Goal: Ask a question: Ask a question

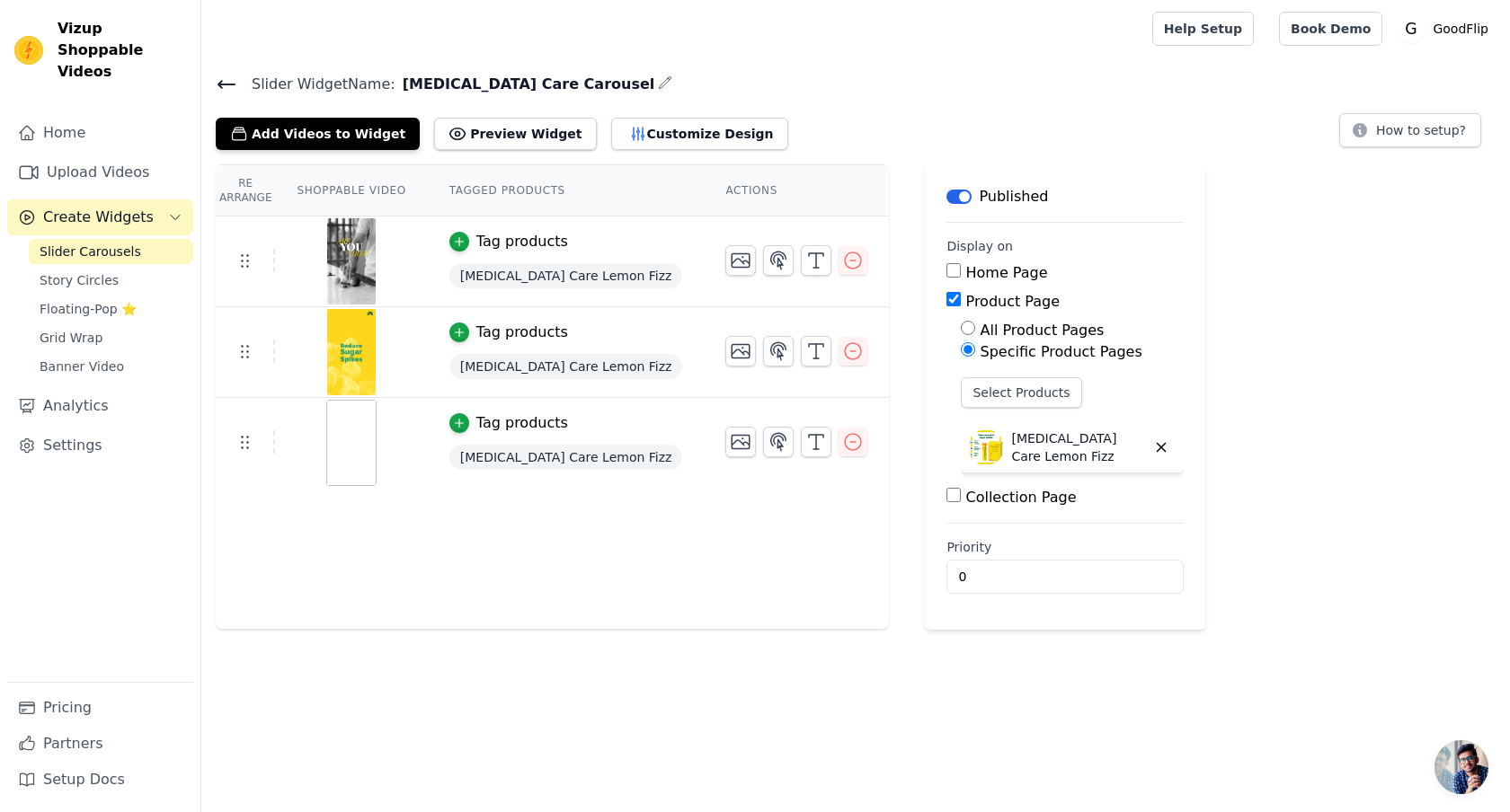
click at [110, 242] on span "Slider Carousels" at bounding box center [90, 251] width 102 height 18
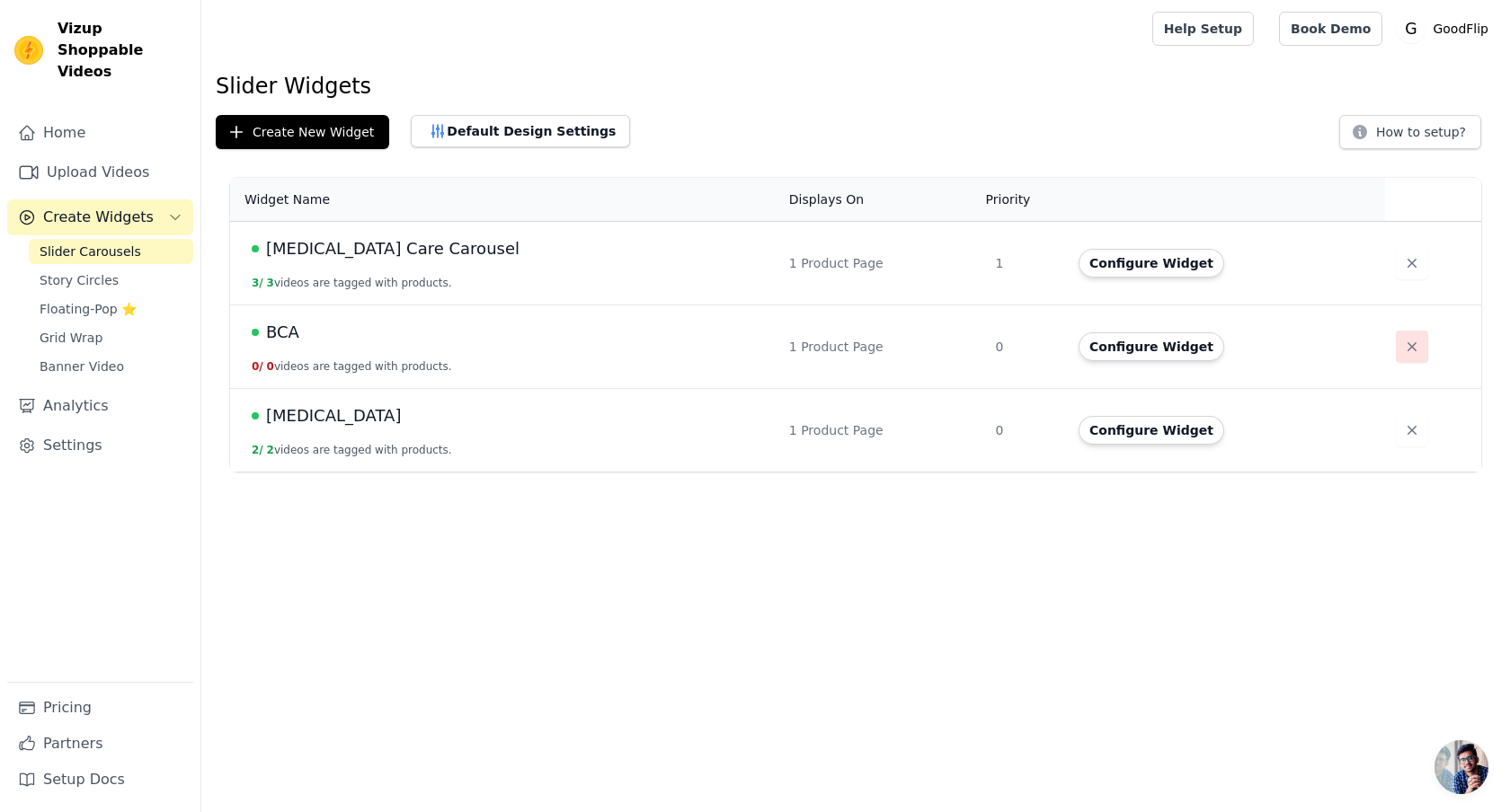
click at [1403, 349] on icon "button" at bounding box center [1411, 347] width 18 height 18
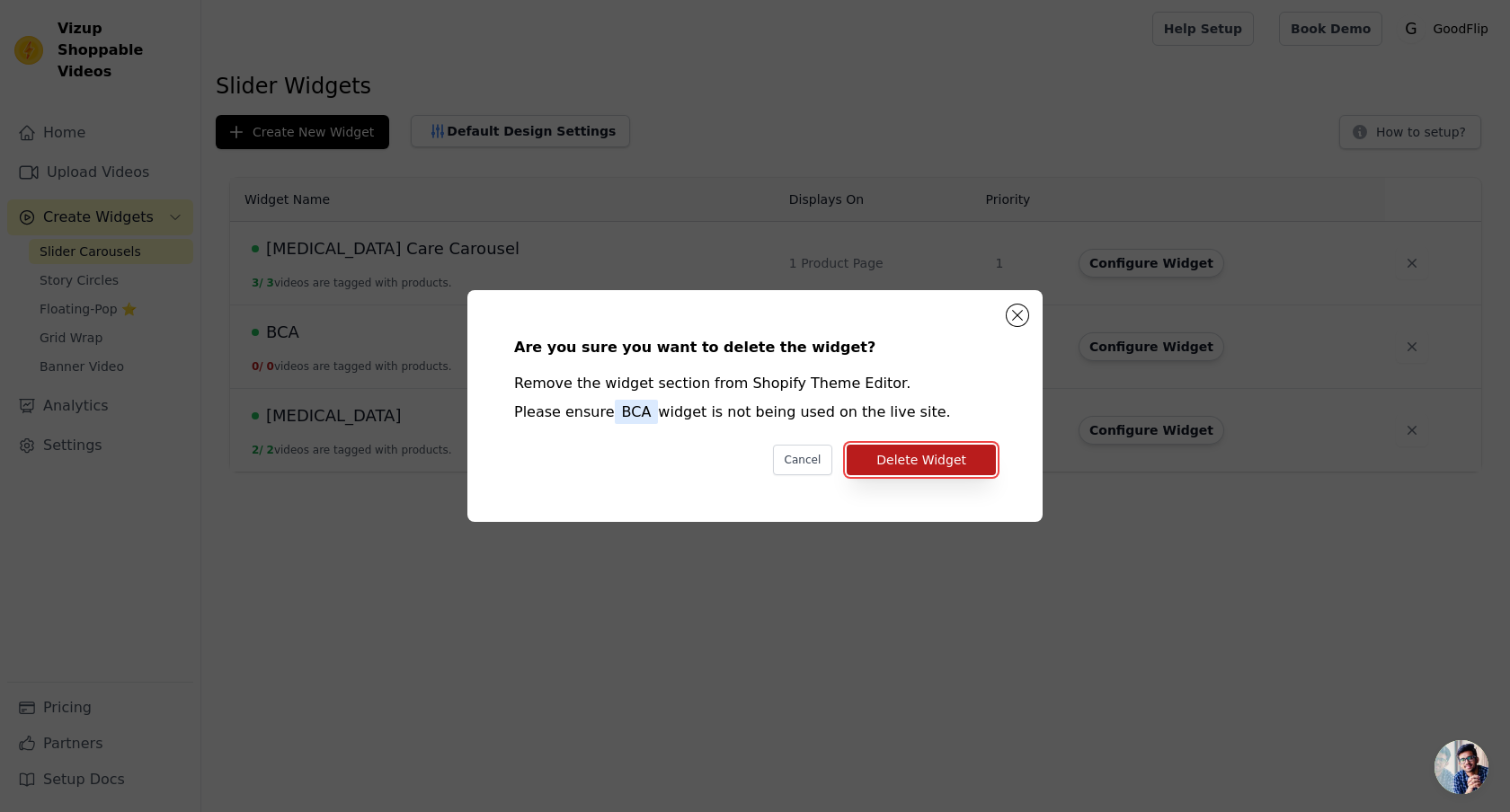
click at [909, 451] on button "Delete Widget" at bounding box center [921, 459] width 149 height 31
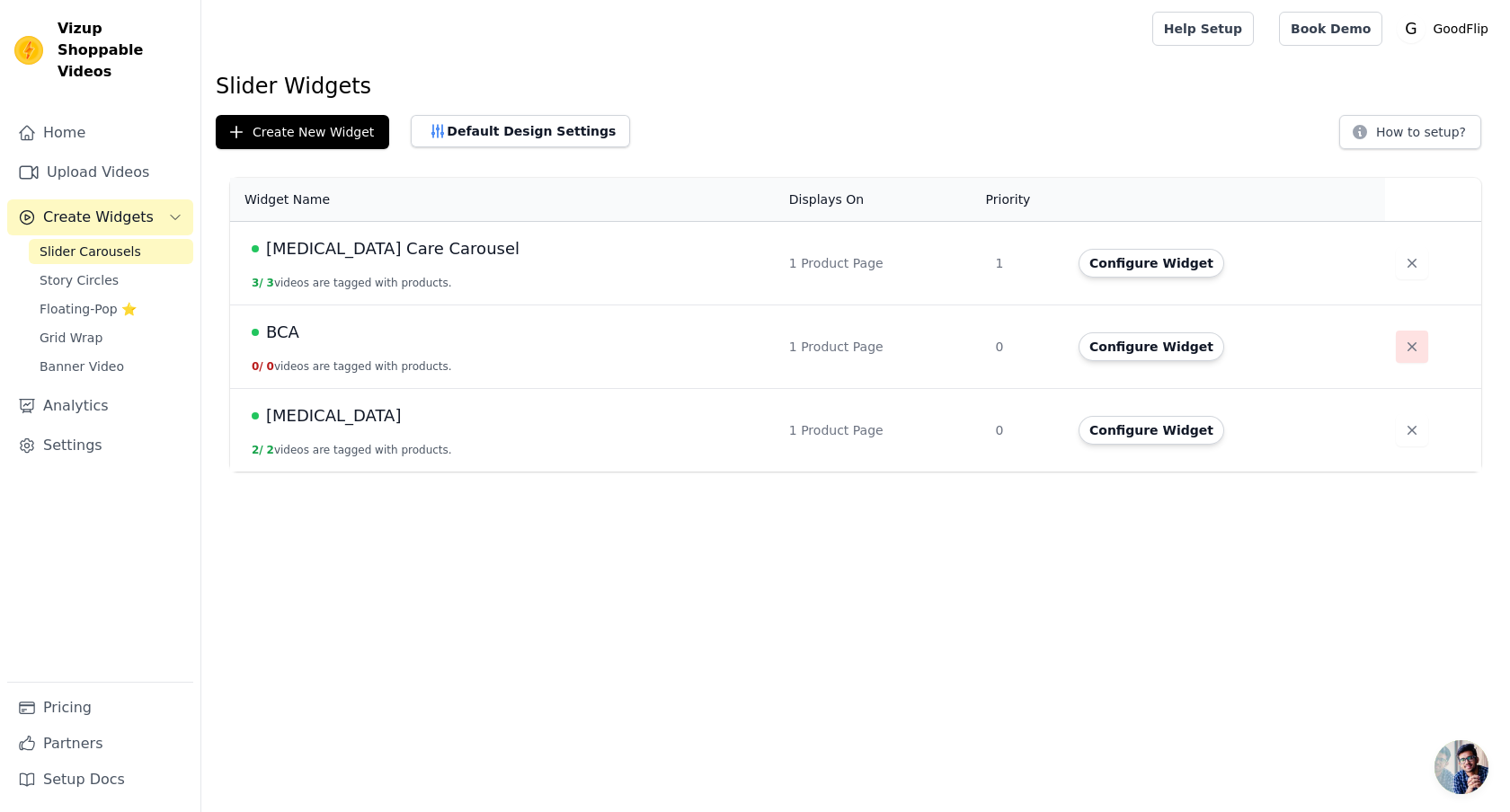
click at [1407, 343] on icon "button" at bounding box center [1411, 346] width 9 height 9
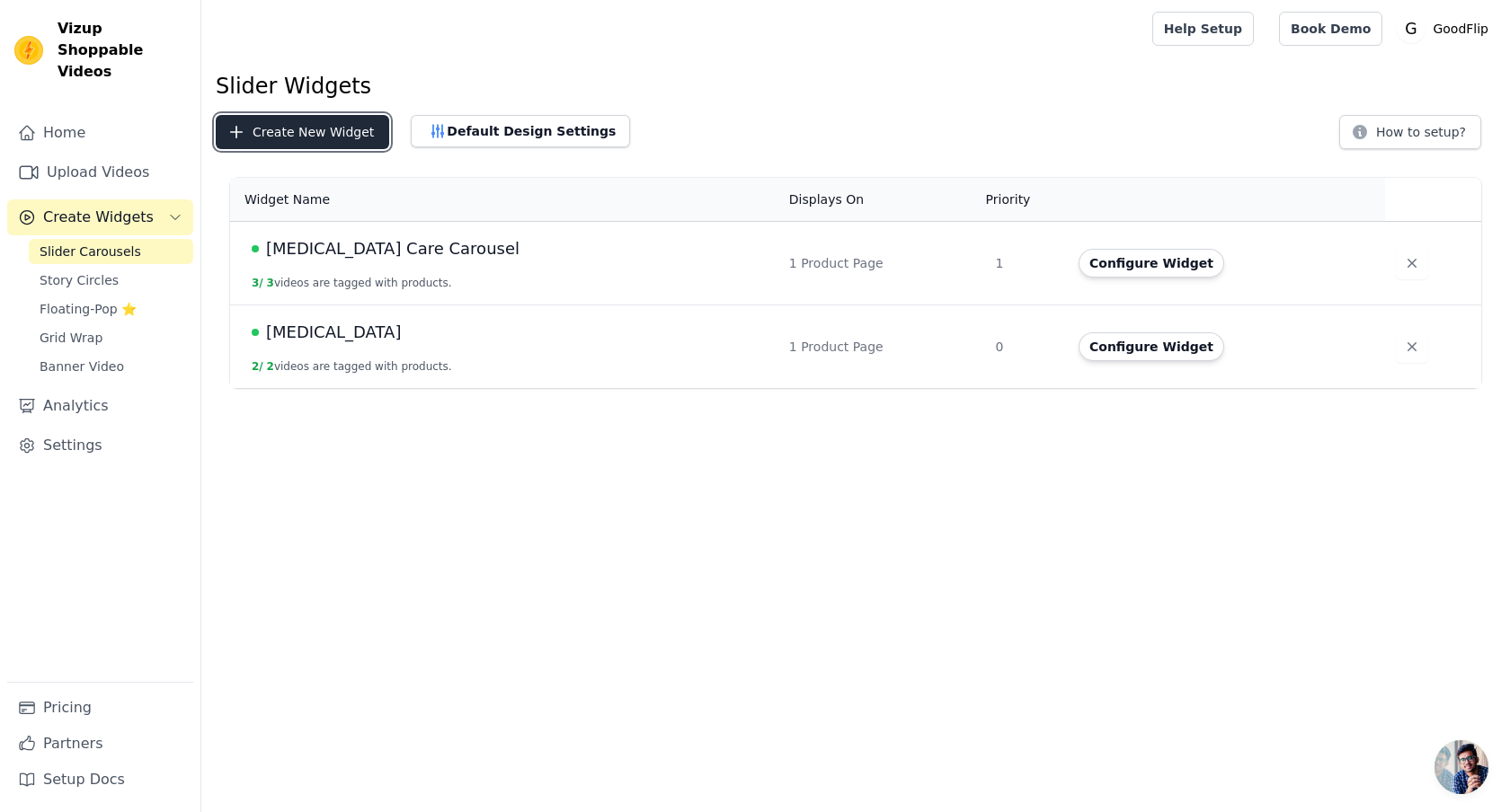
click at [321, 138] on button "Create New Widget" at bounding box center [303, 132] width 173 height 34
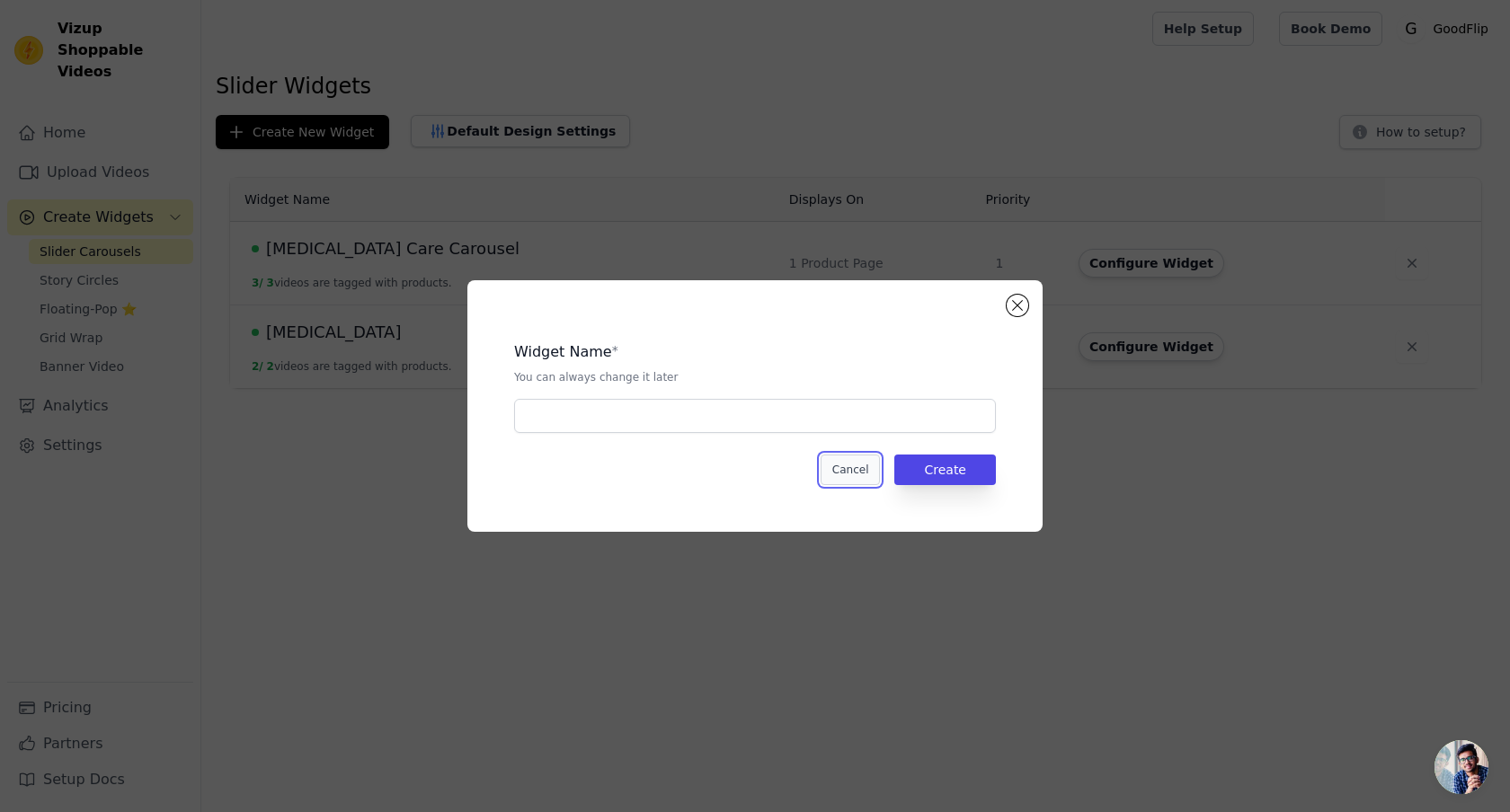
click at [857, 462] on button "Cancel" at bounding box center [851, 469] width 60 height 31
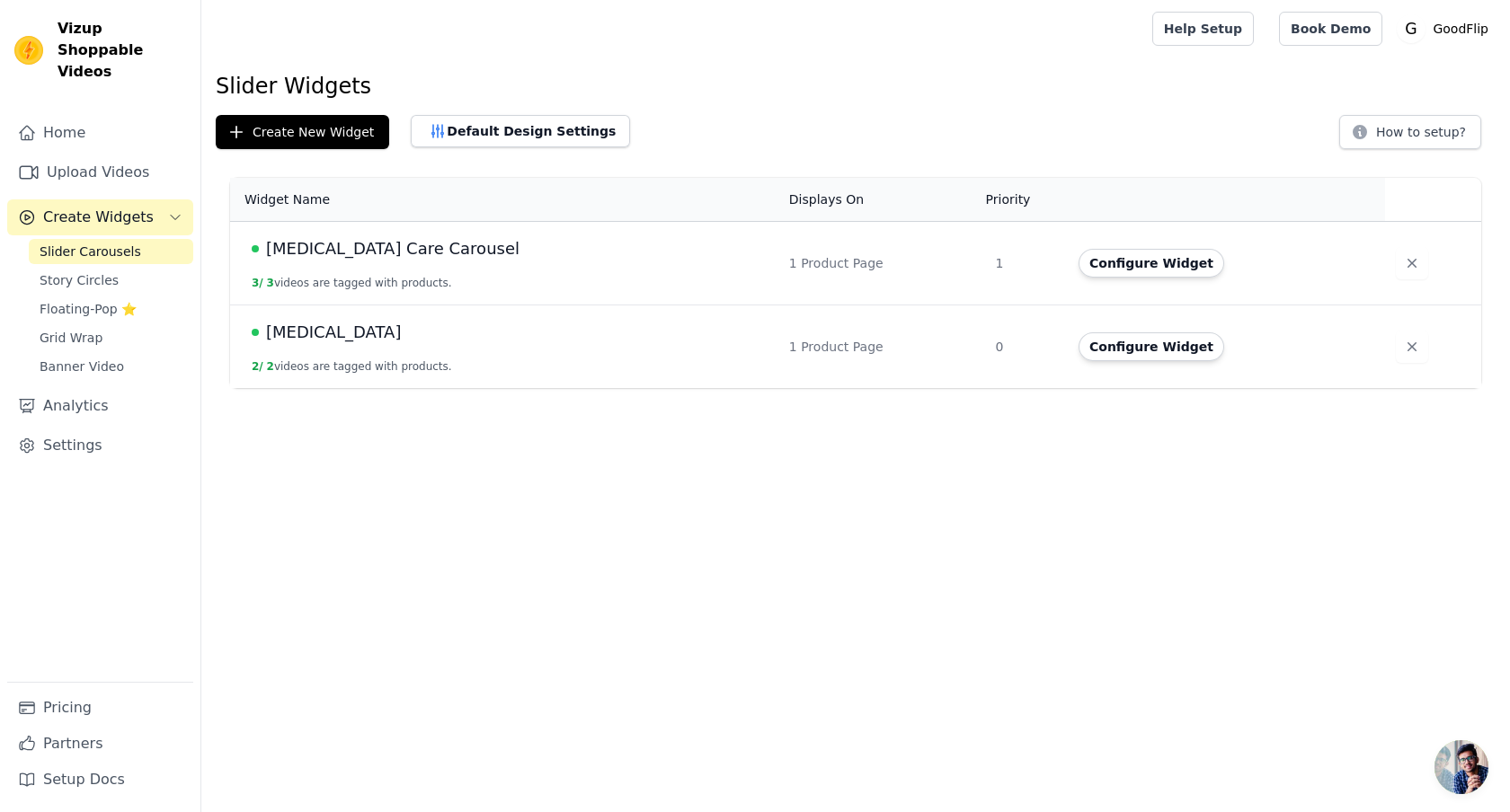
click at [1236, 272] on div "Configure Widget" at bounding box center [1220, 263] width 285 height 29
click at [339, 136] on button "Create New Widget" at bounding box center [303, 132] width 173 height 34
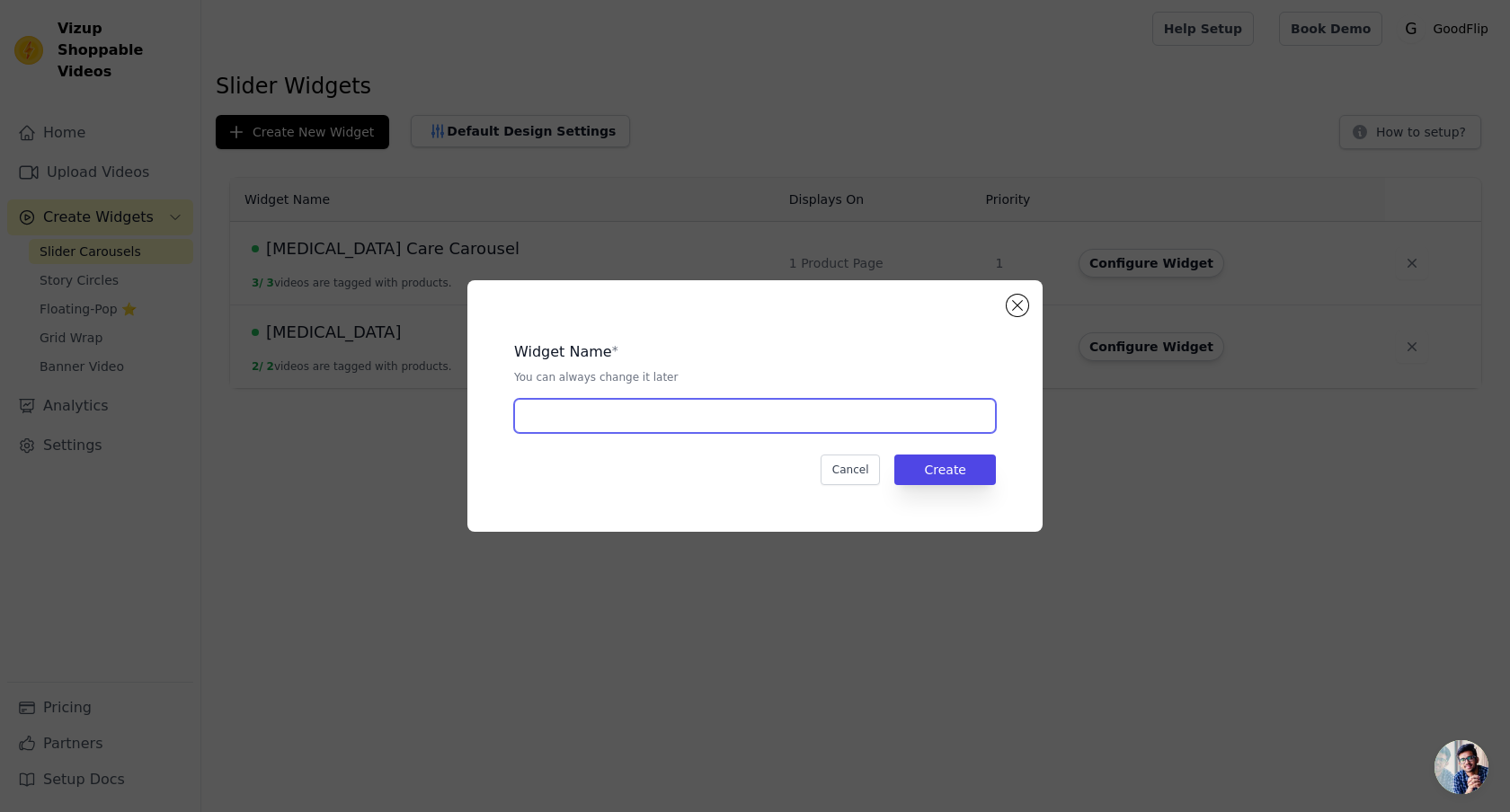
click at [565, 428] on input "text" at bounding box center [755, 416] width 482 height 34
type input "ACV Carousel"
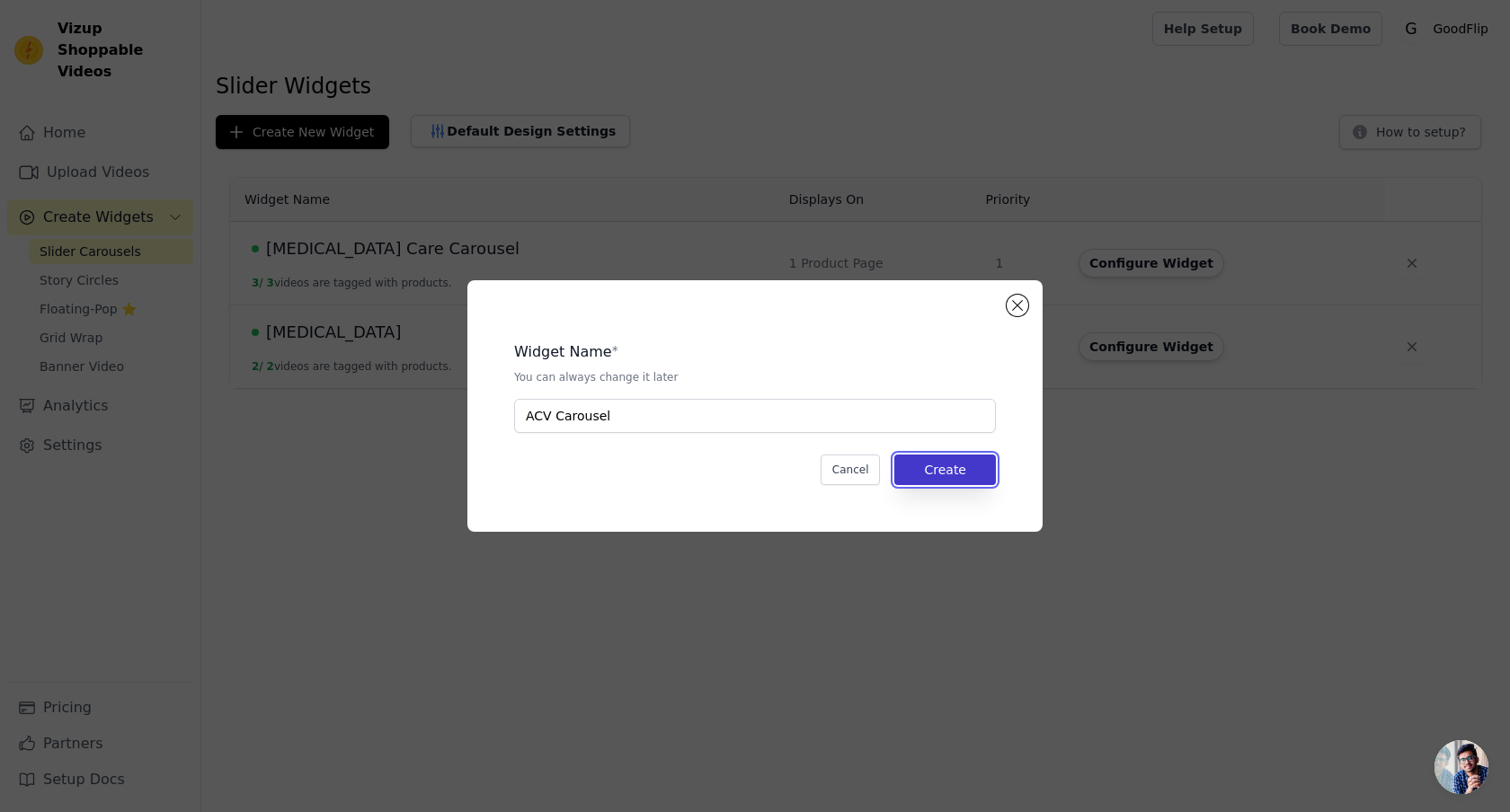
click at [948, 475] on button "Create" at bounding box center [944, 469] width 102 height 31
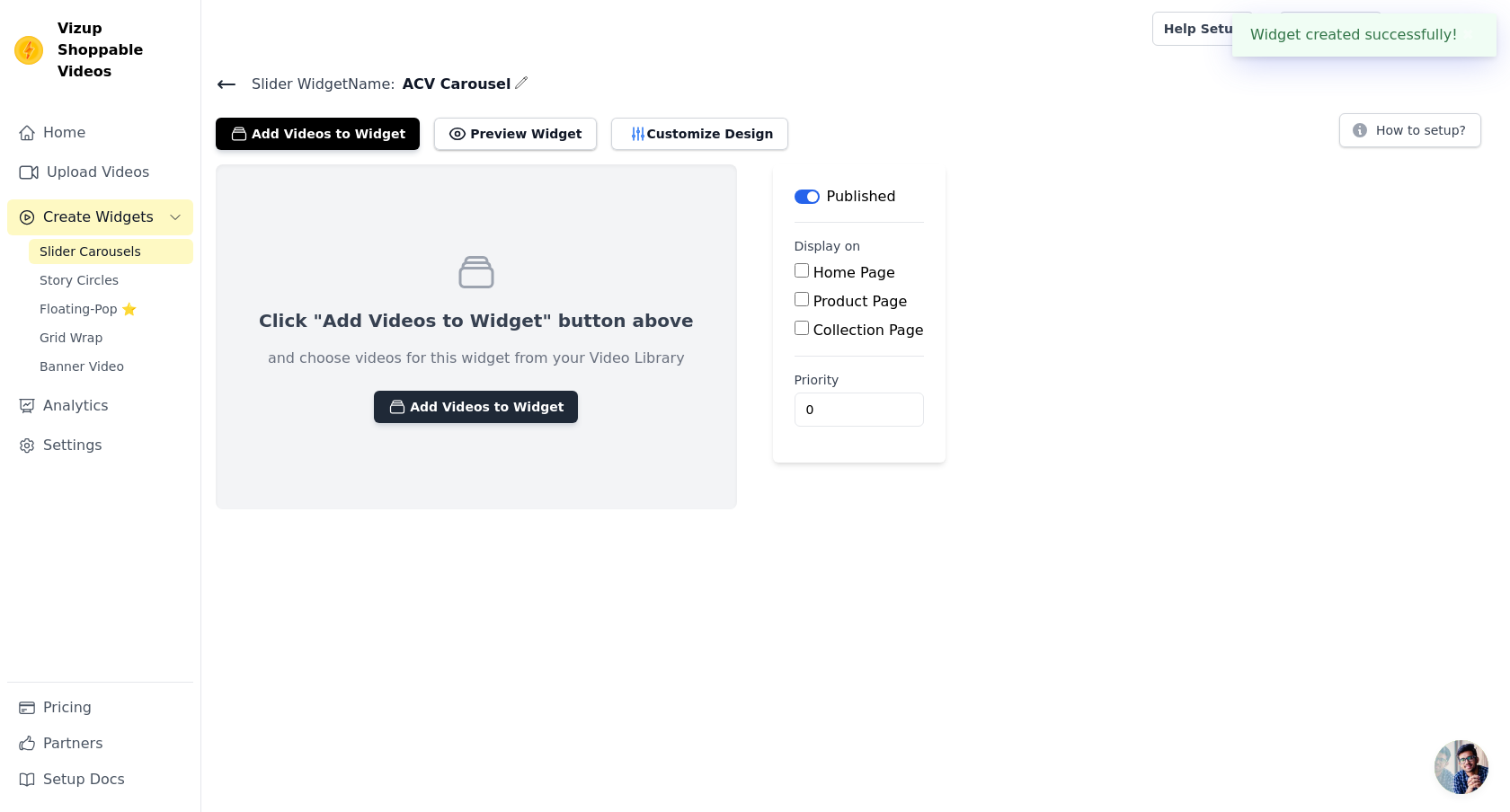
click at [492, 413] on button "Add Videos to Widget" at bounding box center [475, 407] width 204 height 33
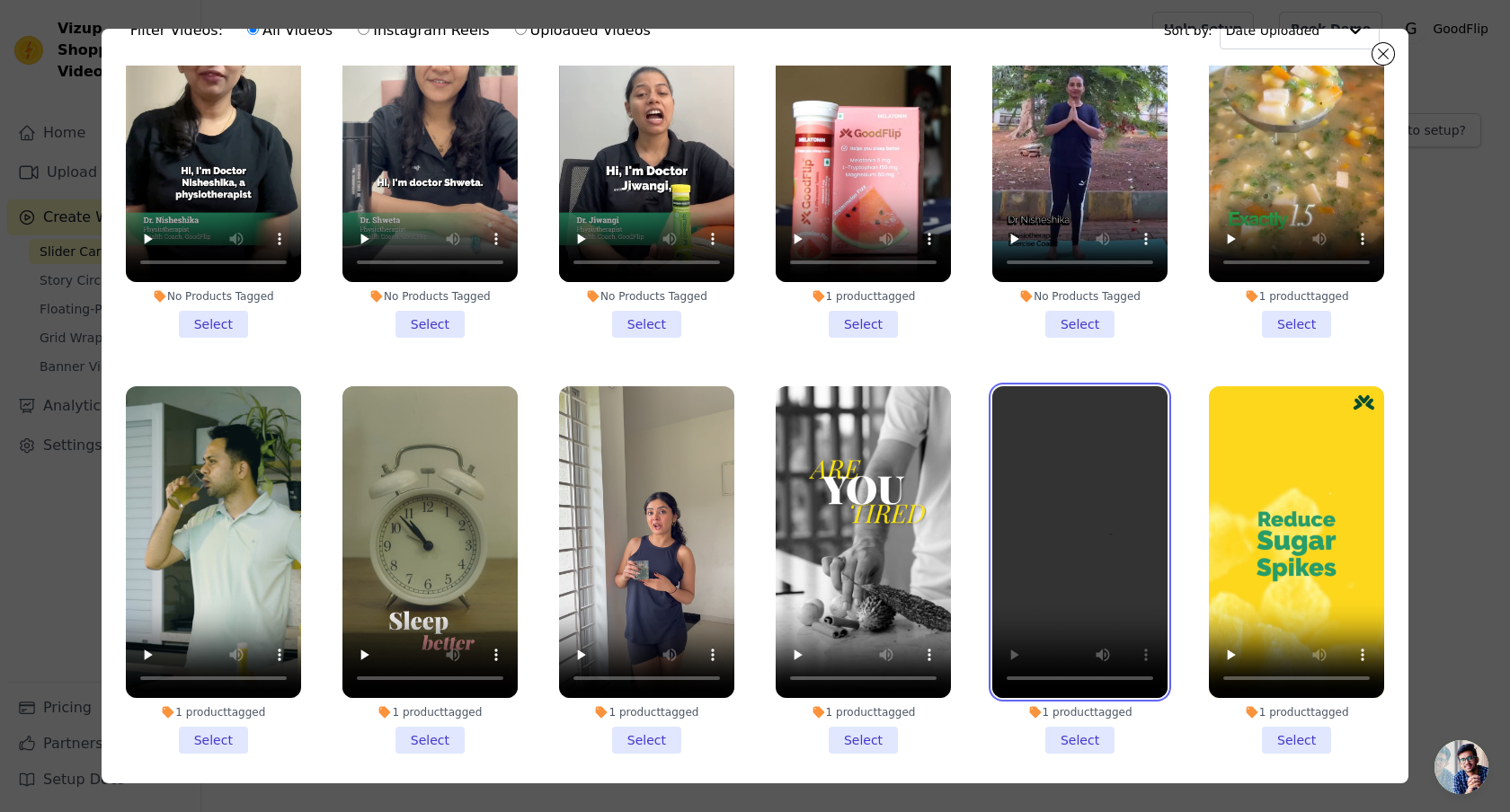
scroll to position [64, 0]
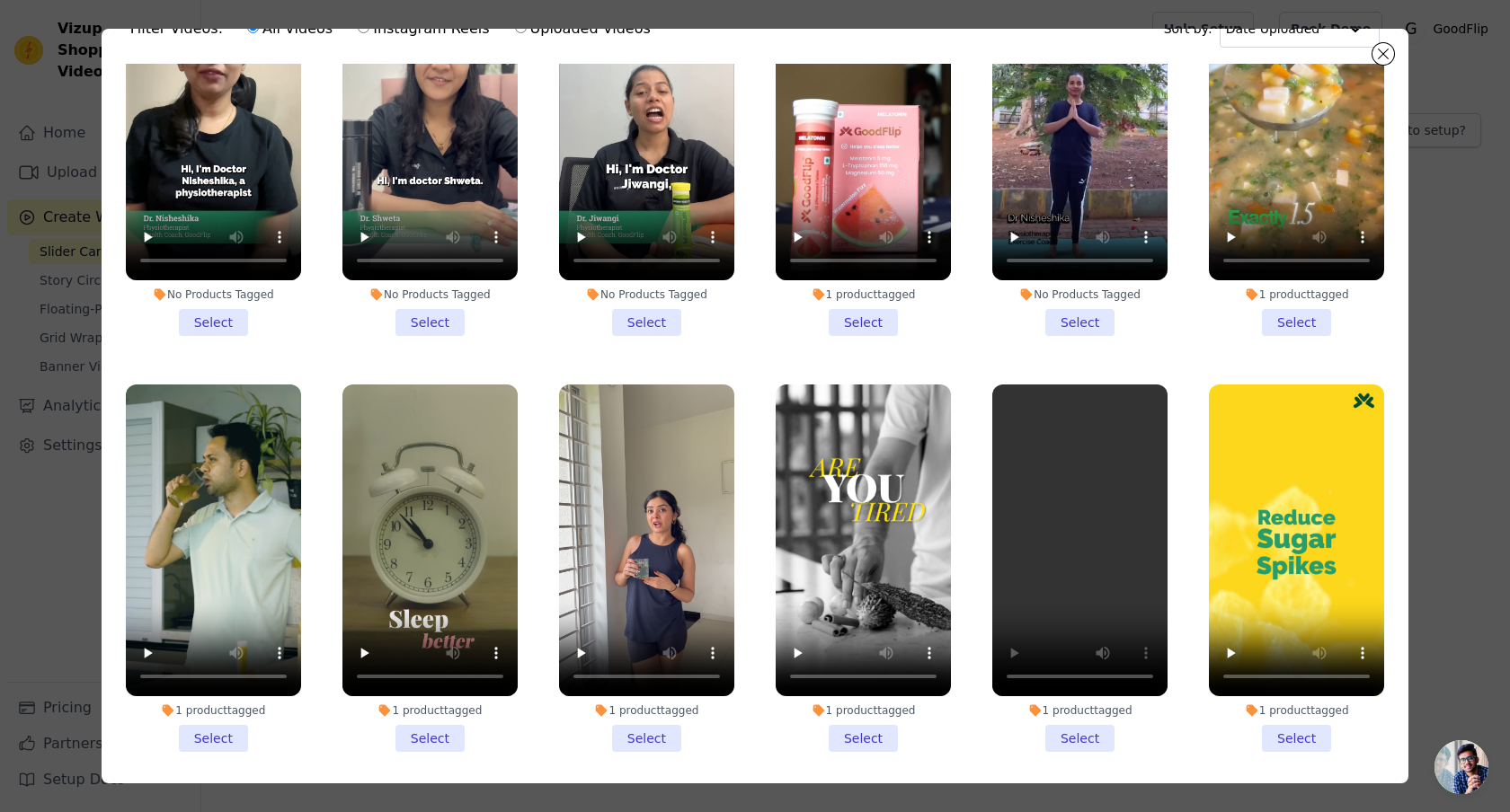
click at [650, 323] on li "No Products Tagged Select" at bounding box center [647, 152] width 175 height 368
click at [0, 0] on input "No Products Tagged Select" at bounding box center [0, 0] width 0 height 0
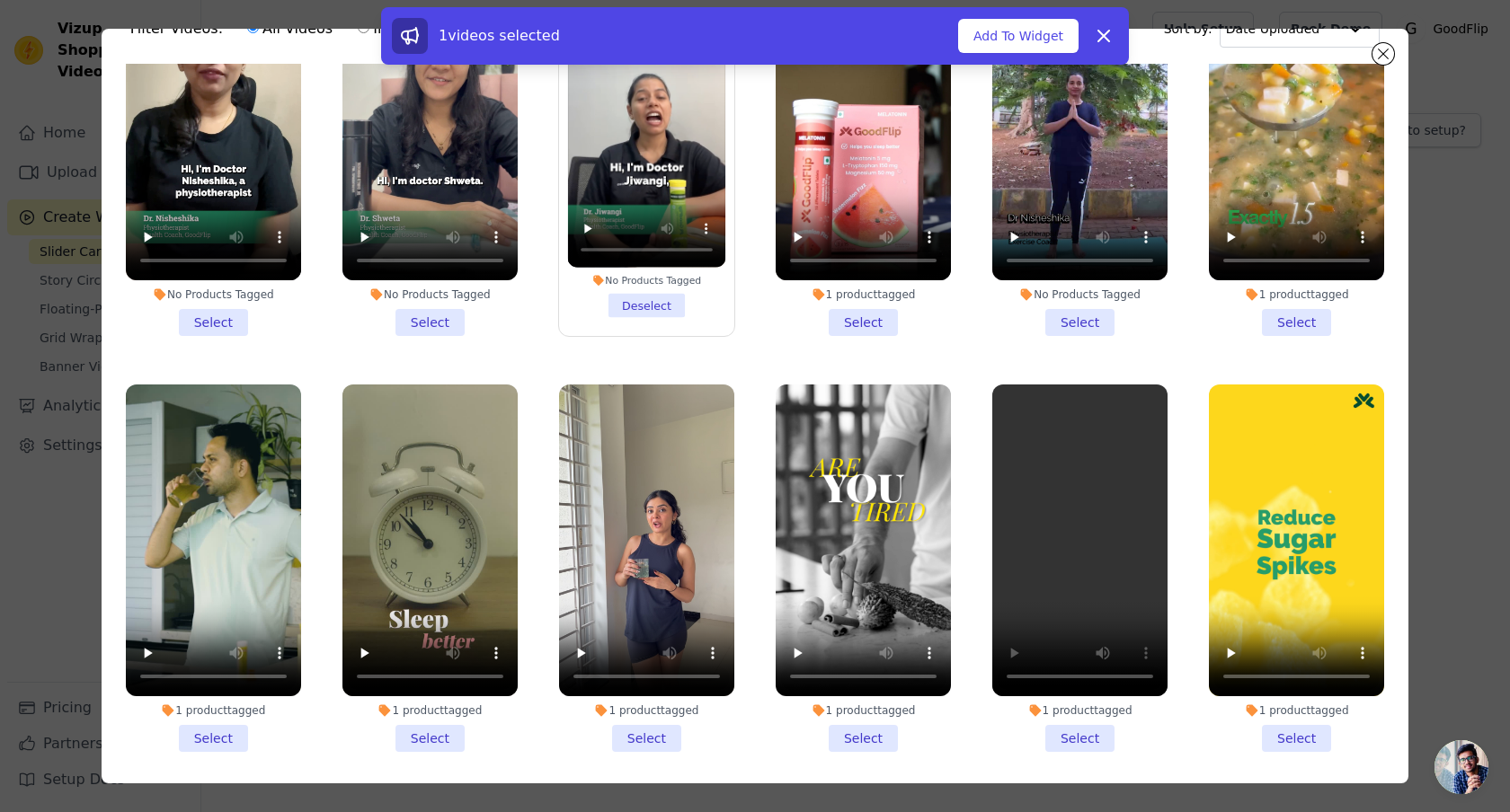
click at [644, 742] on li "1 product tagged Select" at bounding box center [647, 568] width 175 height 368
click at [0, 0] on input "1 product tagged Select" at bounding box center [0, 0] width 0 height 0
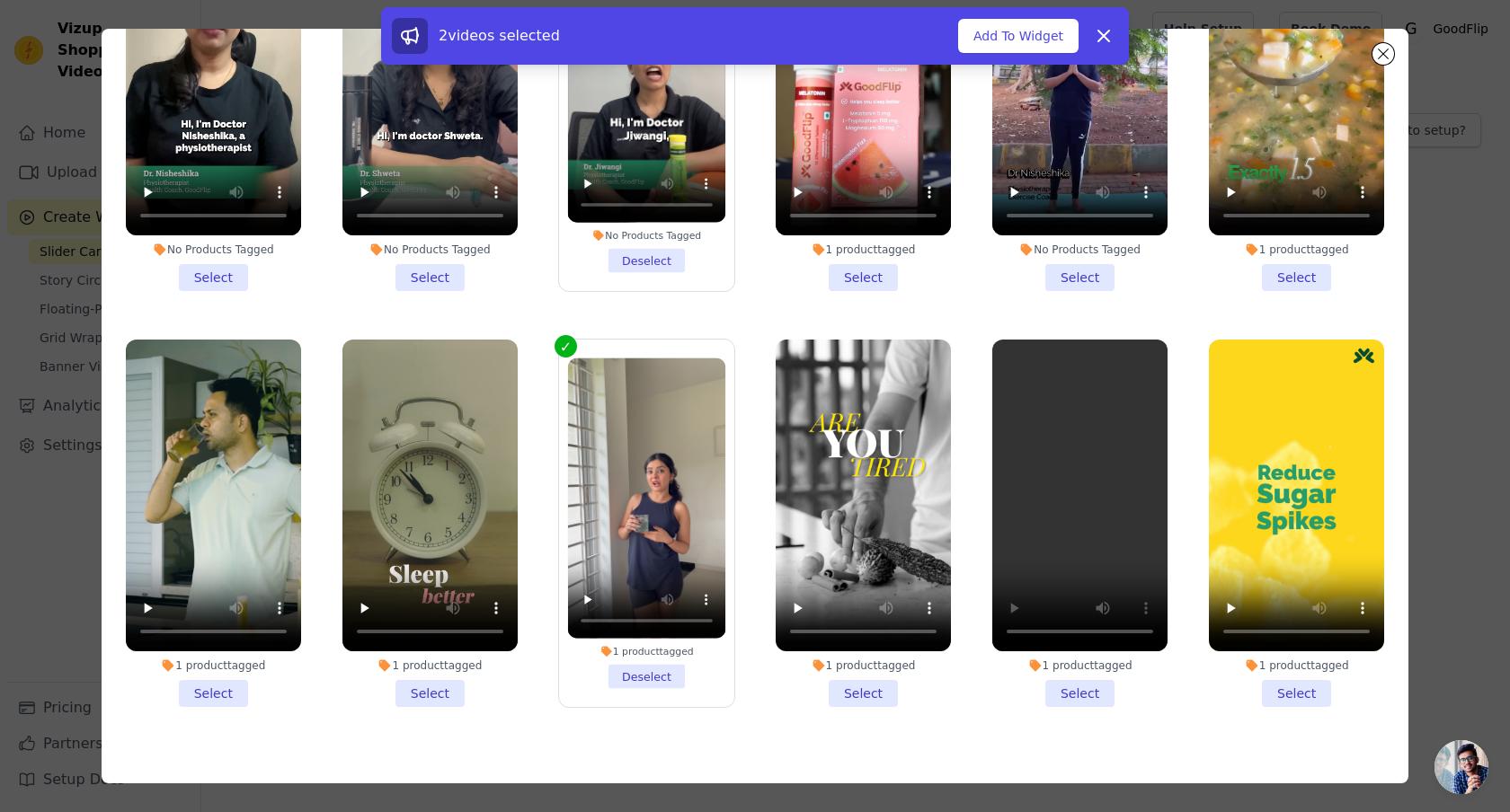
scroll to position [109, 0]
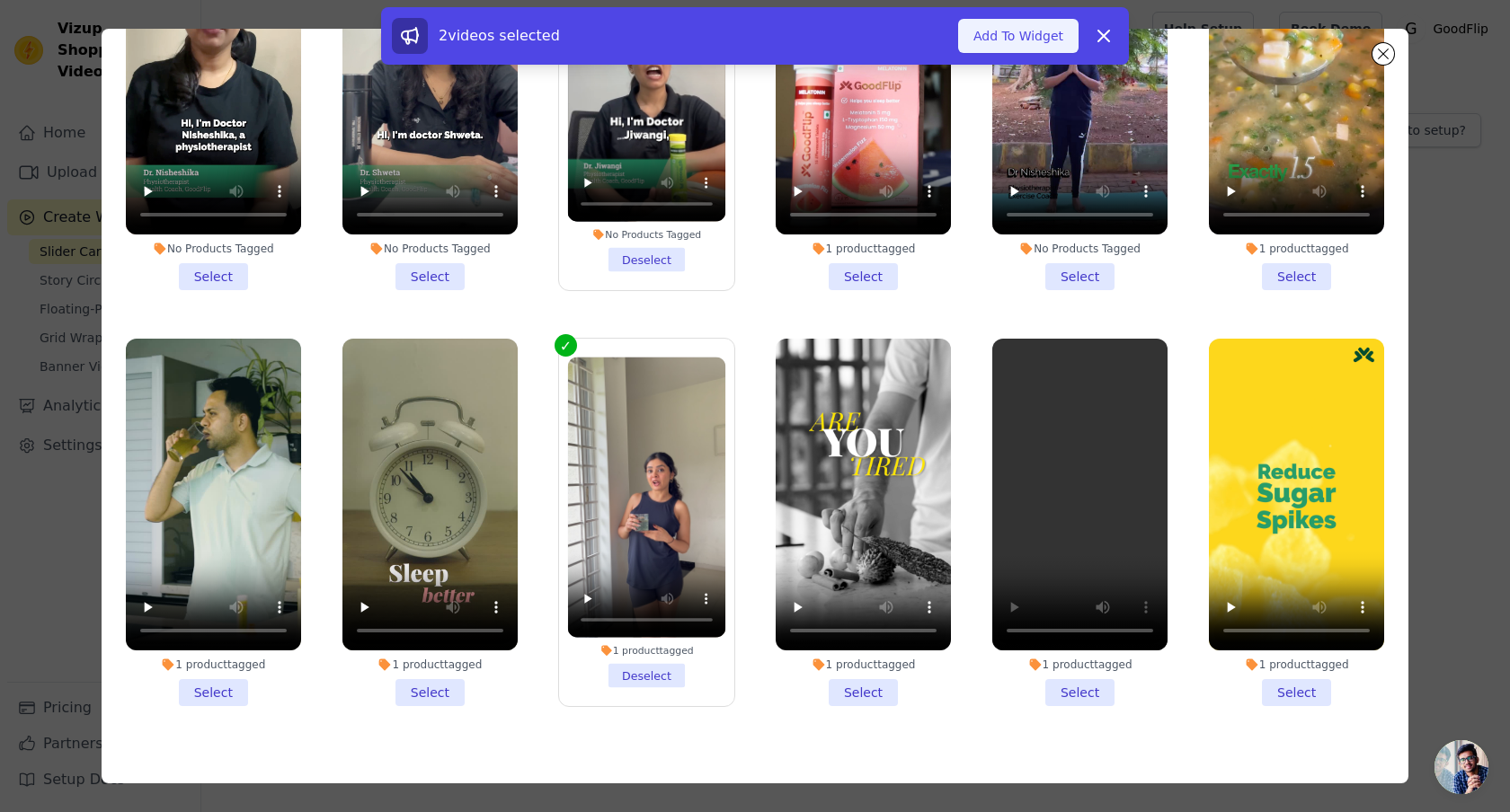
click at [1034, 40] on button "Add To Widget" at bounding box center [1018, 35] width 120 height 34
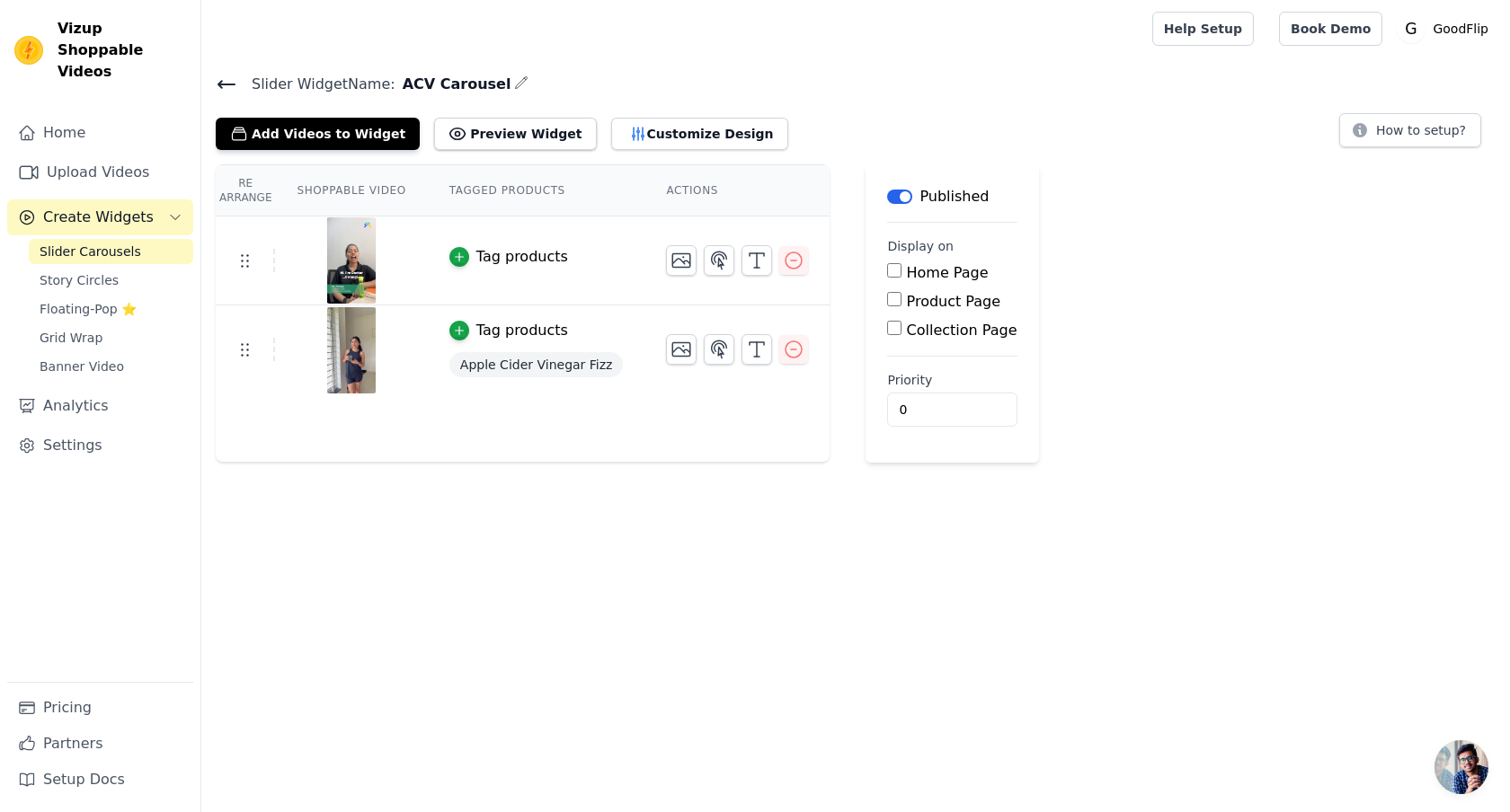
click at [892, 300] on input "Product Page" at bounding box center [894, 299] width 15 height 15
checkbox input "true"
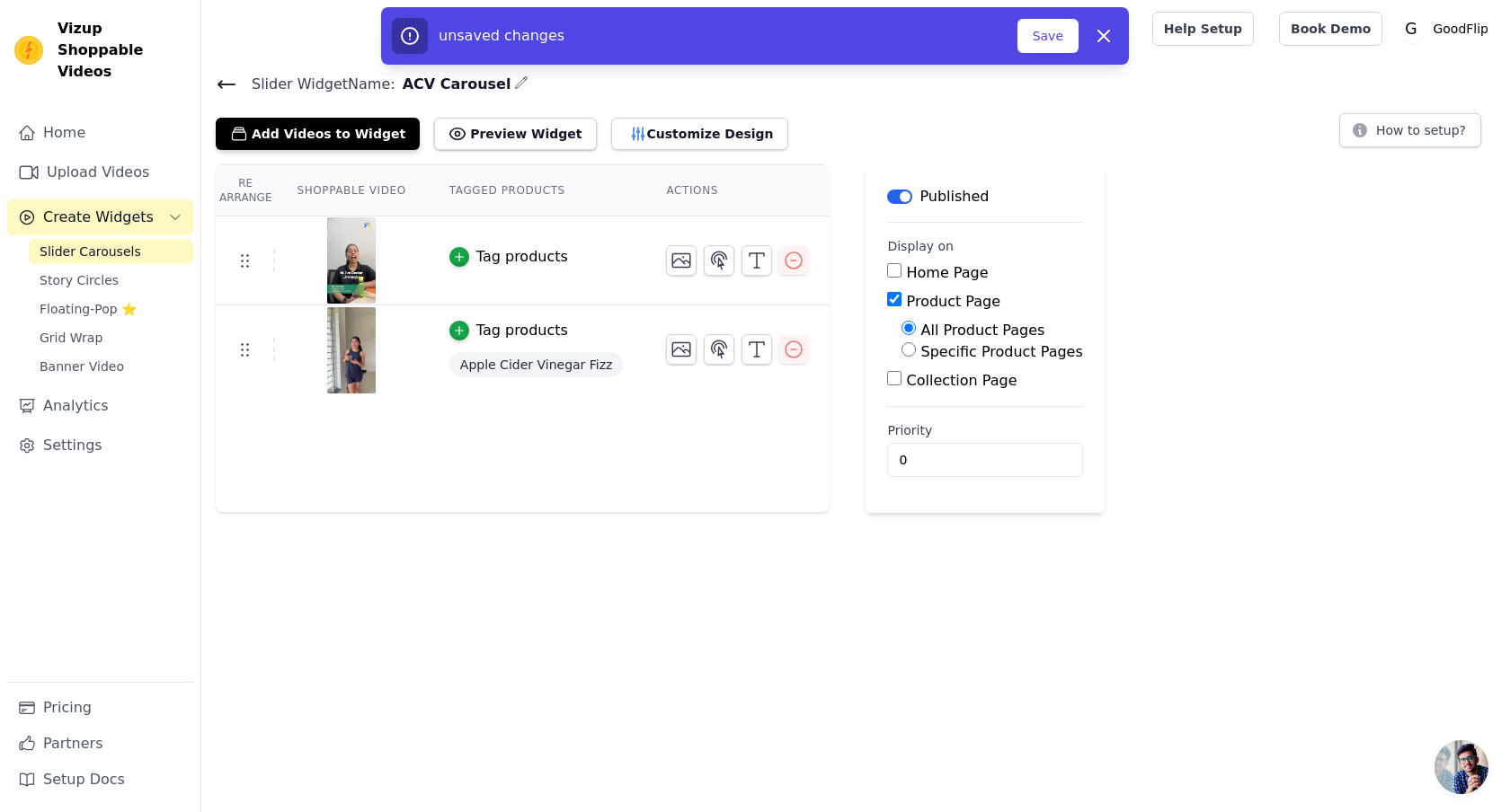
click at [902, 352] on input "Specific Product Pages" at bounding box center [909, 349] width 15 height 15
radio input "true"
click at [927, 383] on button "Select Products" at bounding box center [962, 392] width 120 height 31
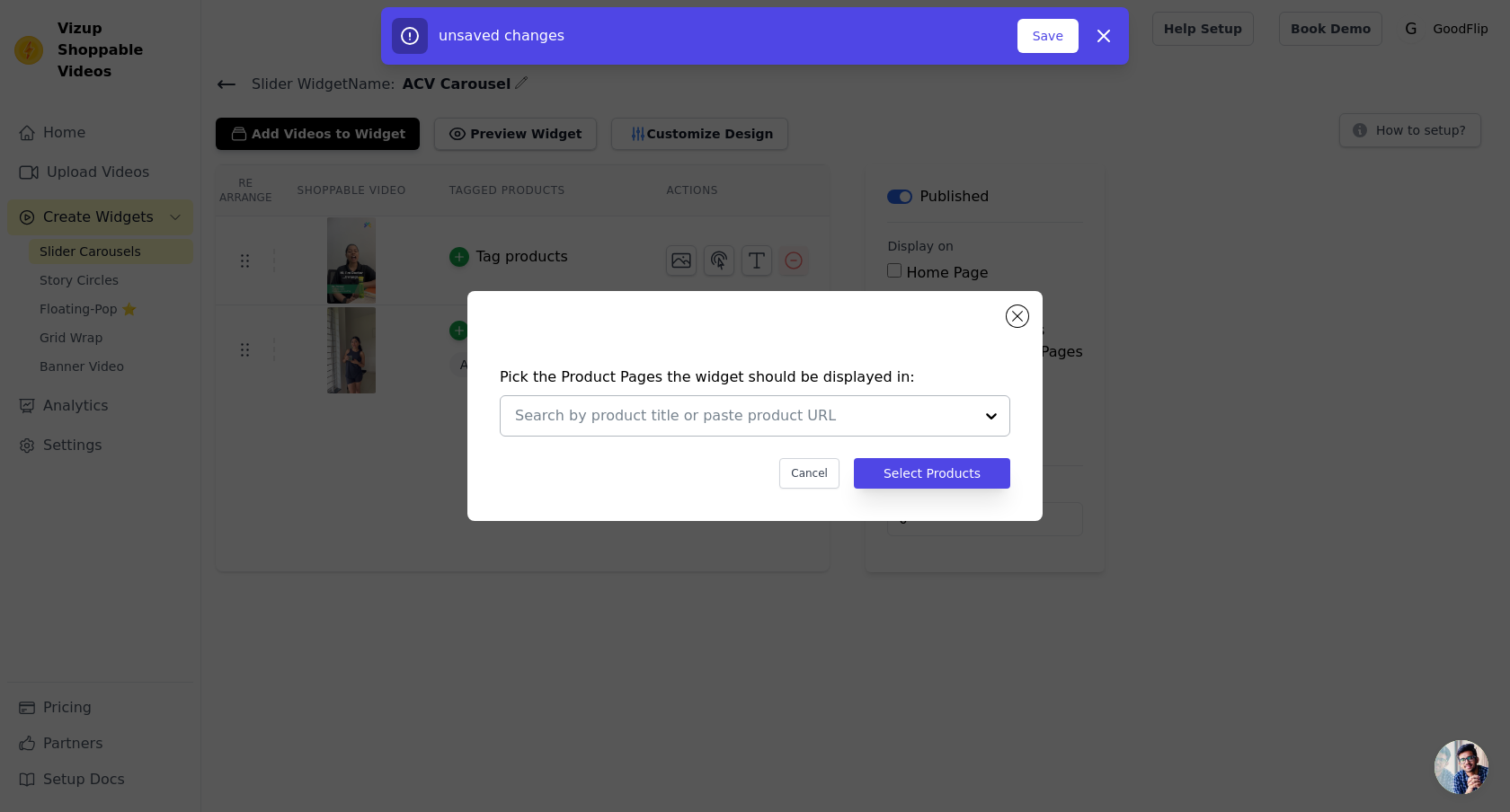
click at [986, 416] on div at bounding box center [992, 416] width 35 height 39
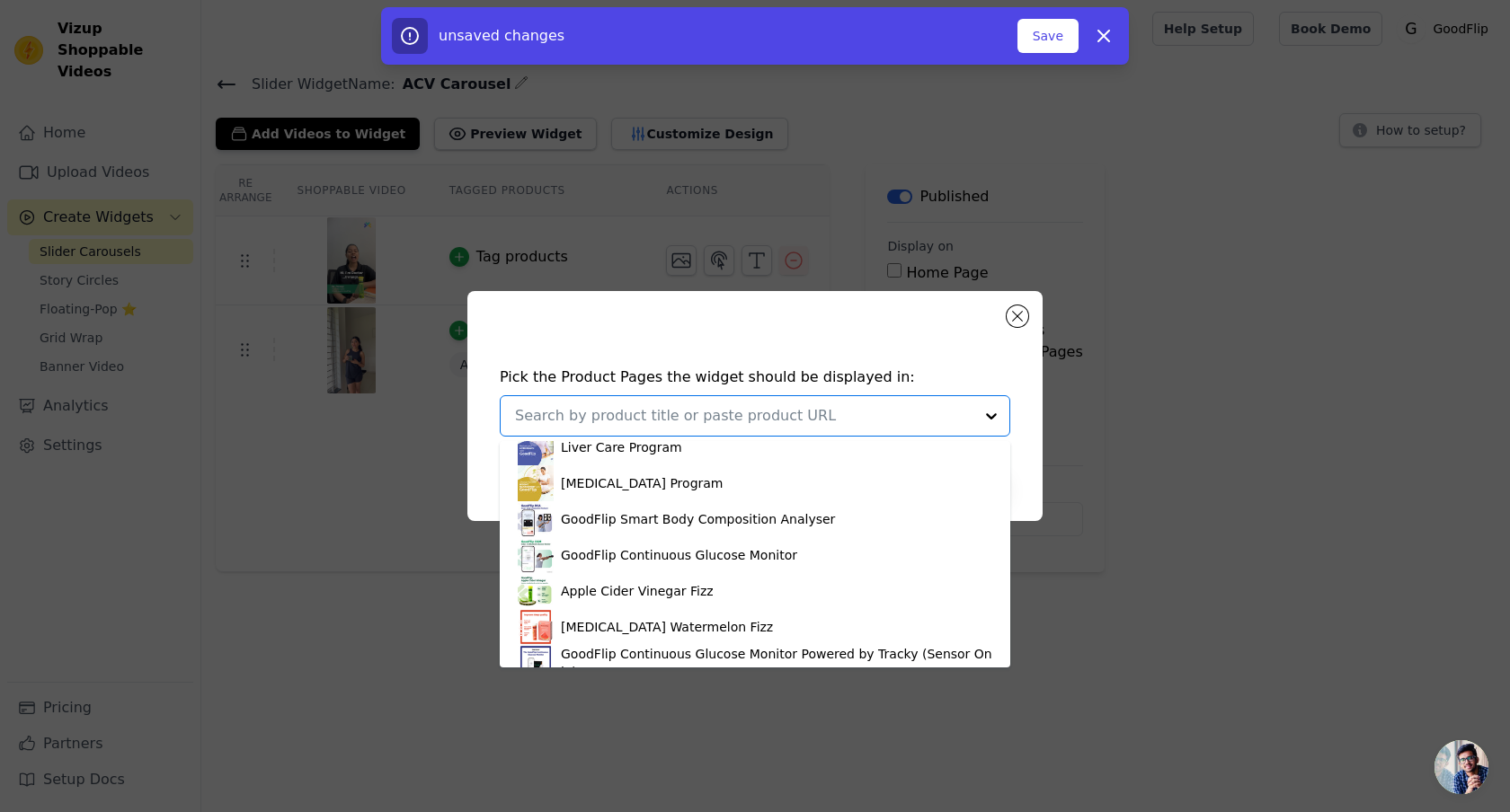
scroll to position [441, 0]
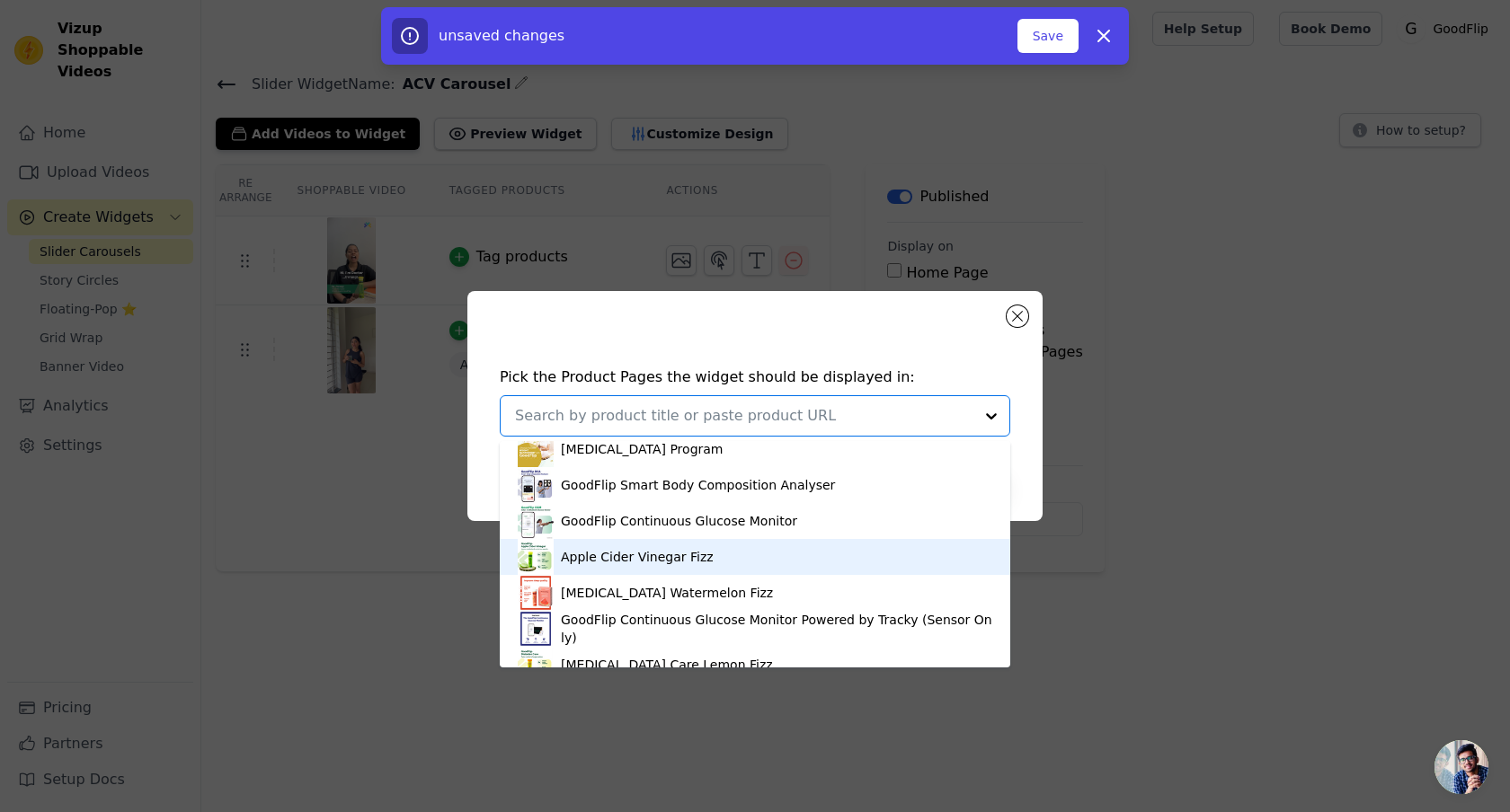
click at [675, 555] on div "Apple Cider Vinegar Fizz" at bounding box center [637, 557] width 153 height 18
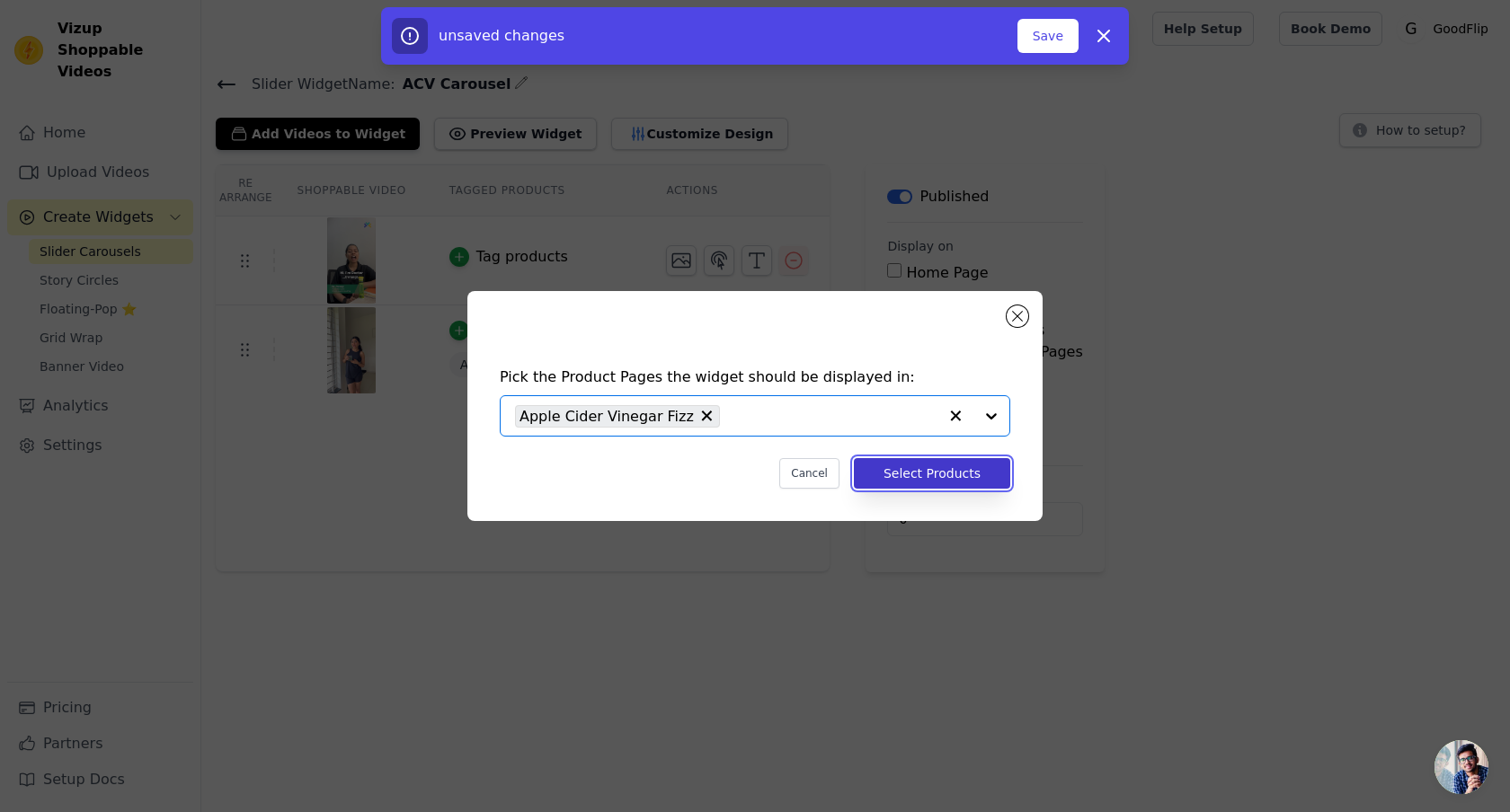
click at [971, 476] on button "Select Products" at bounding box center [931, 473] width 157 height 31
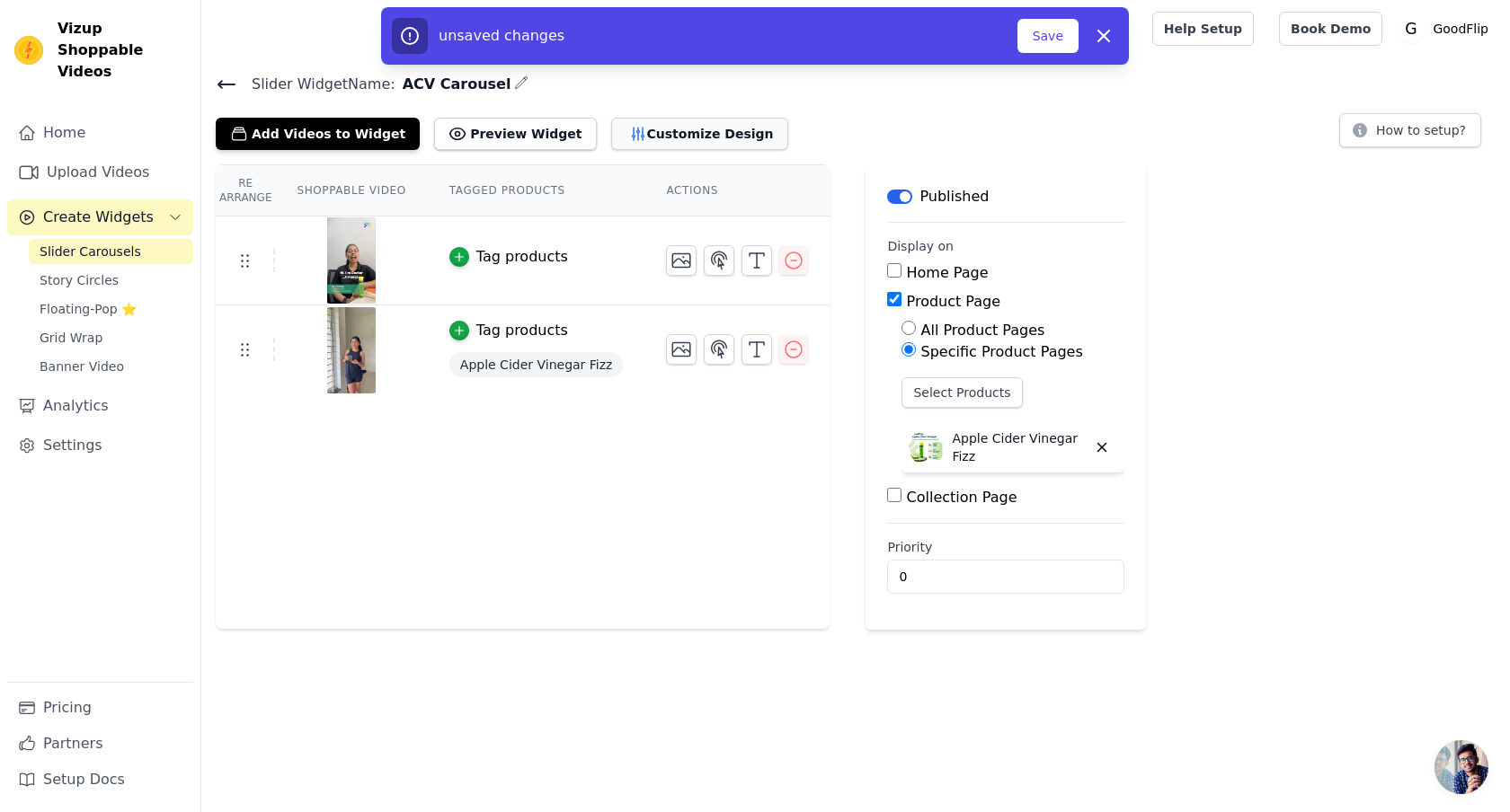
click at [661, 134] on button "Customize Design" at bounding box center [700, 133] width 177 height 33
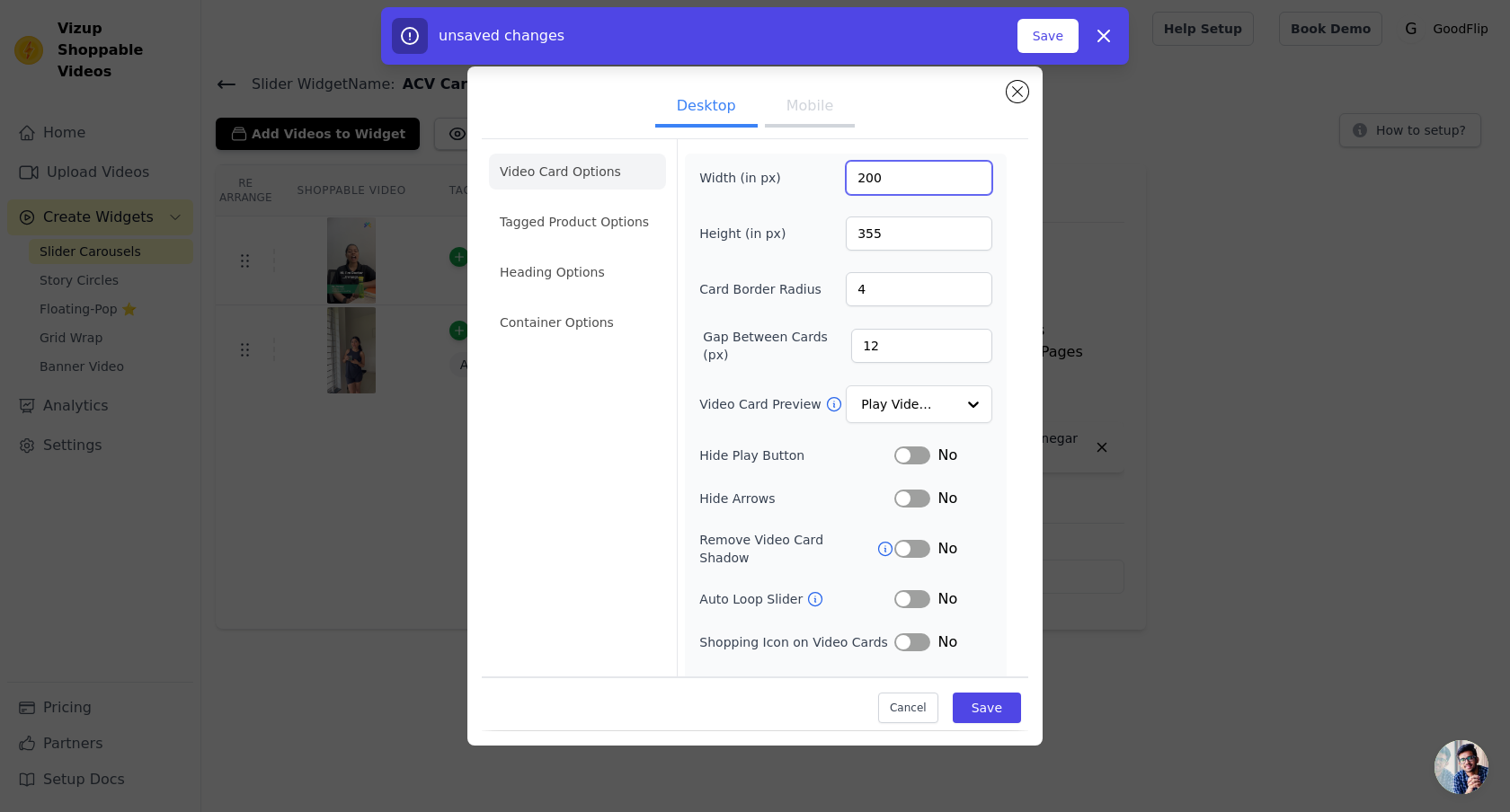
click at [893, 187] on input "200" at bounding box center [919, 177] width 147 height 34
type input "270360"
type input "35"
click at [907, 170] on input "270360" at bounding box center [919, 177] width 147 height 34
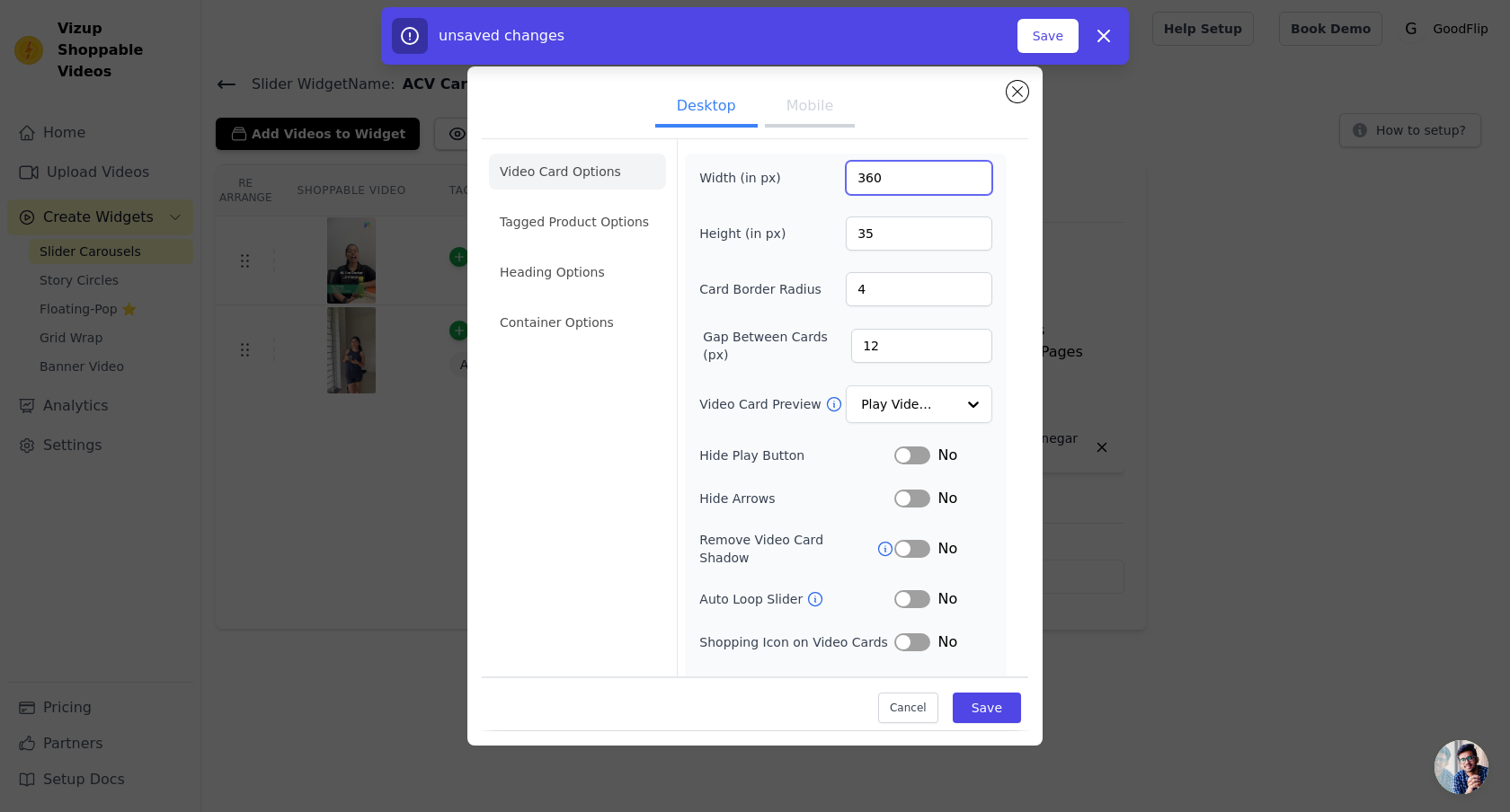
type input "360"
type input "800"
click at [892, 355] on input "12" at bounding box center [922, 346] width 141 height 34
type input "24"
click at [915, 467] on div "Width (in px) 360 Height (in px) 800 Card Border Radius 4 Gap Between Cards (px…" at bounding box center [845, 428] width 293 height 535
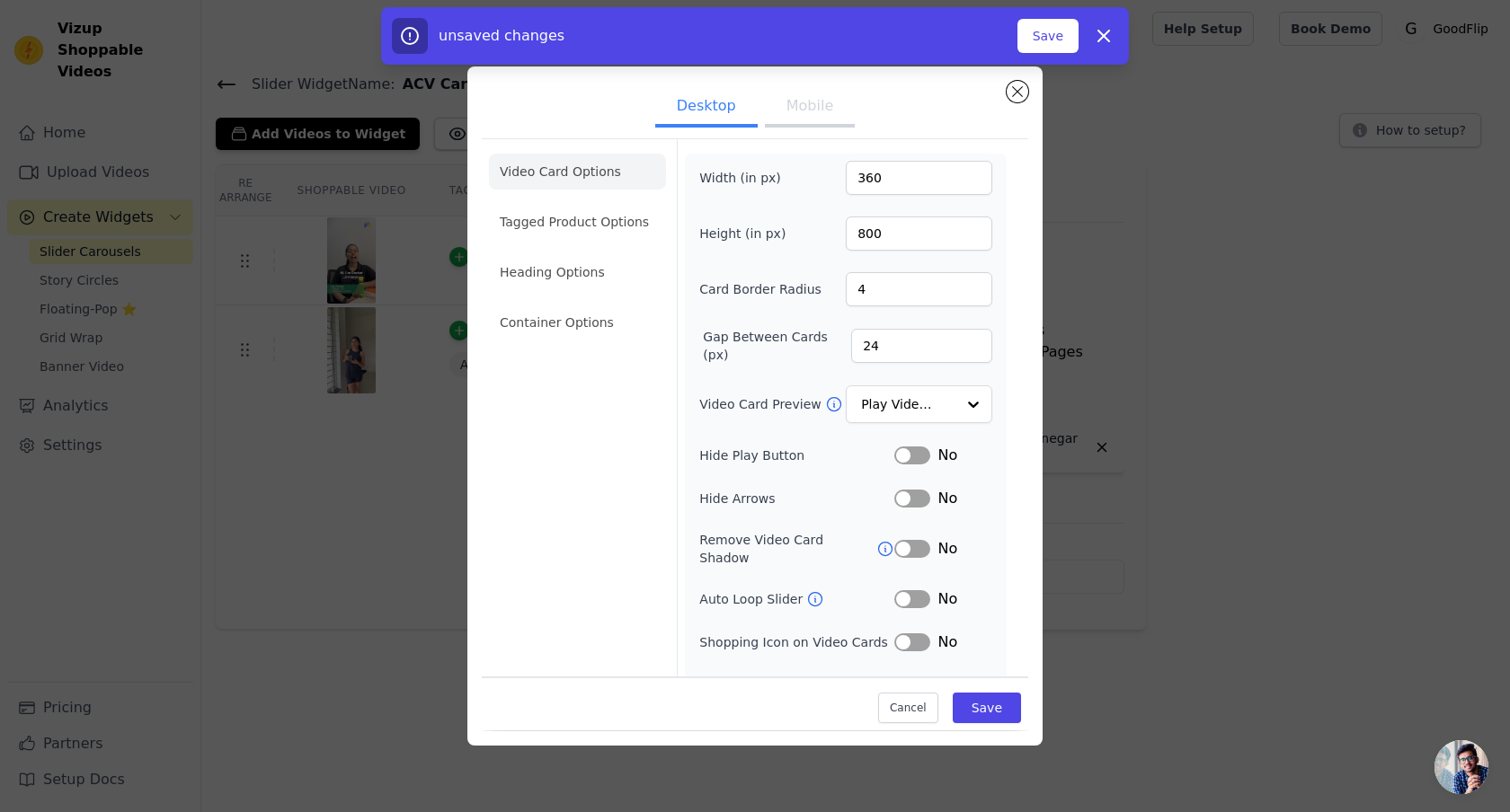
click at [922, 455] on button "Label" at bounding box center [912, 455] width 35 height 18
click at [917, 503] on button "Label" at bounding box center [912, 499] width 35 height 18
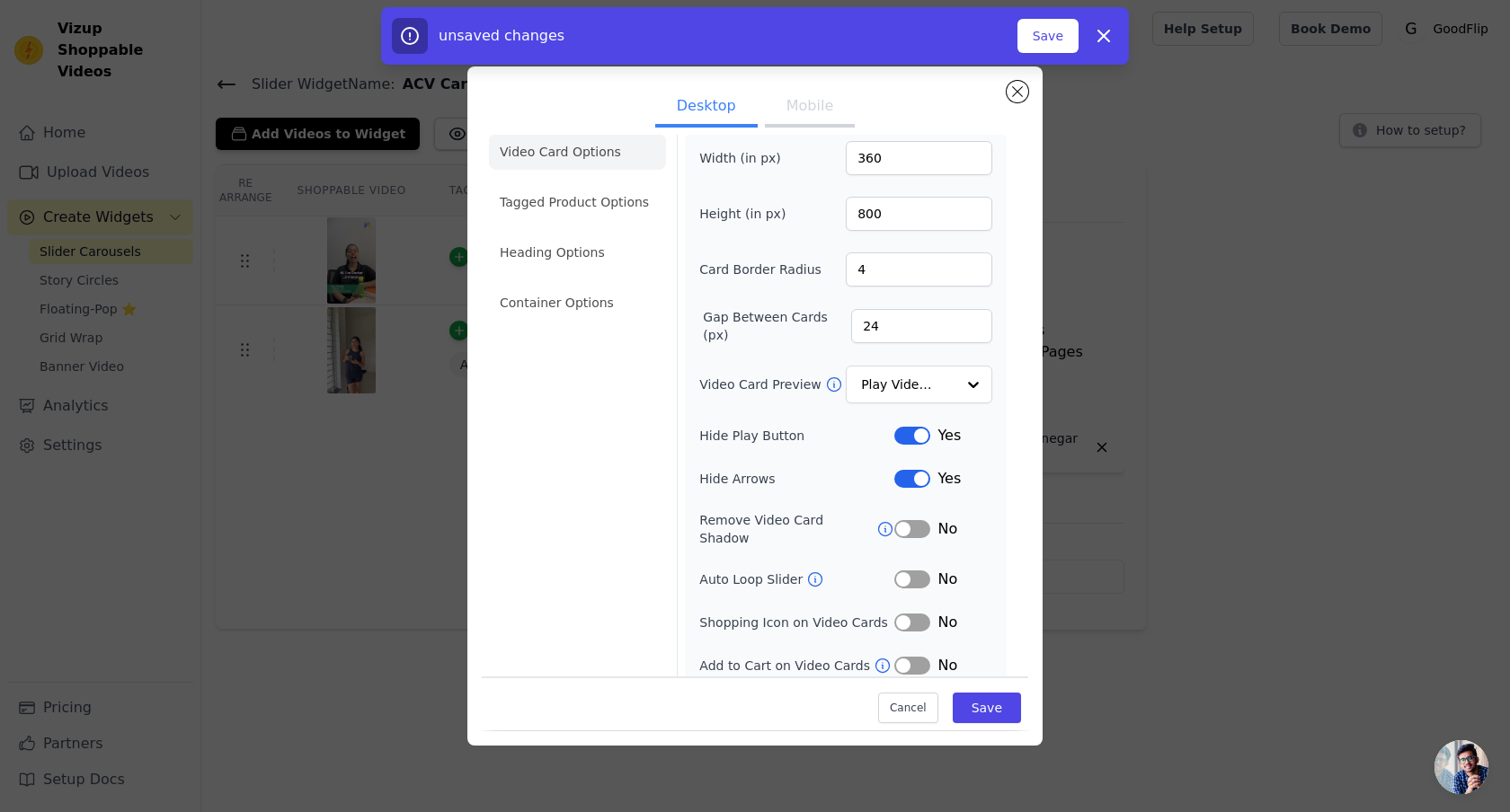
click at [925, 521] on button "Label" at bounding box center [912, 529] width 35 height 18
click at [916, 614] on button "Label" at bounding box center [912, 623] width 35 height 18
click at [583, 199] on li "Tagged Product Options" at bounding box center [578, 202] width 177 height 35
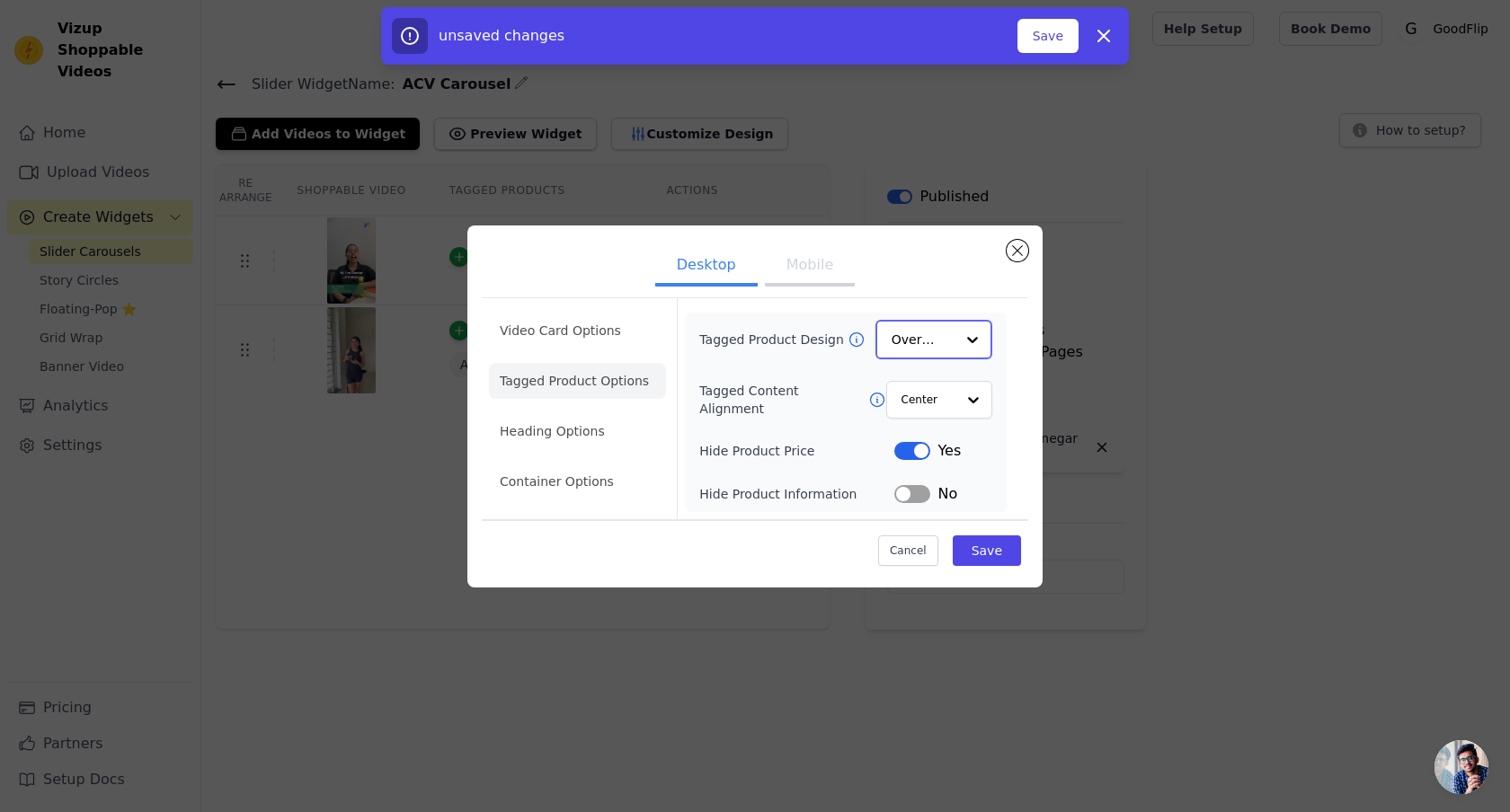
click at [938, 345] on input "Tagged Product Design" at bounding box center [924, 339] width 63 height 35
click at [931, 390] on div "Card" at bounding box center [933, 382] width 117 height 37
click at [947, 399] on input "Tagged Content Alignment" at bounding box center [927, 399] width 54 height 35
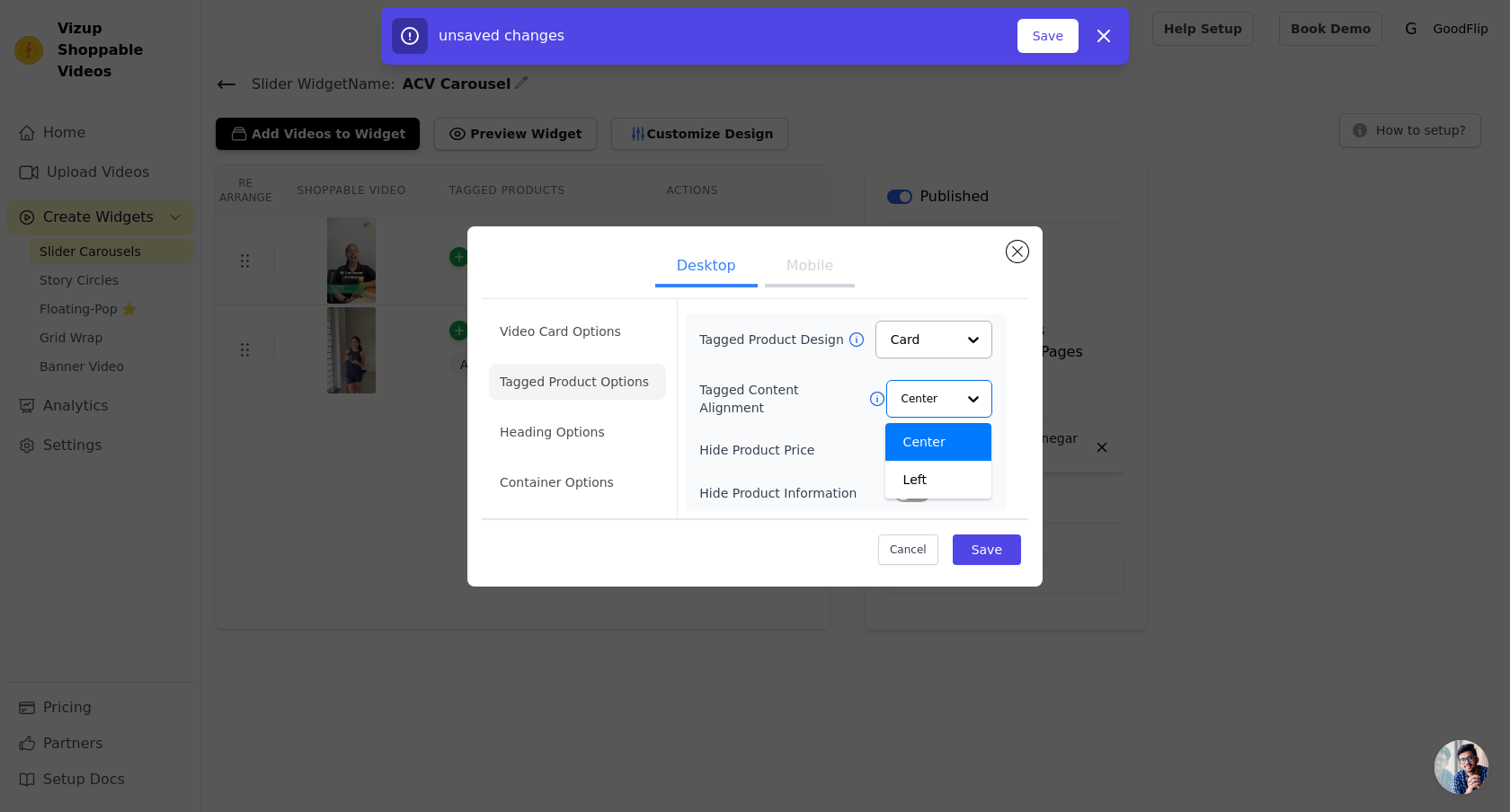
click at [739, 462] on div "Tagged Product Design Card Tagged Content Alignment Center Left Option Center, …" at bounding box center [845, 413] width 293 height 183
click at [911, 452] on button "Label" at bounding box center [912, 450] width 35 height 18
click at [535, 438] on li "Heading Options" at bounding box center [578, 432] width 177 height 35
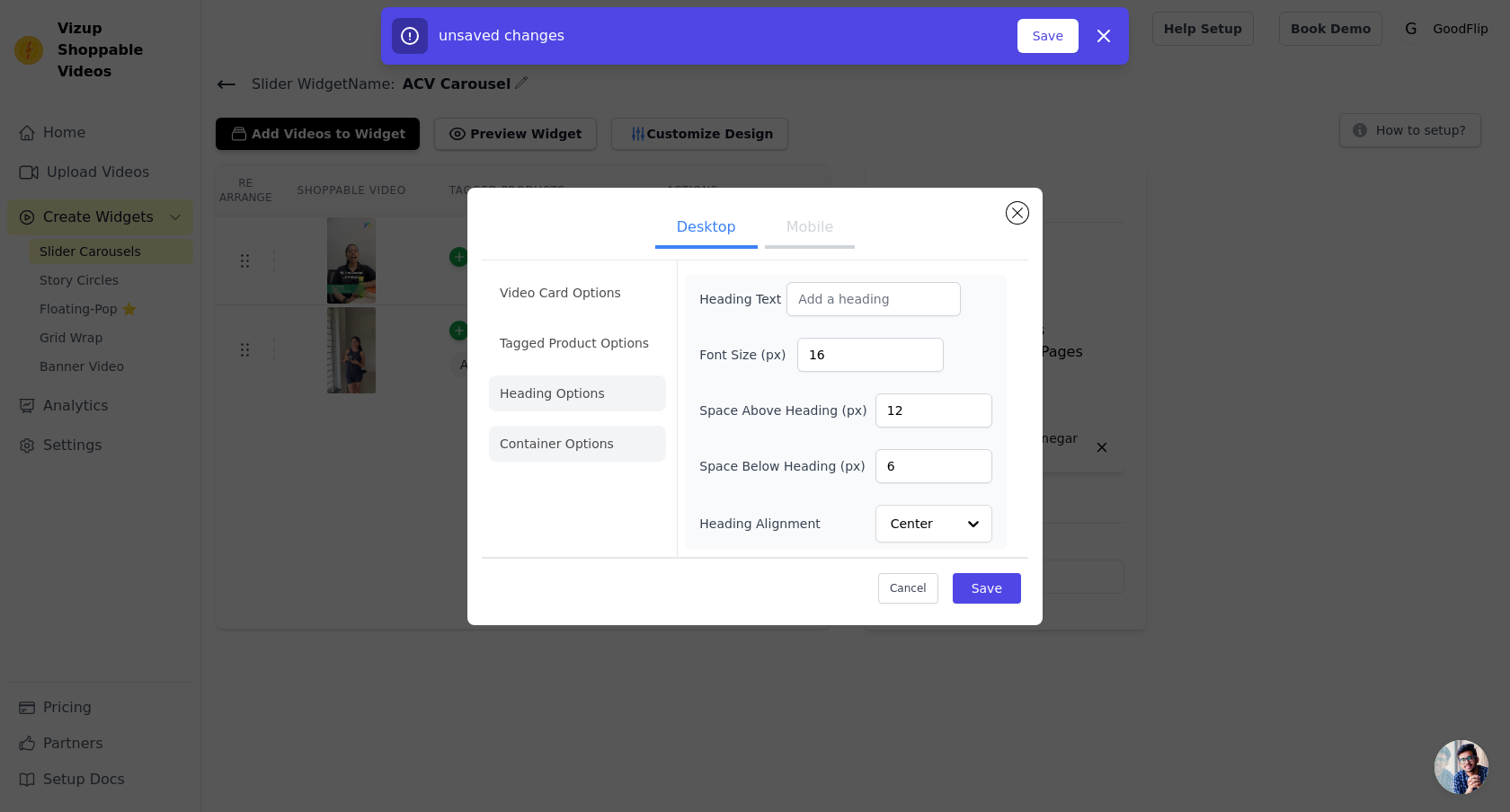
click at [547, 445] on li "Container Options" at bounding box center [578, 443] width 177 height 35
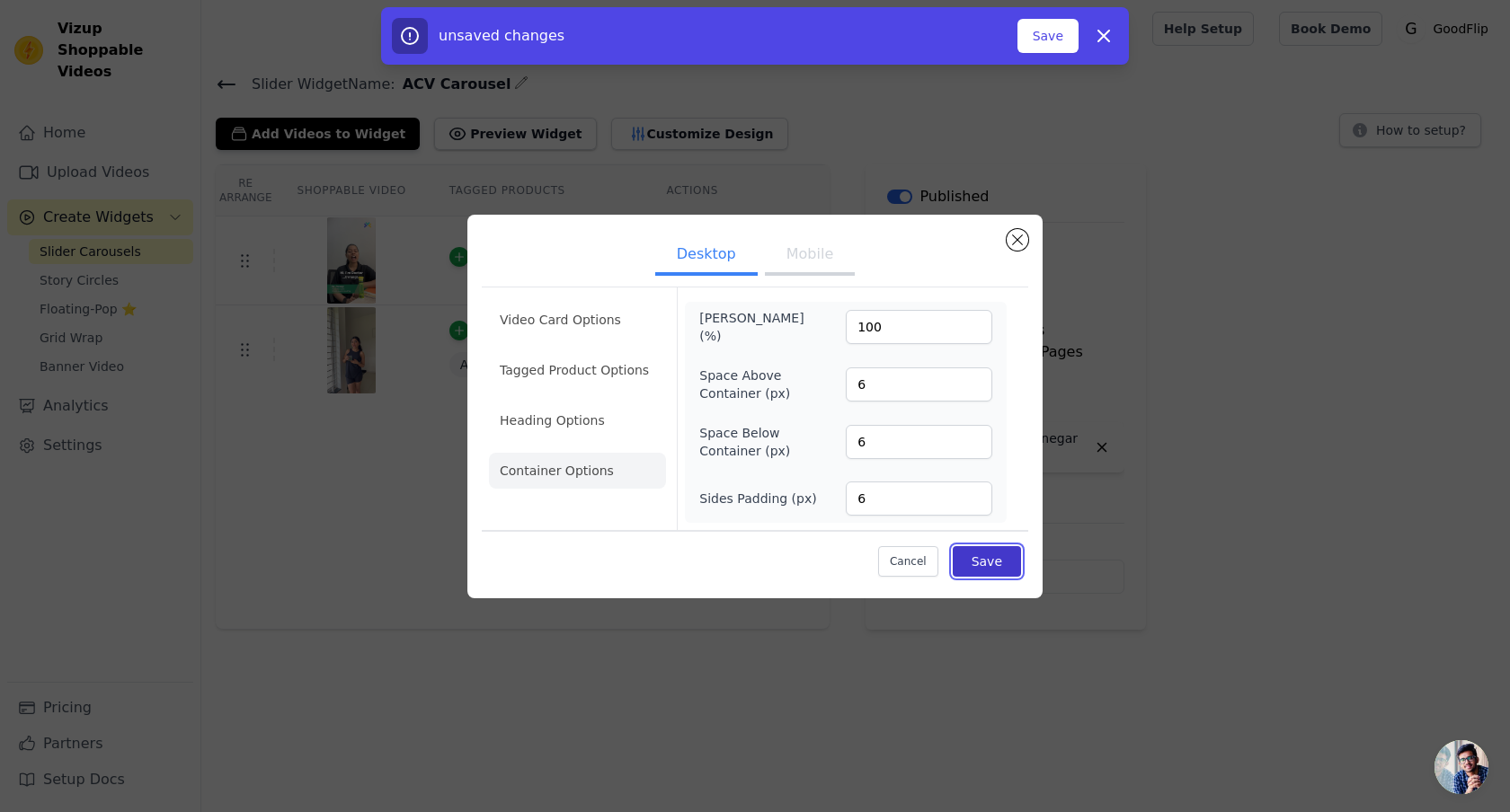
click at [966, 556] on button "Save" at bounding box center [987, 561] width 68 height 31
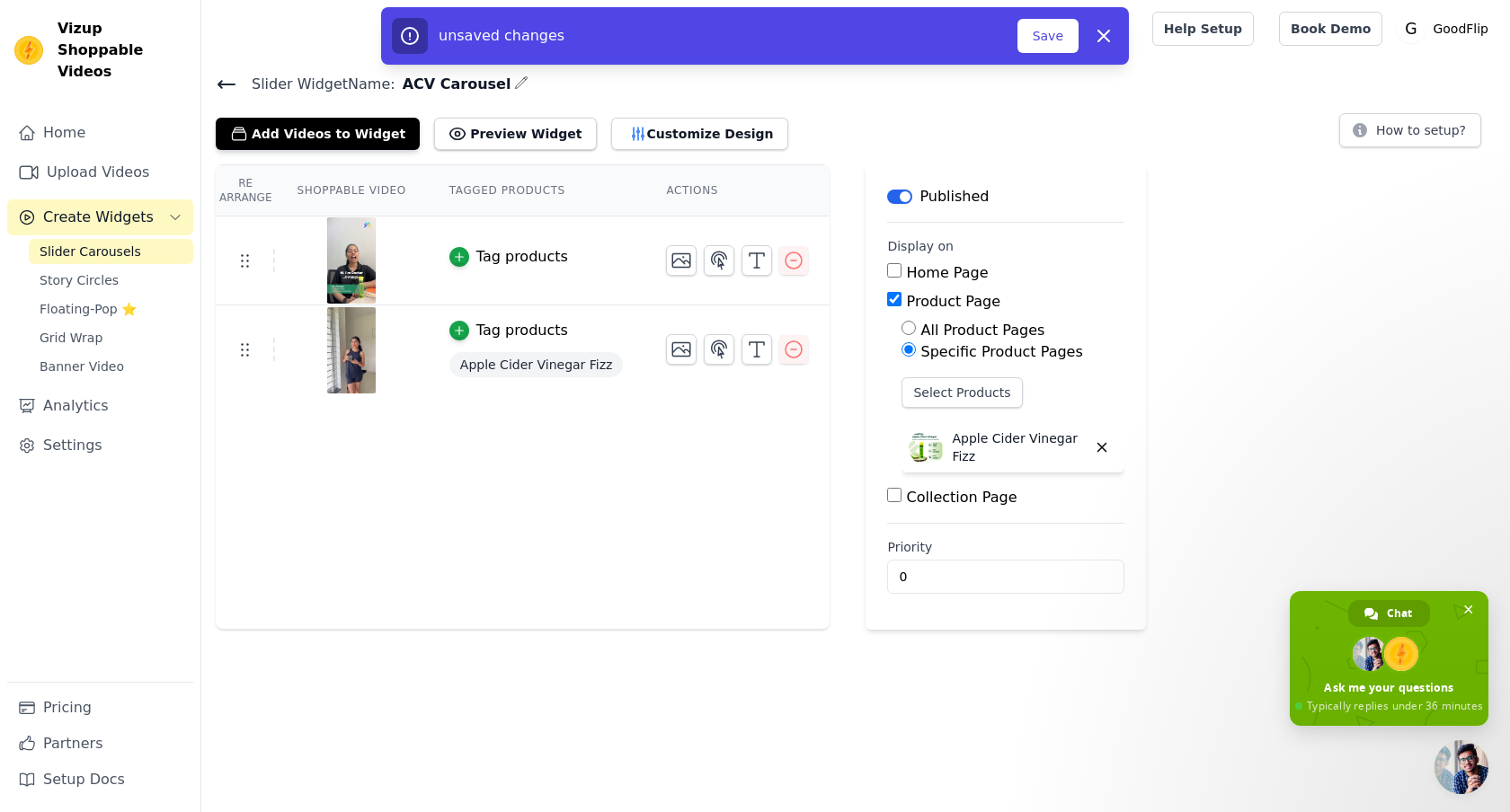
type textarea "how to upload inst"
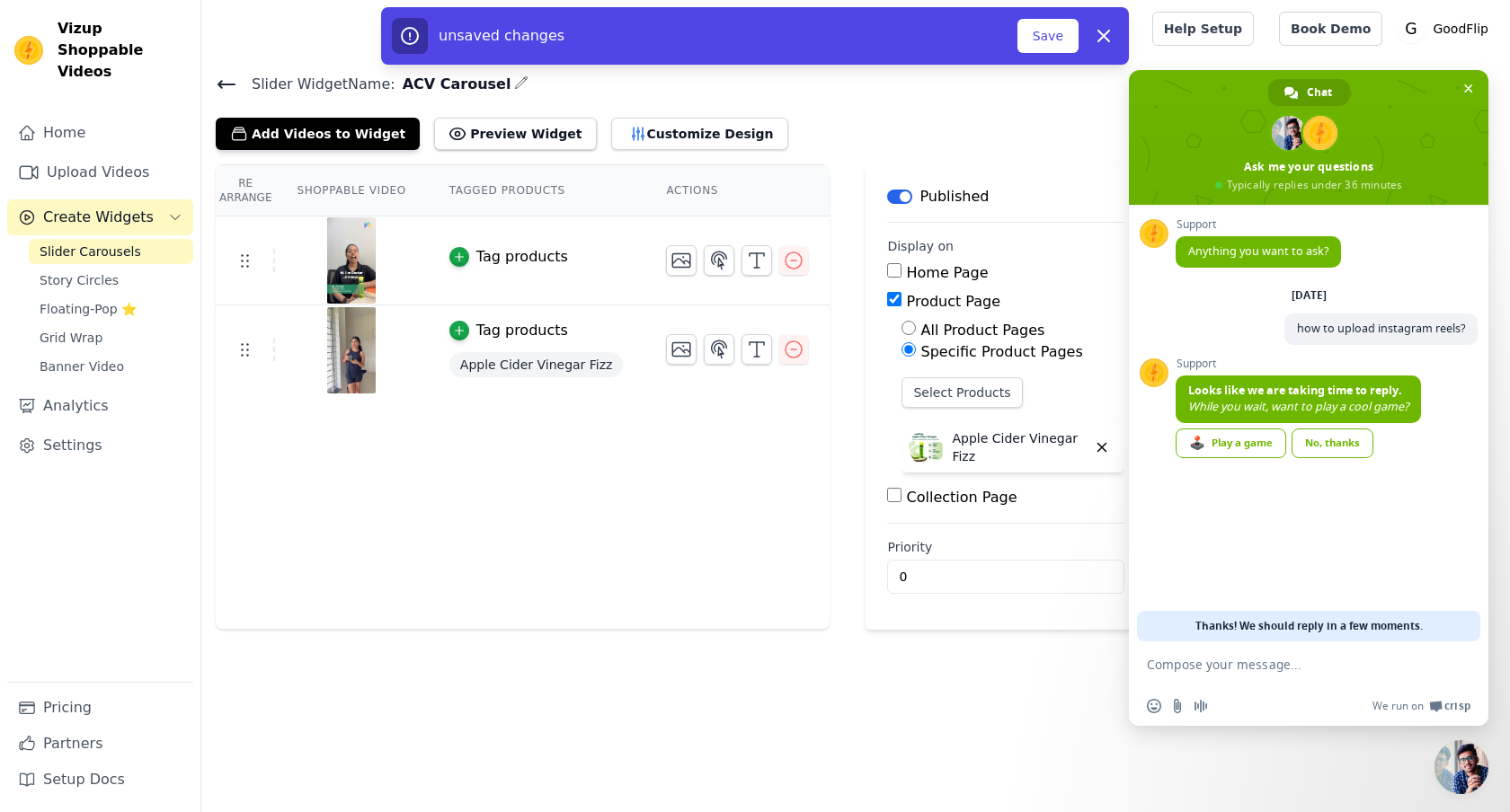
click at [764, 515] on div "Re Arrange Shoppable Video Tagged Products Actions Tag products Tag products Ap…" at bounding box center [522, 397] width 614 height 465
click at [476, 532] on div "Re Arrange Shoppable Video Tagged Products Actions Tag products Tag products Ap…" at bounding box center [522, 397] width 614 height 465
click at [656, 138] on button "Customize Design" at bounding box center [700, 133] width 177 height 33
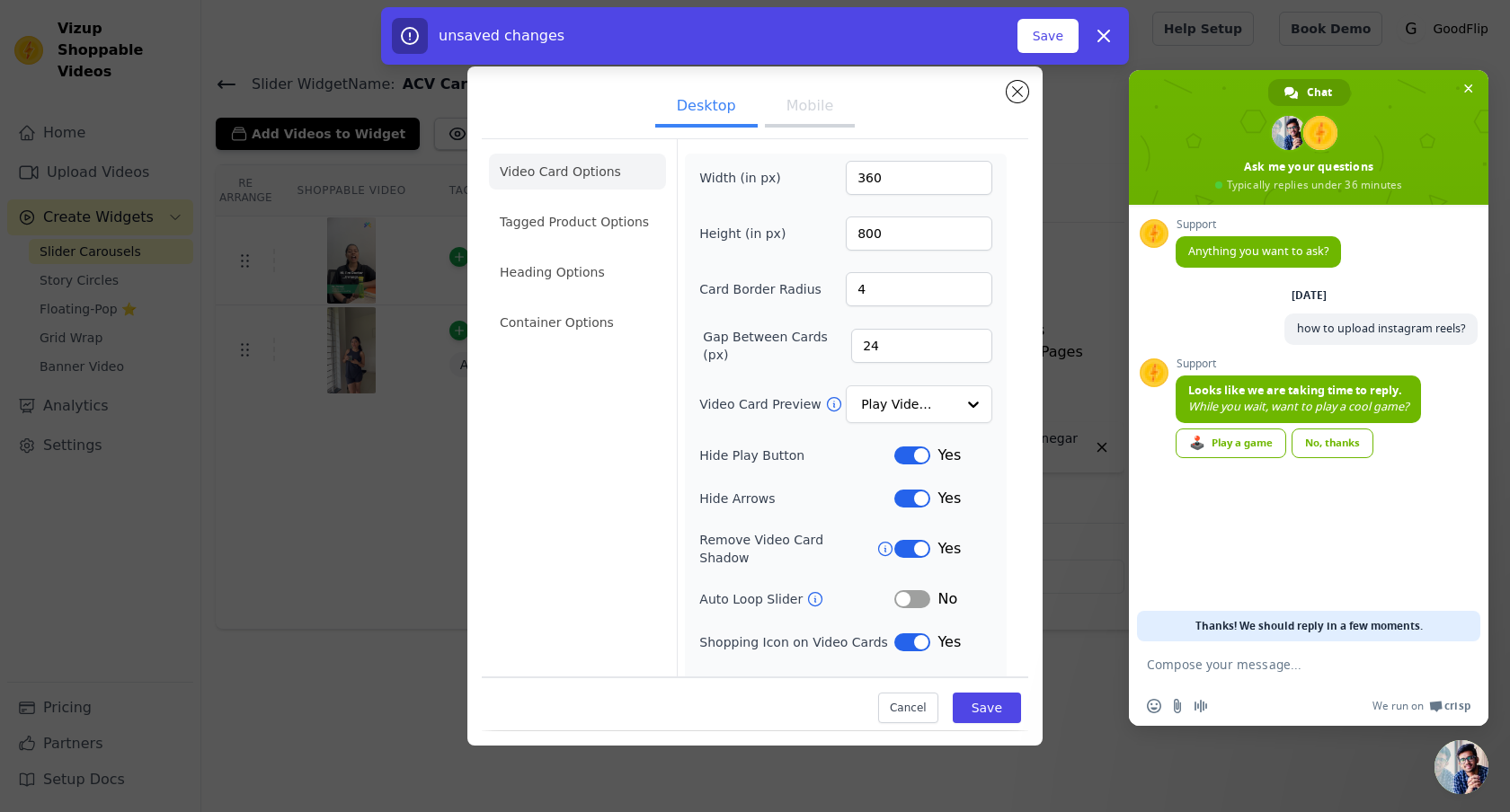
click at [827, 107] on button "Mobile" at bounding box center [809, 107] width 90 height 39
click at [1013, 93] on button "Close modal" at bounding box center [1017, 92] width 22 height 22
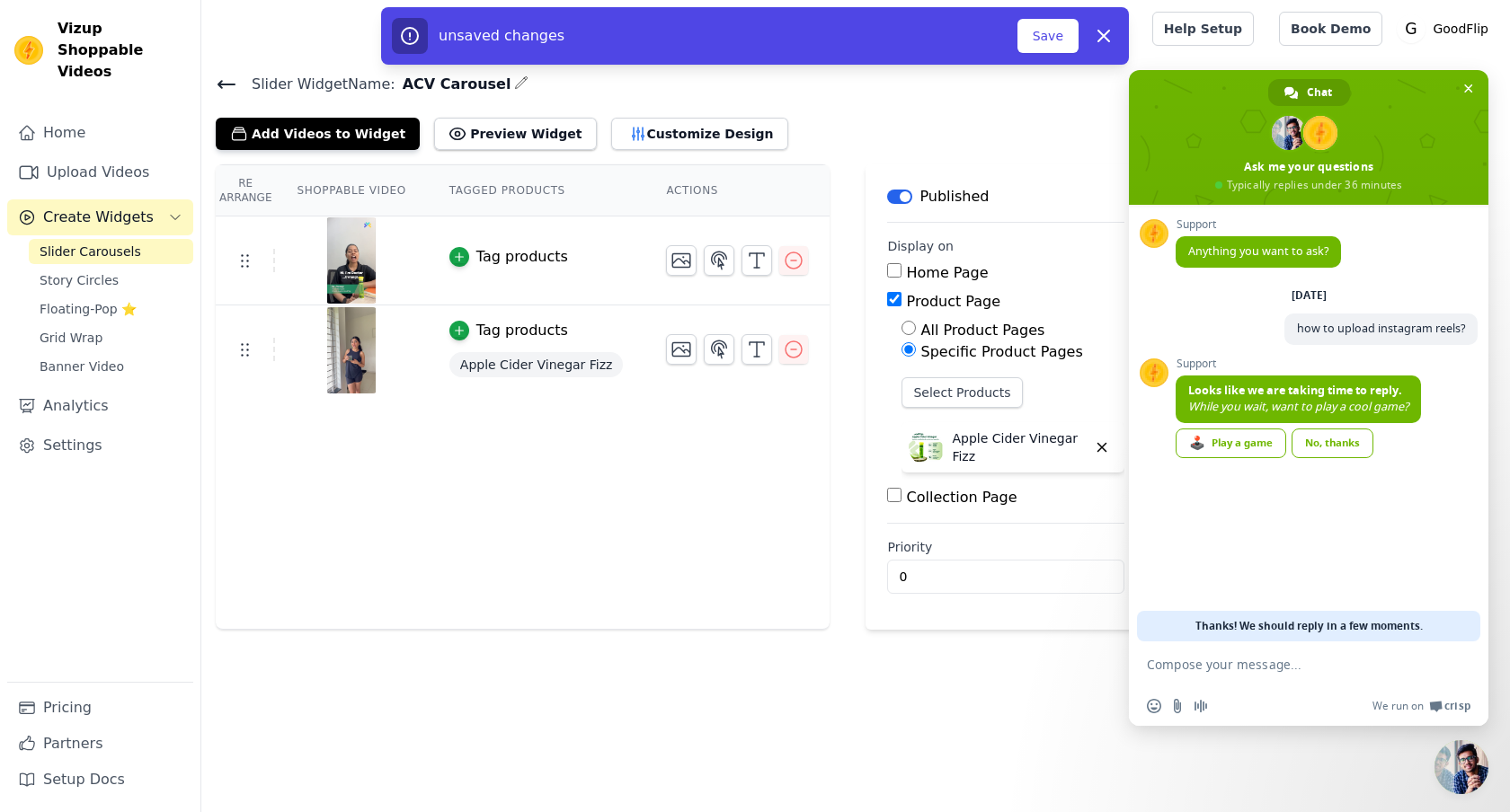
click at [357, 344] on img at bounding box center [351, 351] width 50 height 87
click at [1045, 36] on button "Save" at bounding box center [1048, 35] width 61 height 34
click at [1465, 84] on span "Close chat" at bounding box center [1468, 89] width 9 height 12
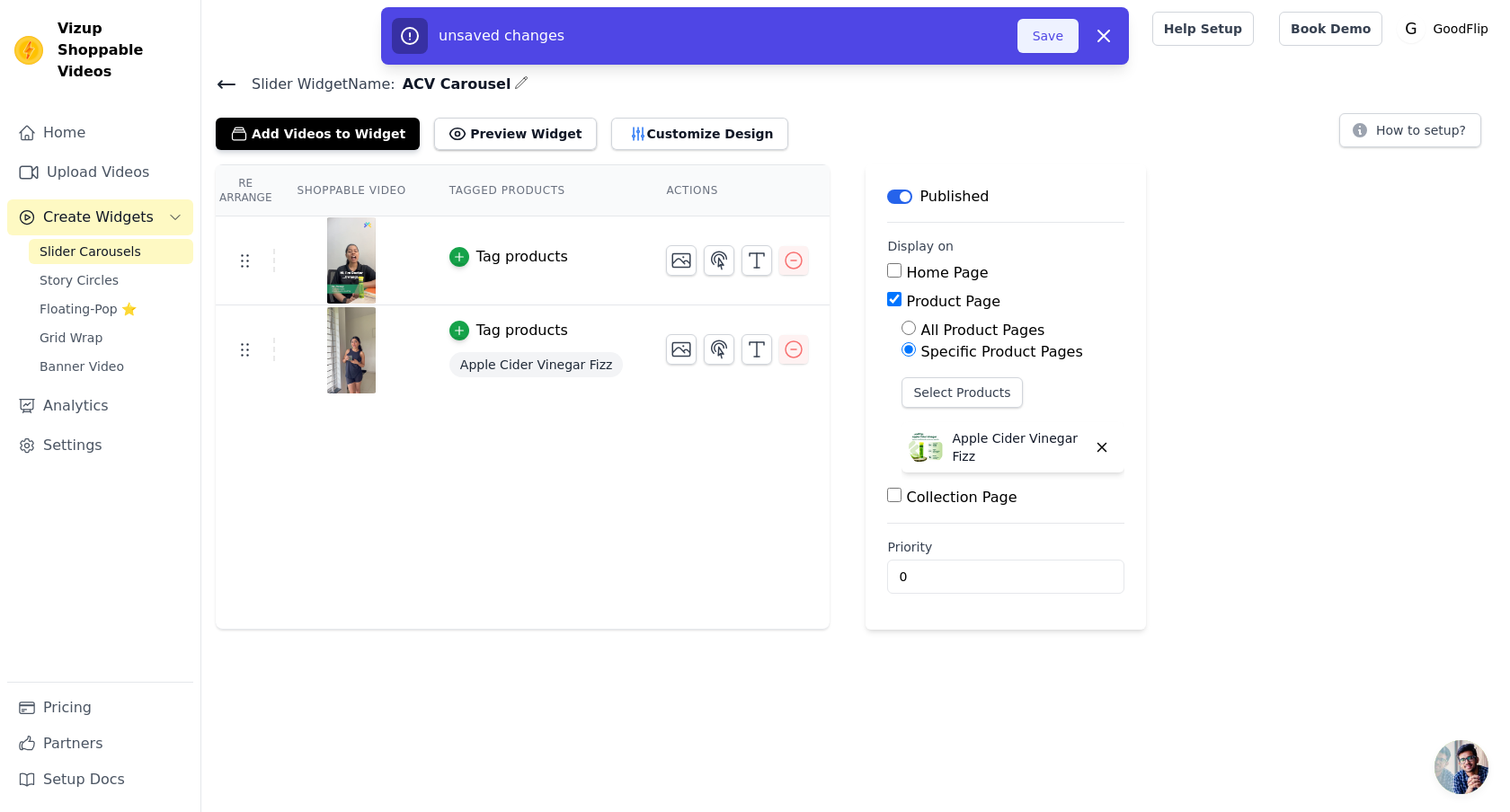
click at [1038, 28] on button "Save" at bounding box center [1048, 35] width 61 height 34
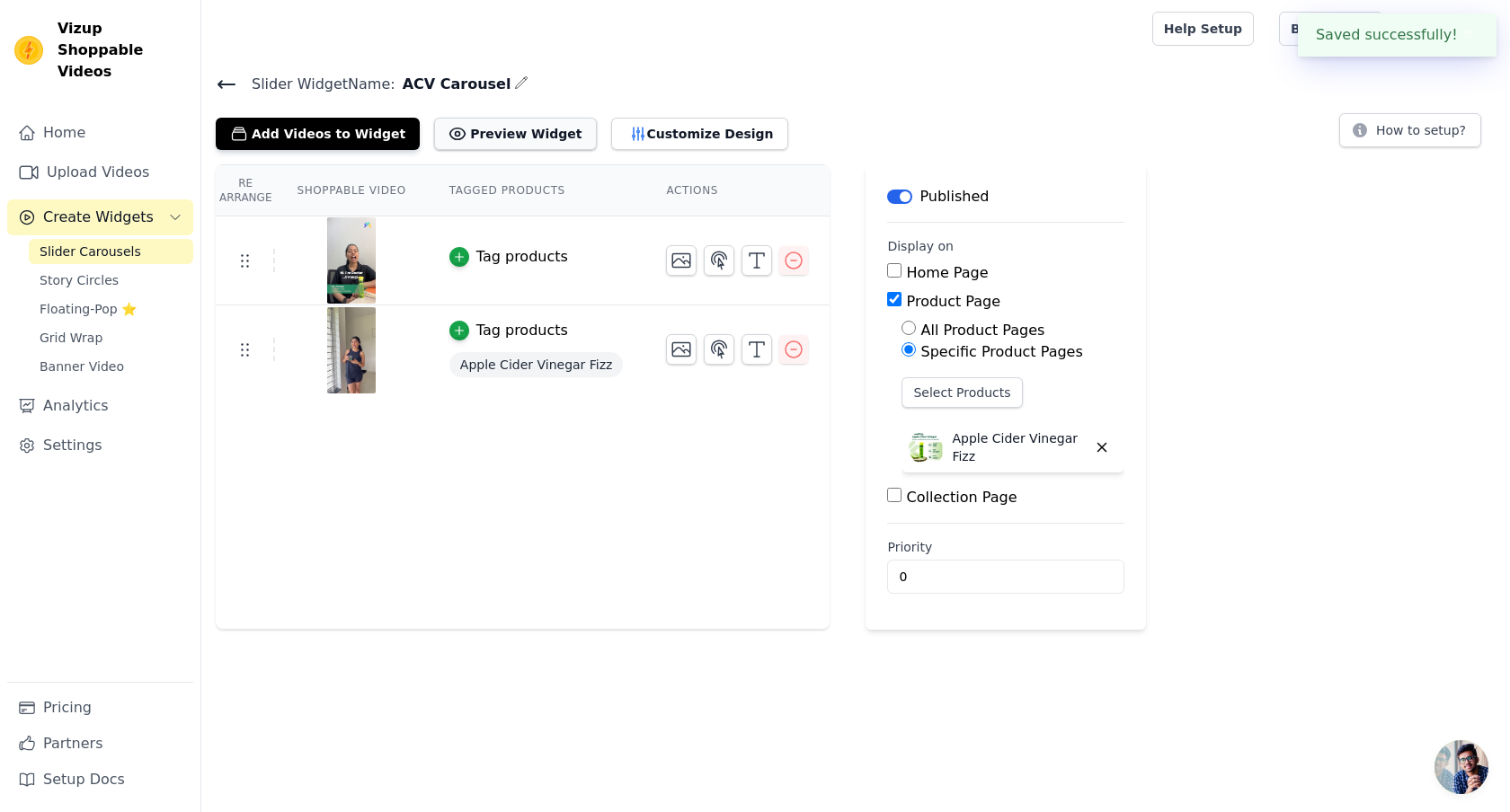
click at [479, 132] on button "Preview Widget" at bounding box center [515, 133] width 162 height 33
click at [526, 260] on div "Tag products" at bounding box center [521, 257] width 92 height 22
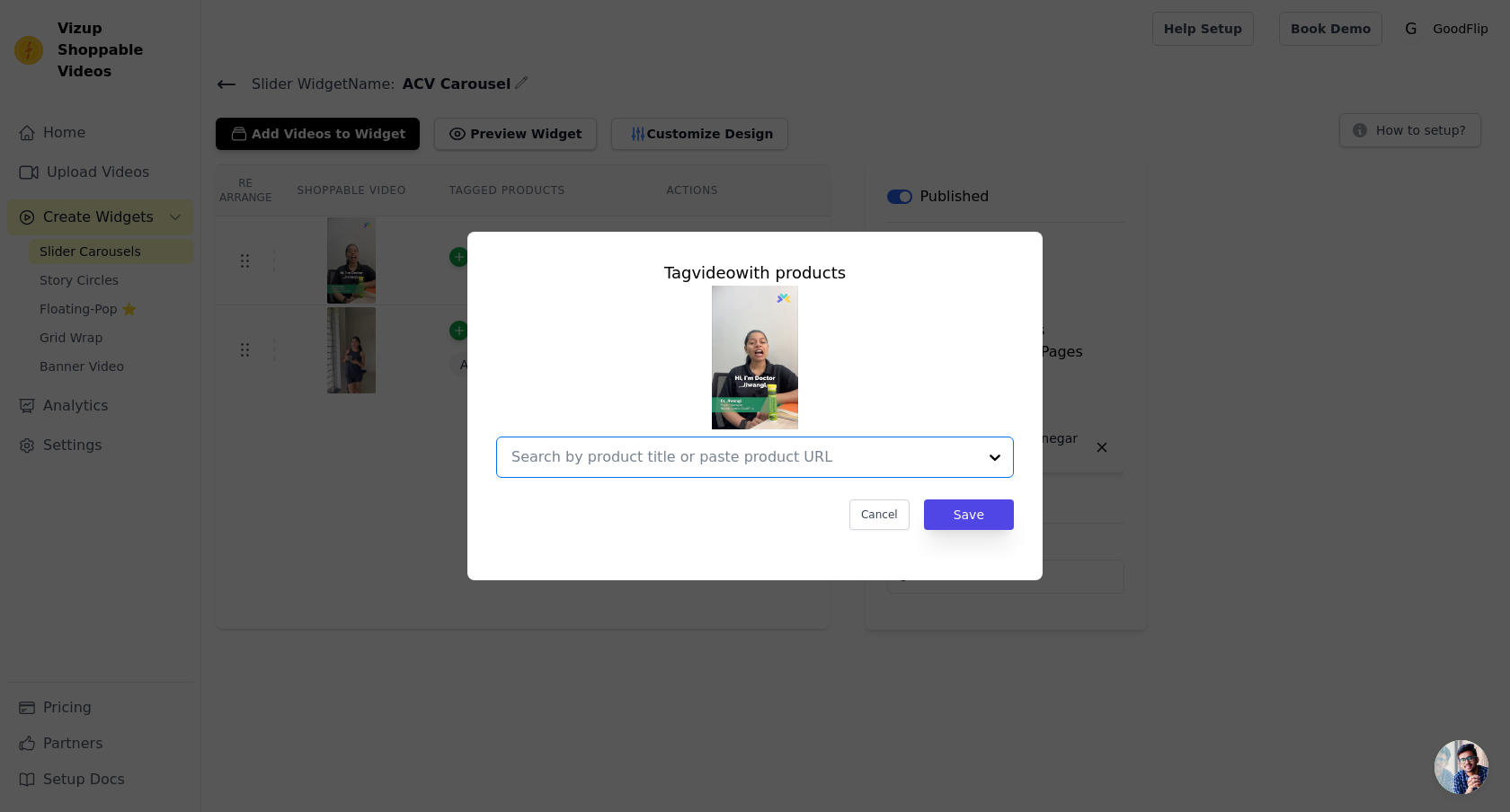
click at [928, 463] on input "text" at bounding box center [744, 457] width 465 height 22
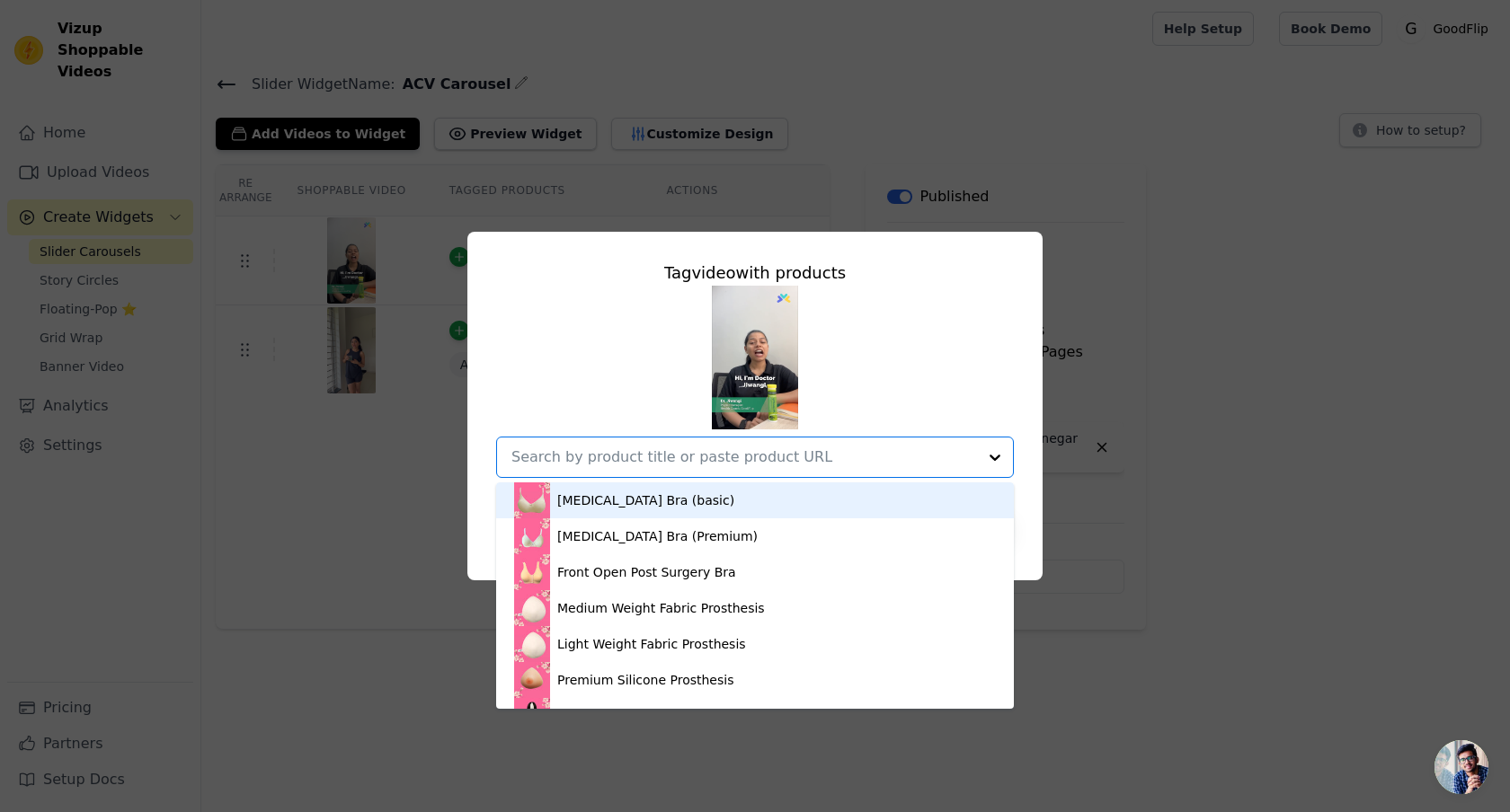
scroll to position [462, 0]
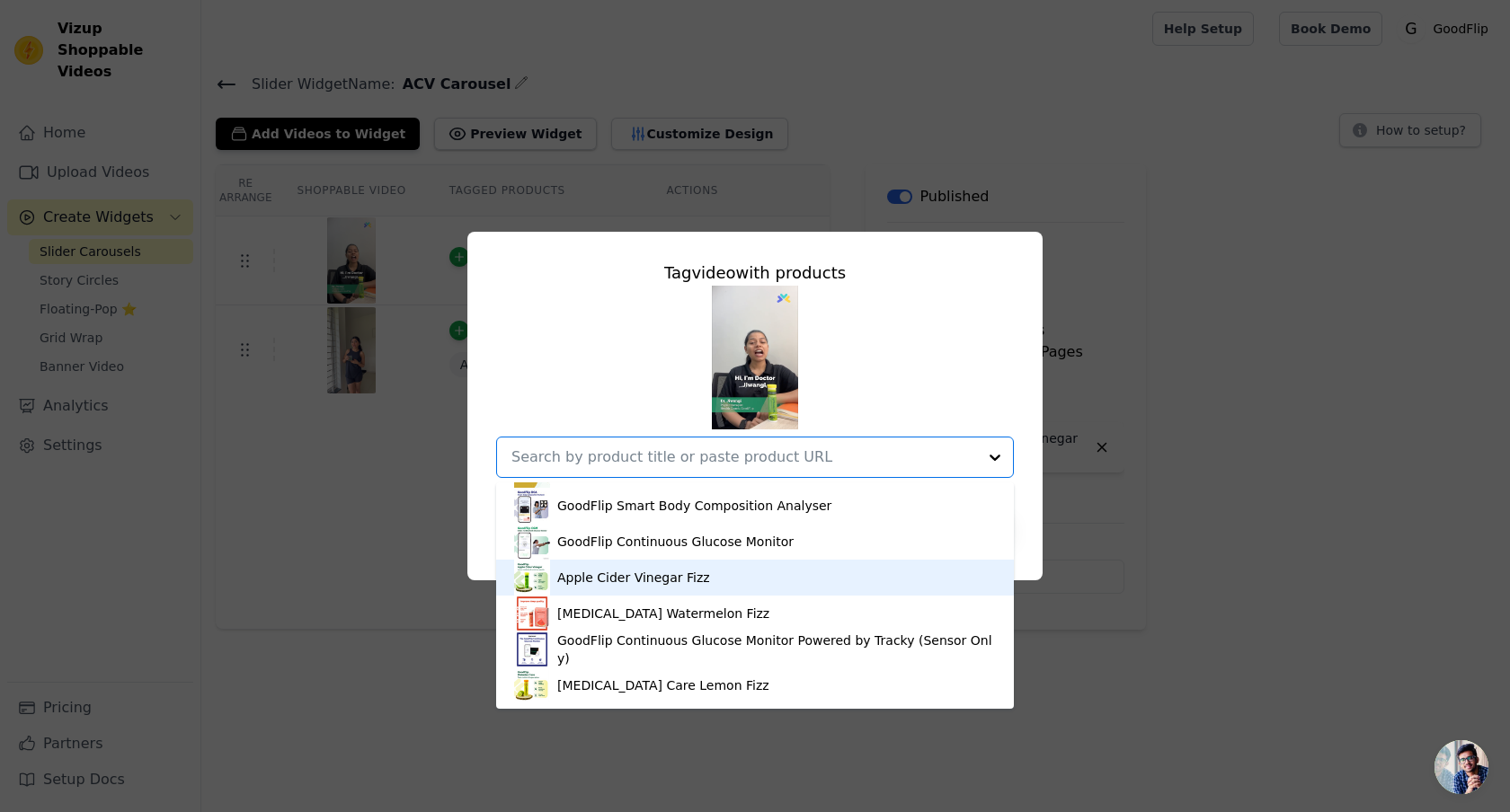
click at [675, 572] on div "Apple Cider Vinegar Fizz" at bounding box center [633, 577] width 153 height 18
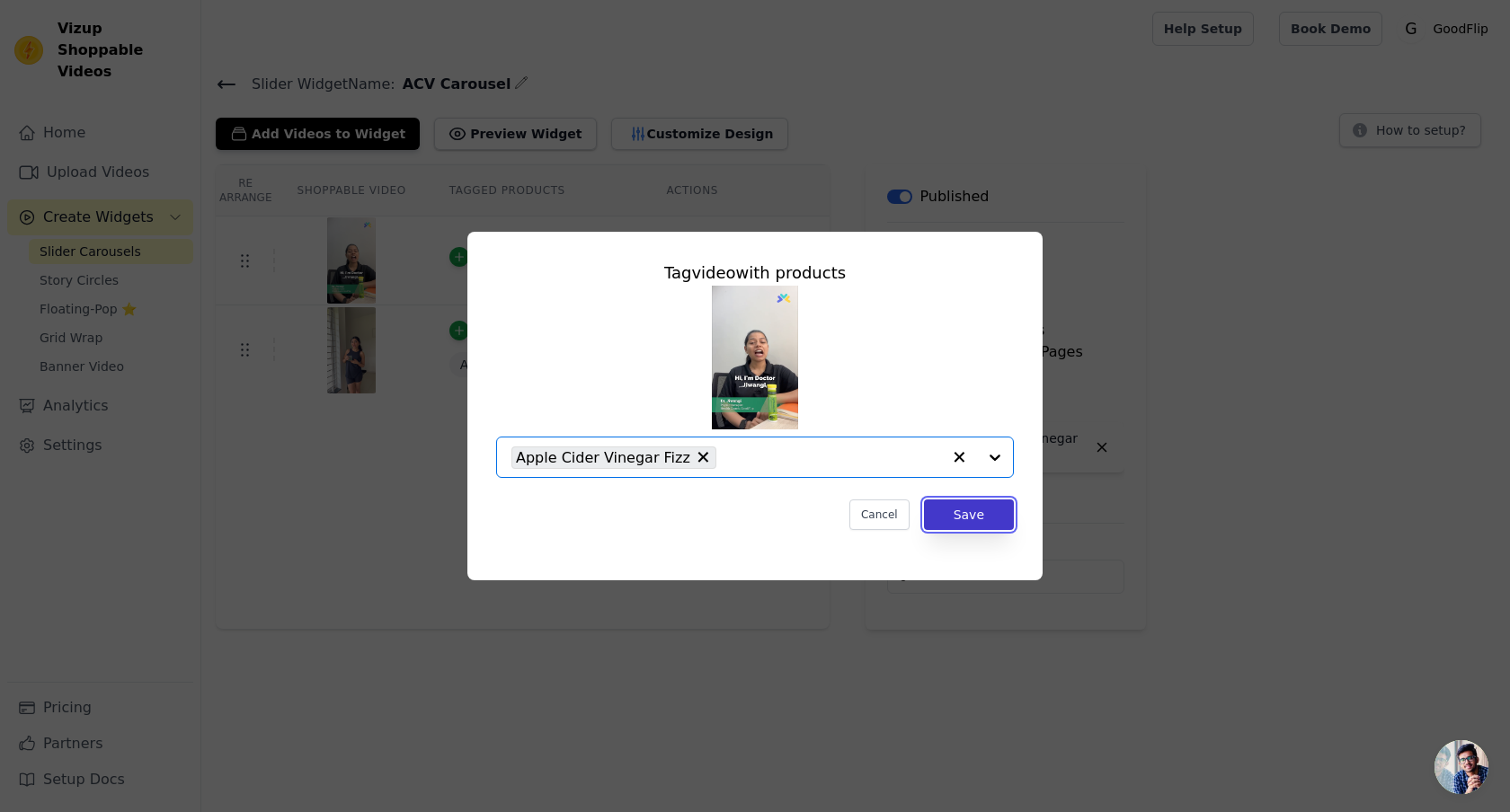
click at [974, 516] on button "Save" at bounding box center [968, 514] width 90 height 31
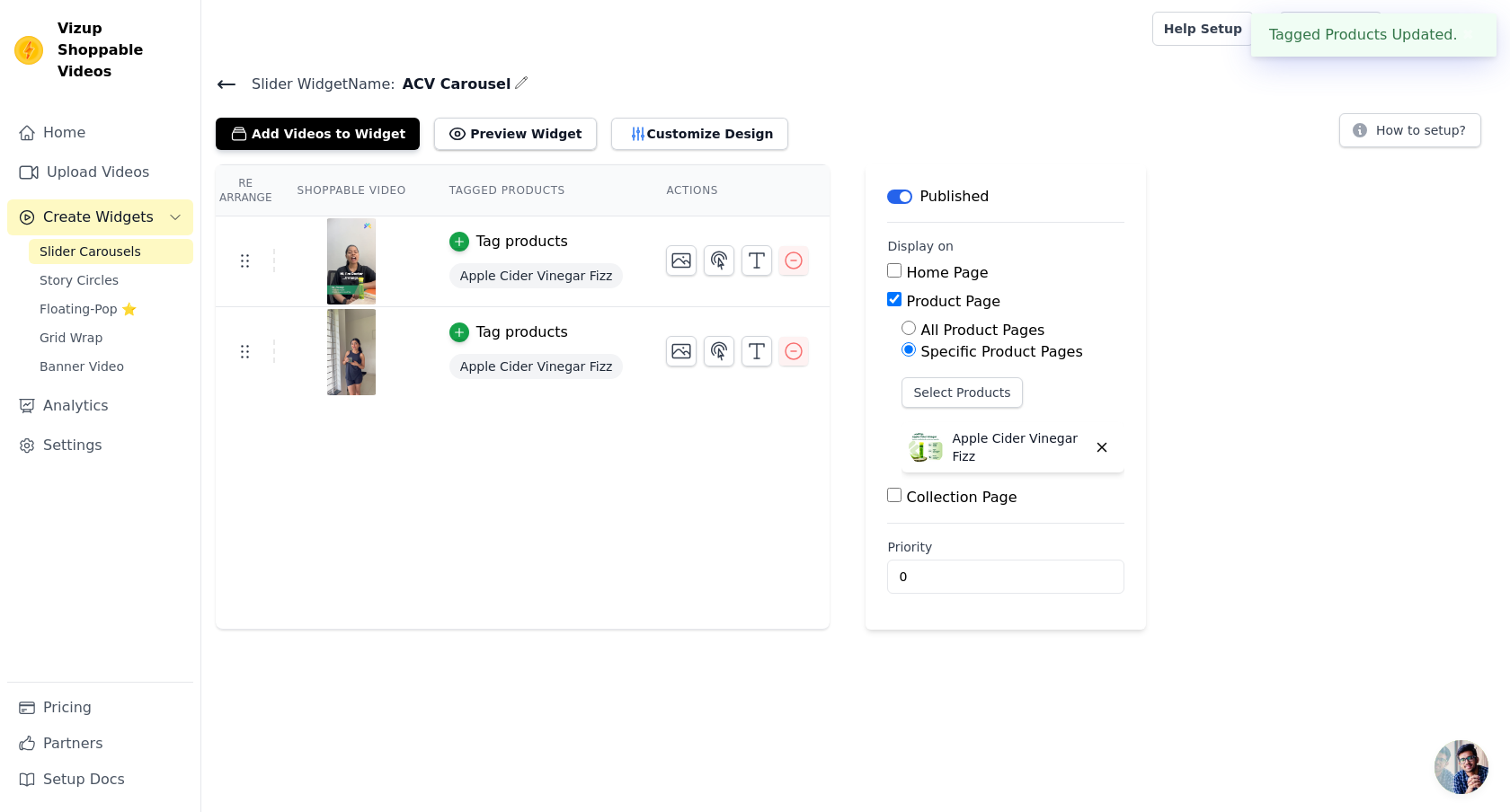
click at [1470, 35] on button "✖" at bounding box center [1468, 35] width 21 height 22
click at [574, 504] on div "Re Arrange Shoppable Video Tagged Products Actions Tag products Apple Cider Vin…" at bounding box center [522, 397] width 614 height 465
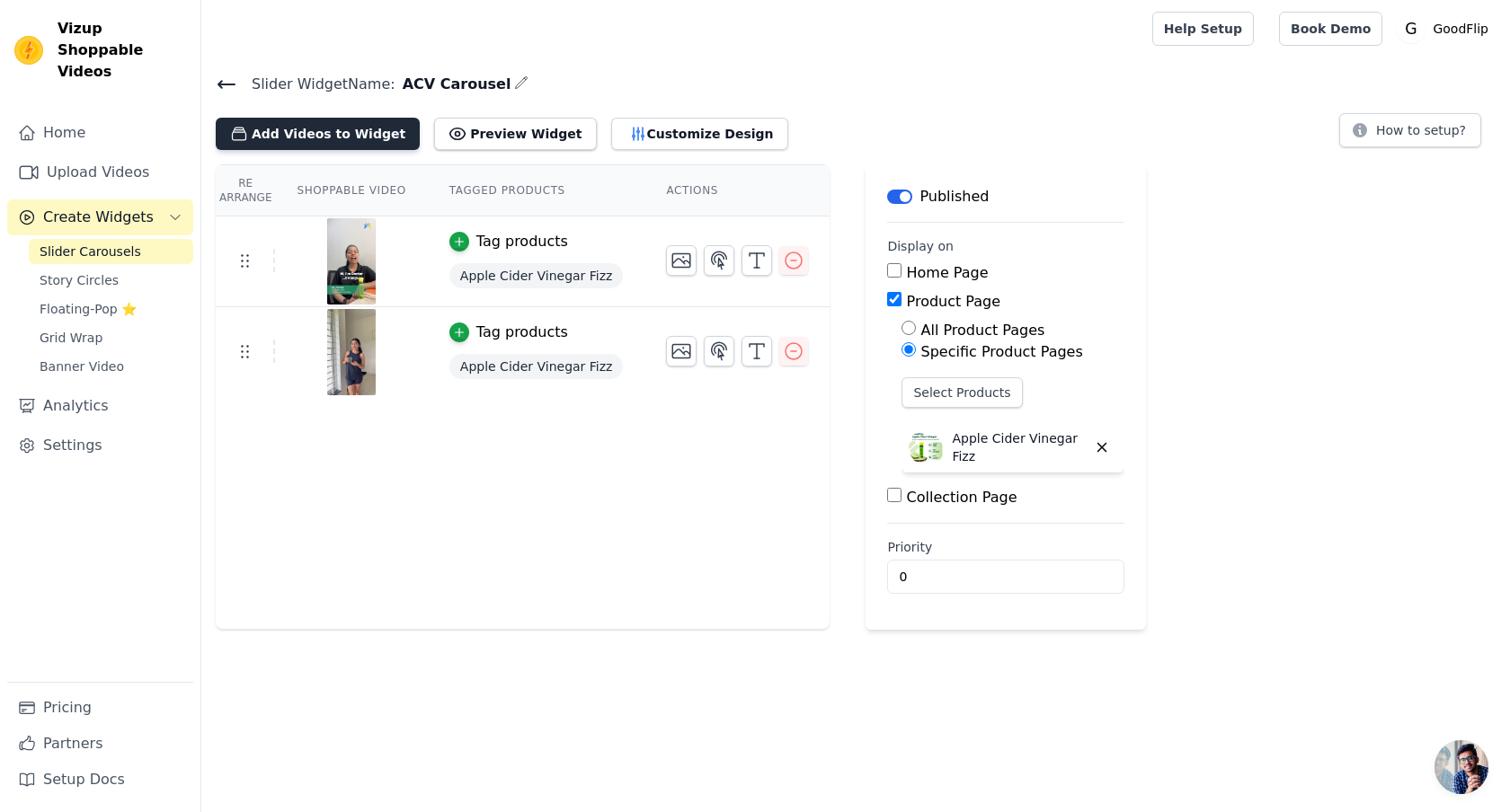
click at [318, 127] on button "Add Videos to Widget" at bounding box center [317, 133] width 204 height 33
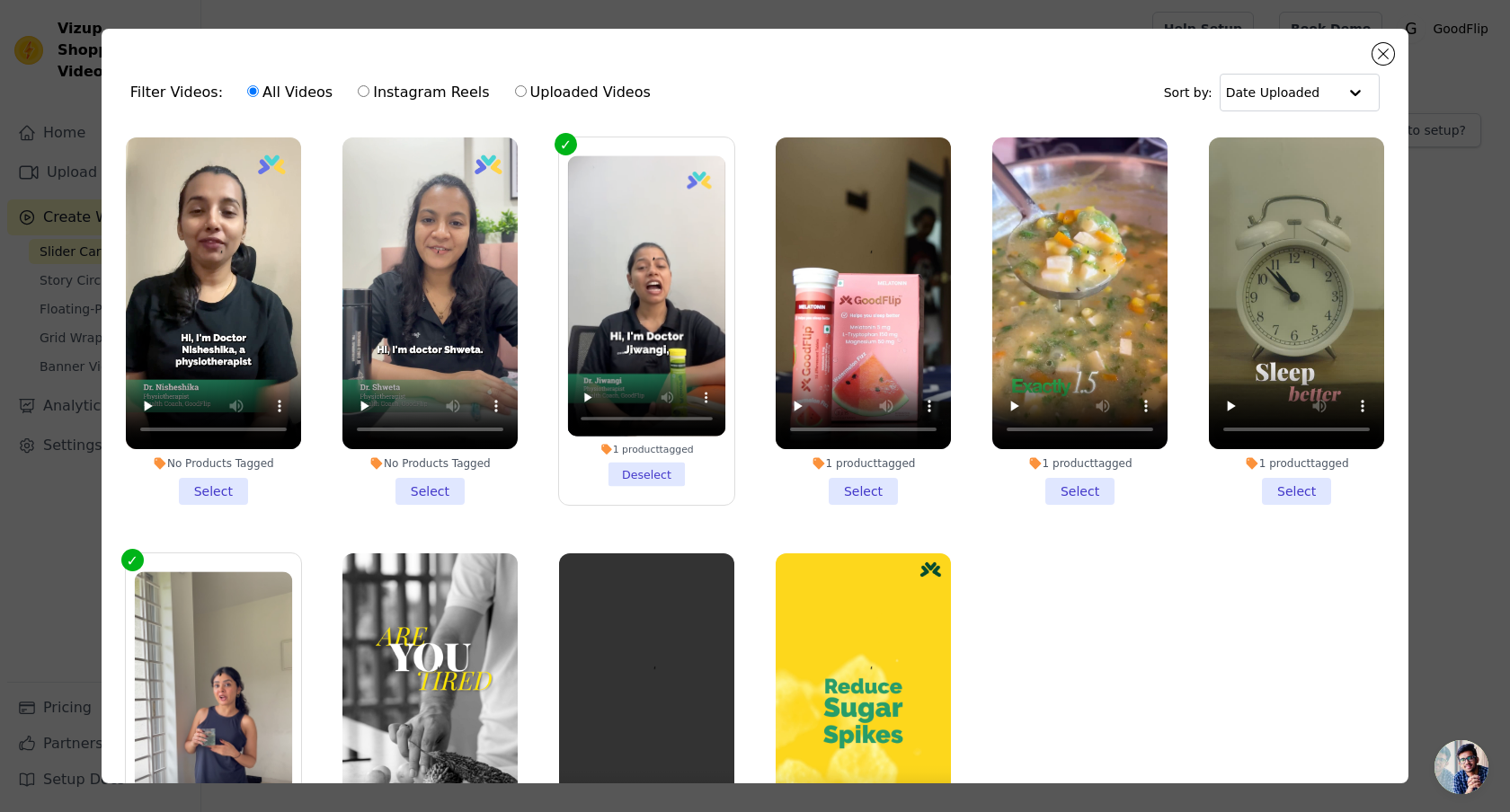
scroll to position [77, 0]
click at [441, 99] on label "Instagram Reels" at bounding box center [423, 93] width 133 height 24
click at [370, 97] on input "Instagram Reels" at bounding box center [364, 92] width 12 height 12
radio input "true"
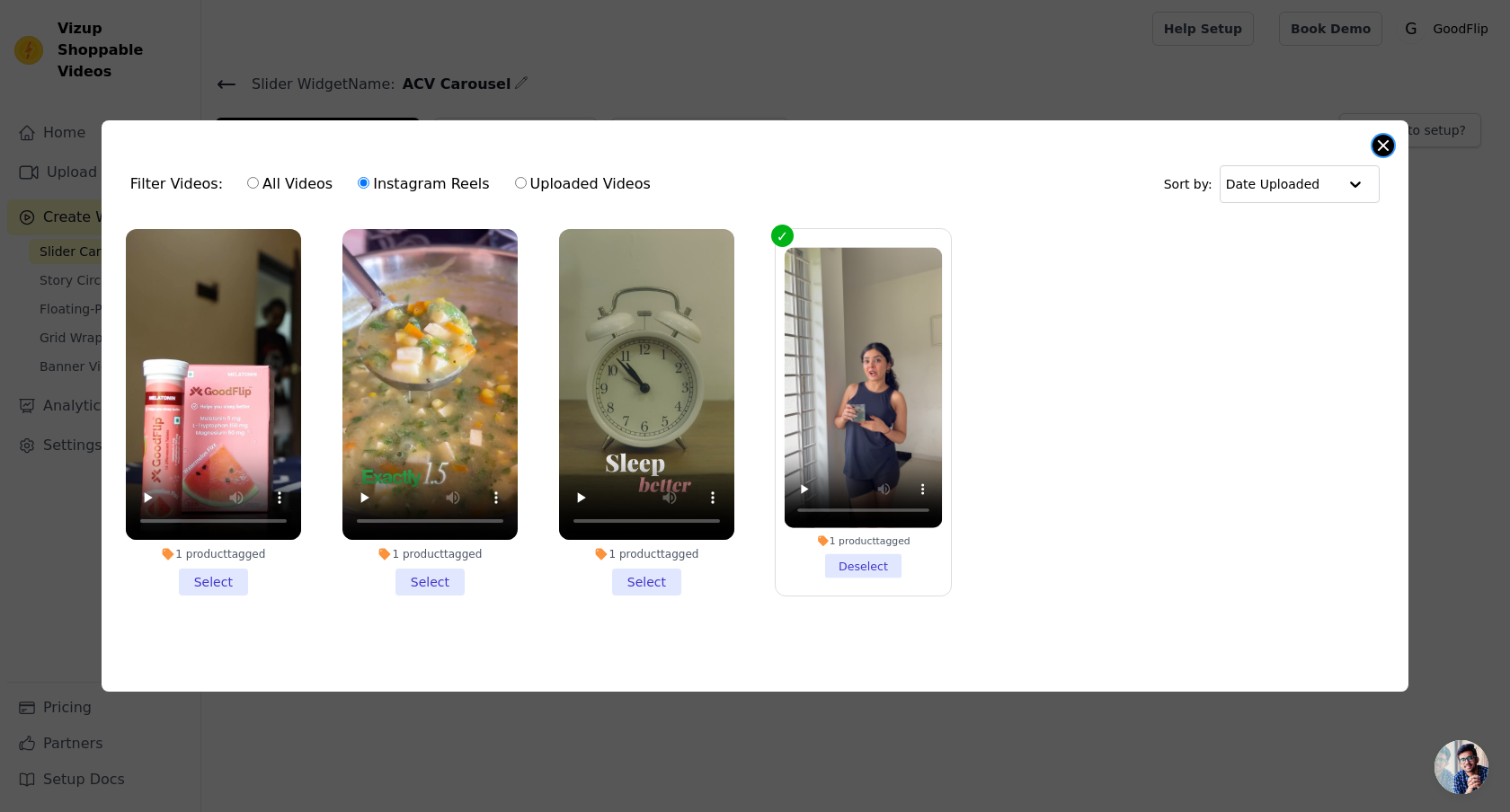
click at [1383, 144] on button "Close modal" at bounding box center [1383, 146] width 22 height 22
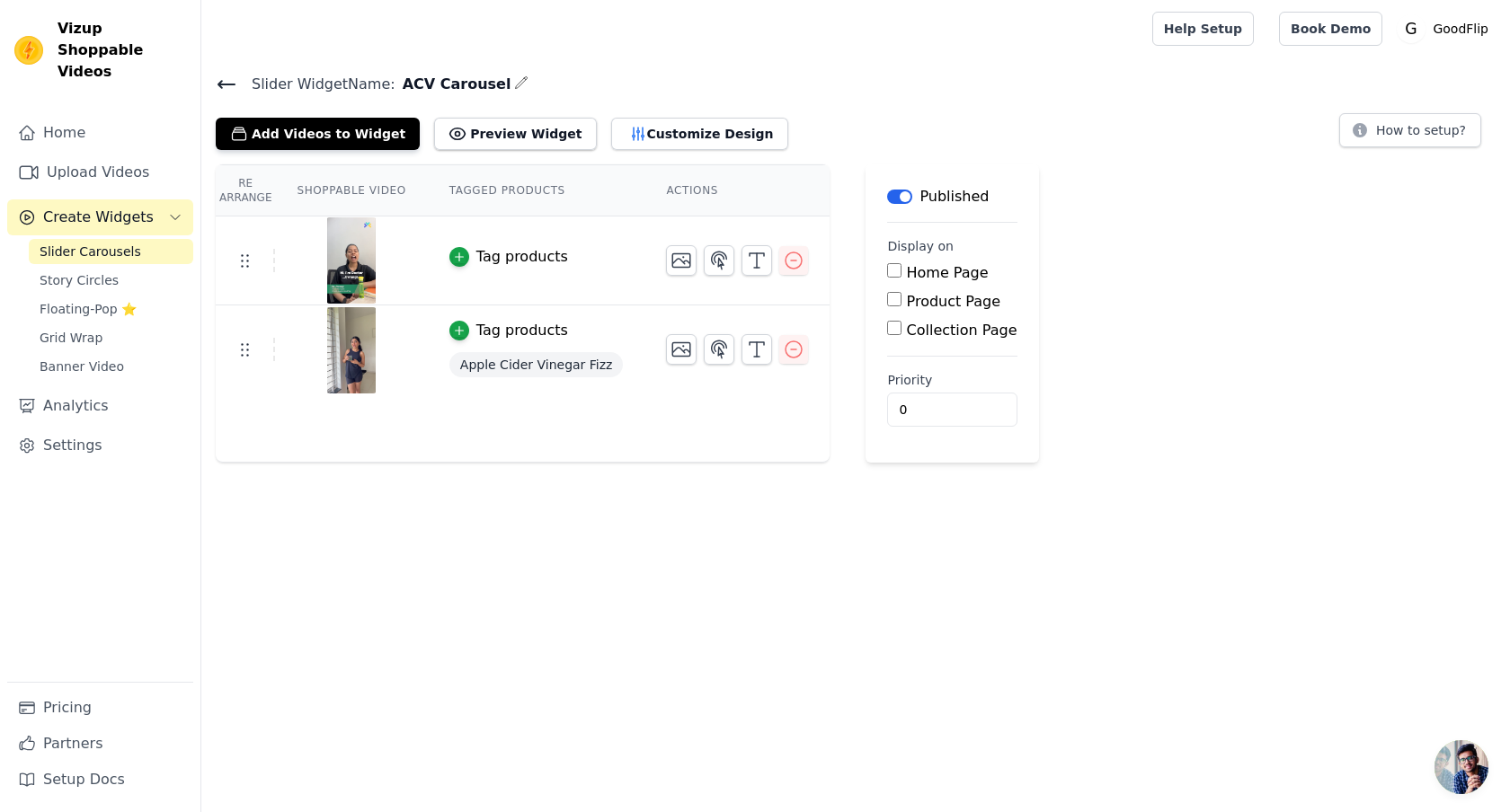
click at [226, 78] on icon at bounding box center [227, 85] width 22 height 22
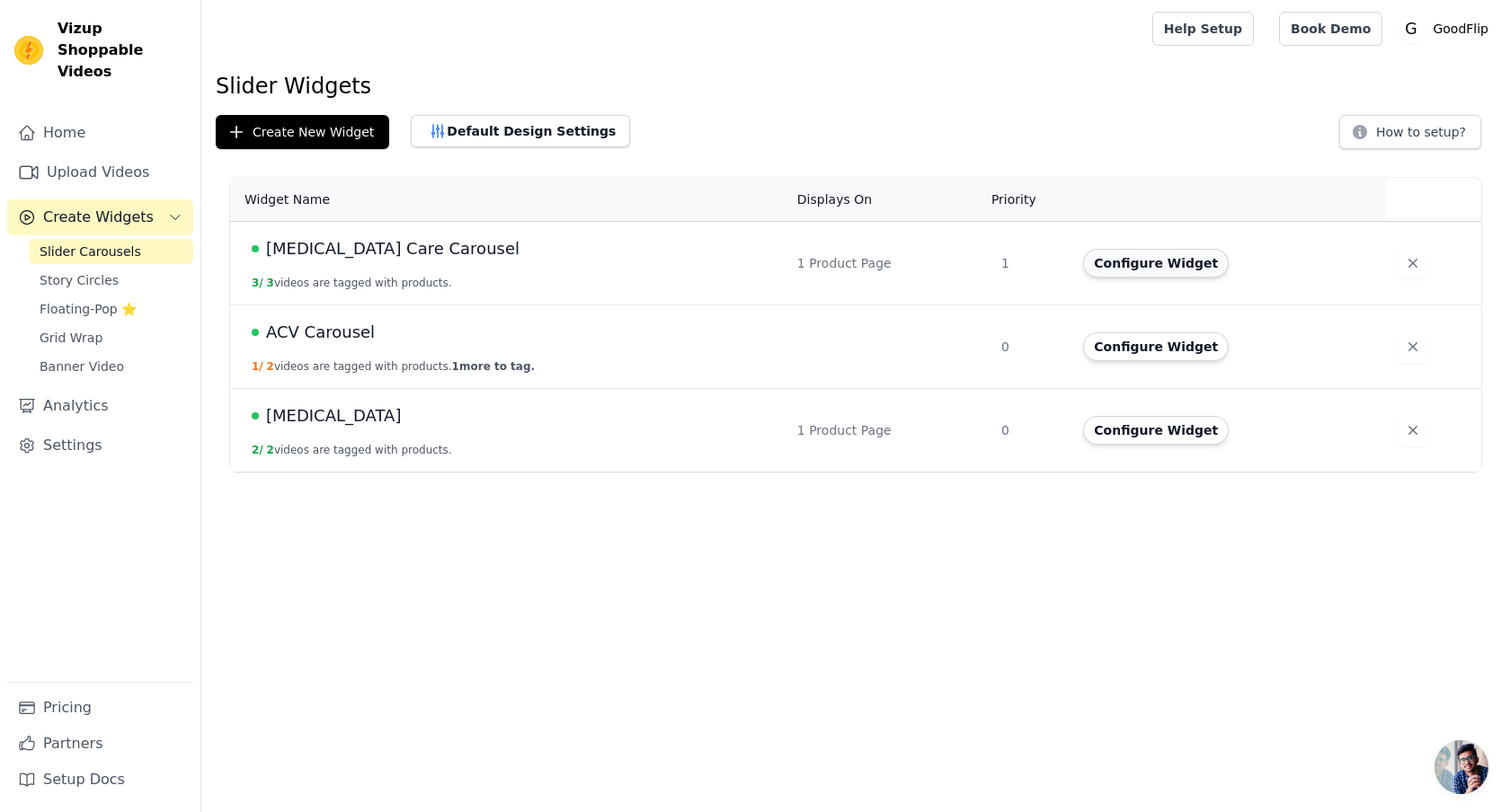
click at [1166, 260] on button "Configure Widget" at bounding box center [1156, 263] width 146 height 29
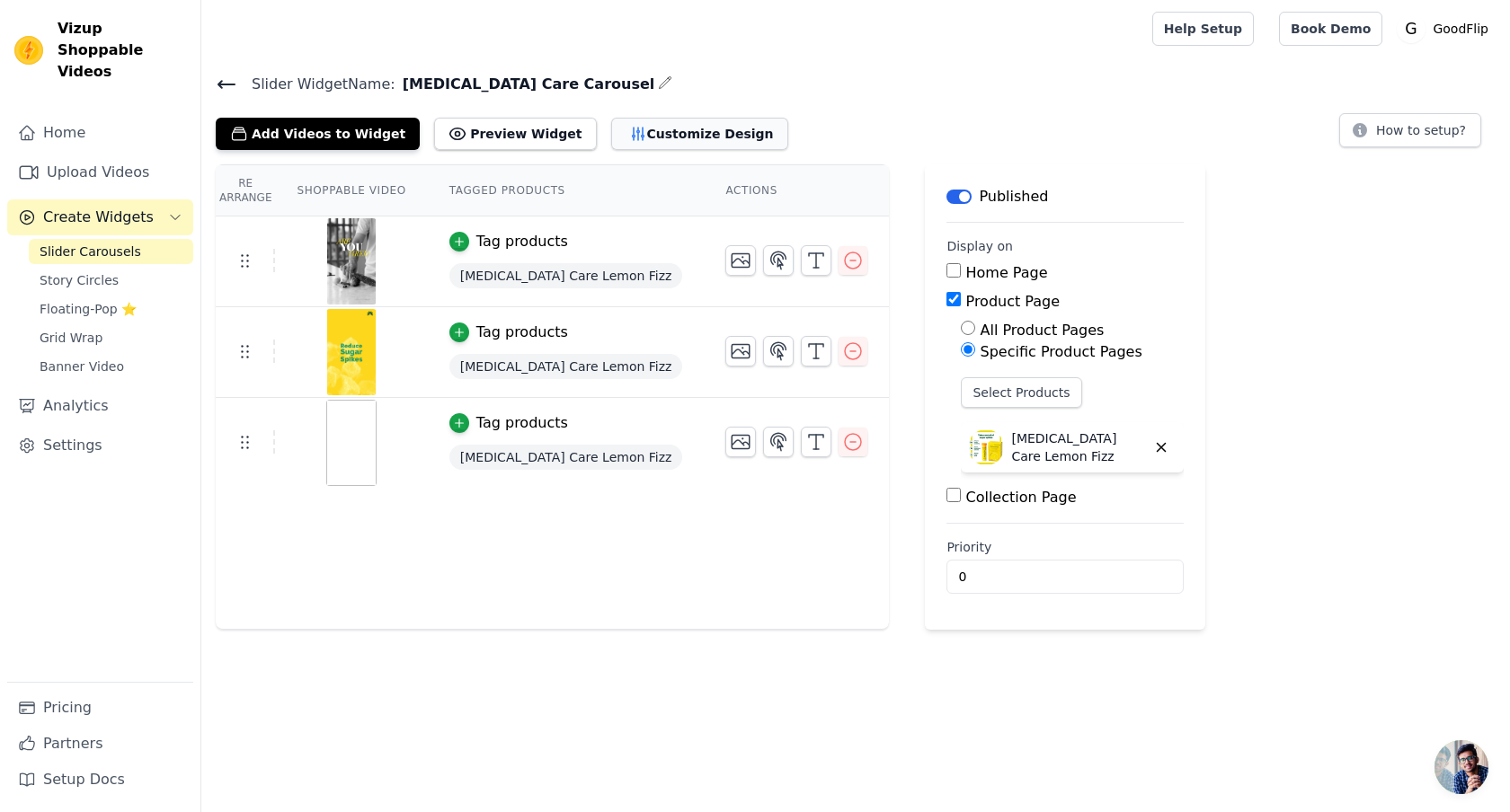
click at [629, 130] on icon "button" at bounding box center [638, 134] width 18 height 18
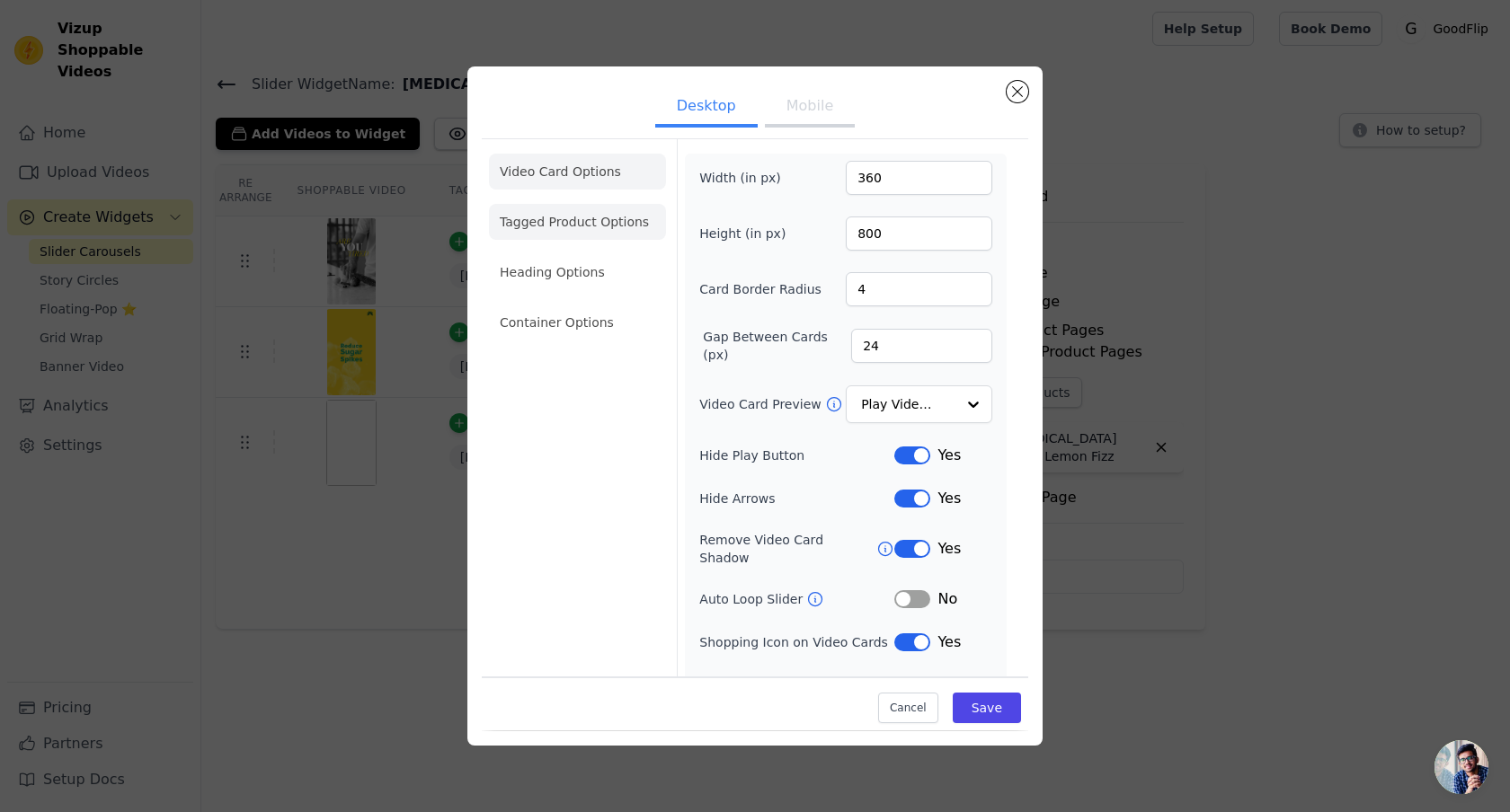
click at [550, 209] on li "Tagged Product Options" at bounding box center [578, 222] width 177 height 35
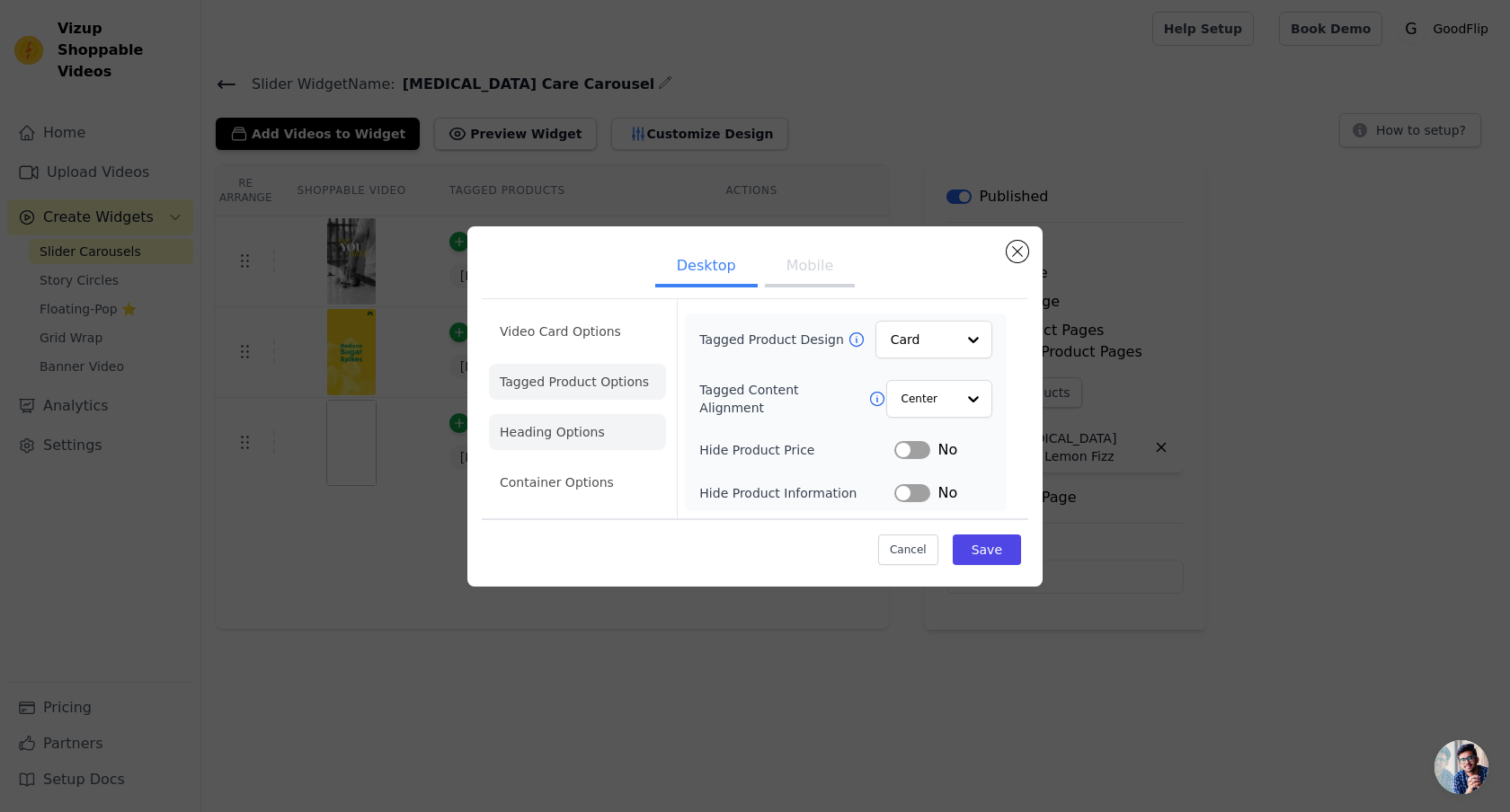
click at [577, 434] on li "Heading Options" at bounding box center [578, 432] width 177 height 35
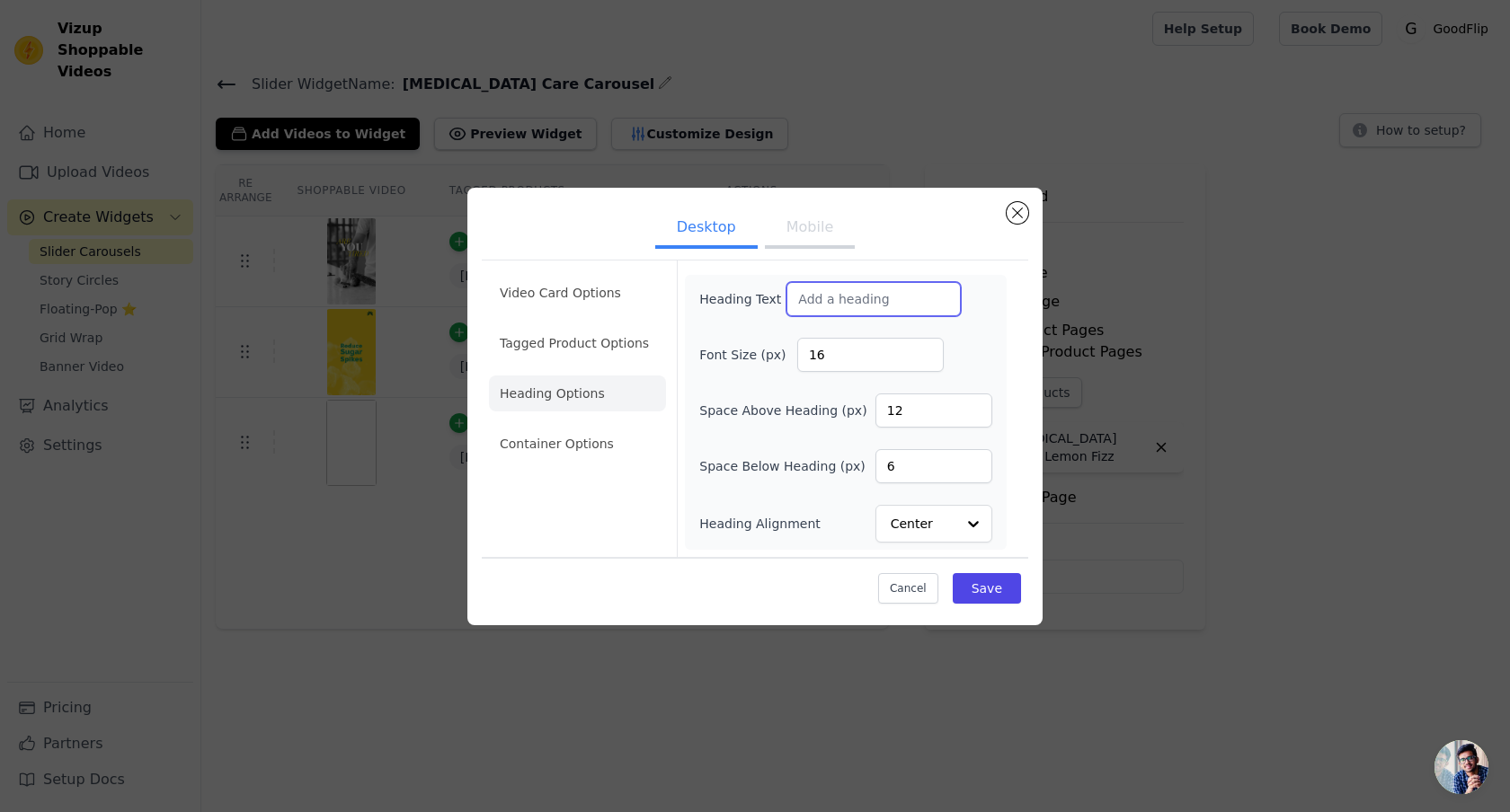
click at [830, 306] on input "Heading Text" at bounding box center [873, 299] width 174 height 34
click at [835, 358] on input "16" at bounding box center [870, 355] width 147 height 34
click at [545, 437] on li "Container Options" at bounding box center [578, 443] width 177 height 35
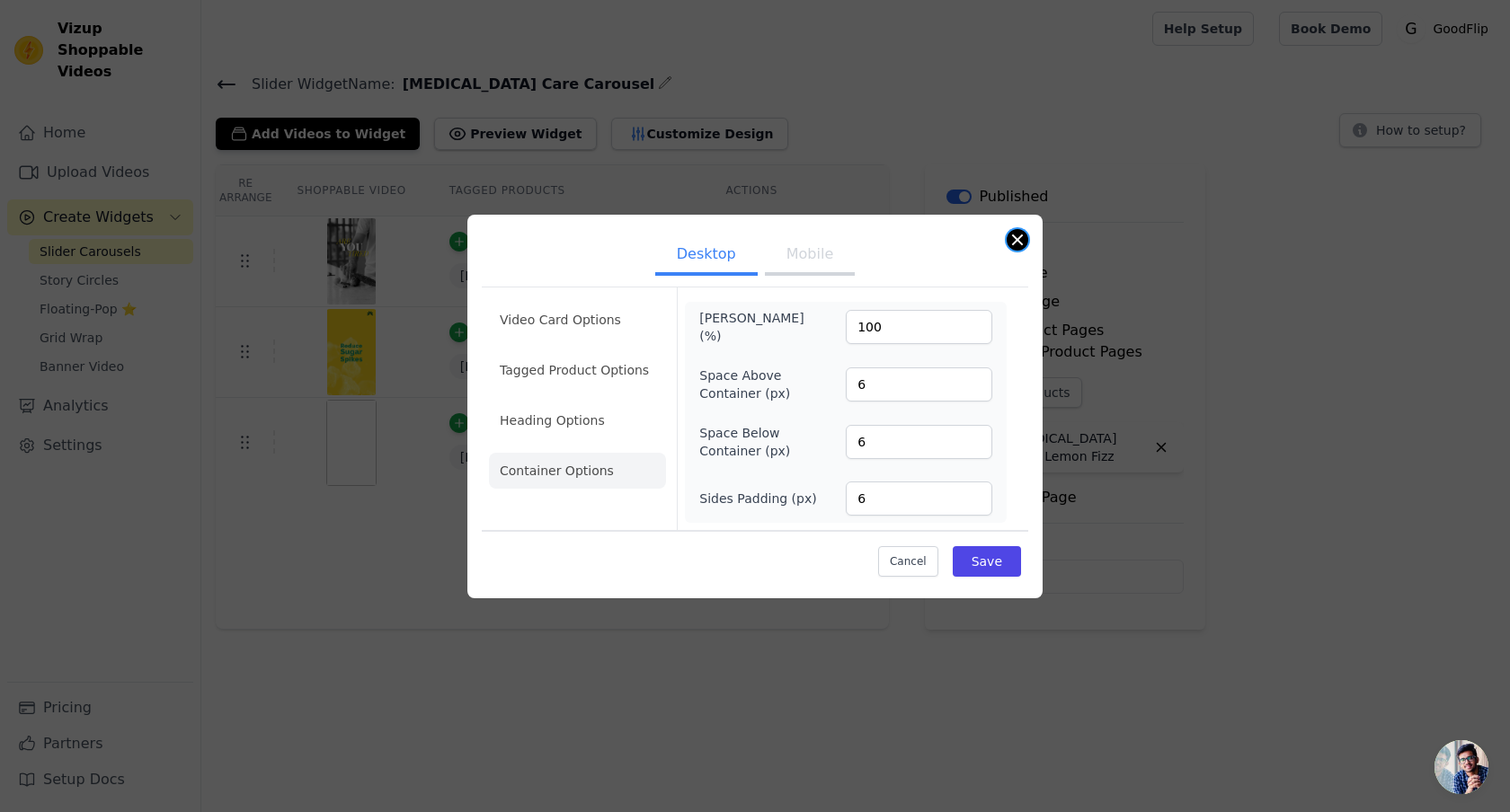
click at [1019, 234] on button "Close modal" at bounding box center [1017, 240] width 22 height 22
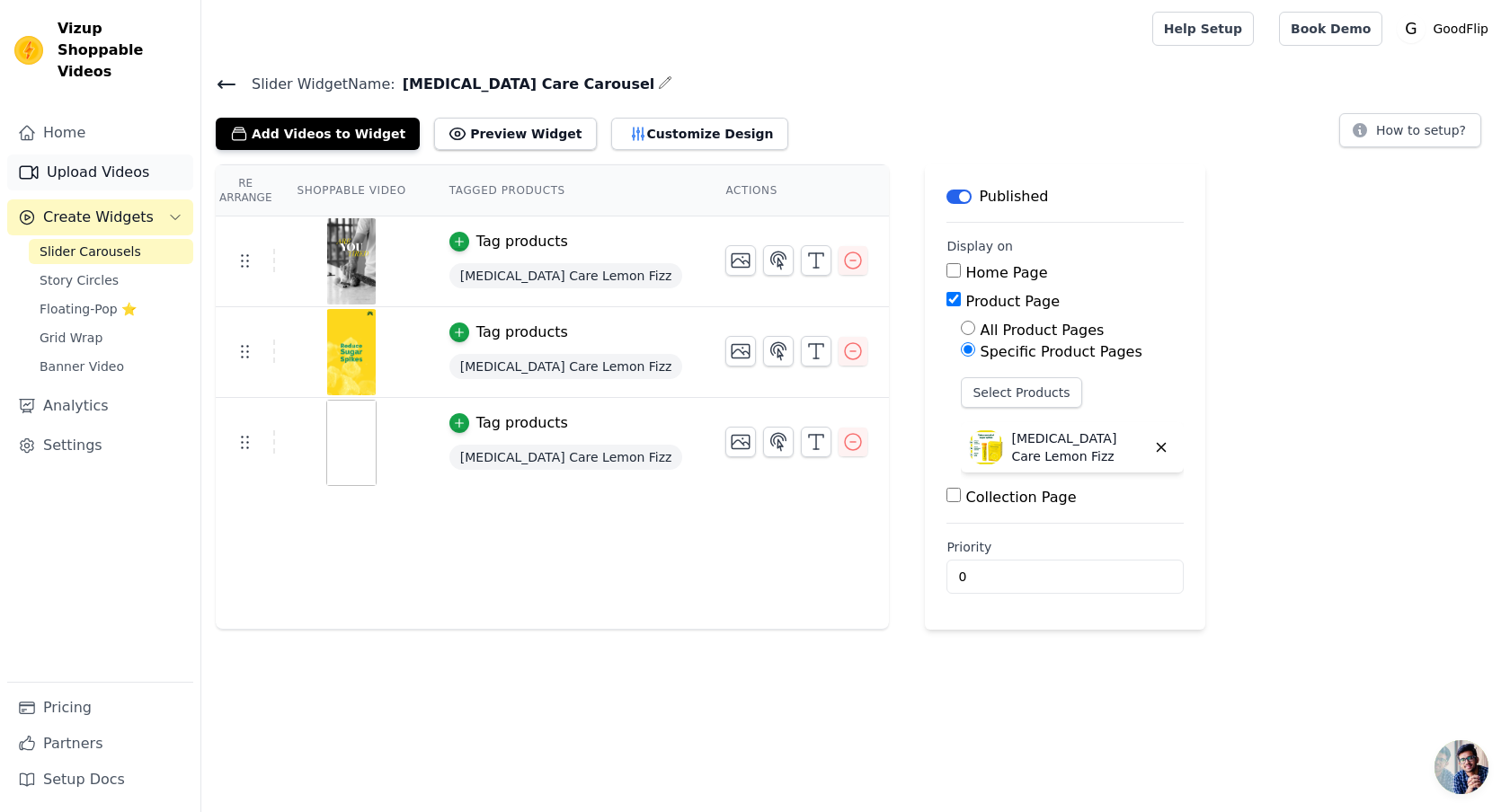
click at [97, 155] on link "Upload Videos" at bounding box center [100, 172] width 186 height 35
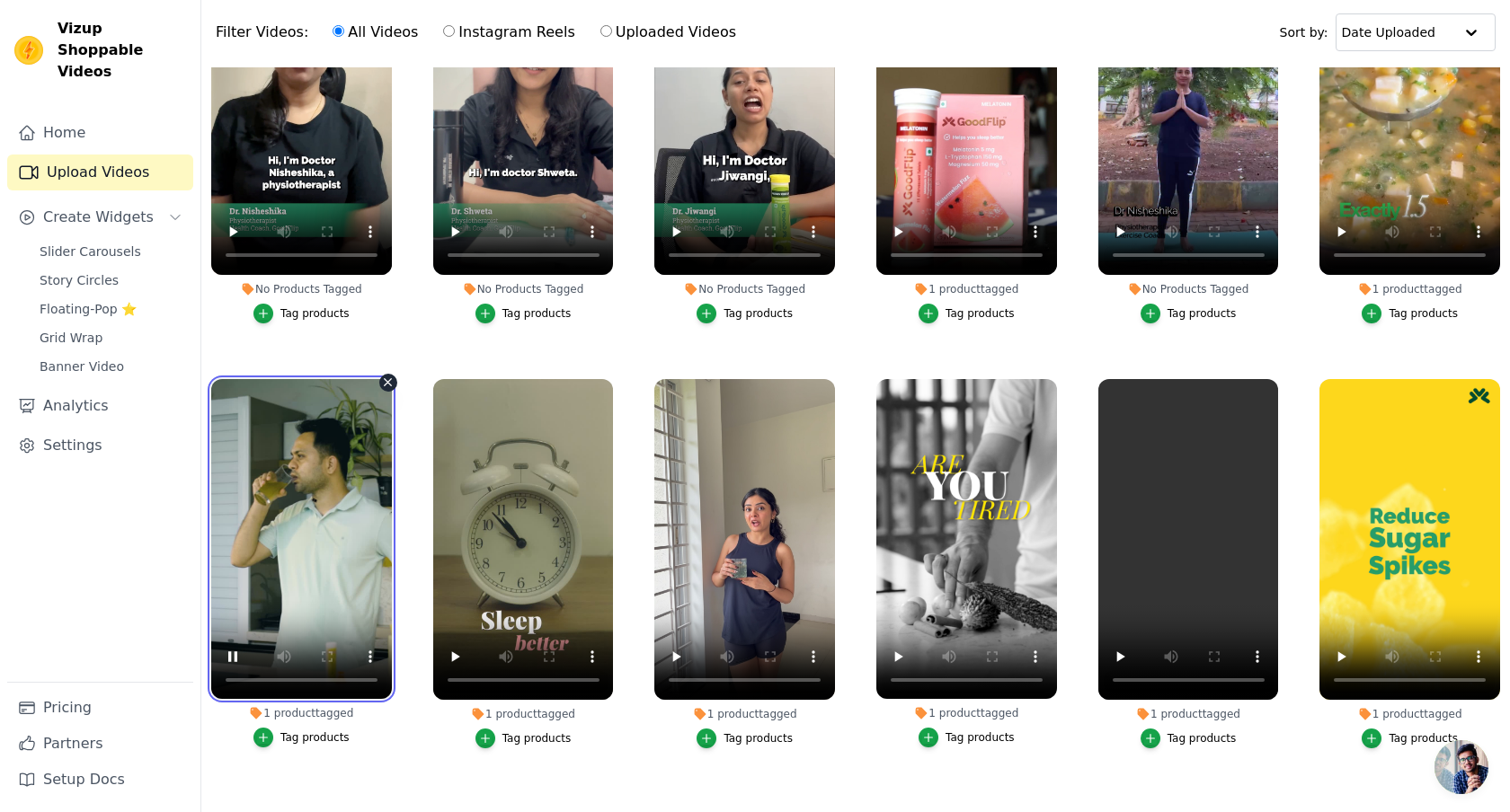
scroll to position [183, 0]
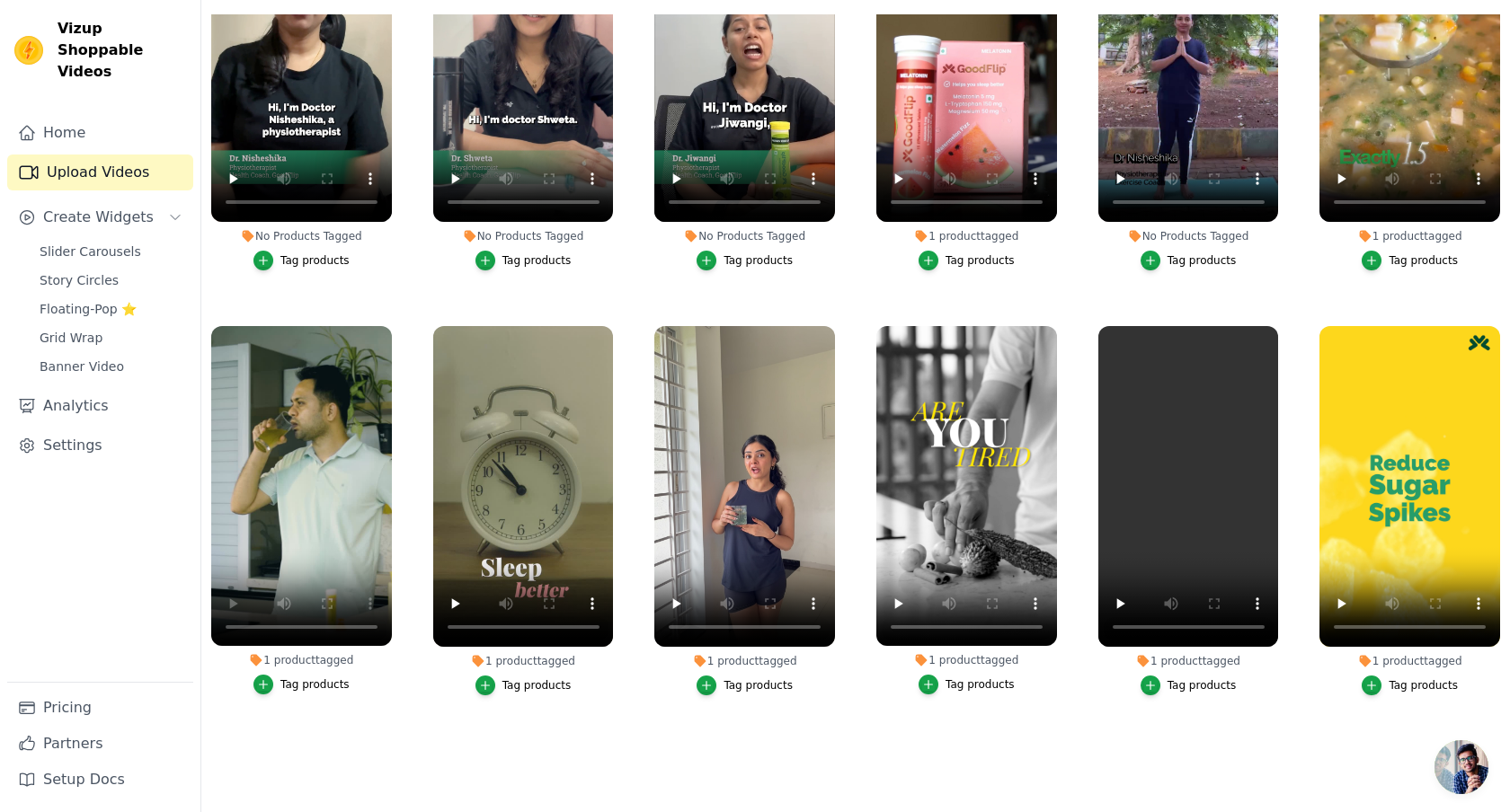
click at [342, 771] on main "Upload Videos Import Instagram Reel Import Latest Instagram Reels Import Latest…" at bounding box center [856, 343] width 1309 height 938
click at [385, 331] on icon "button" at bounding box center [387, 329] width 7 height 7
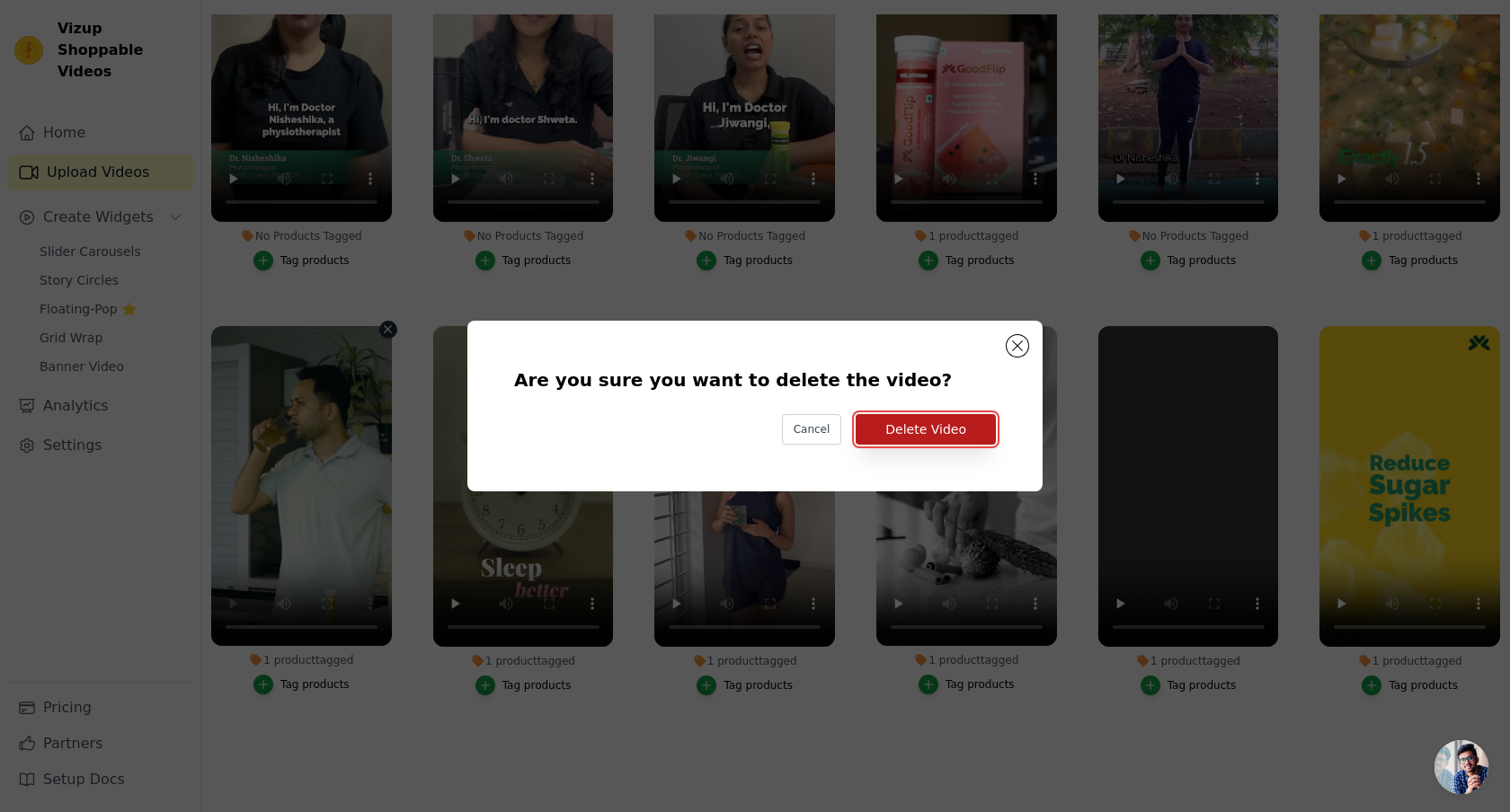
click at [977, 435] on button "Delete Video" at bounding box center [926, 429] width 140 height 31
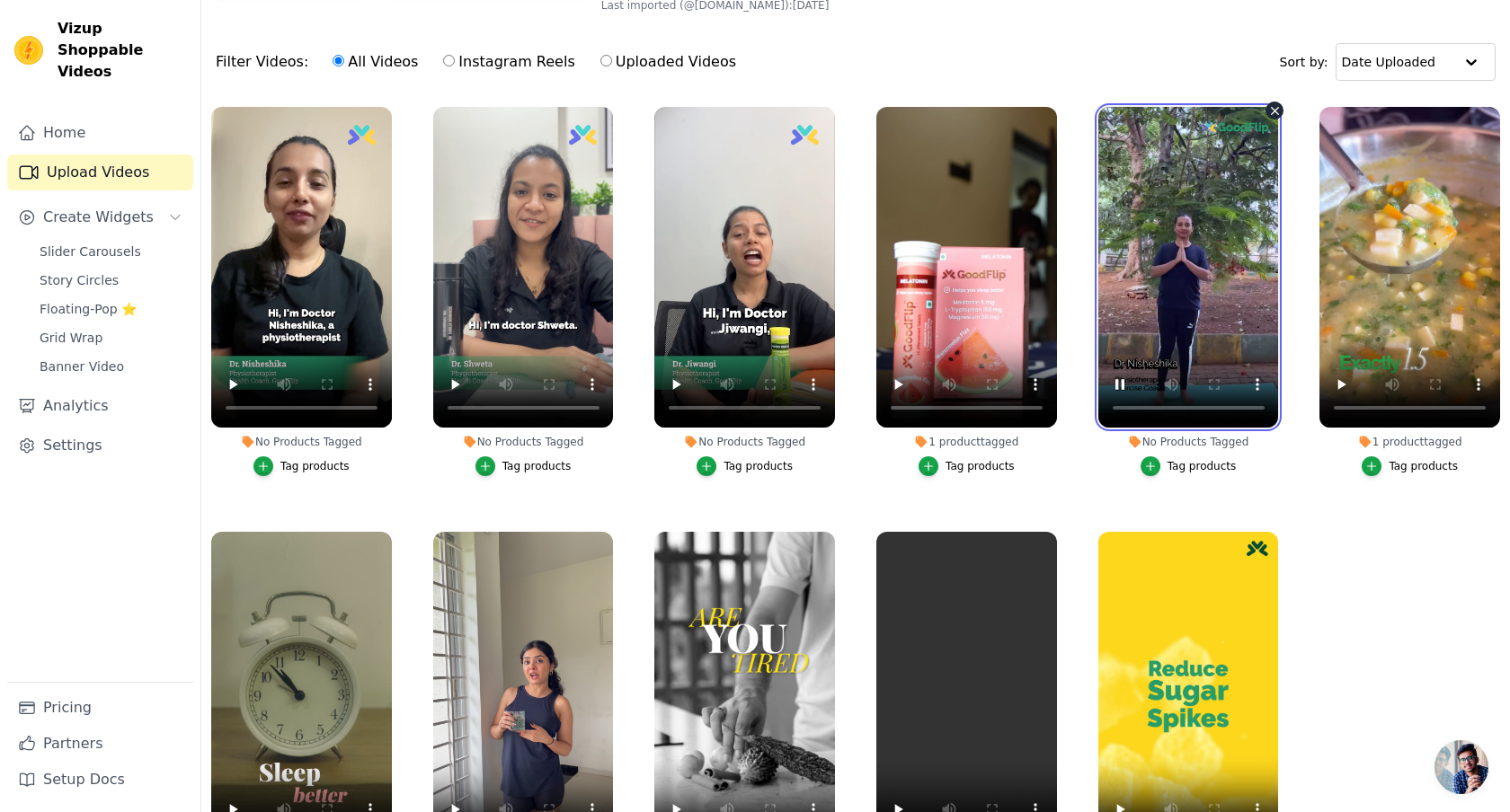
scroll to position [46, 0]
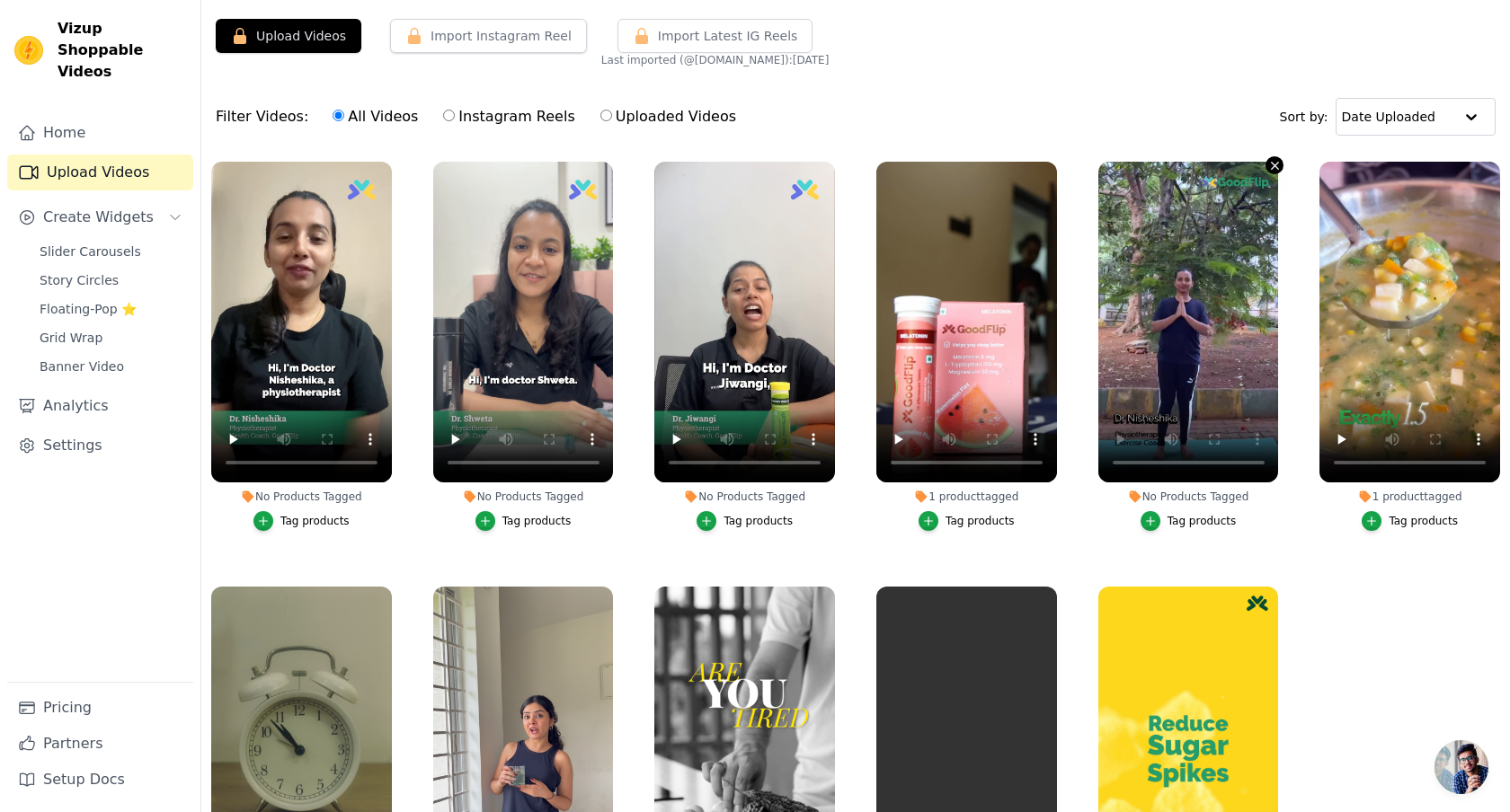
click at [1271, 160] on icon "button" at bounding box center [1275, 166] width 14 height 14
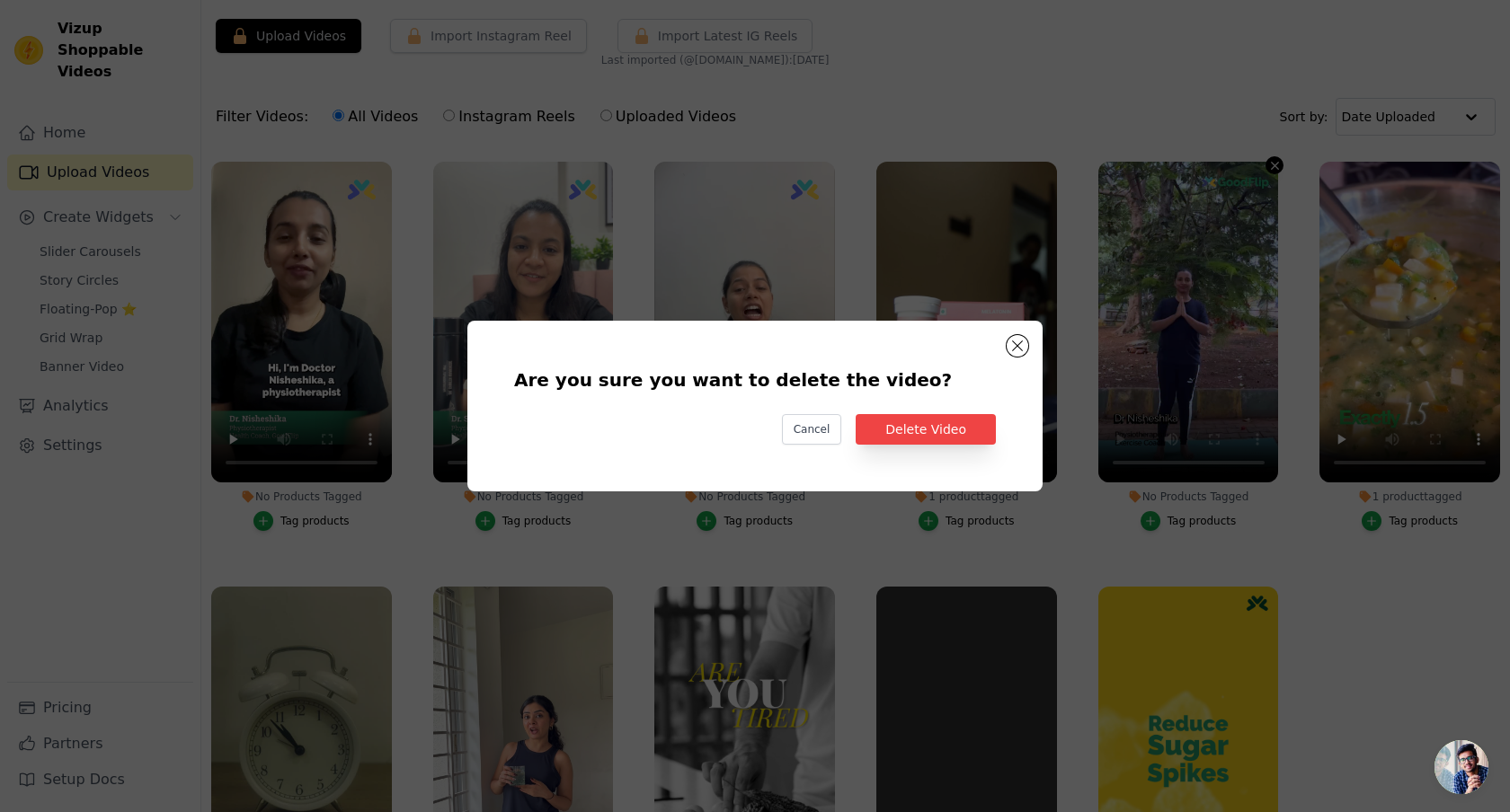
scroll to position [0, 0]
click at [925, 429] on button "Delete Video" at bounding box center [926, 429] width 140 height 31
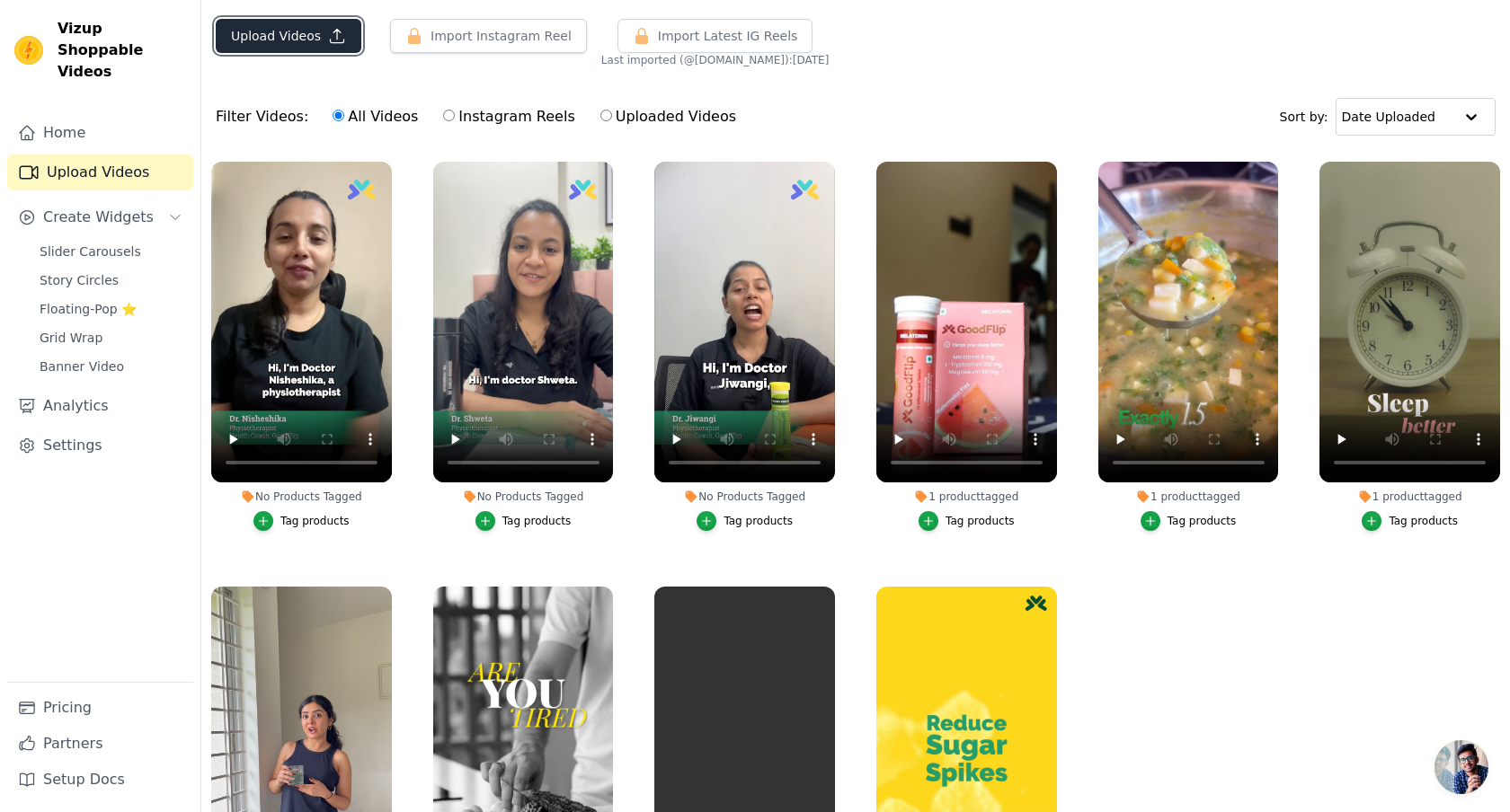
click at [295, 40] on button "Upload Videos" at bounding box center [289, 35] width 146 height 34
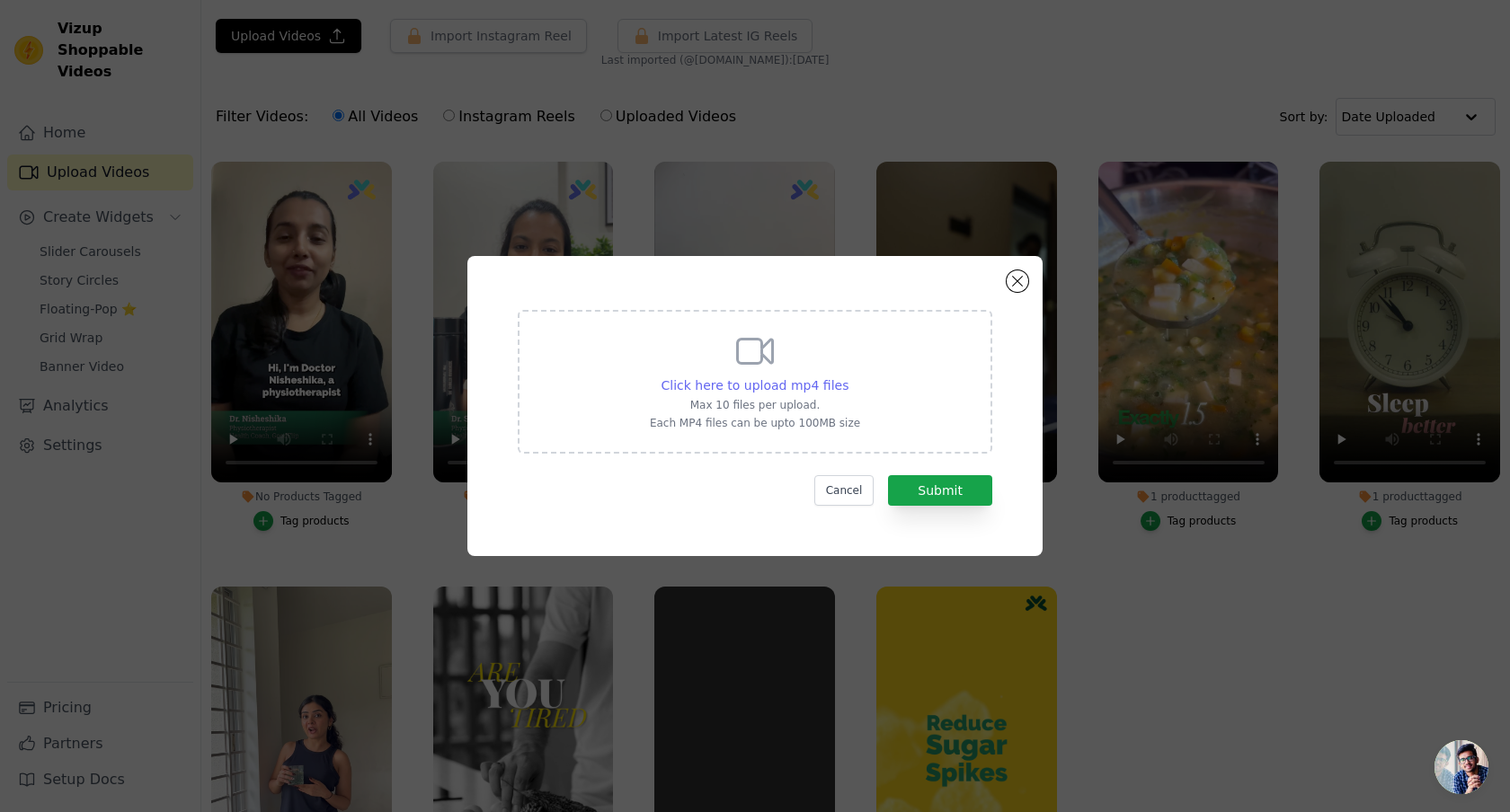
click at [800, 384] on span "Click here to upload mp4 files" at bounding box center [755, 385] width 188 height 15
click at [848, 376] on input "Click here to upload mp4 files Max 10 files per upload. Each MP4 files can be u…" at bounding box center [848, 375] width 1 height 1
type input "C:\fakepath\Dr Vandana Verma - ACV.mp4"
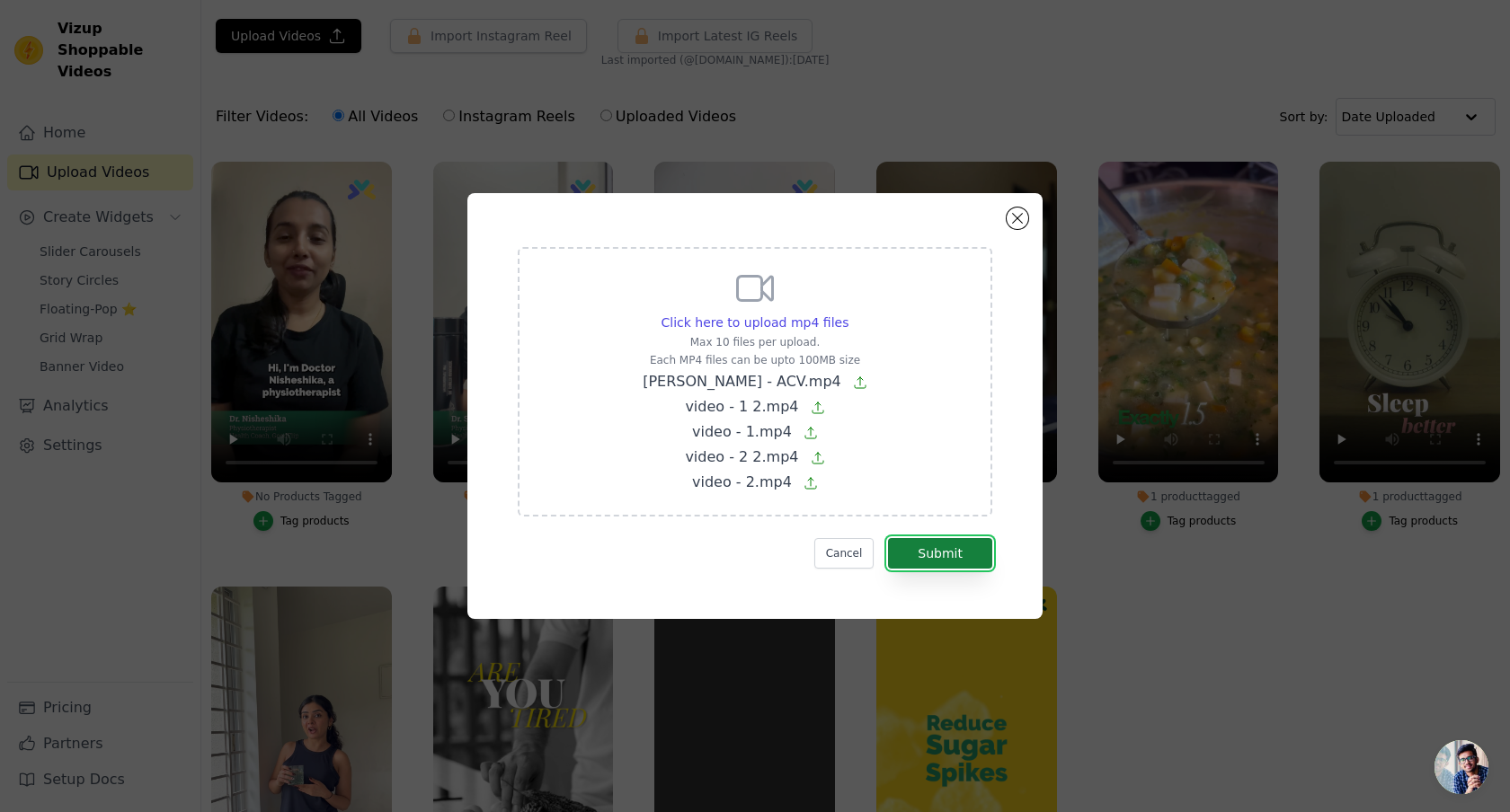
click at [934, 551] on button "Submit" at bounding box center [940, 553] width 104 height 31
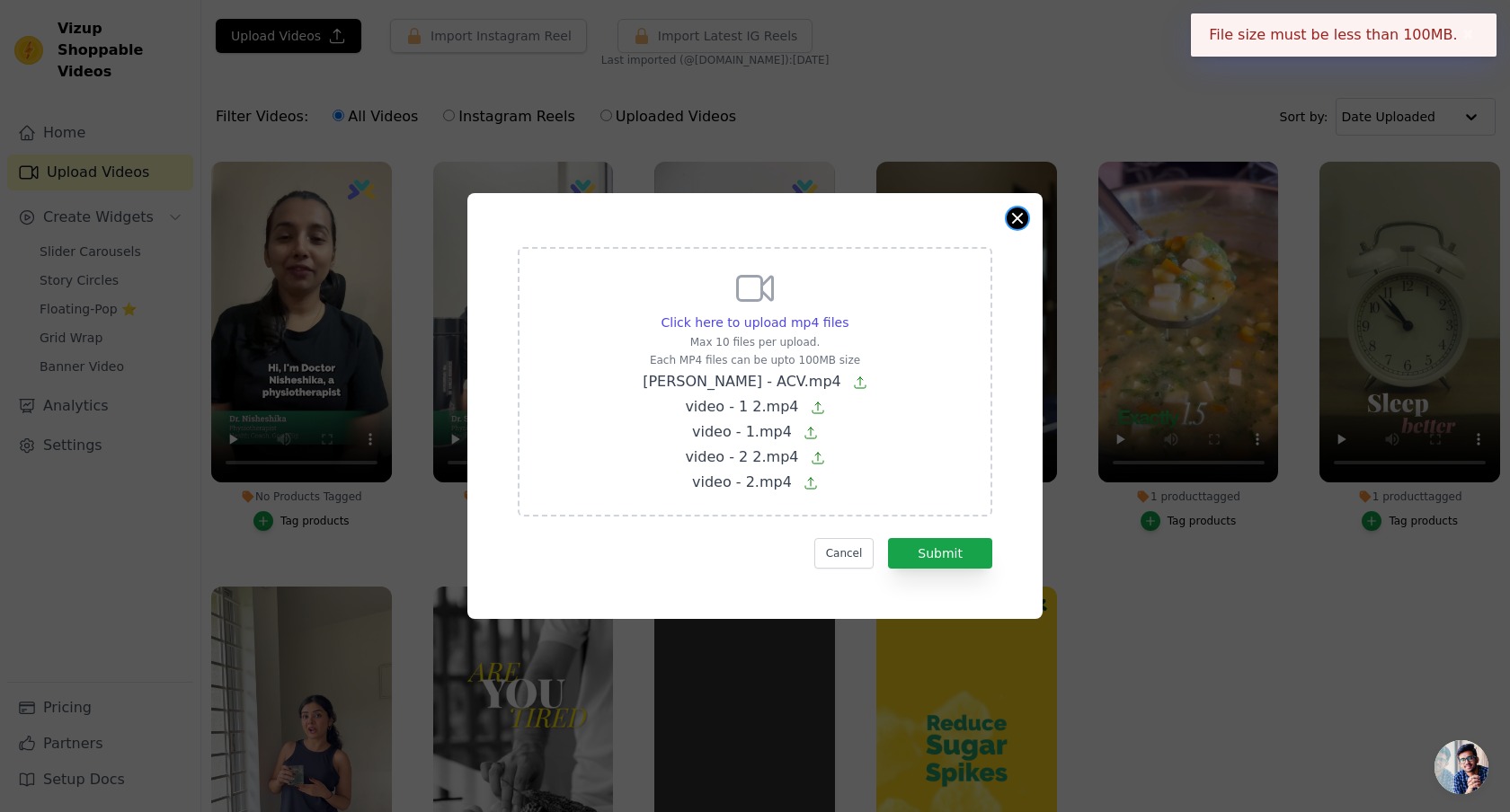
click at [1018, 219] on button "Close modal" at bounding box center [1017, 219] width 22 height 22
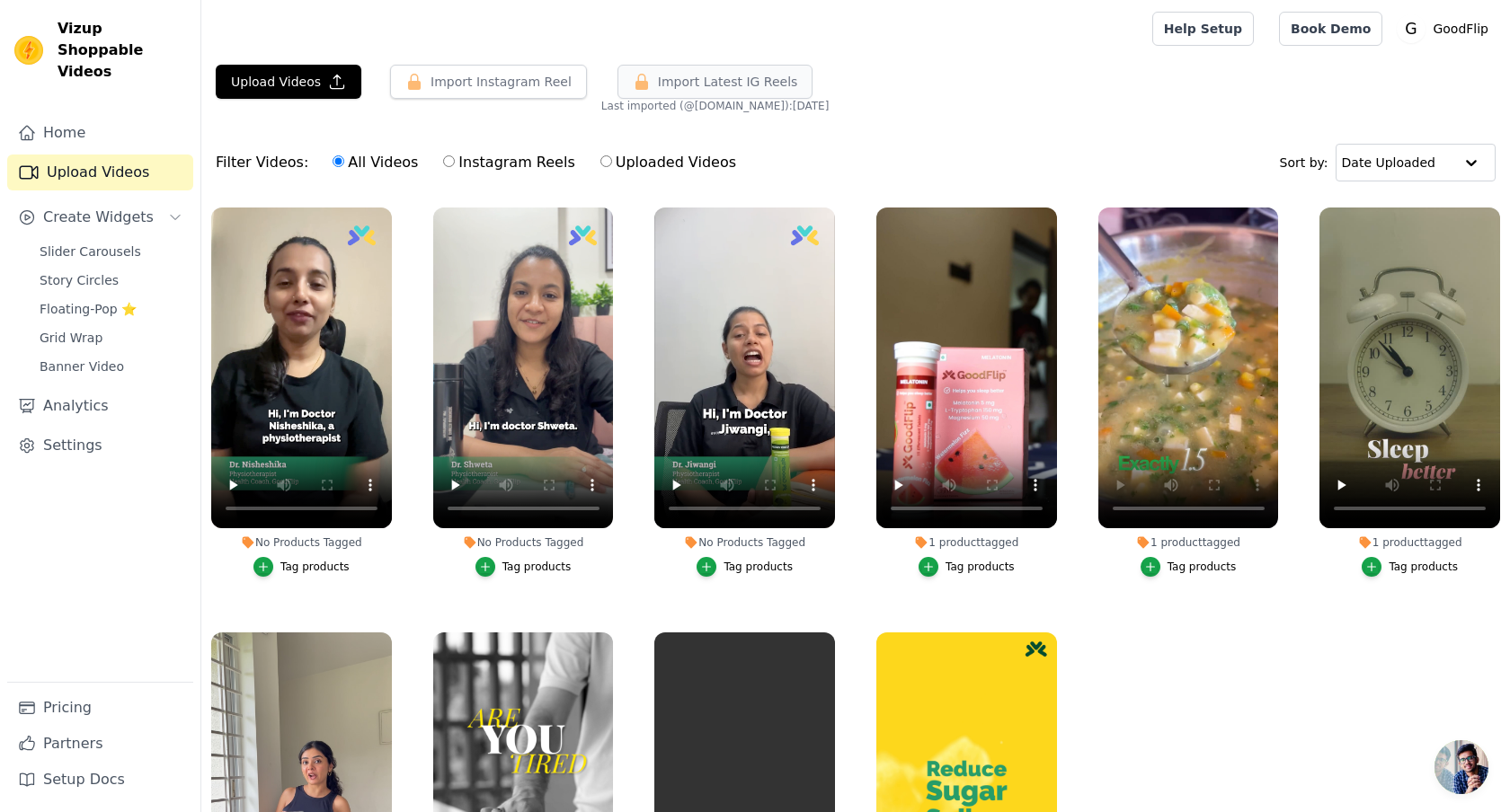
click at [721, 89] on span "Import Latest IG Reels" at bounding box center [727, 82] width 140 height 18
click at [516, 79] on button "Import Instagram Reel" at bounding box center [489, 82] width 197 height 34
click at [444, 163] on input "Instagram Reels" at bounding box center [449, 162] width 12 height 12
radio input "true"
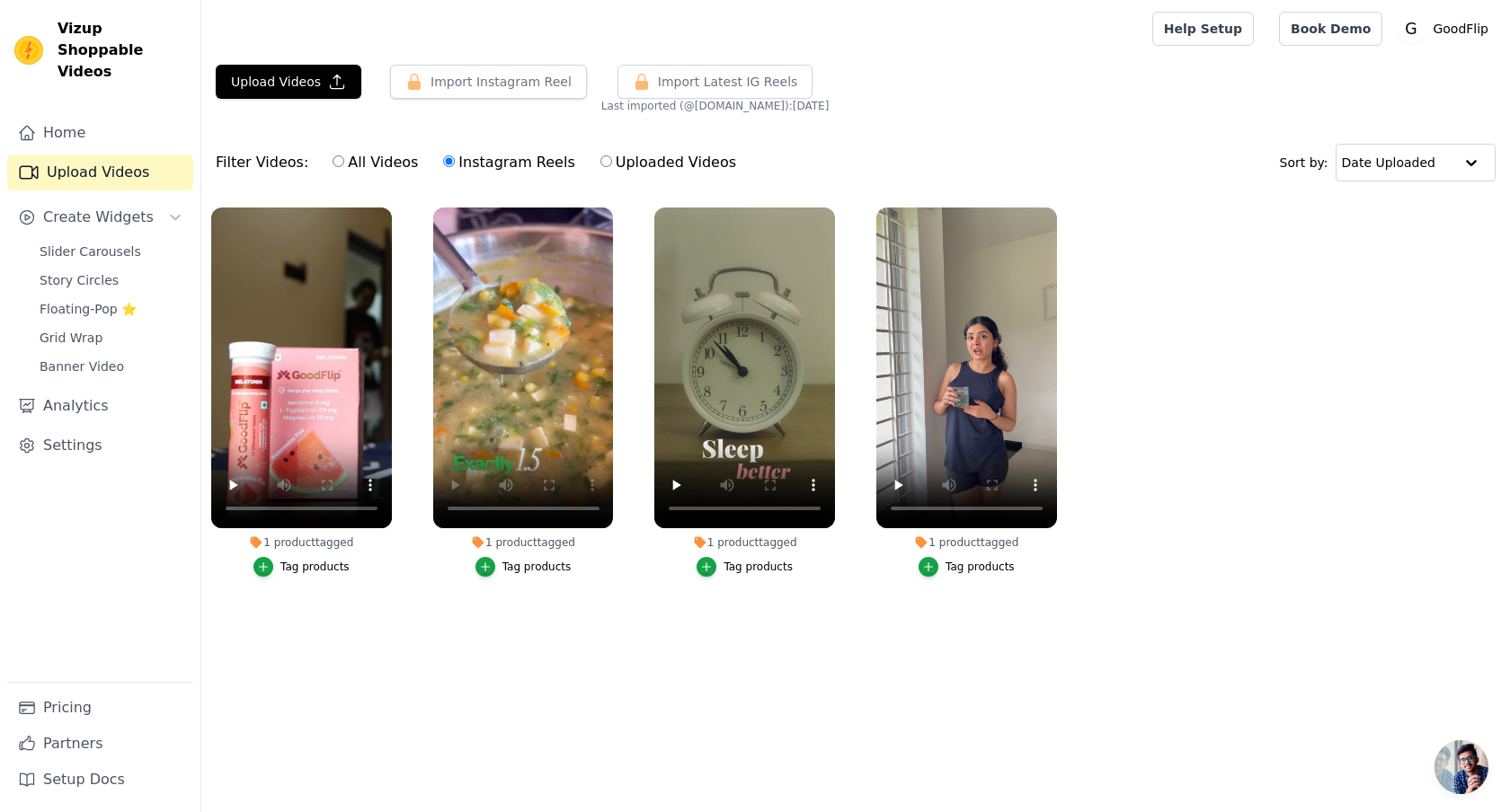
click at [332, 159] on input "All Videos" at bounding box center [338, 162] width 12 height 12
radio input "true"
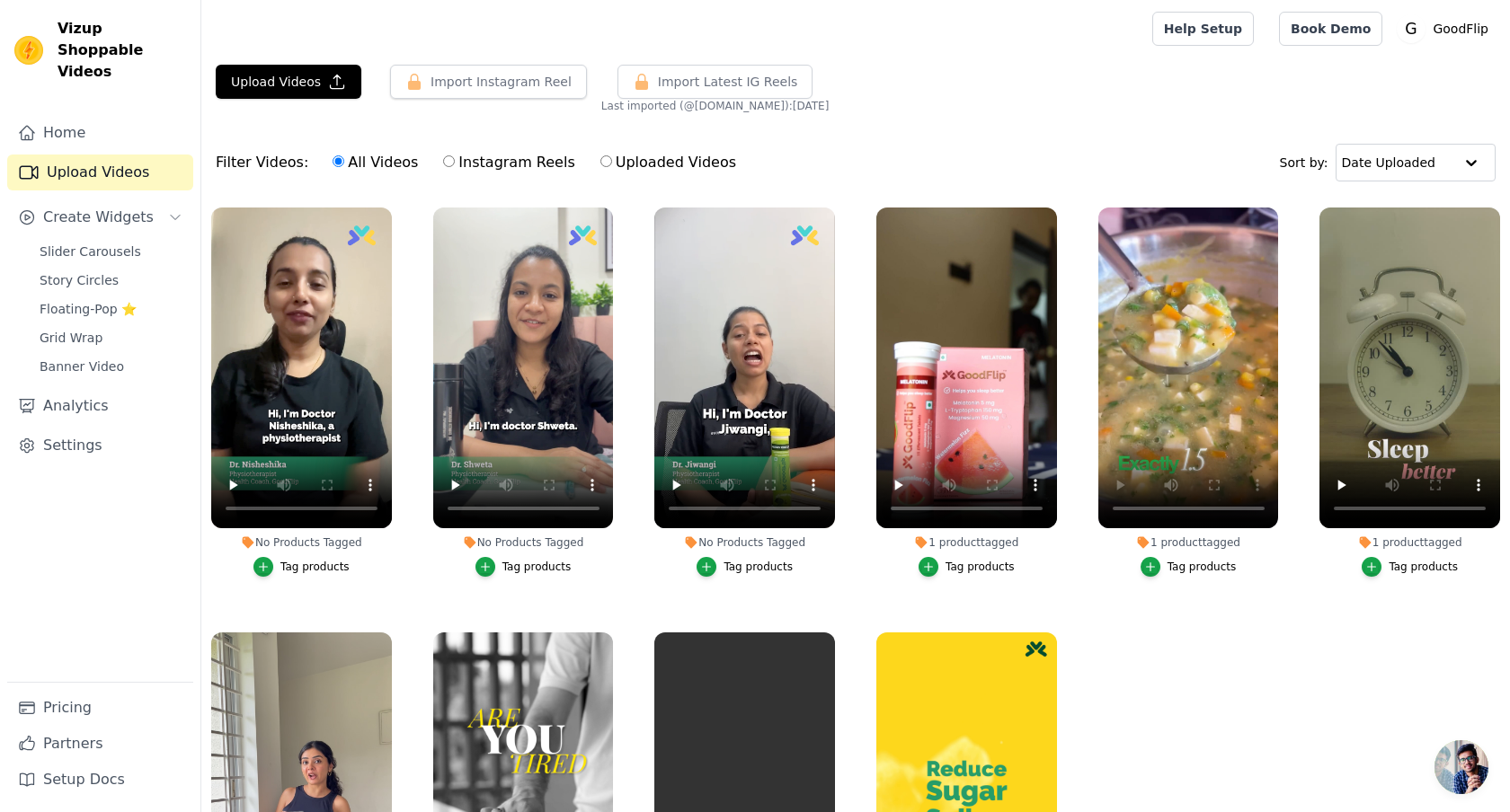
click at [444, 164] on input "Instagram Reels" at bounding box center [449, 162] width 12 height 12
radio input "true"
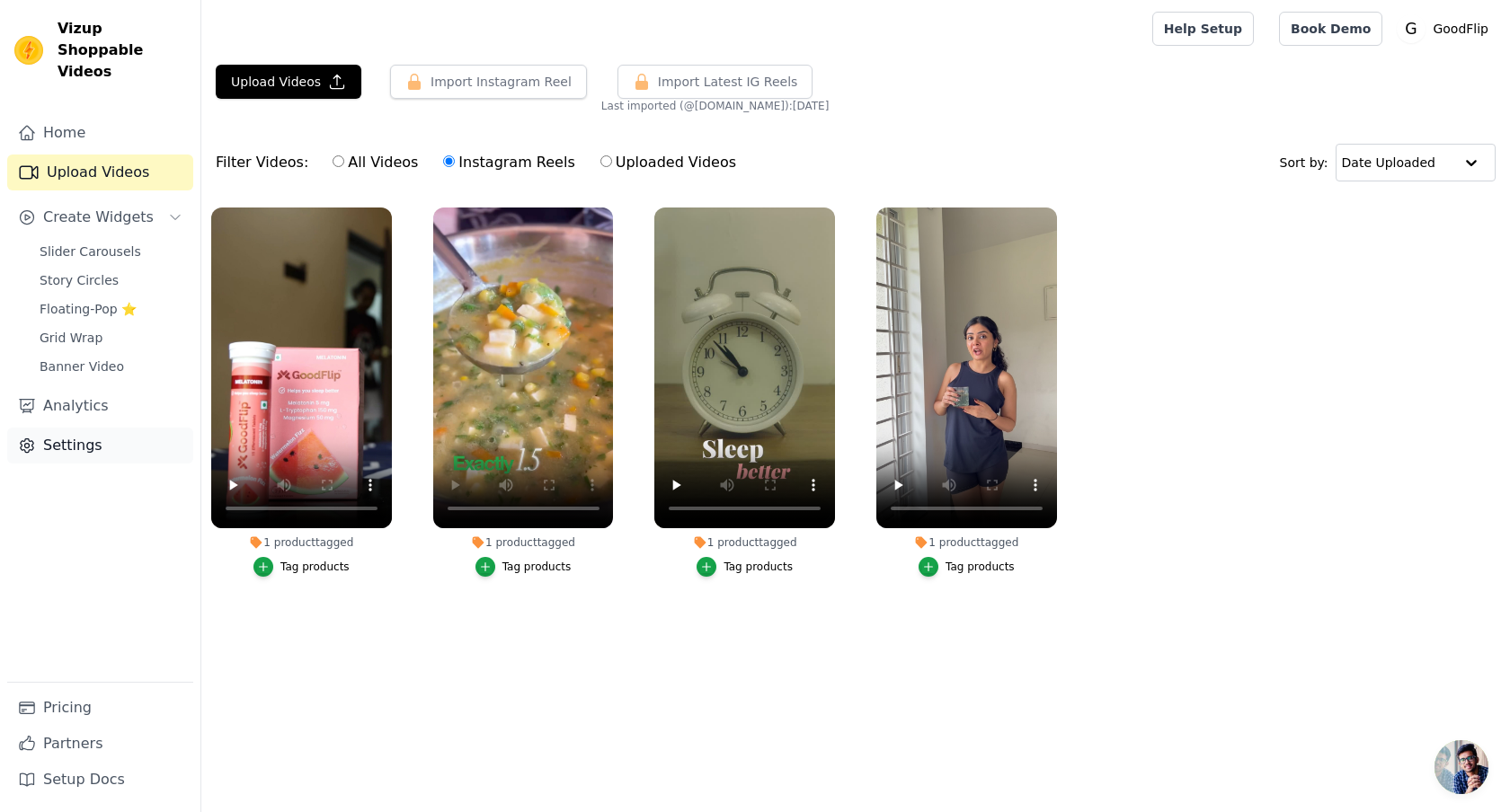
click at [85, 428] on link "Settings" at bounding box center [100, 445] width 186 height 35
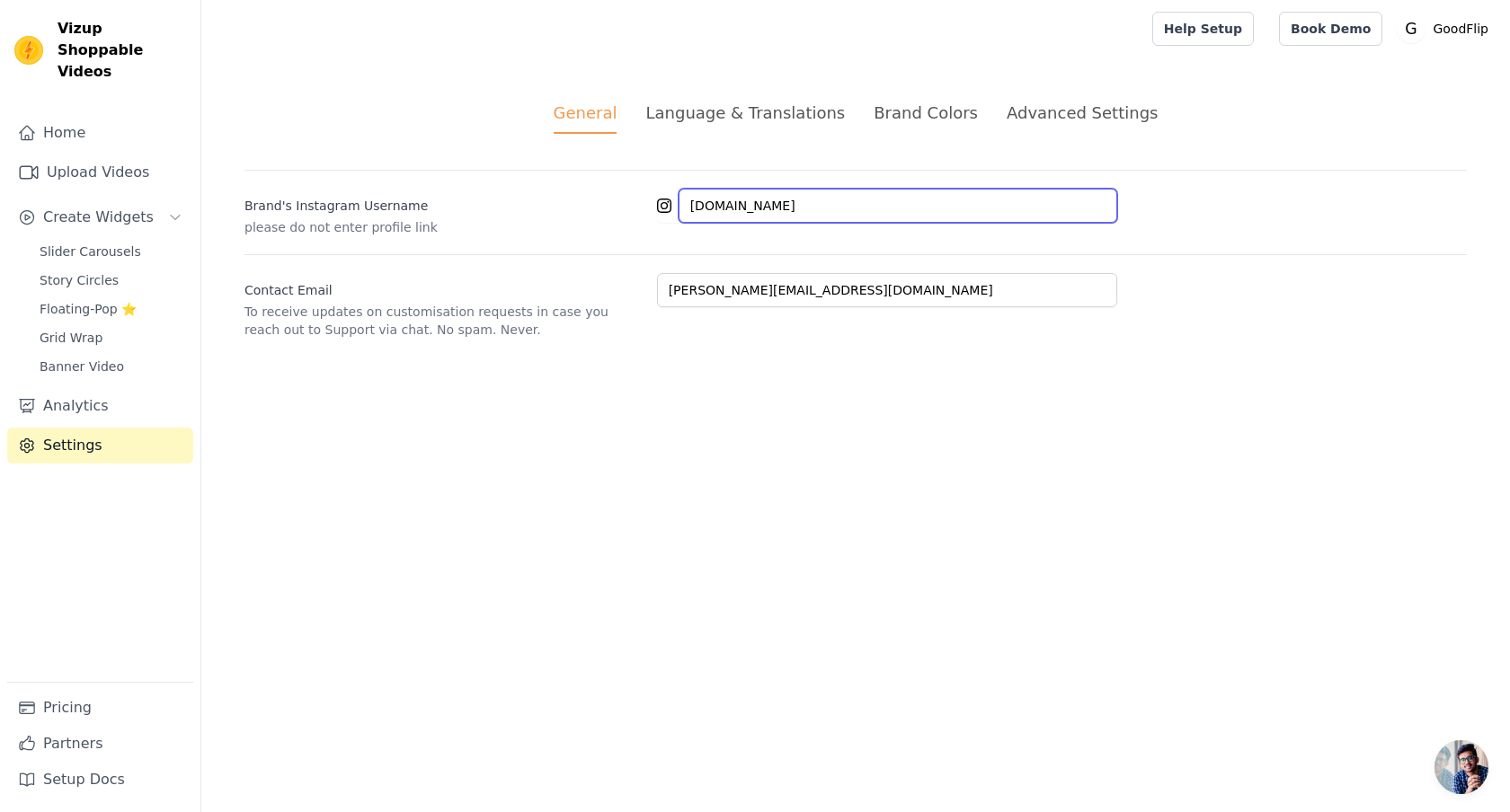
click at [754, 209] on input "[DOMAIN_NAME]" at bounding box center [897, 205] width 439 height 34
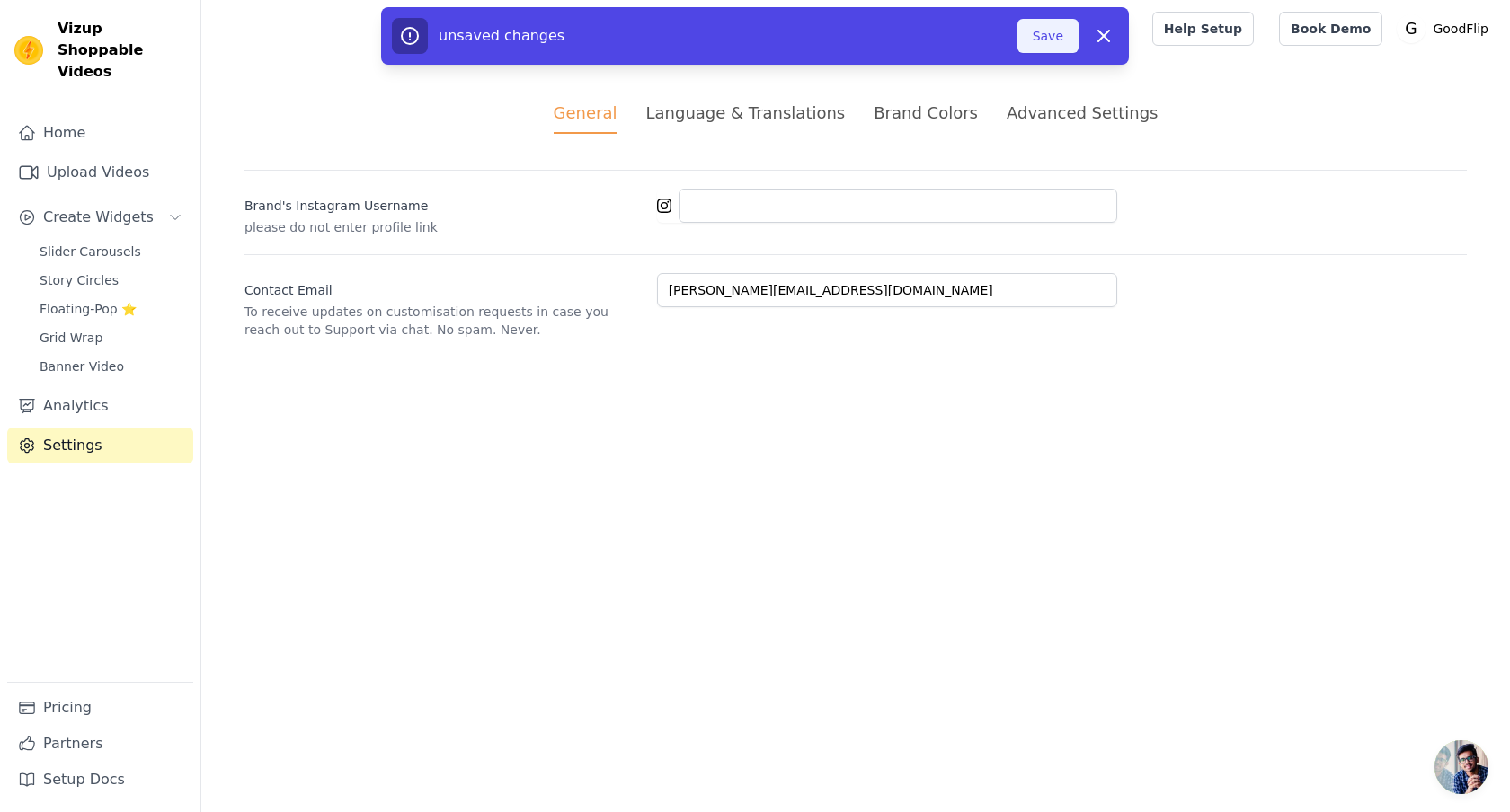
click at [1038, 46] on button "Save" at bounding box center [1048, 35] width 61 height 34
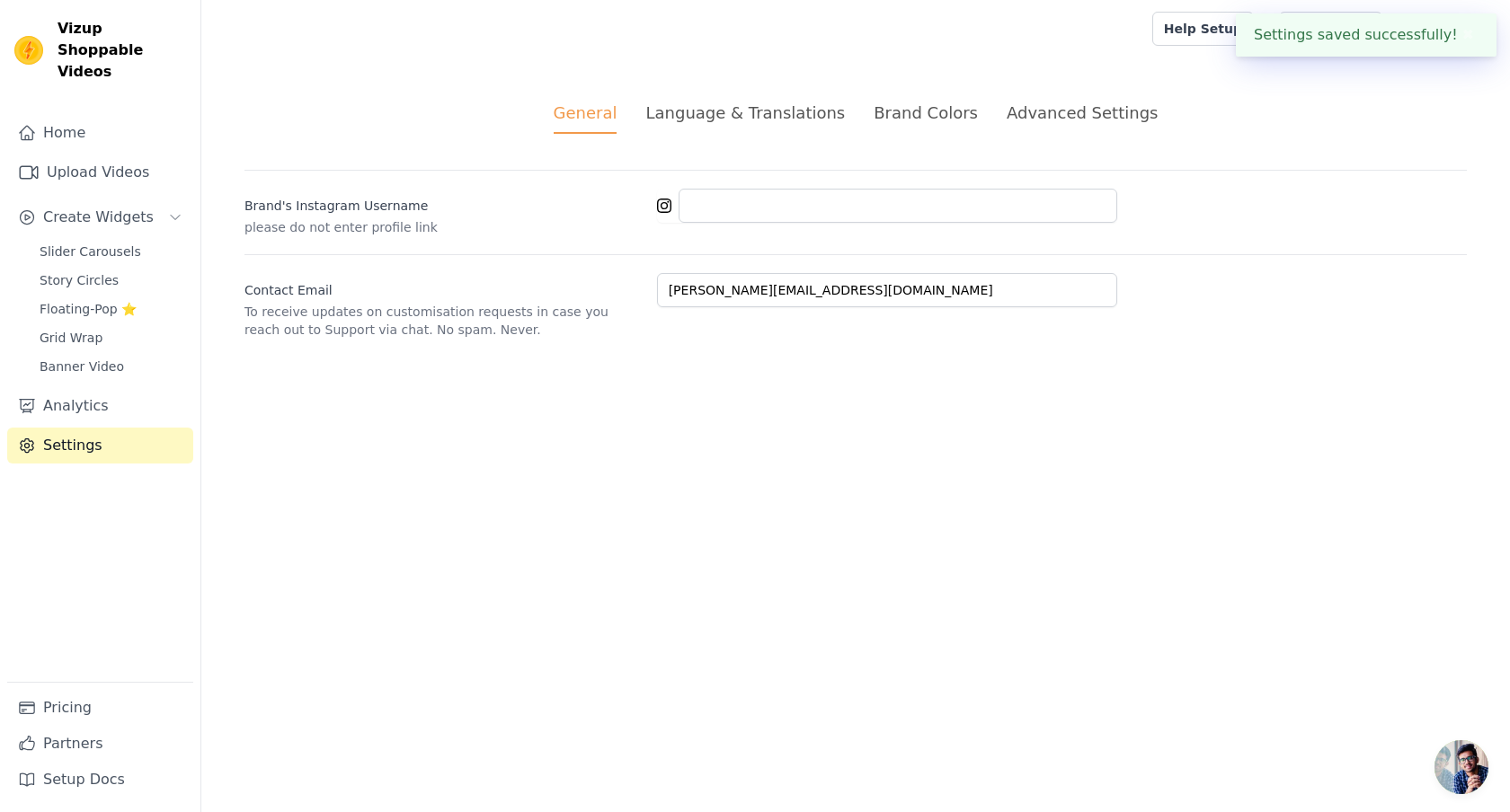
click at [759, 111] on div "Language & Translations" at bounding box center [745, 112] width 199 height 25
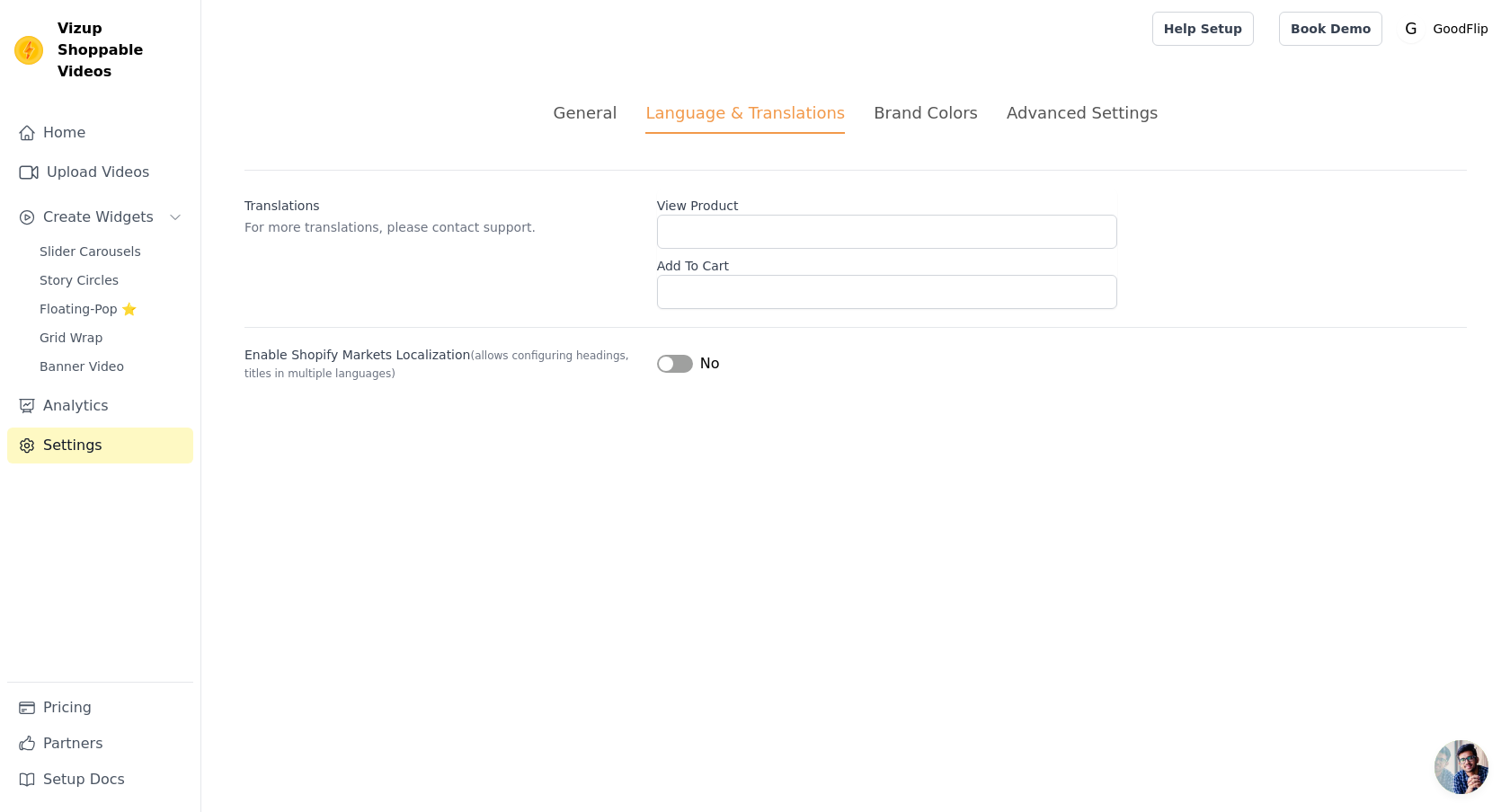
click at [940, 114] on div "Brand Colors" at bounding box center [926, 112] width 104 height 25
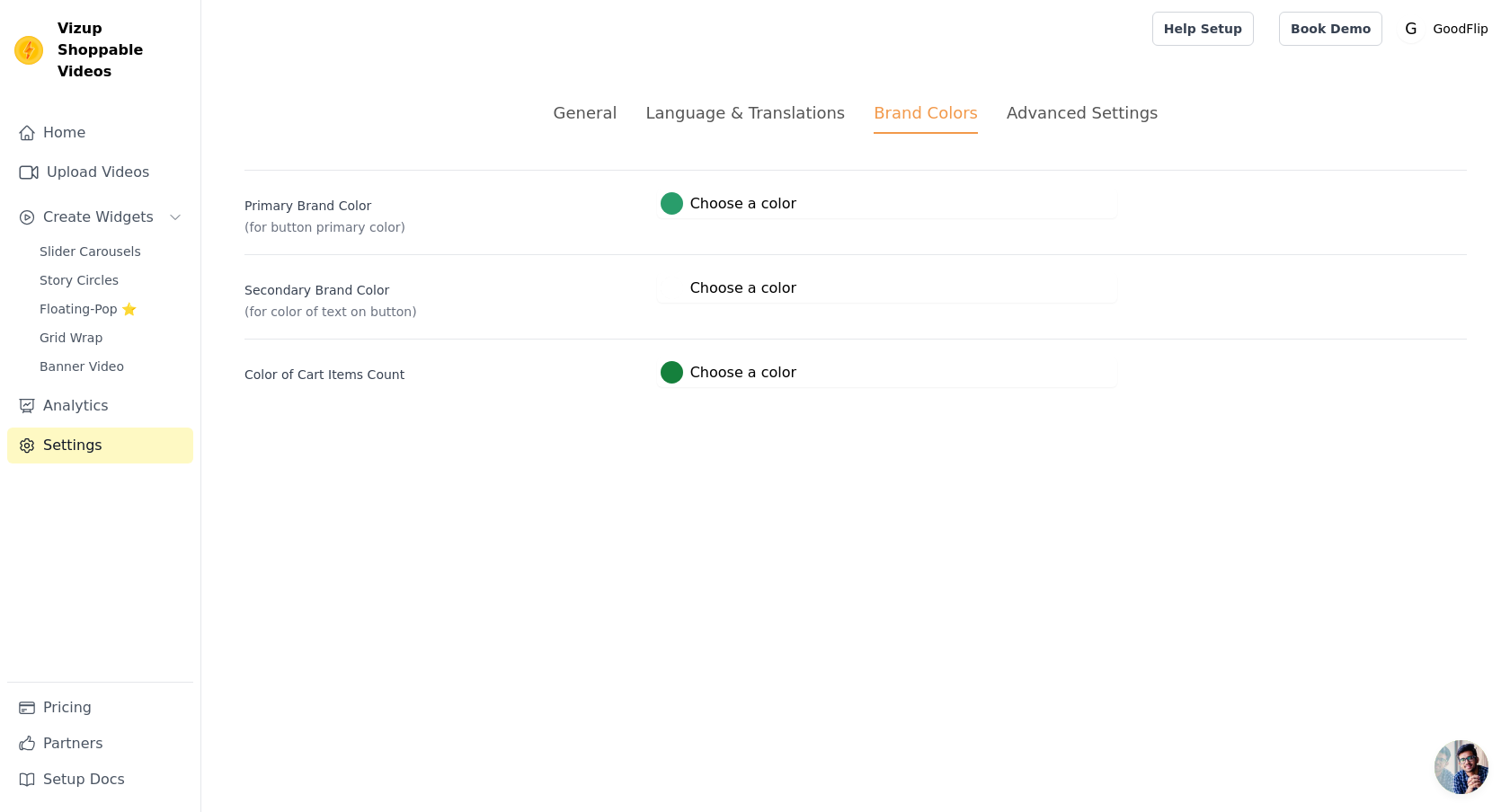
click at [1042, 117] on div "Advanced Settings" at bounding box center [1081, 112] width 151 height 25
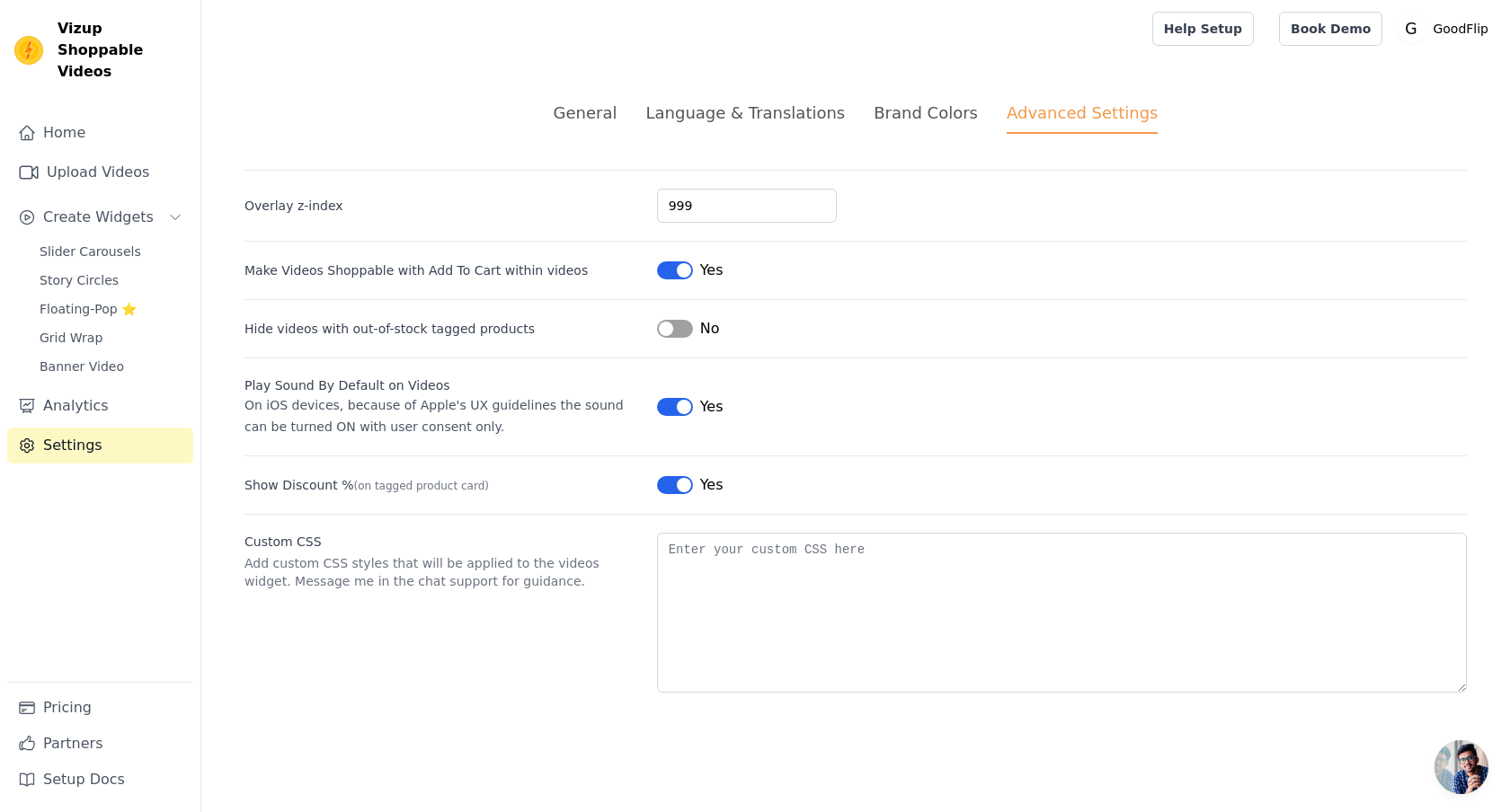
click at [576, 113] on ul "General Language & Translations Brand Colors Advanced Settings" at bounding box center [856, 117] width 1222 height 34
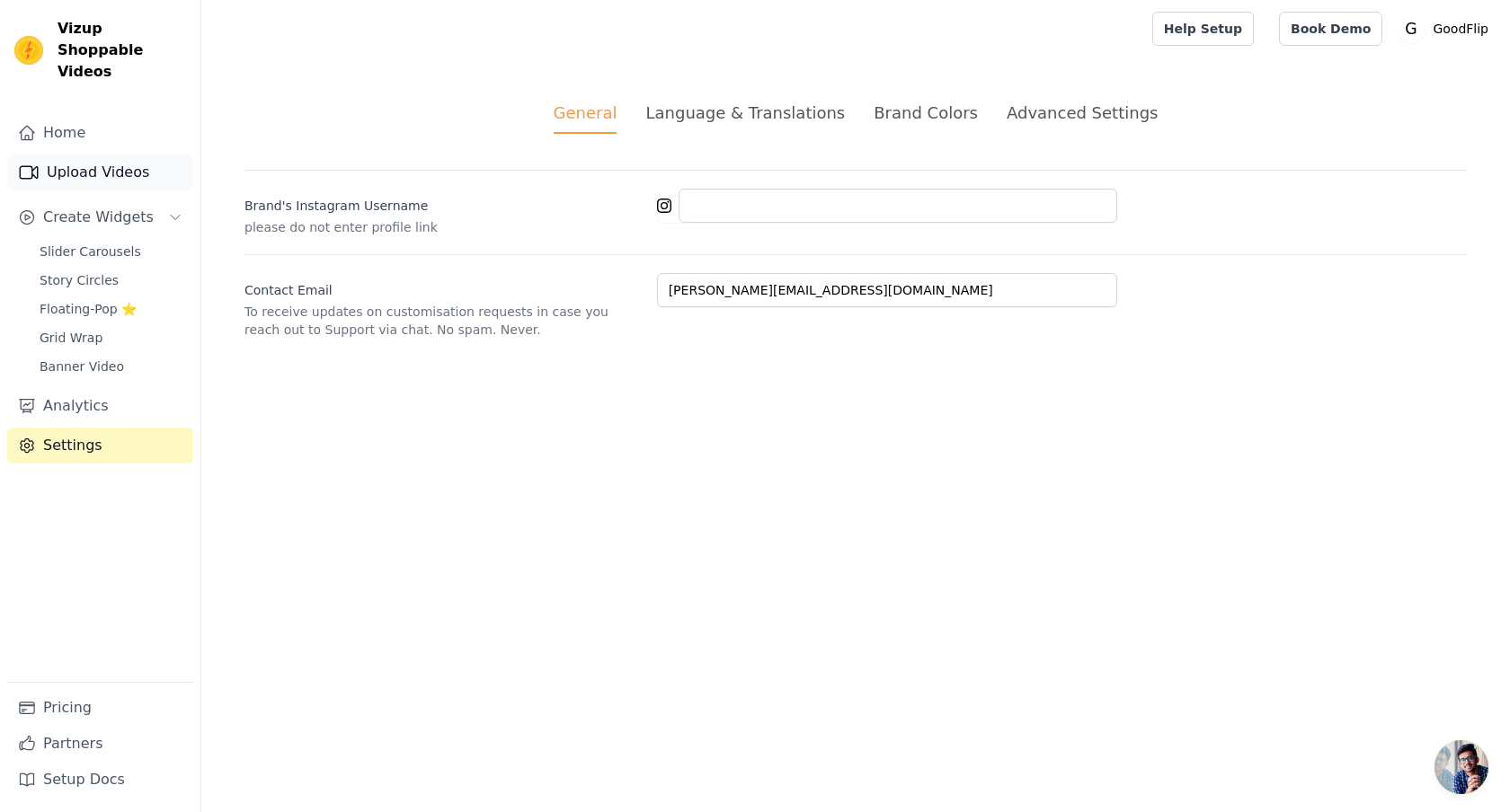
click at [77, 161] on link "Upload Videos" at bounding box center [100, 172] width 186 height 35
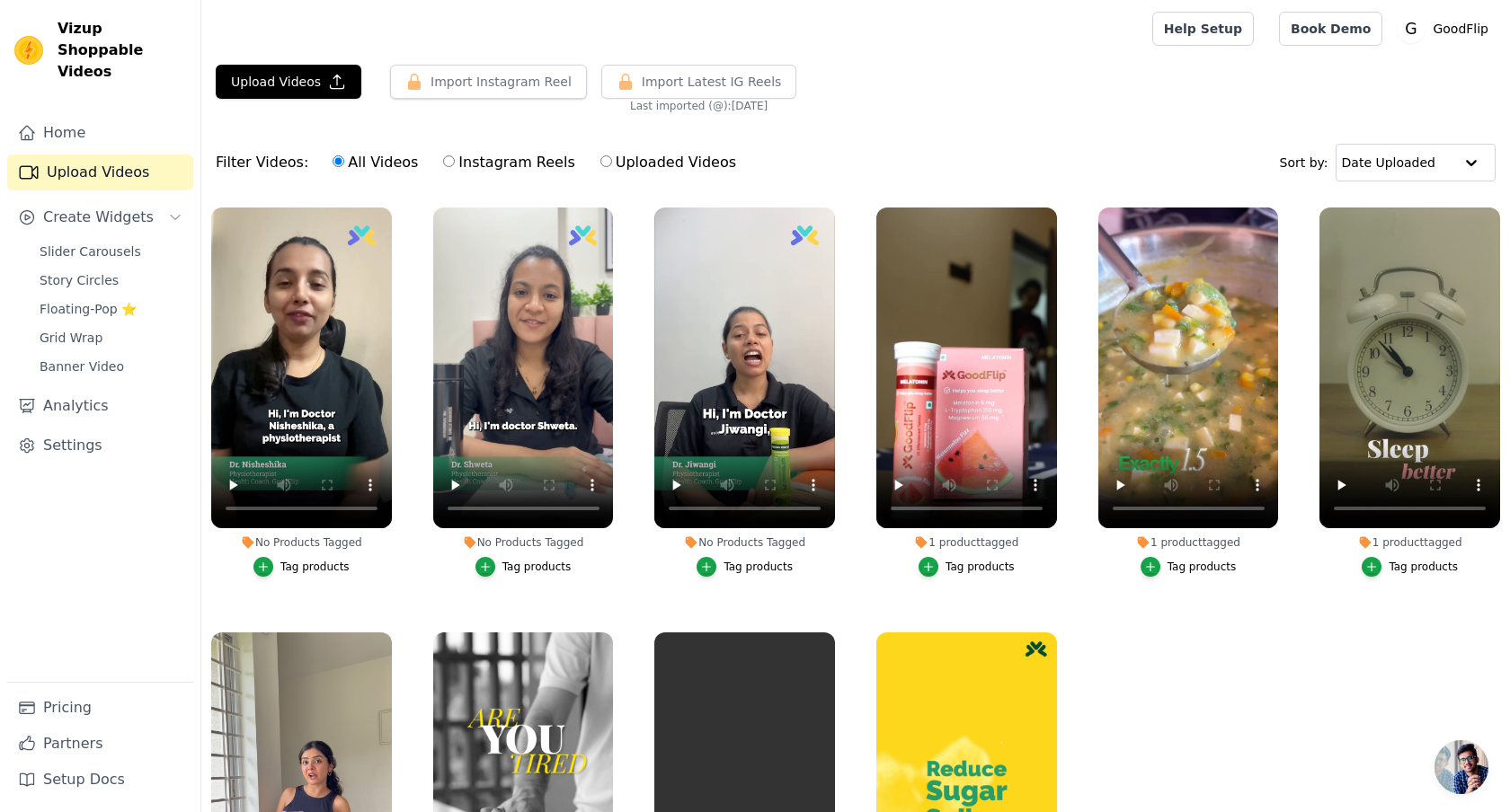
click at [444, 160] on input "Instagram Reels" at bounding box center [449, 162] width 12 height 12
radio input "true"
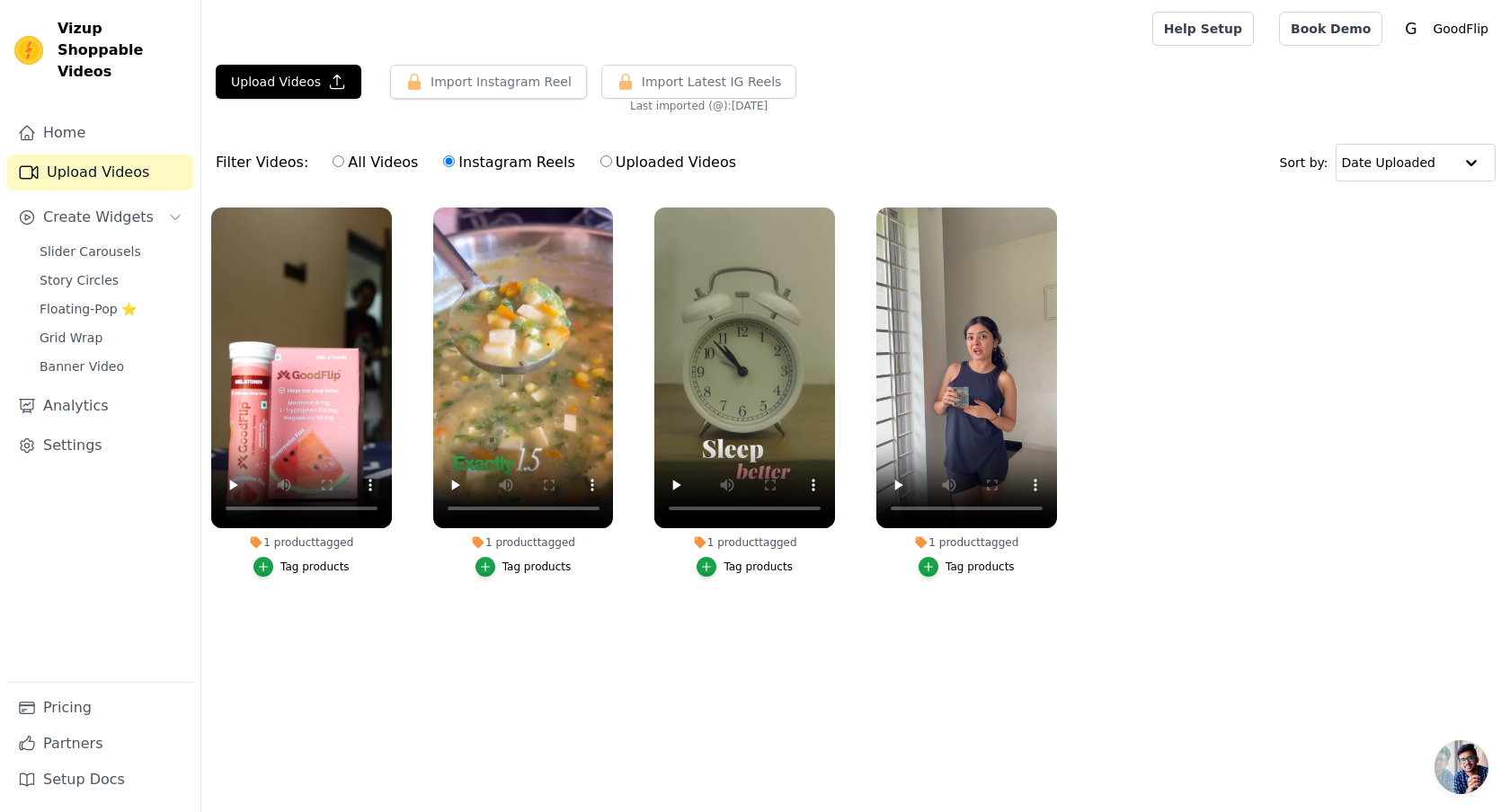
click at [600, 164] on input "Uploaded Videos" at bounding box center [606, 162] width 12 height 12
radio input "true"
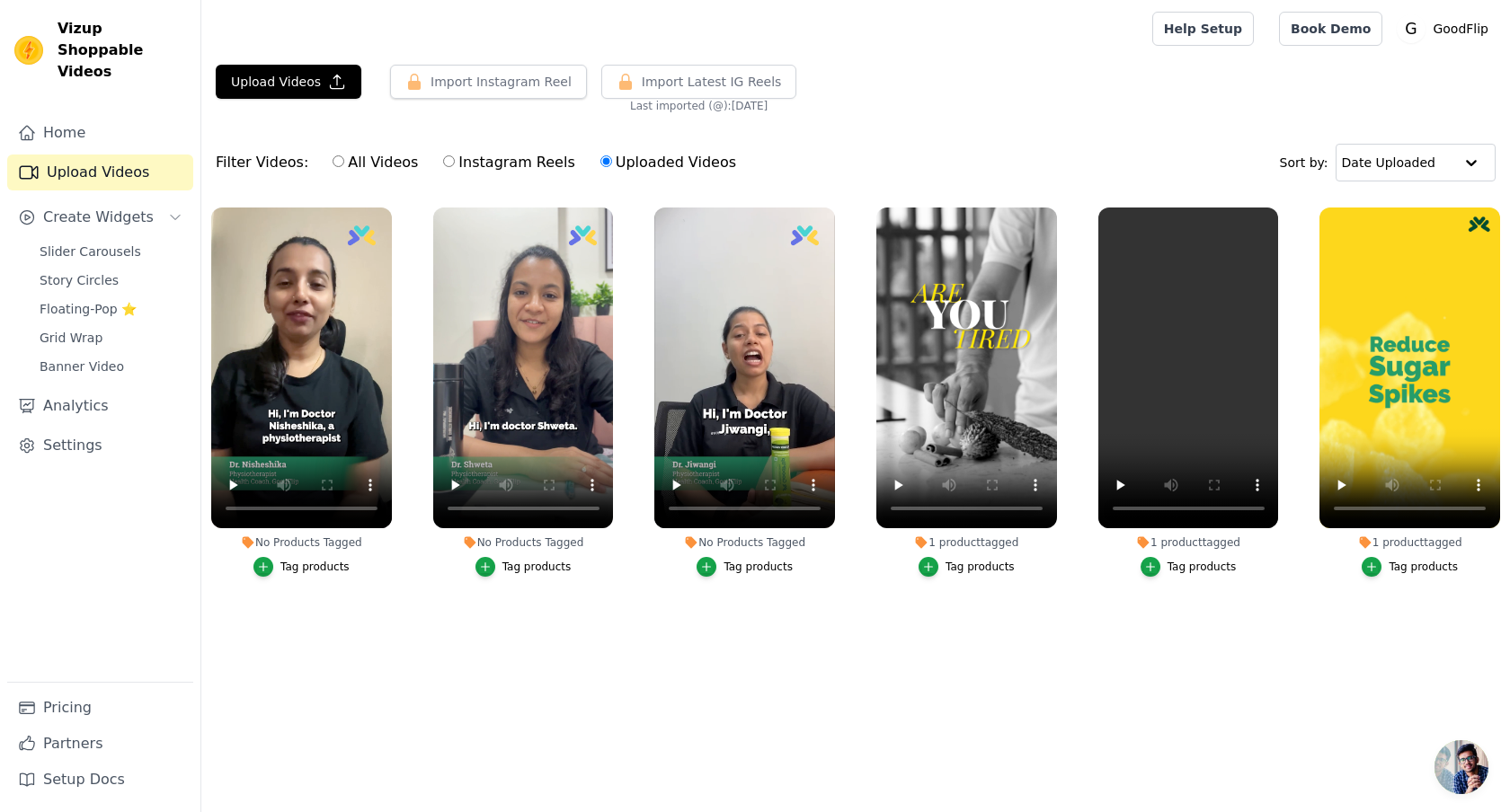
click at [452, 160] on label "Instagram Reels" at bounding box center [509, 163] width 133 height 24
click at [452, 160] on input "Instagram Reels" at bounding box center [449, 162] width 12 height 12
radio input "true"
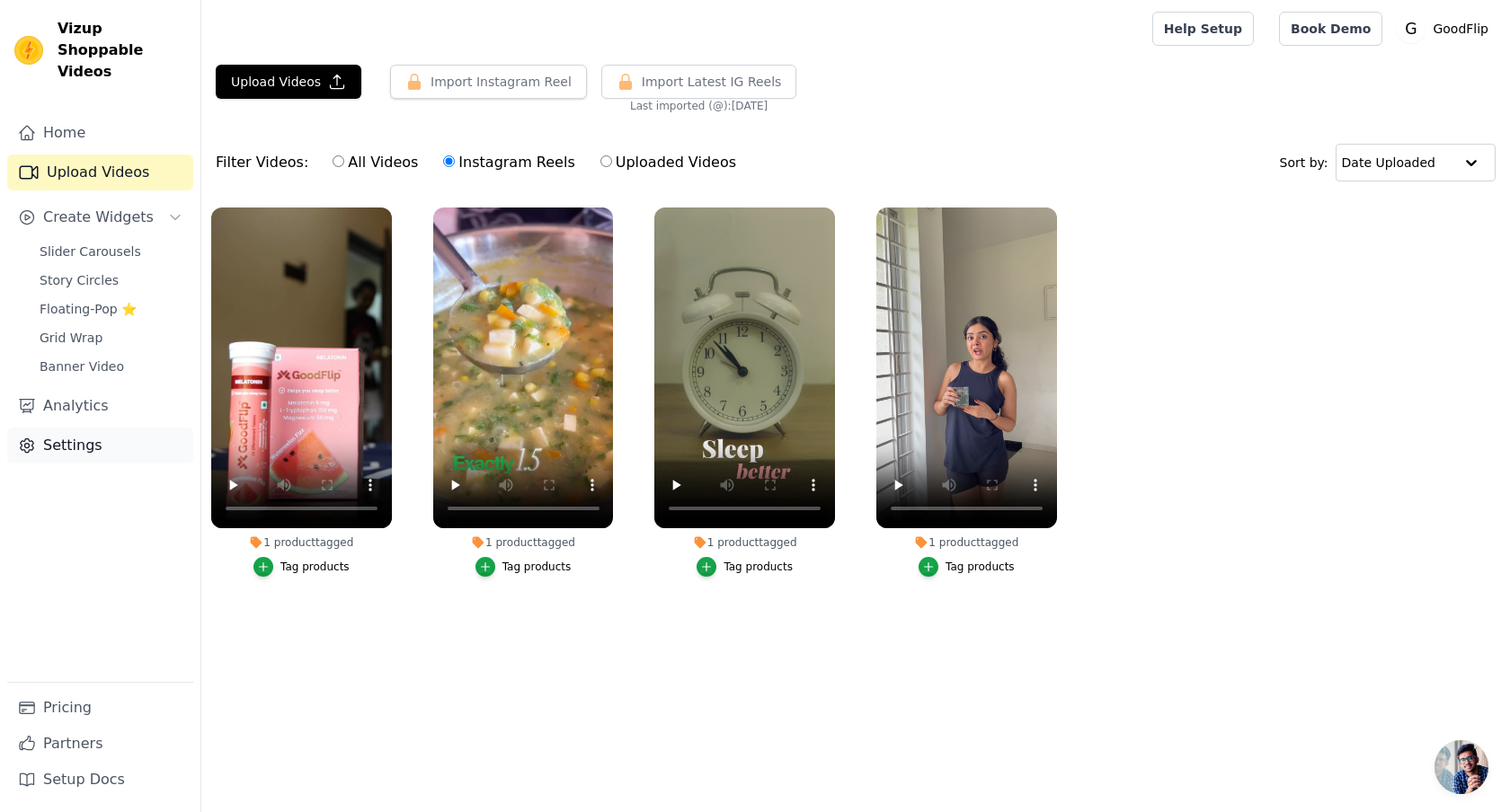
click at [97, 428] on link "Settings" at bounding box center [100, 445] width 186 height 35
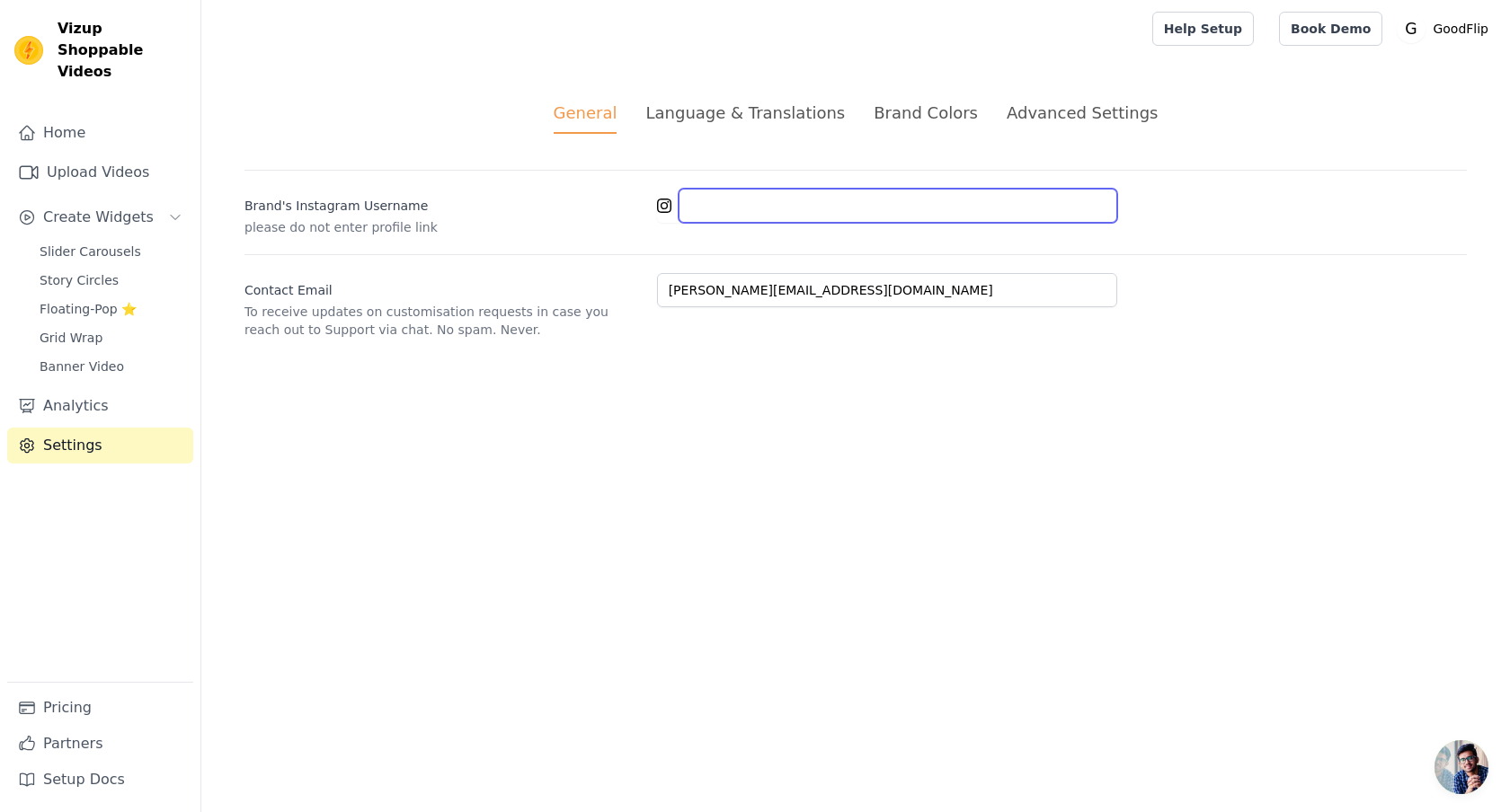
click at [764, 199] on input "Brand's Instagram Username" at bounding box center [897, 205] width 439 height 34
paste input "goodflip.in"
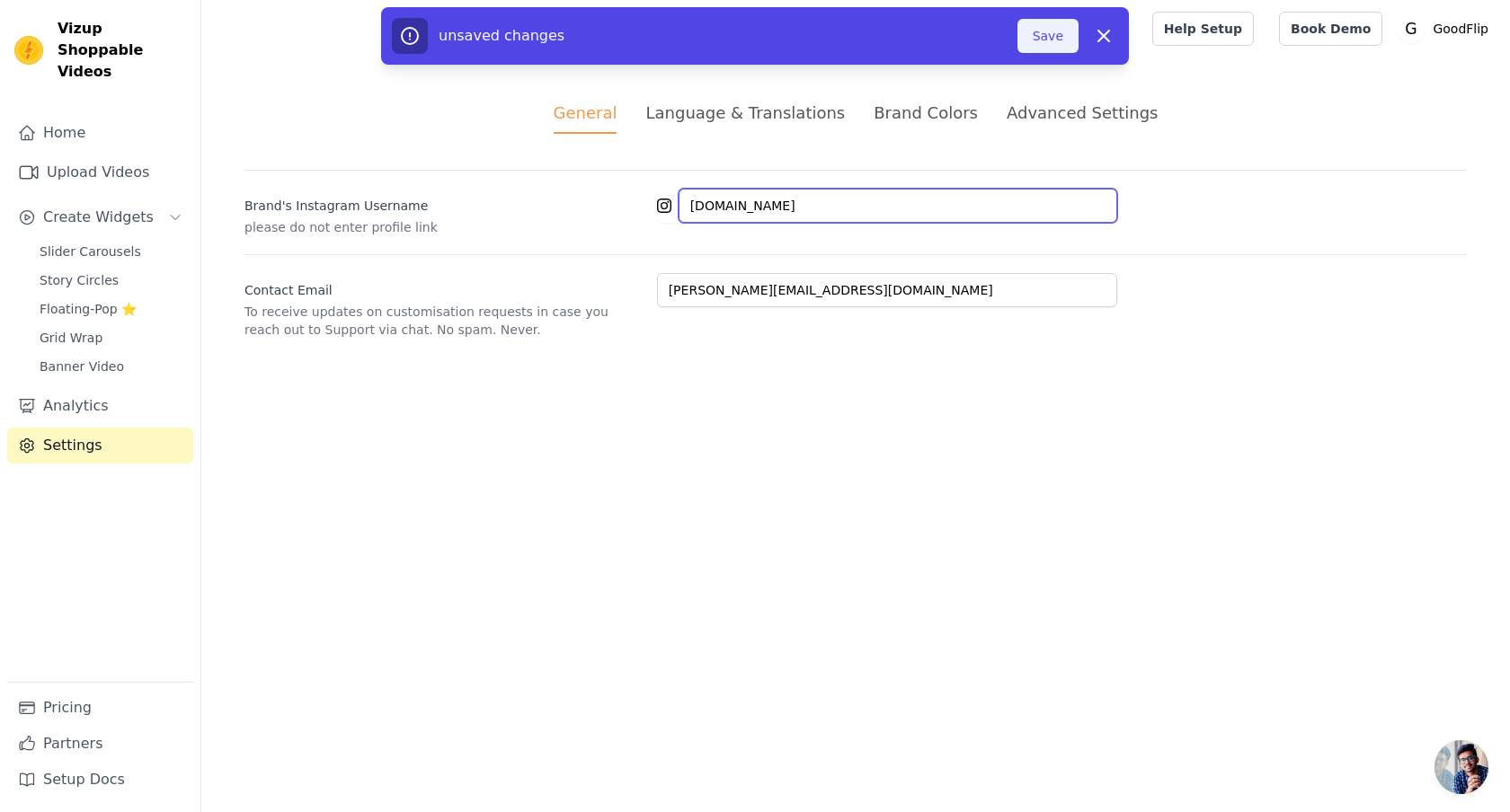
type input "goodflip.in"
click at [1046, 40] on button "Save" at bounding box center [1048, 35] width 61 height 34
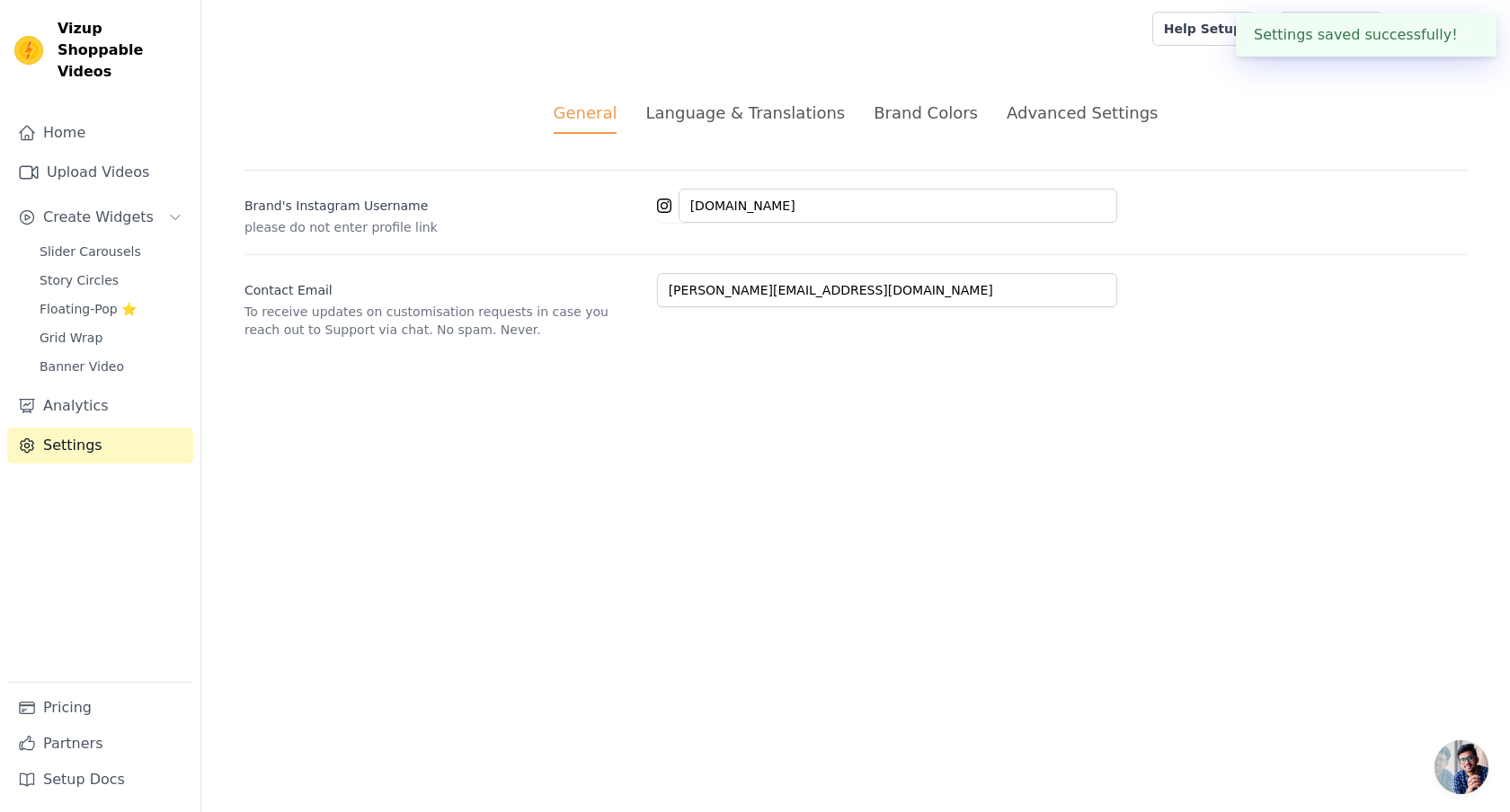
click at [1044, 117] on div "Advanced Settings" at bounding box center [1081, 112] width 151 height 25
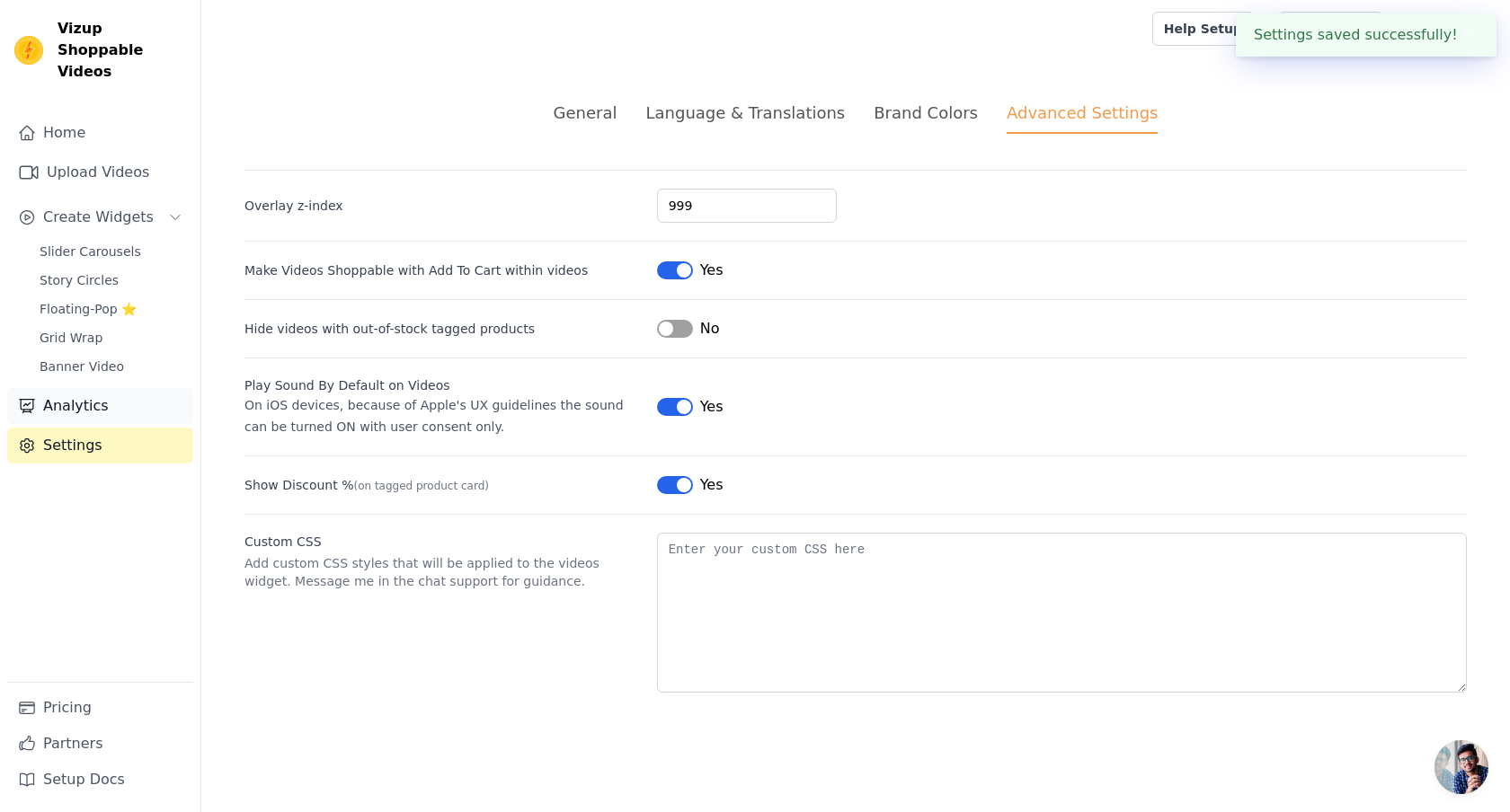
click at [84, 390] on link "Analytics" at bounding box center [100, 406] width 186 height 35
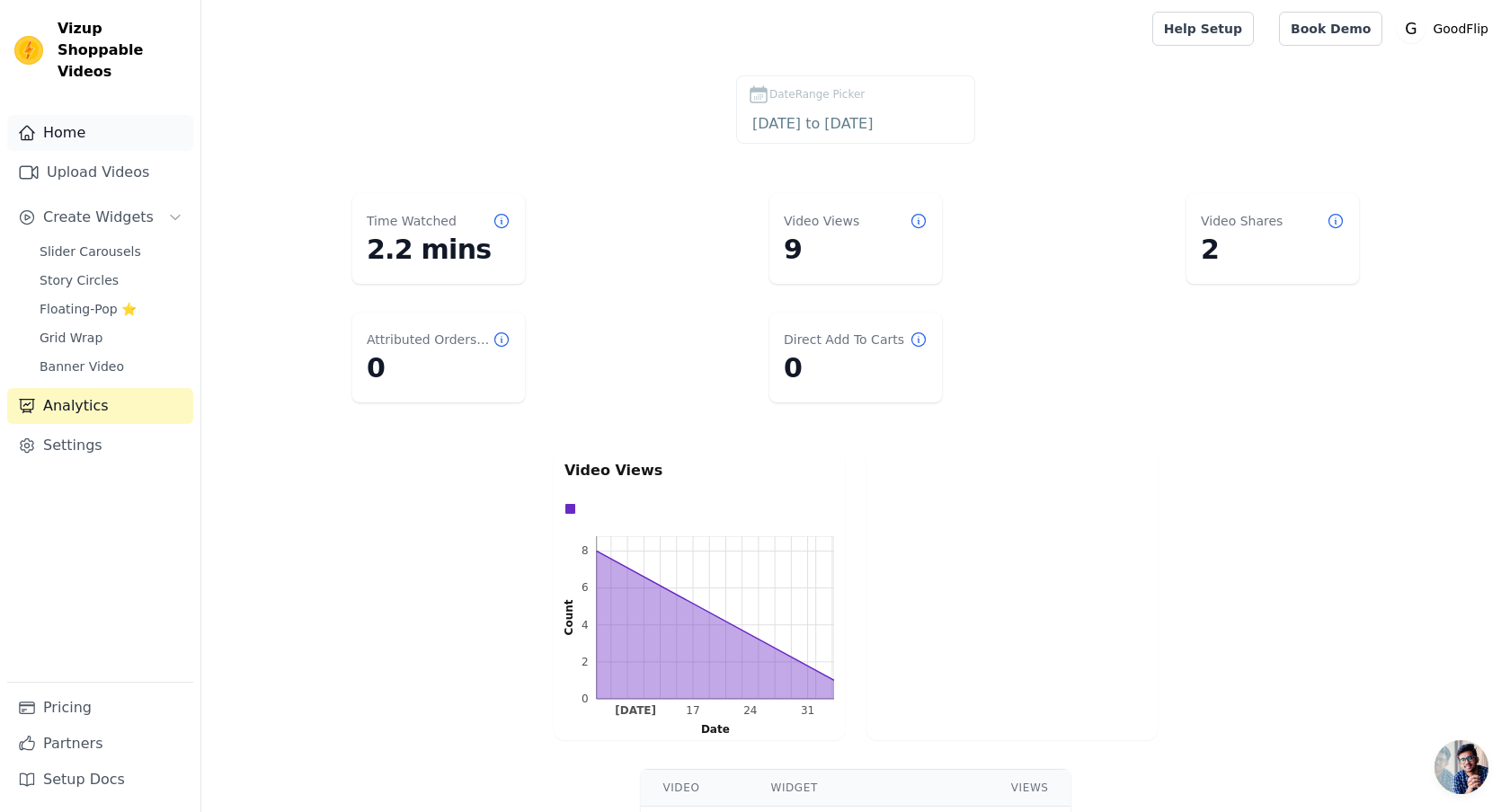
click at [86, 115] on link "Home" at bounding box center [100, 133] width 186 height 35
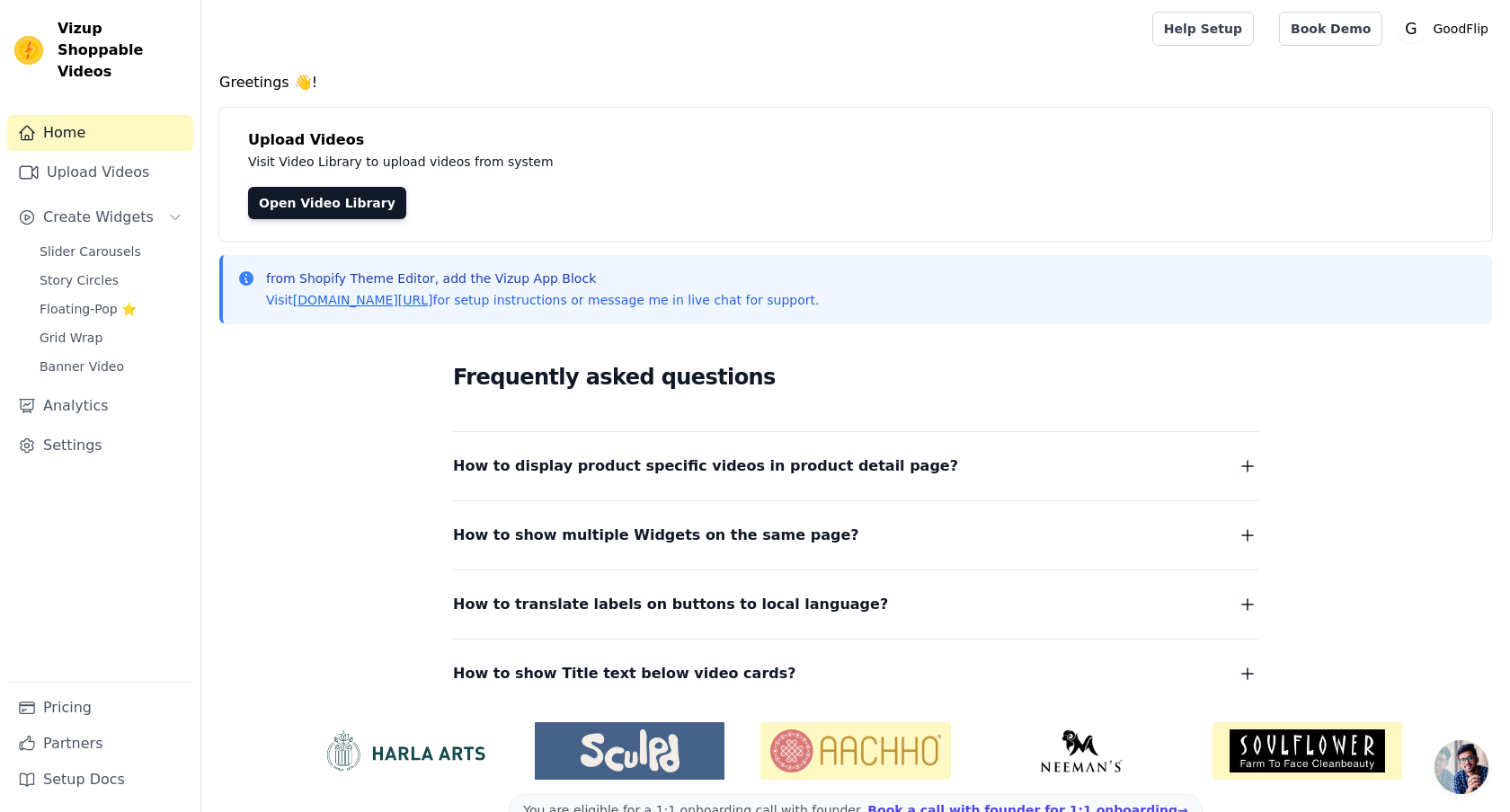
scroll to position [43, 0]
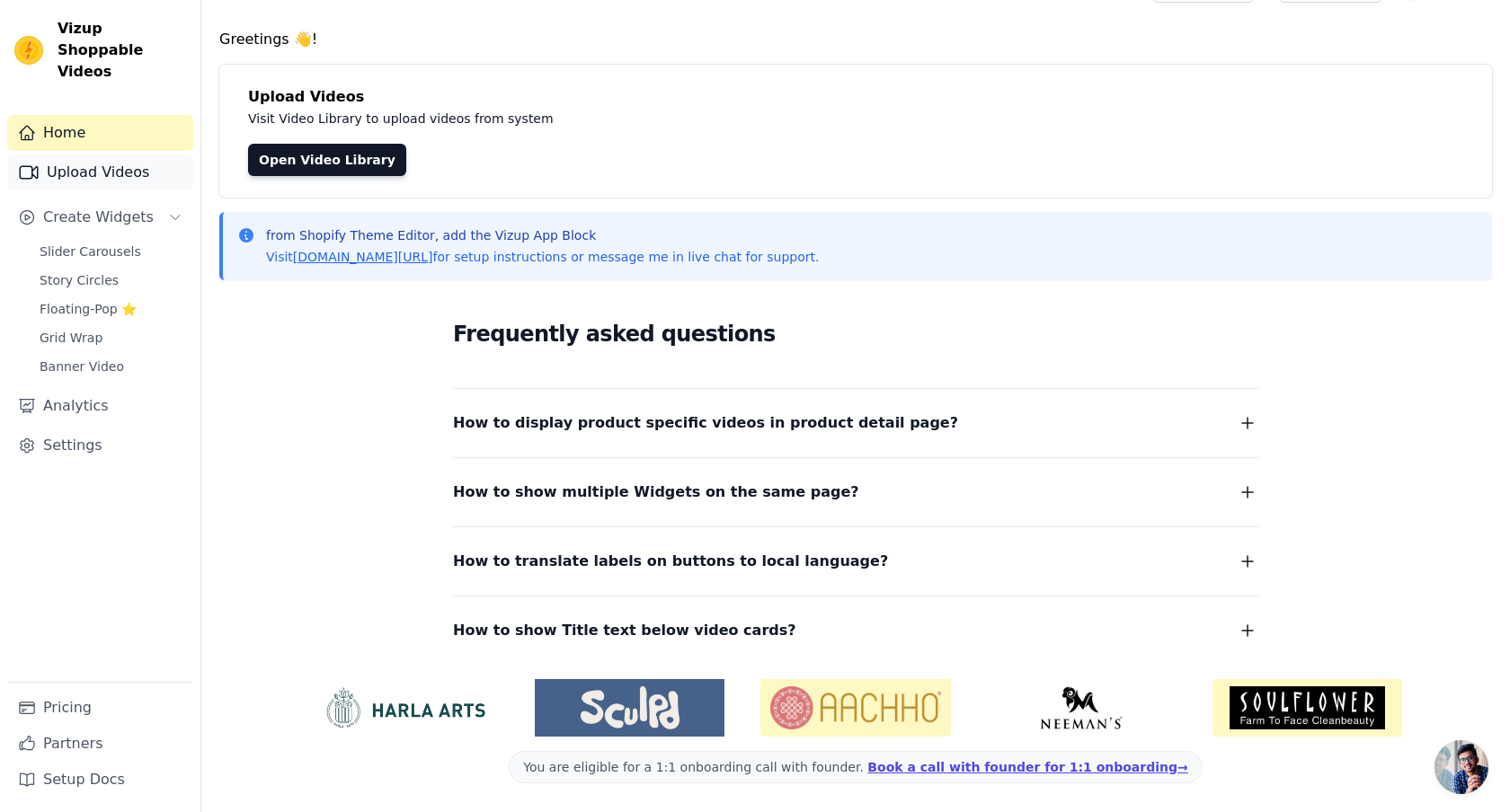
click at [115, 155] on link "Upload Videos" at bounding box center [100, 172] width 186 height 35
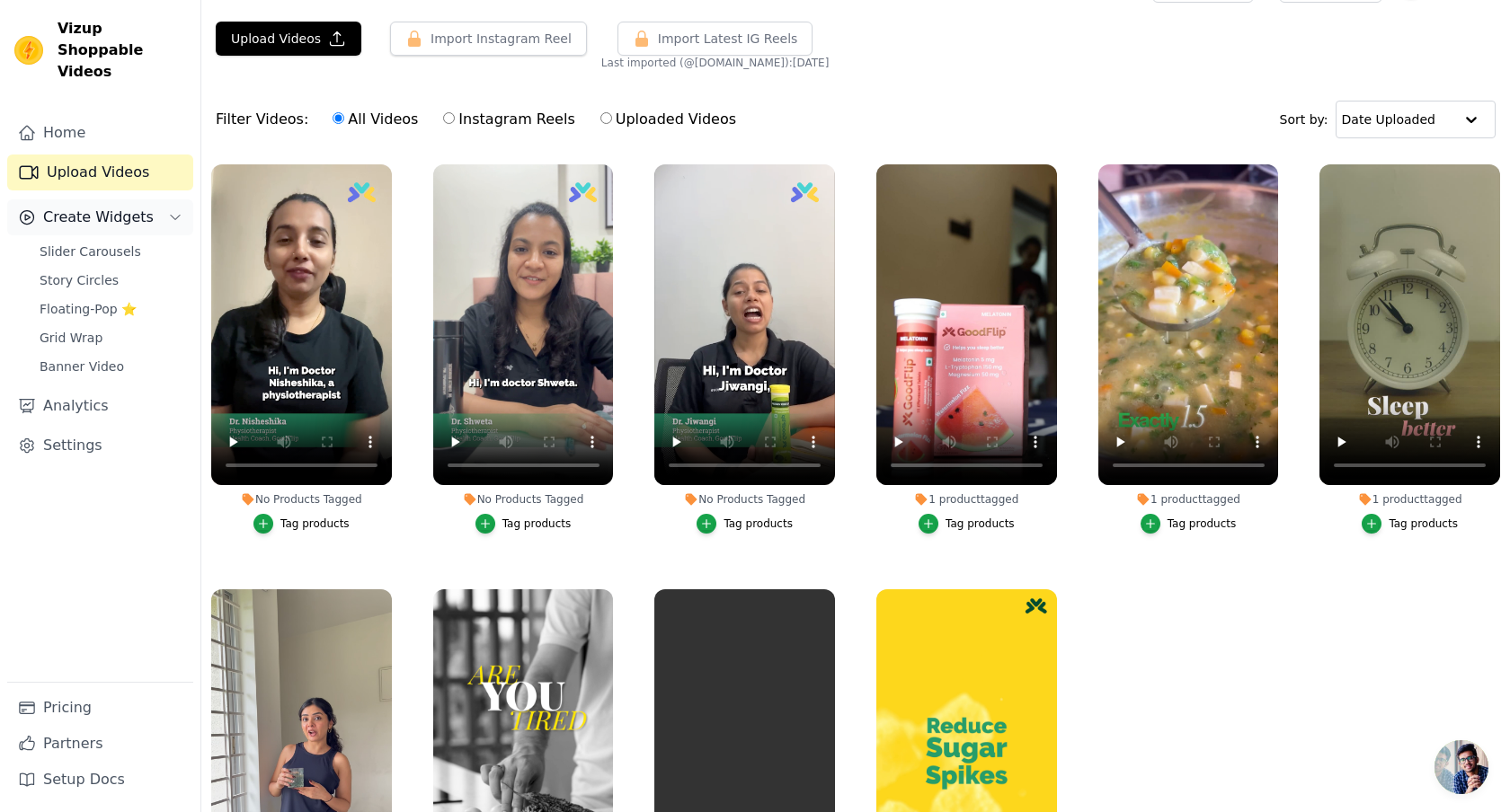
click at [79, 207] on span "Create Widgets" at bounding box center [99, 218] width 110 height 22
click at [96, 245] on div "Slider Carousels Story Circles Floating-Pop ⭐ Grid Wrap Banner Video" at bounding box center [110, 309] width 165 height 140
click at [78, 242] on span "Slider Carousels" at bounding box center [90, 251] width 102 height 18
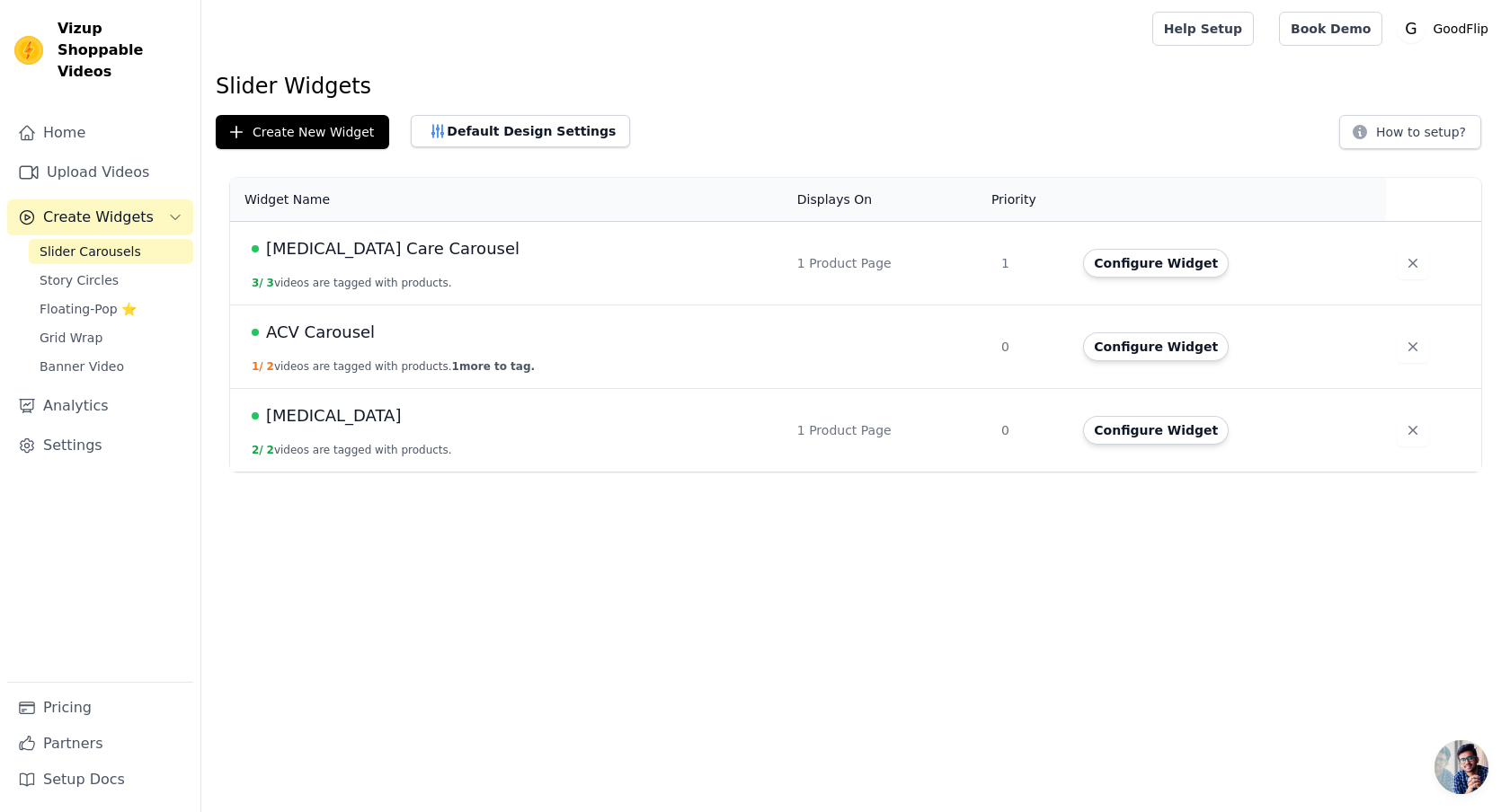
click at [464, 363] on span "1 more to tag." at bounding box center [494, 367] width 83 height 13
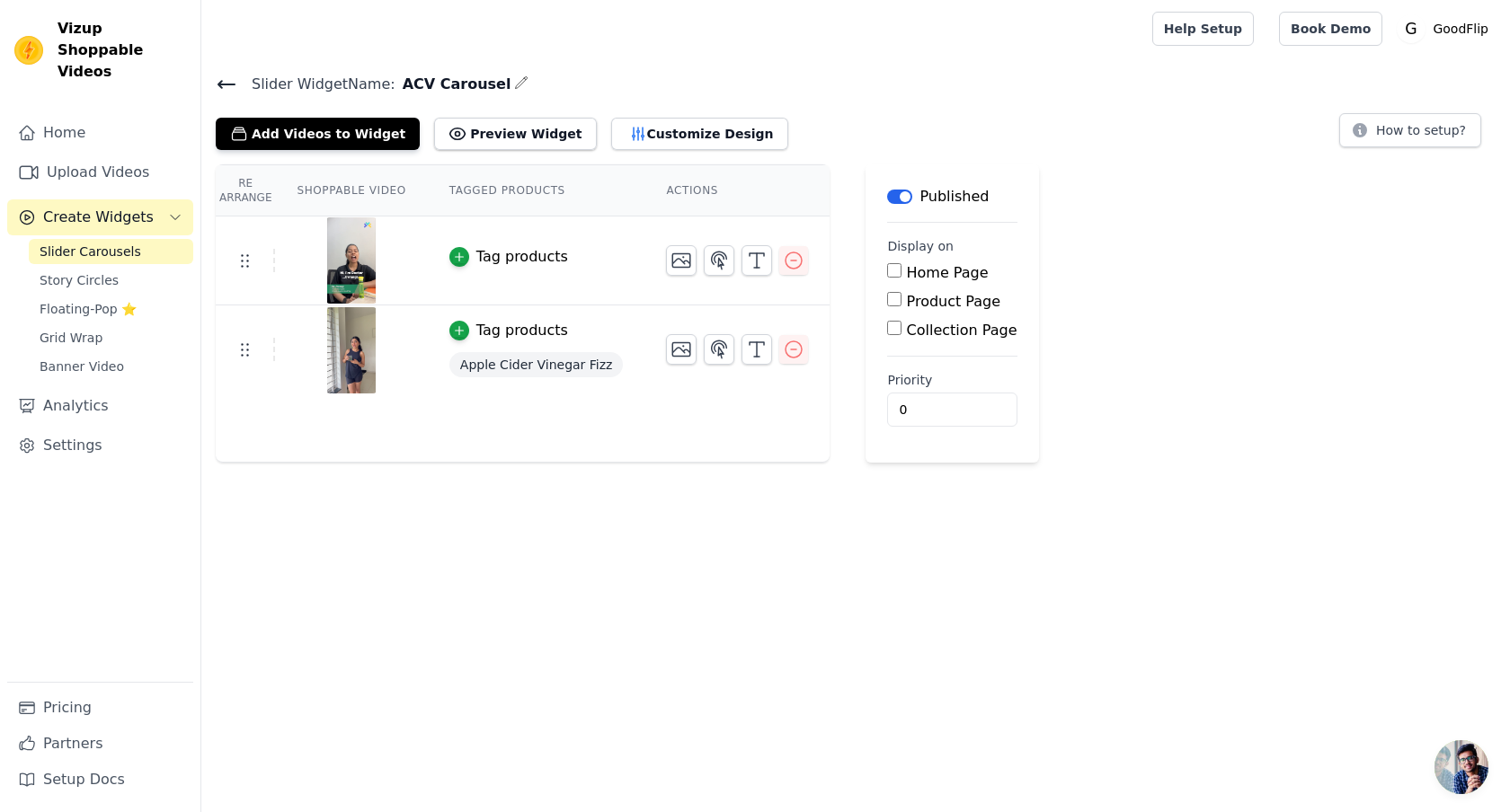
click at [887, 303] on input "Product Page" at bounding box center [894, 299] width 15 height 15
checkbox input "true"
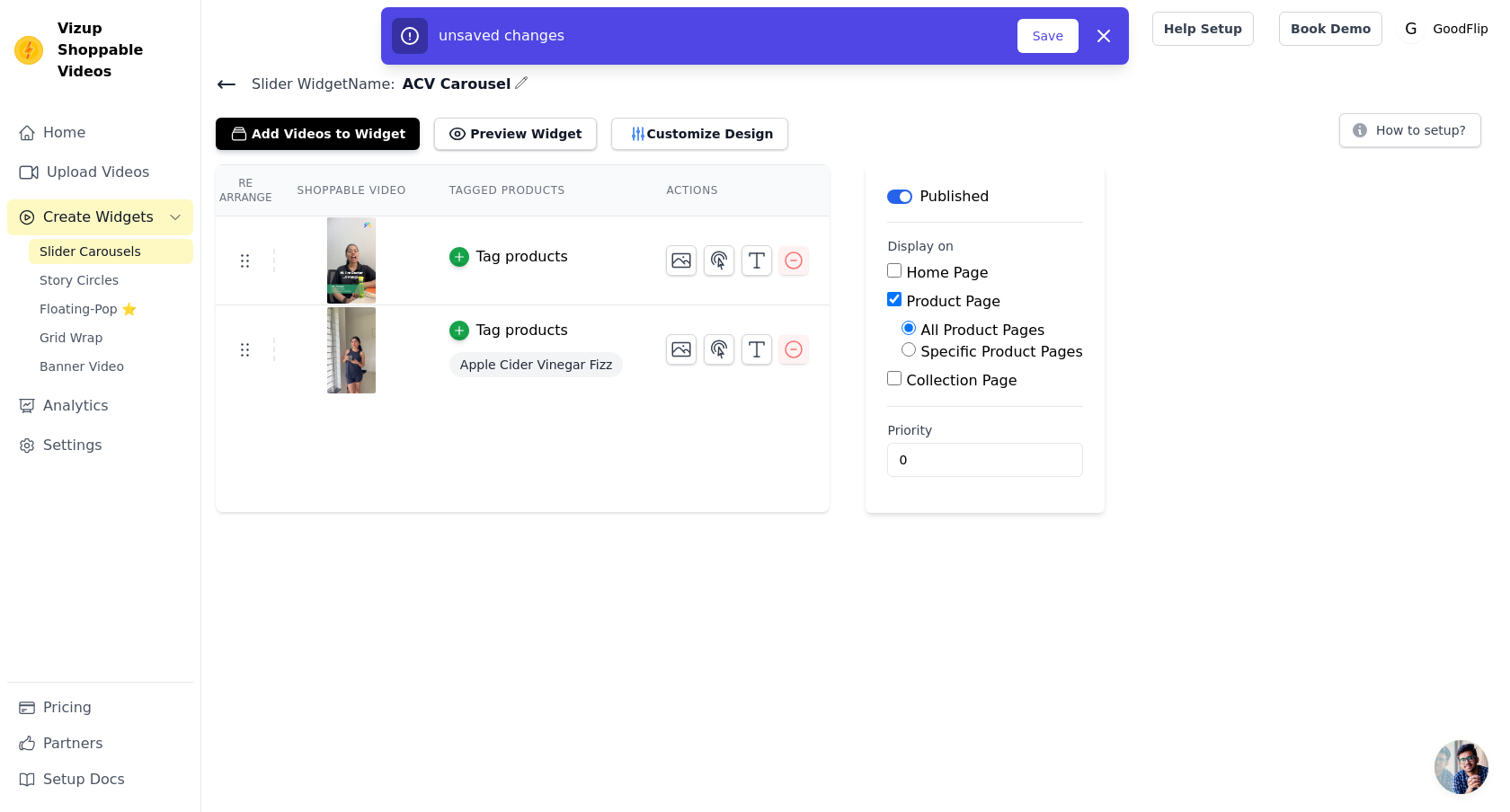
click at [902, 348] on input "Specific Product Pages" at bounding box center [909, 349] width 15 height 15
radio input "true"
click at [925, 387] on button "Select Products" at bounding box center [962, 392] width 120 height 31
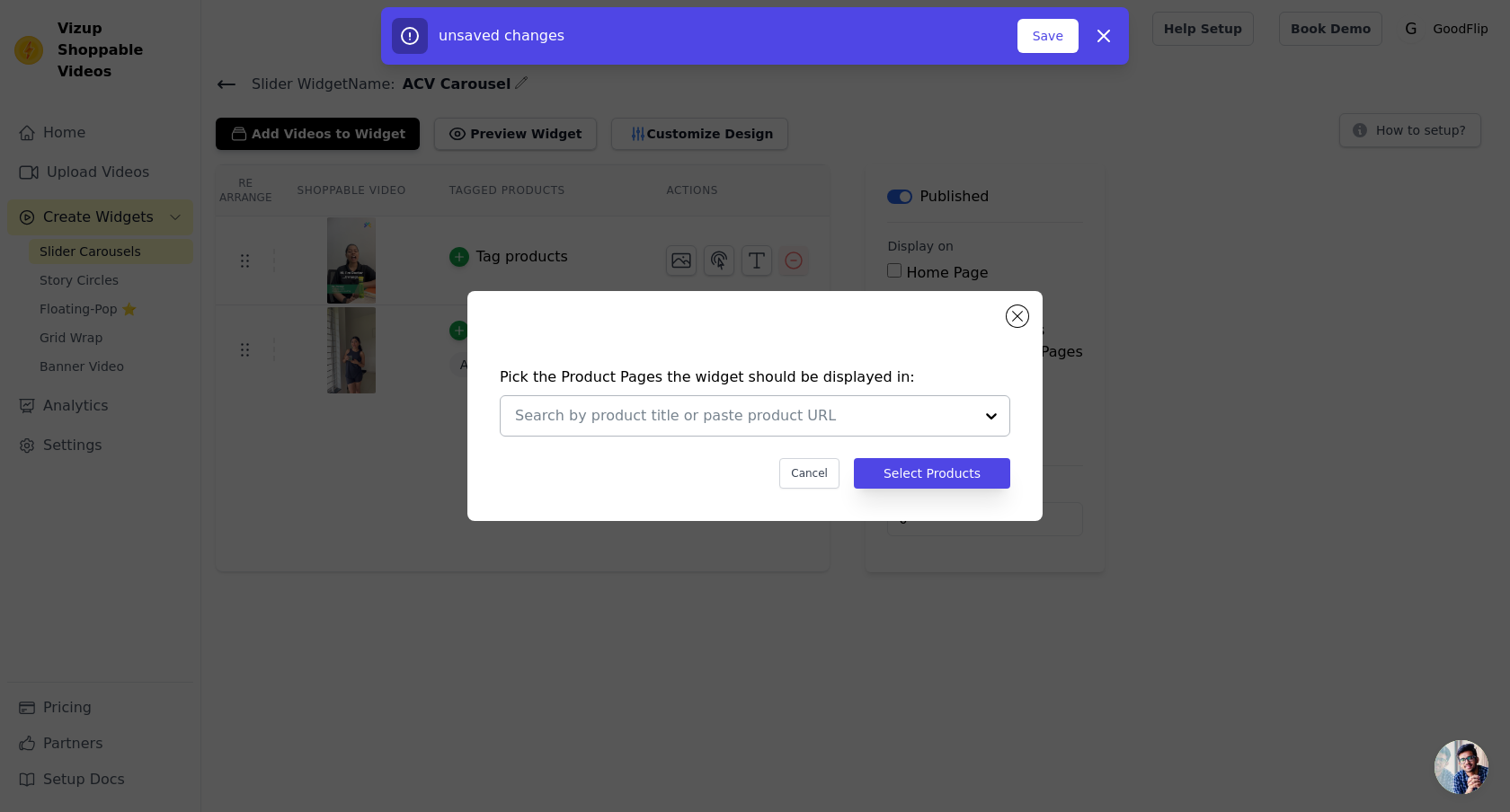
click at [867, 398] on div at bounding box center [743, 416] width 458 height 39
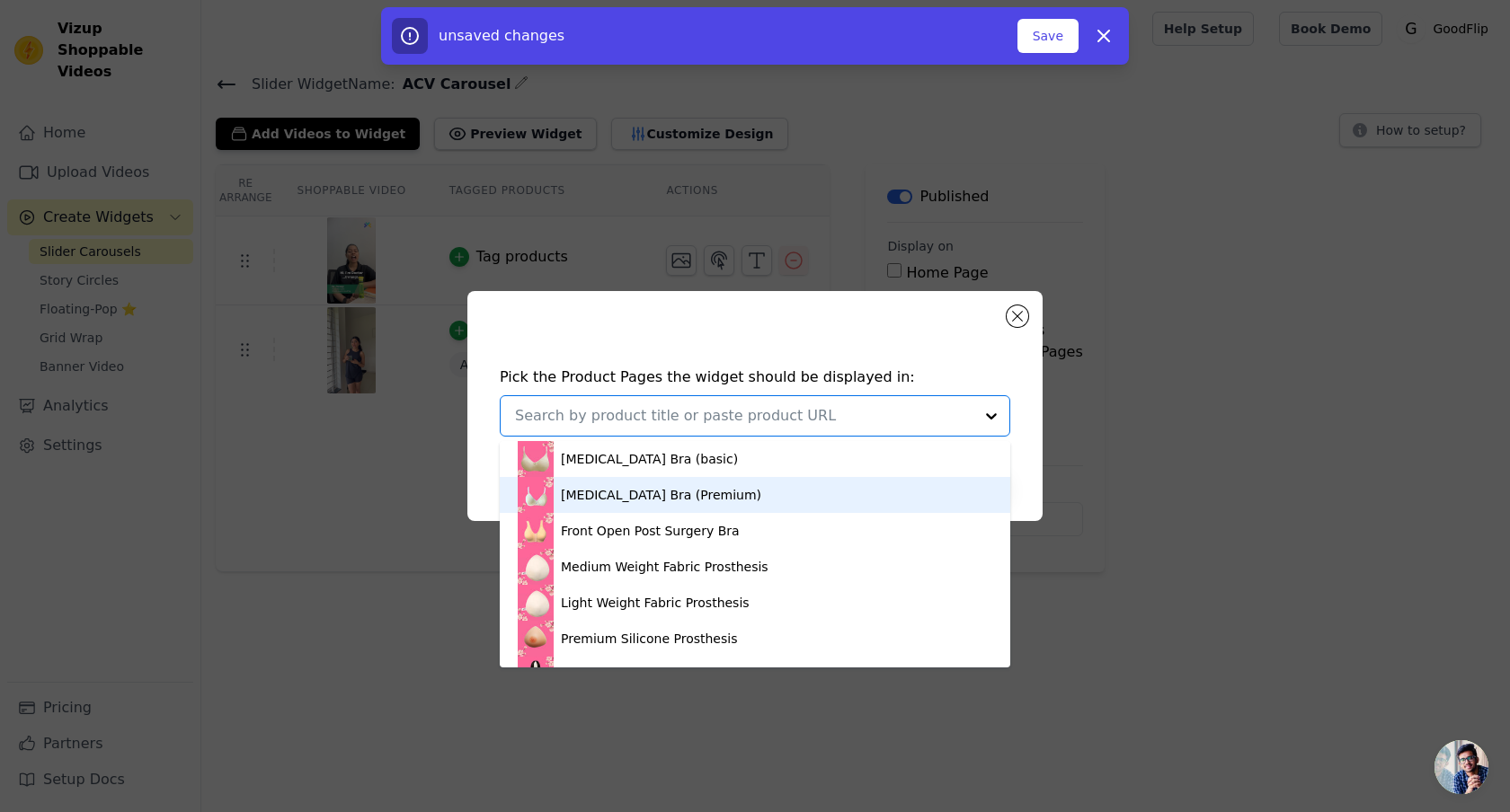
scroll to position [462, 0]
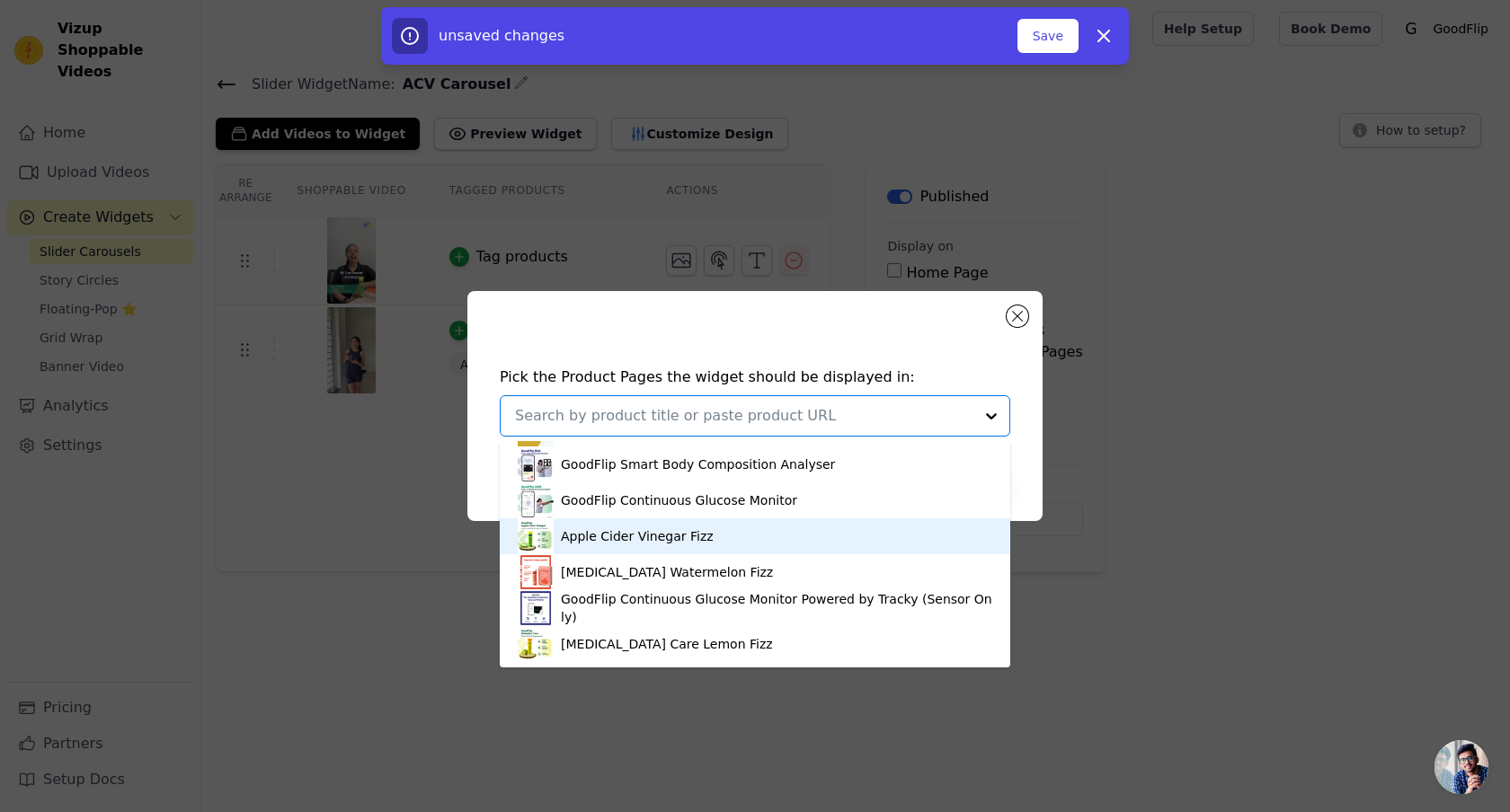
click at [730, 554] on div "Apple Cider Vinegar Fizz" at bounding box center [754, 536] width 474 height 35
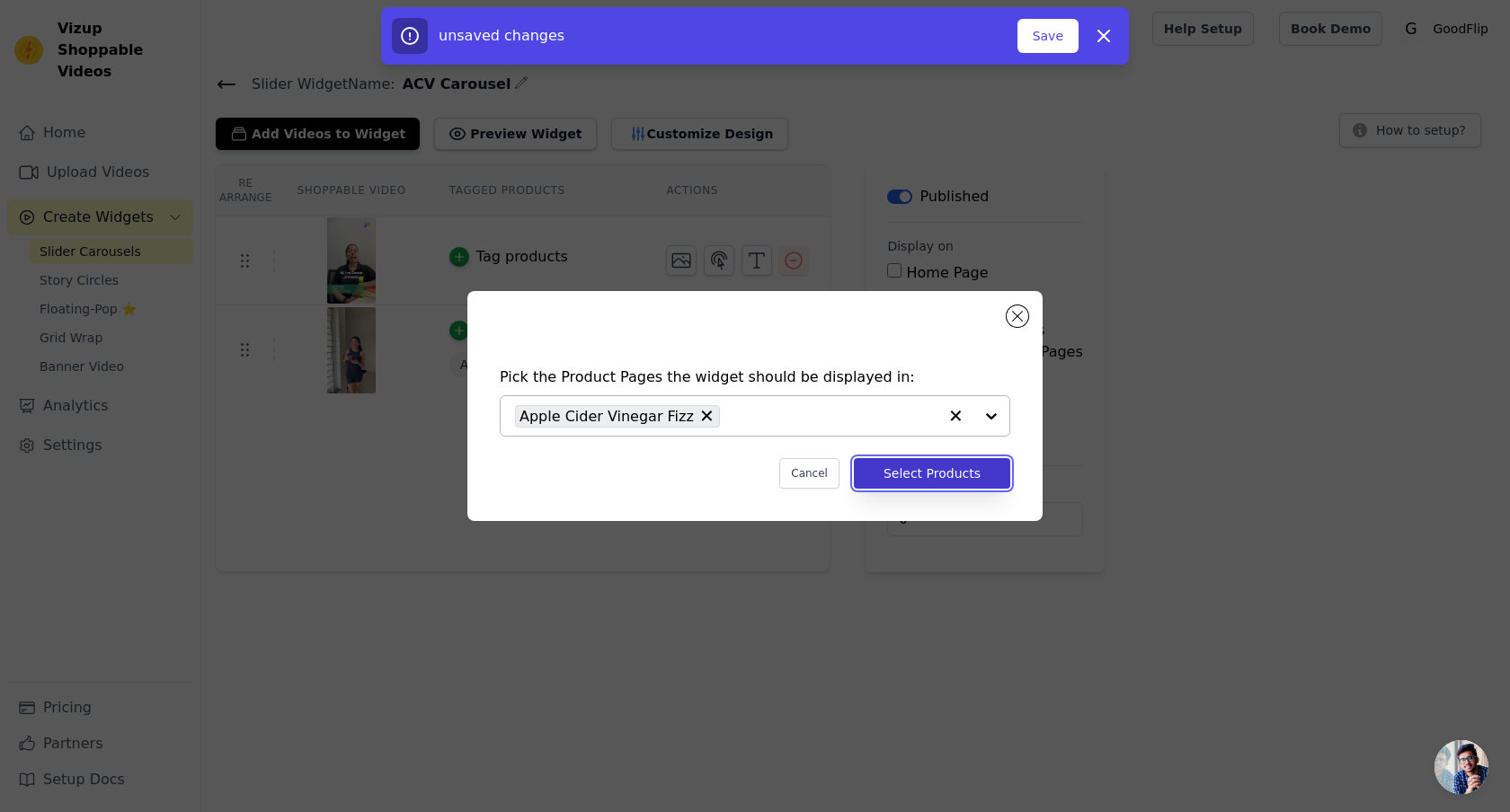
click at [921, 469] on button "Select Products" at bounding box center [931, 473] width 157 height 31
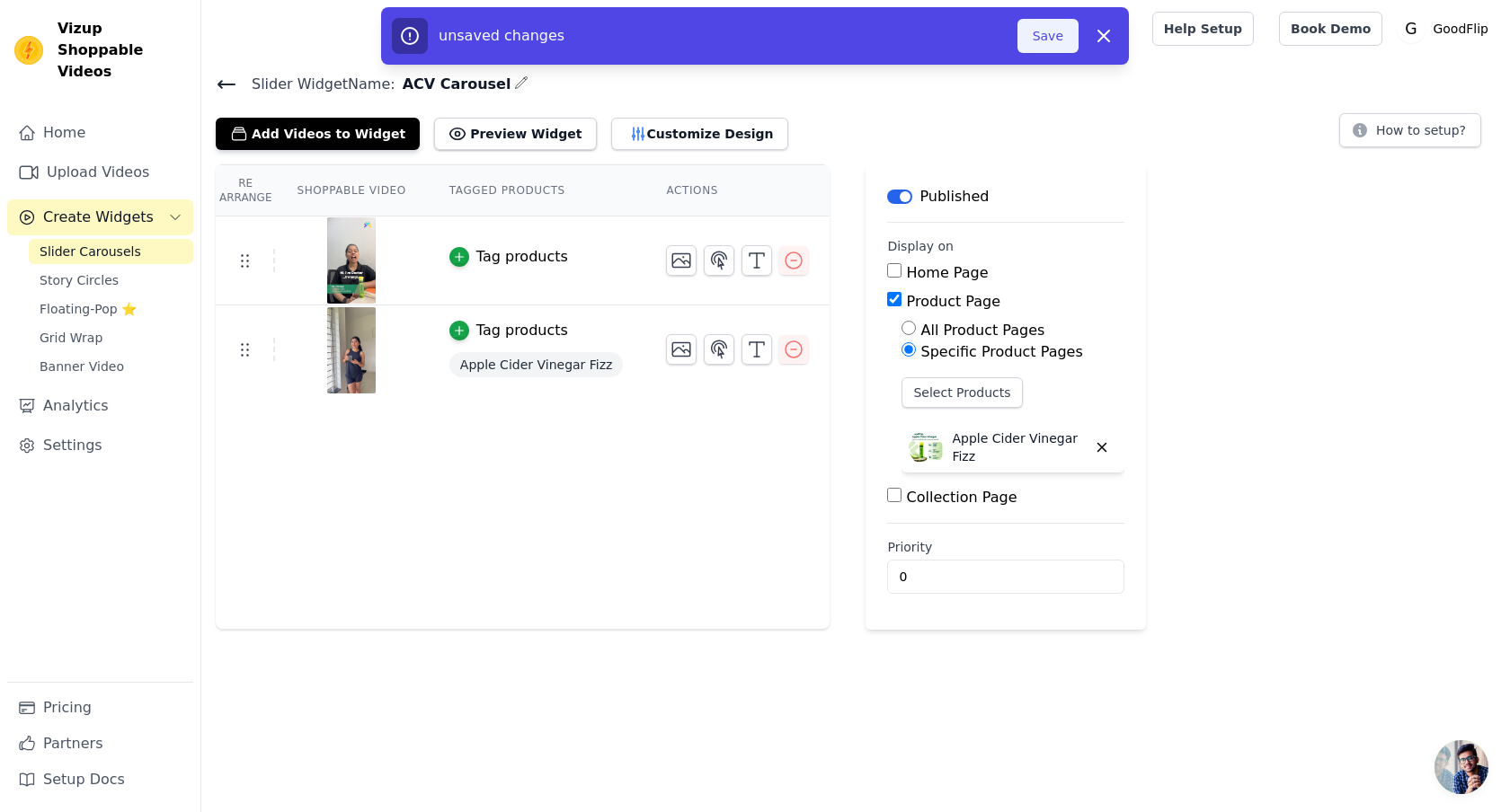
click at [1045, 41] on button "Save" at bounding box center [1048, 35] width 61 height 34
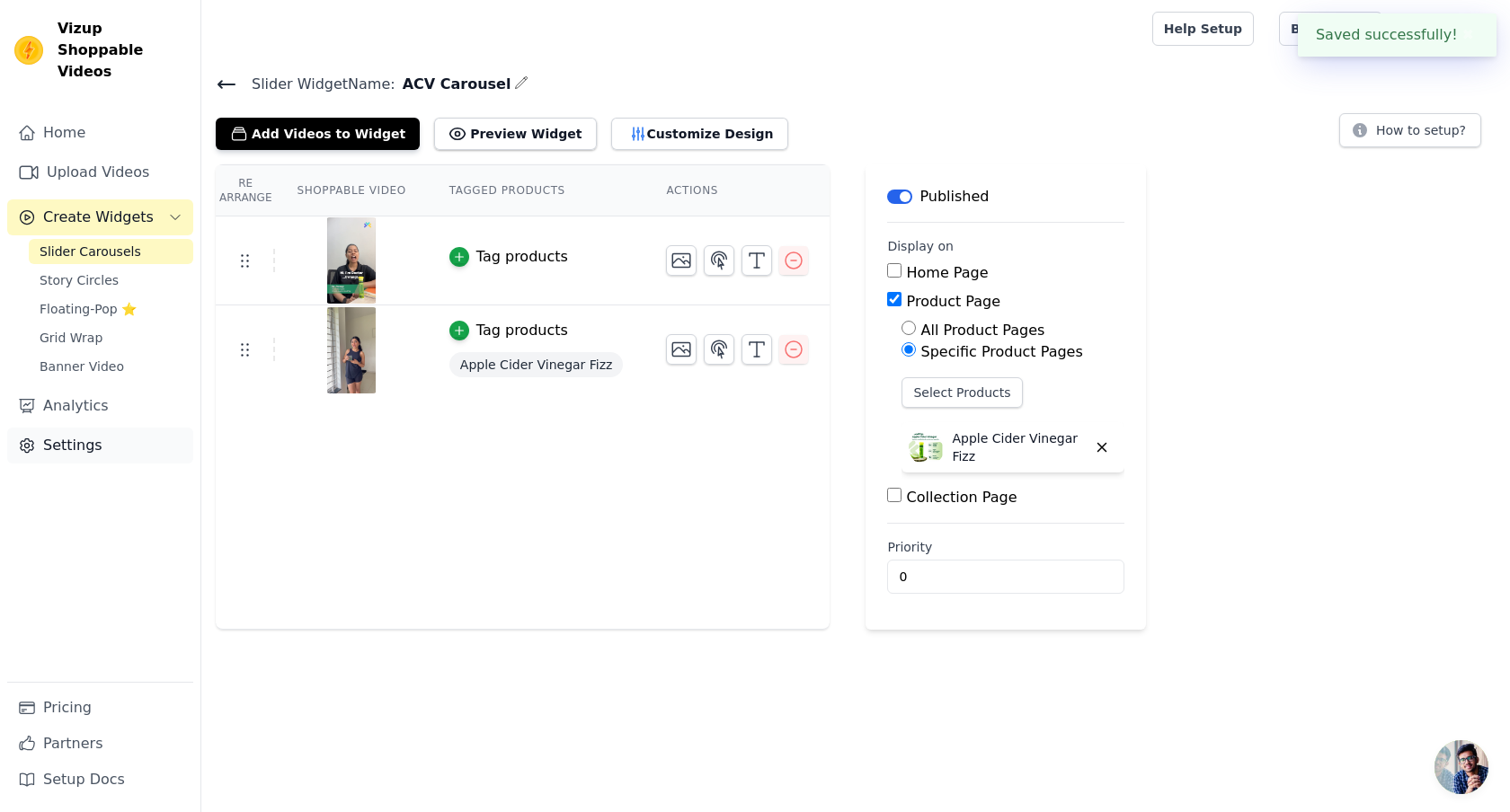
click at [98, 428] on link "Settings" at bounding box center [100, 445] width 186 height 35
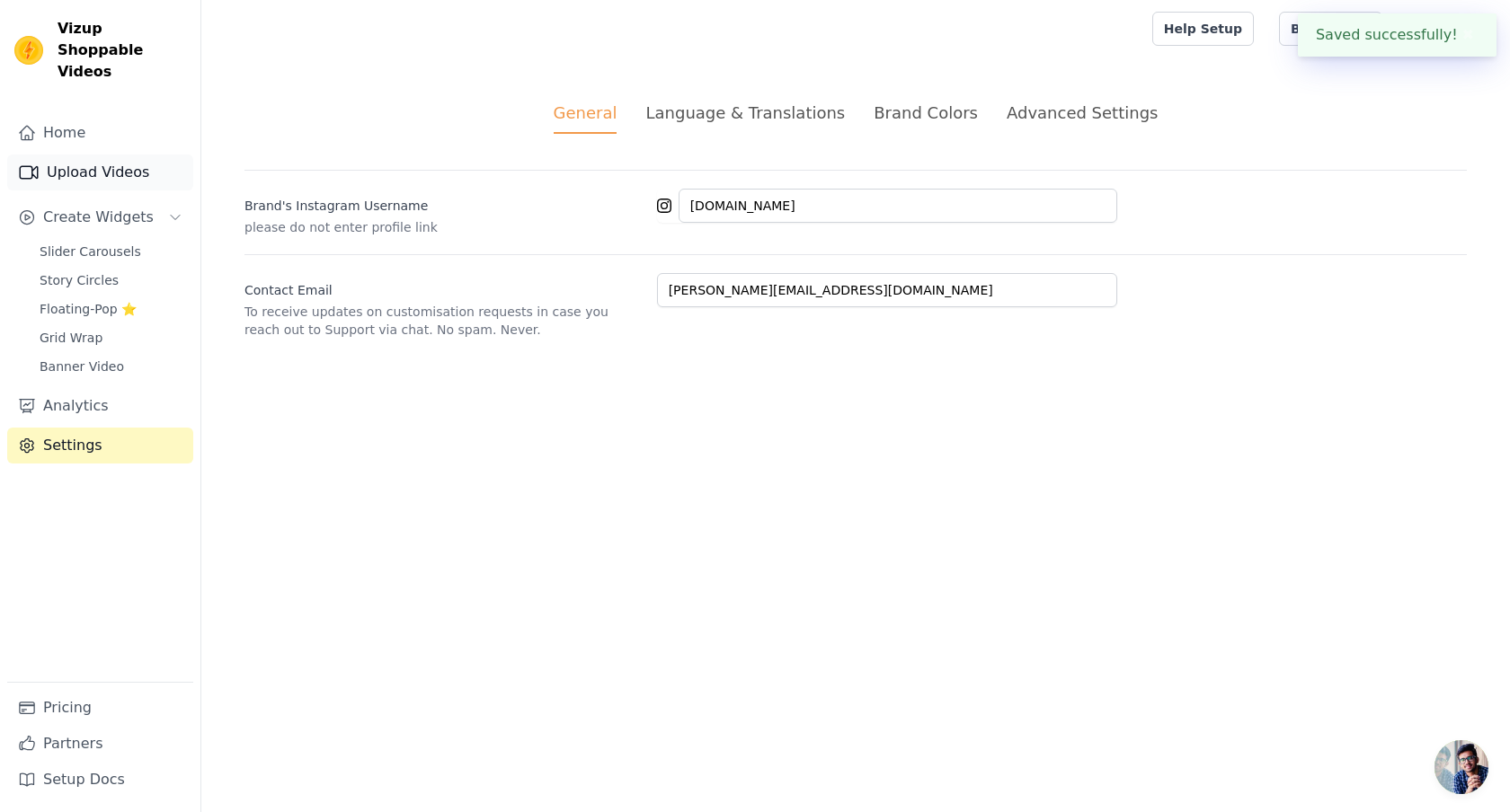
click at [90, 155] on link "Upload Videos" at bounding box center [100, 172] width 186 height 35
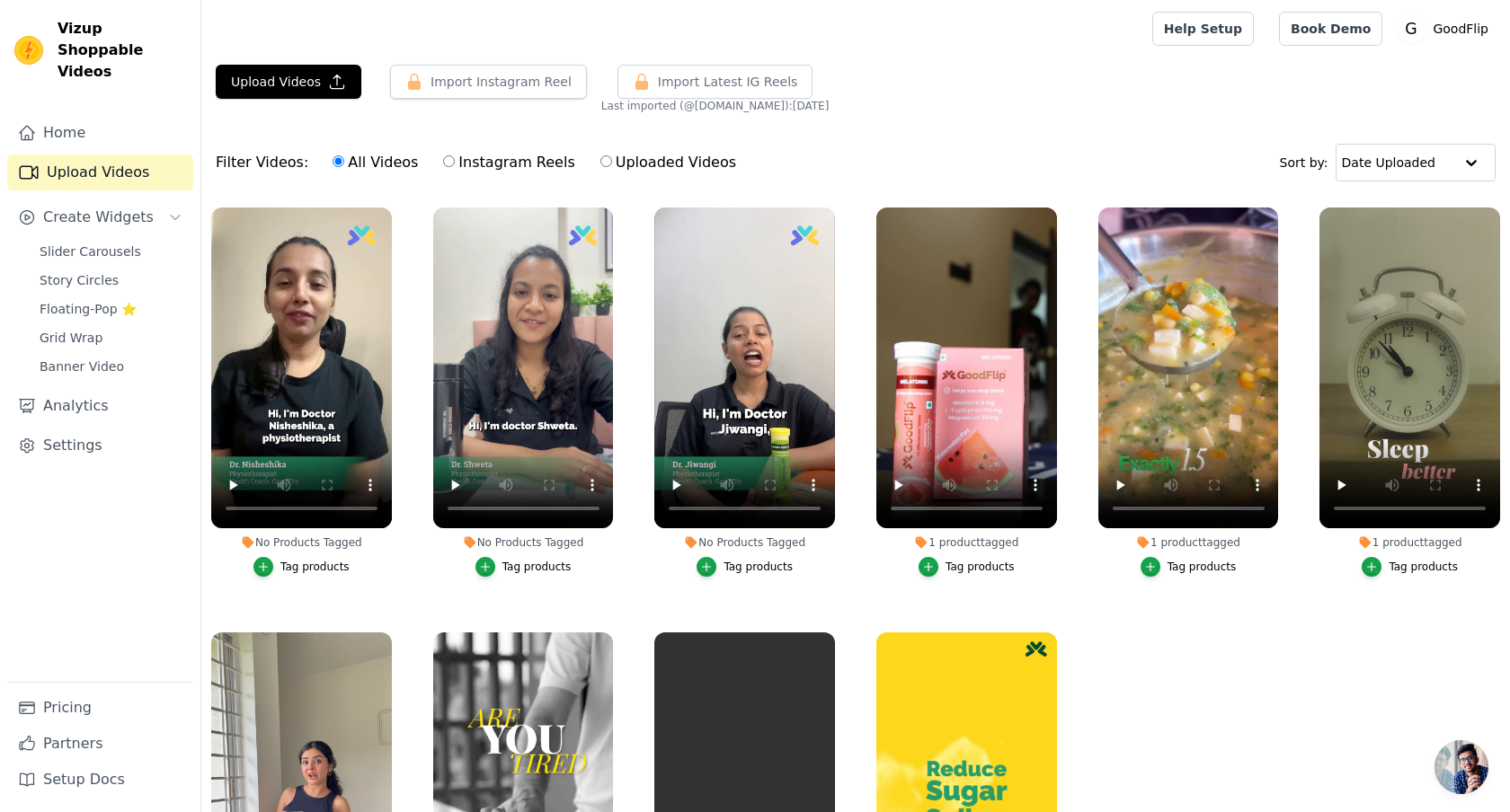
click at [495, 159] on label "Instagram Reels" at bounding box center [509, 163] width 133 height 24
click at [454, 159] on input "Instagram Reels" at bounding box center [449, 162] width 12 height 12
radio input "true"
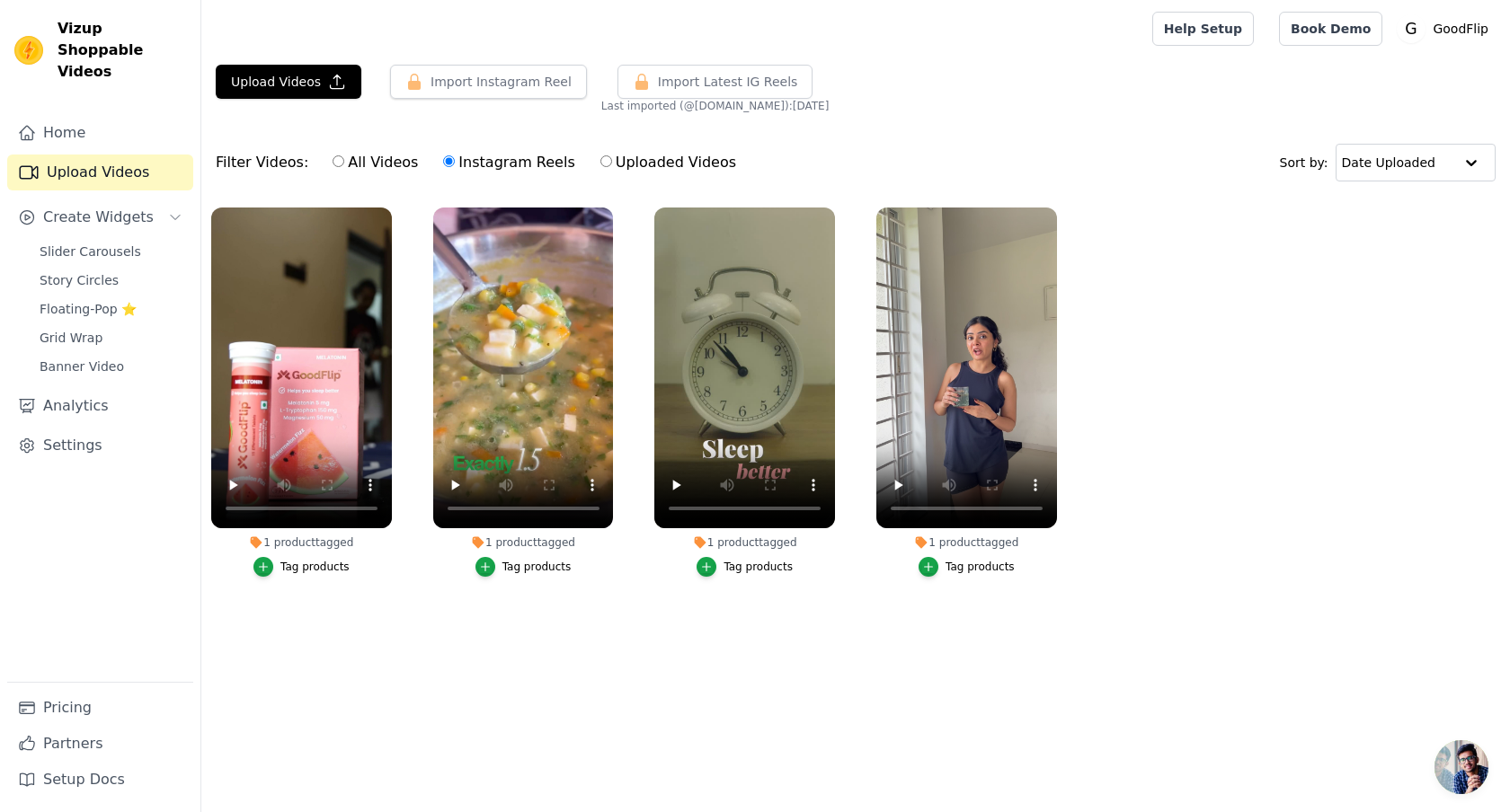
click at [340, 162] on label "All Videos" at bounding box center [375, 163] width 87 height 24
click at [340, 162] on input "All Videos" at bounding box center [338, 162] width 12 height 12
radio input "true"
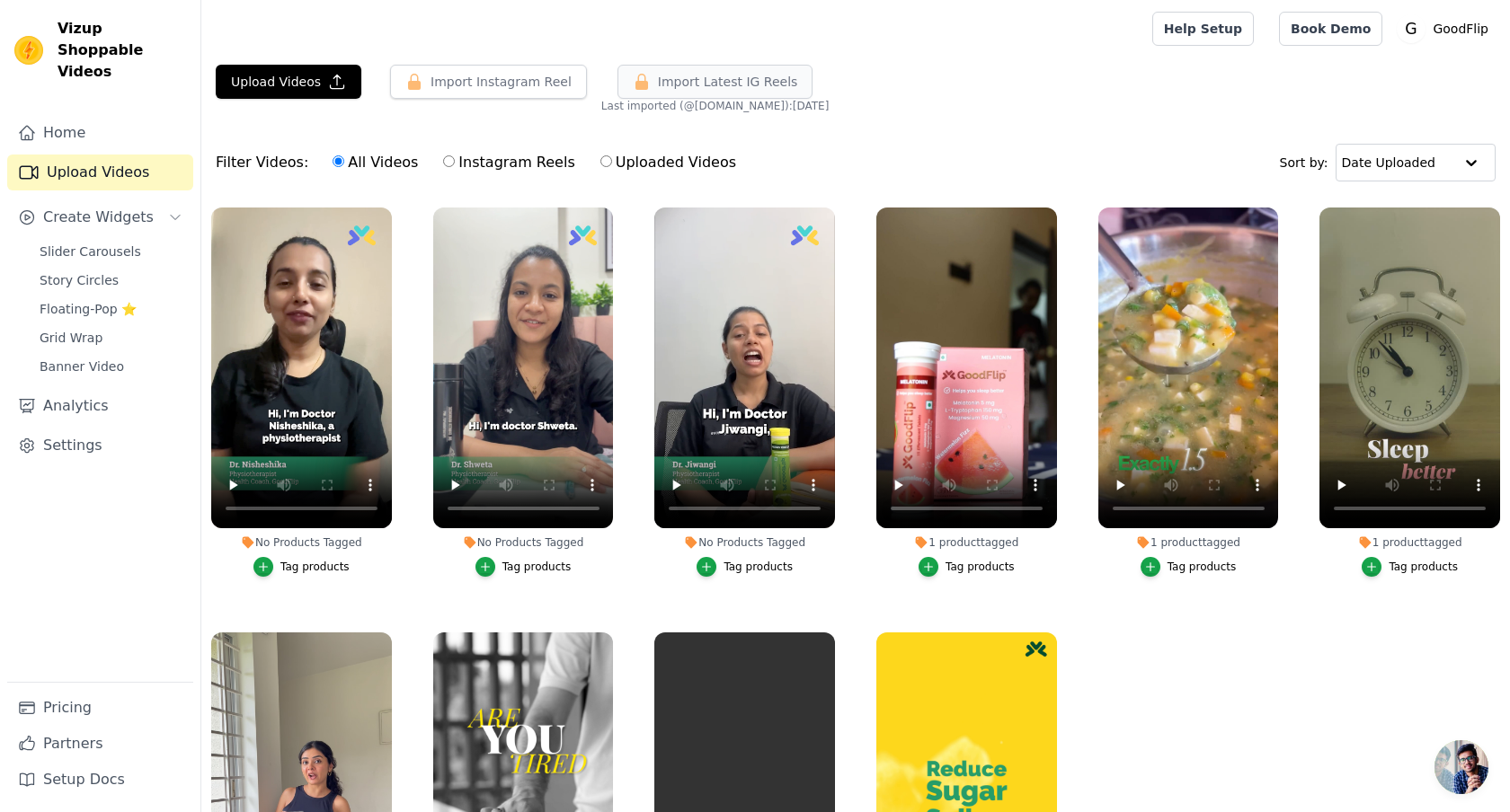
click at [673, 77] on span "Import Latest IG Reels" at bounding box center [727, 82] width 140 height 18
click at [80, 719] on link "Pricing" at bounding box center [100, 708] width 186 height 35
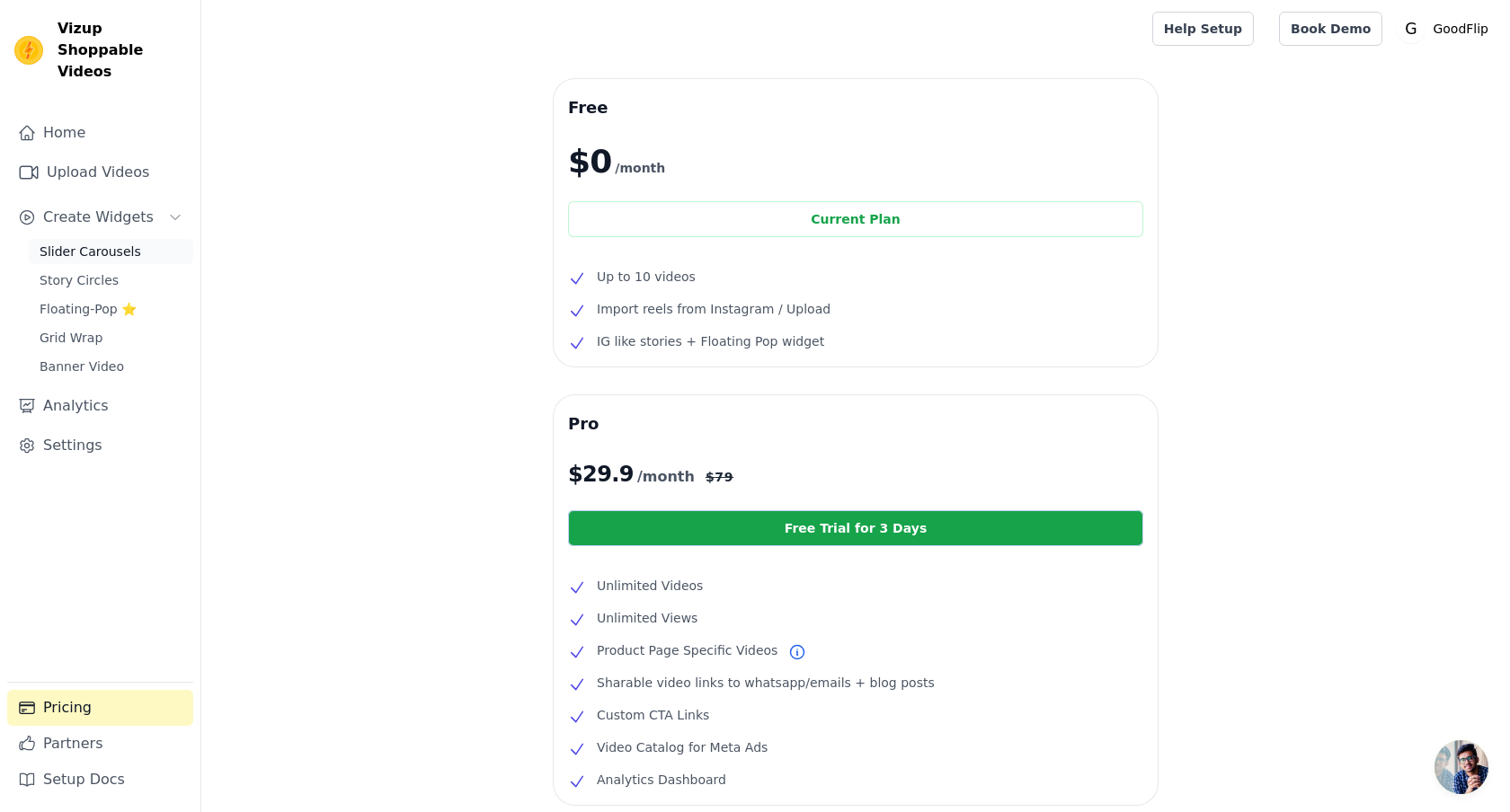
click at [92, 242] on span "Slider Carousels" at bounding box center [90, 251] width 102 height 18
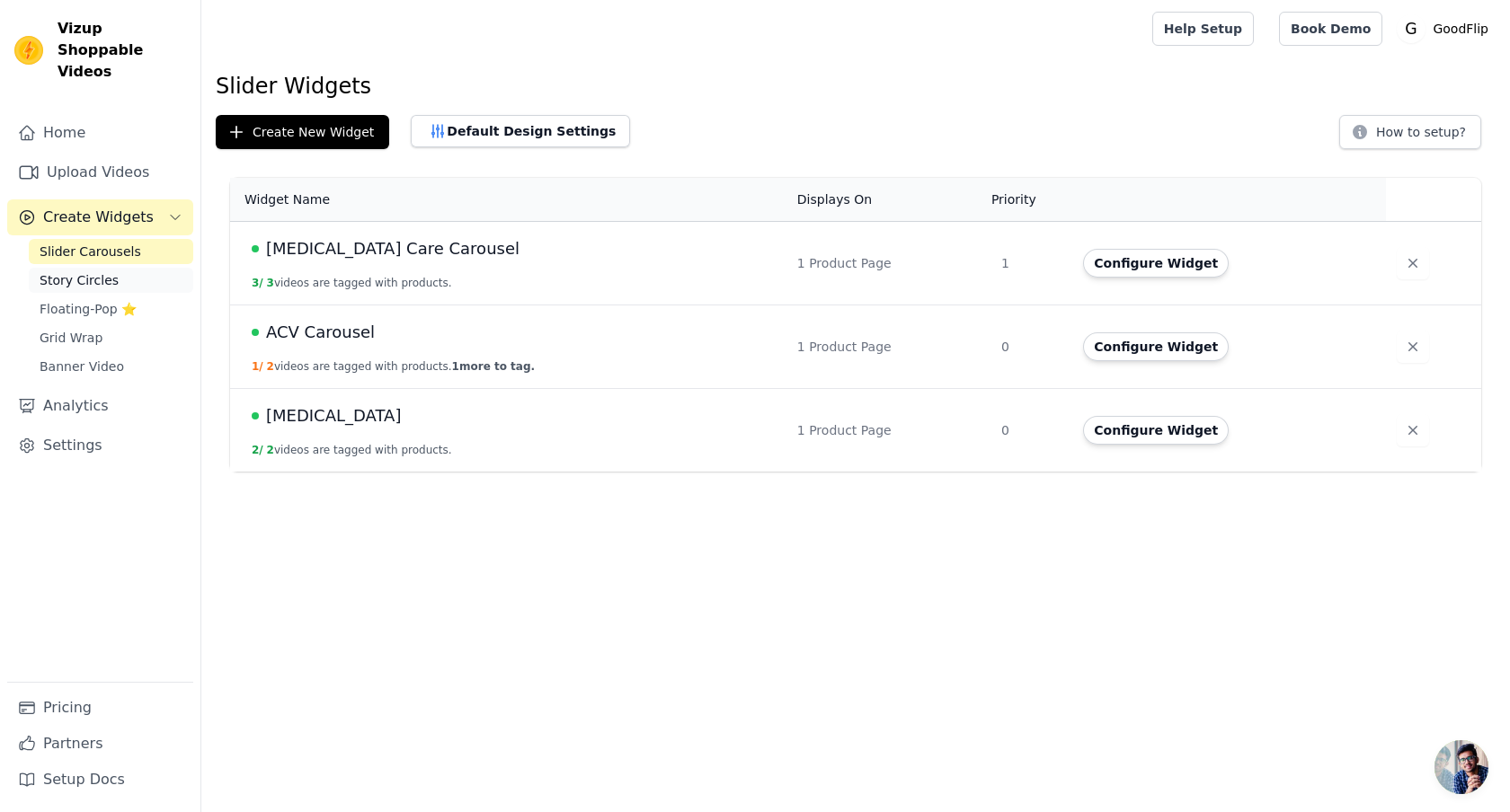
click at [97, 271] on span "Story Circles" at bounding box center [79, 280] width 79 height 18
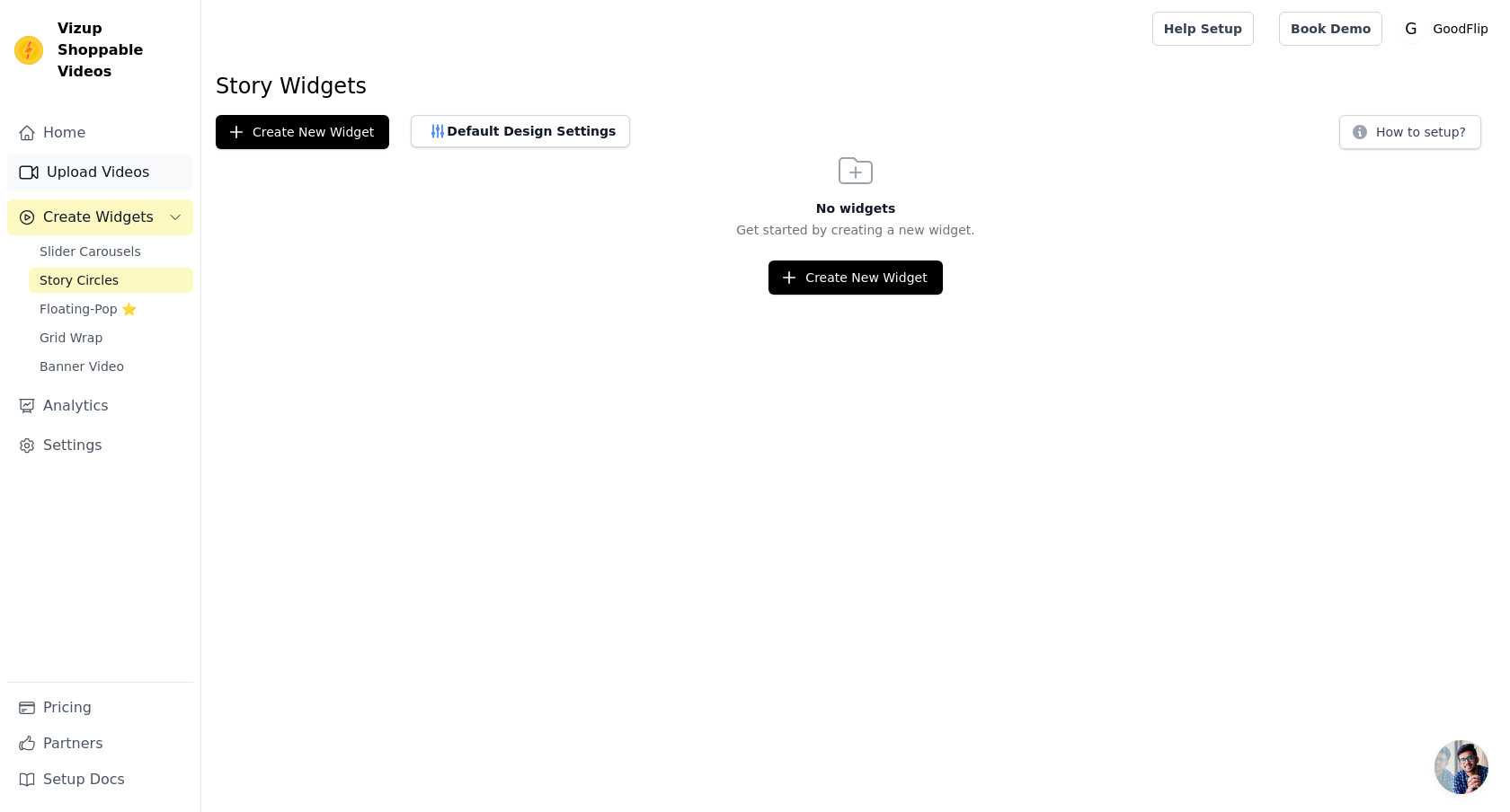
click at [85, 157] on link "Upload Videos" at bounding box center [100, 172] width 186 height 35
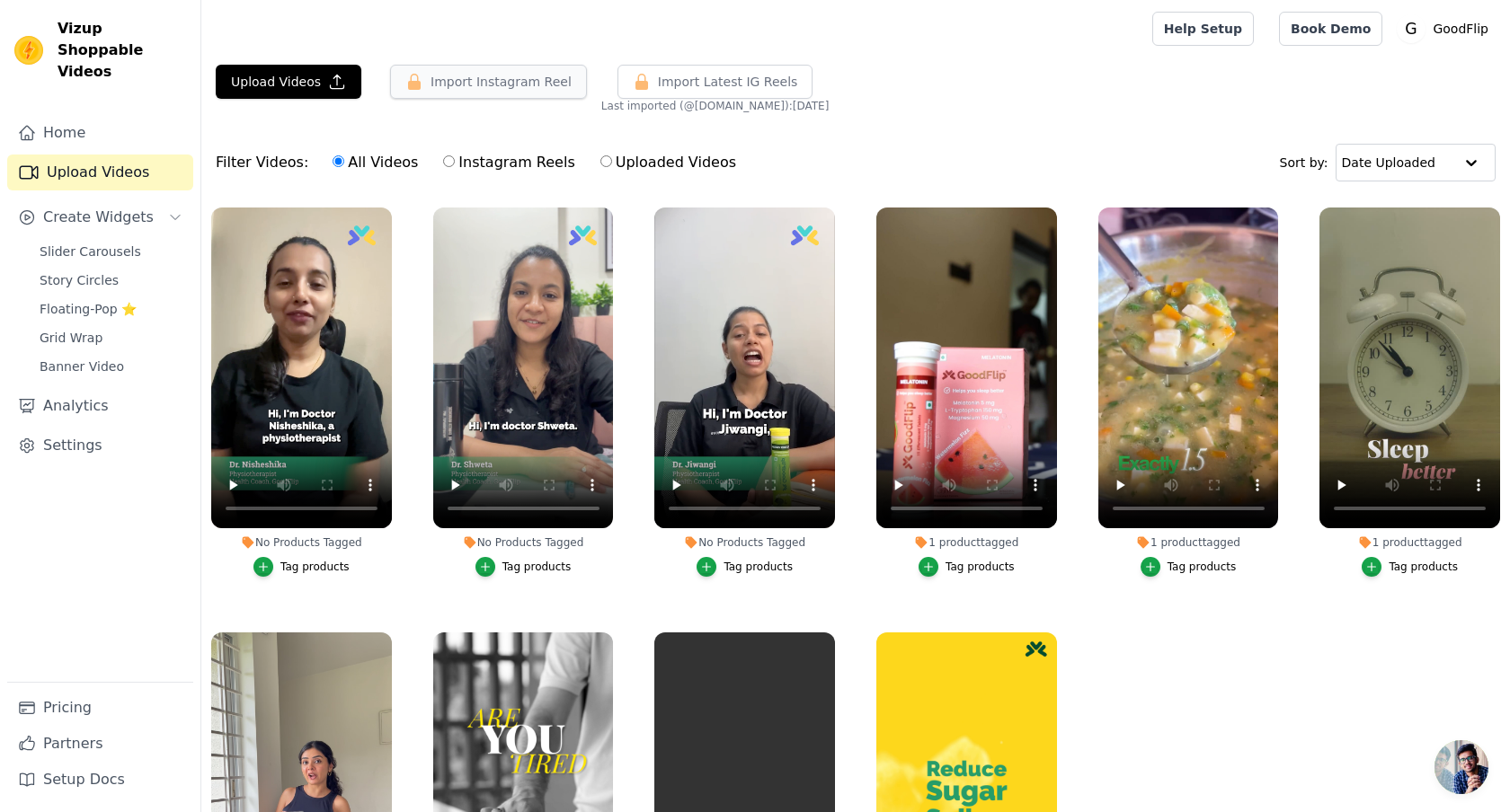
click at [490, 86] on button "Import Instagram Reel" at bounding box center [489, 82] width 197 height 34
click at [719, 79] on span "Import Latest IG Reels" at bounding box center [727, 82] width 140 height 18
click at [471, 95] on button "Import Instagram Reel" at bounding box center [489, 82] width 197 height 34
click at [463, 169] on label "Instagram Reels" at bounding box center [509, 163] width 133 height 24
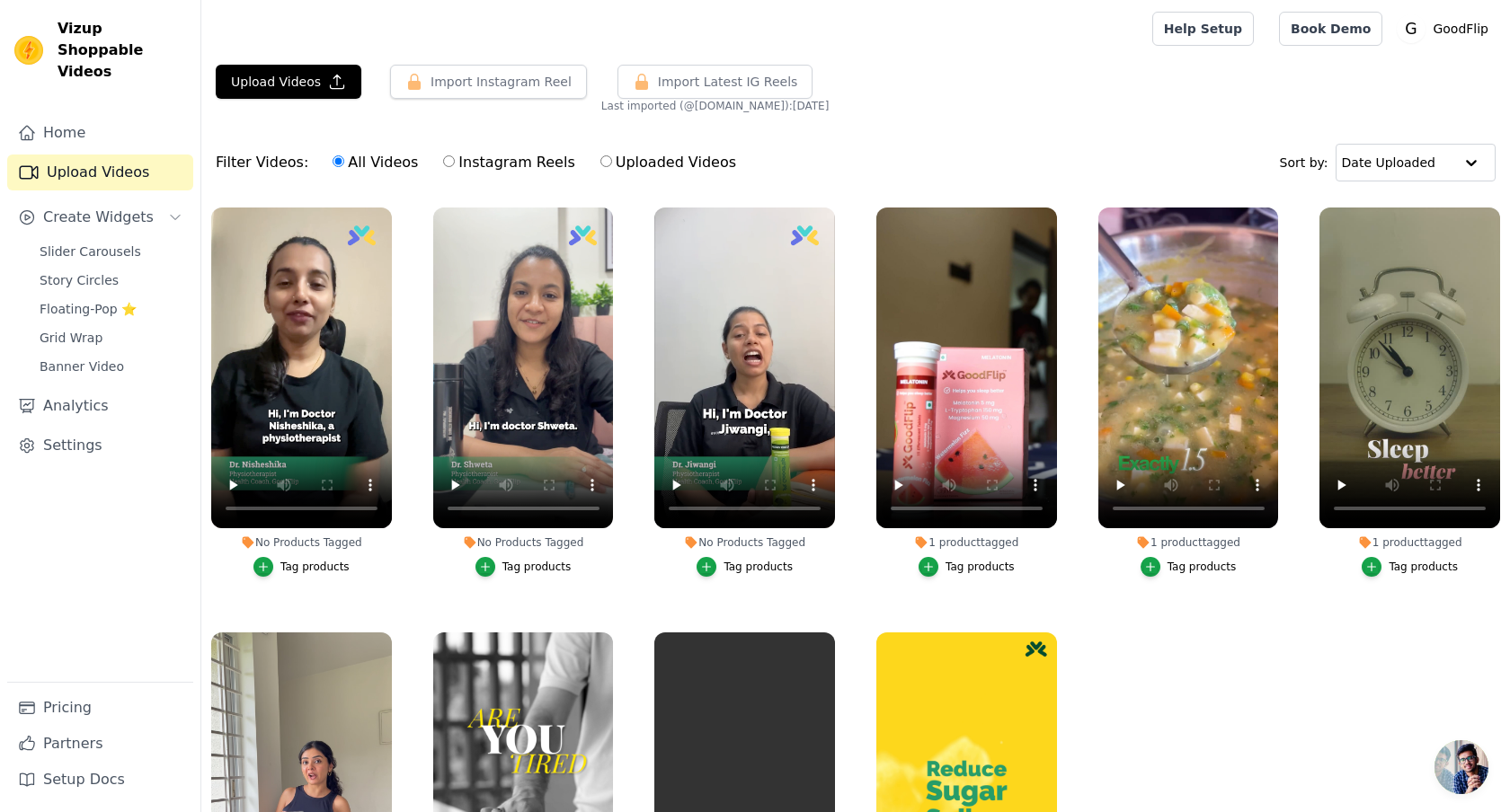
click at [454, 168] on input "Instagram Reels" at bounding box center [449, 162] width 12 height 12
radio input "true"
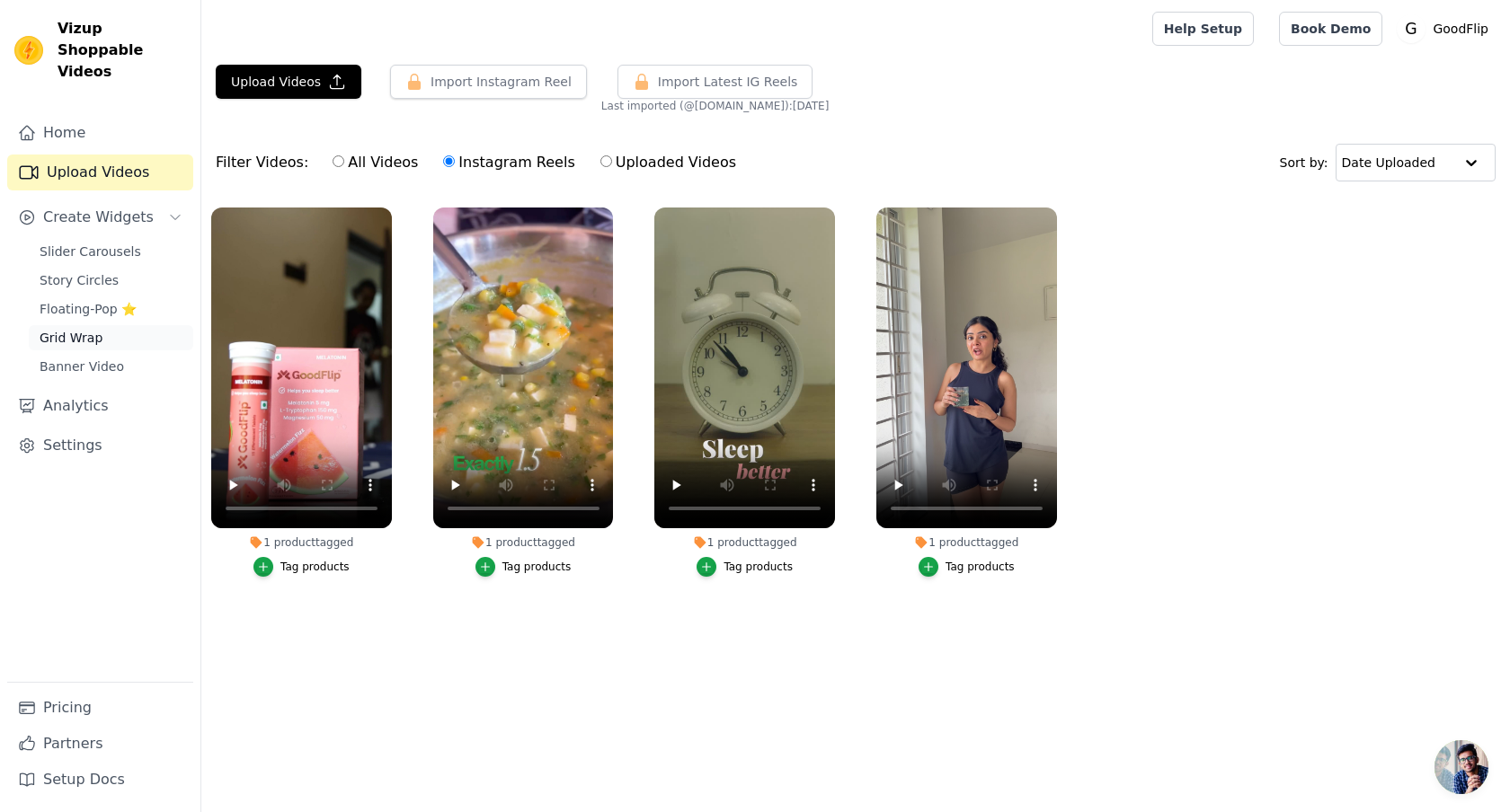
click at [99, 325] on link "Grid Wrap" at bounding box center [110, 338] width 165 height 26
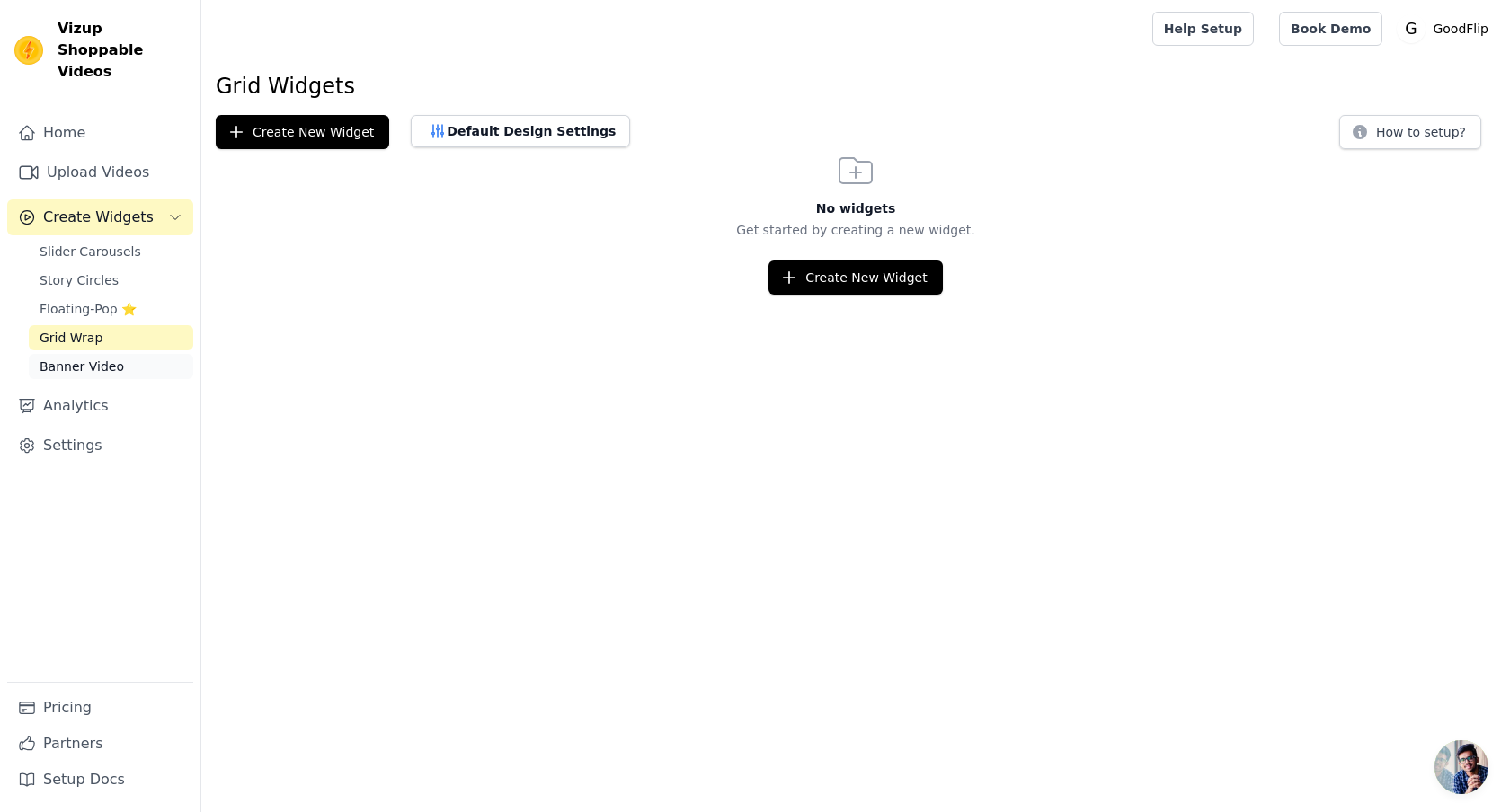
click at [103, 358] on span "Banner Video" at bounding box center [82, 367] width 85 height 18
click at [87, 301] on span "Floating-Pop ⭐" at bounding box center [88, 309] width 97 height 18
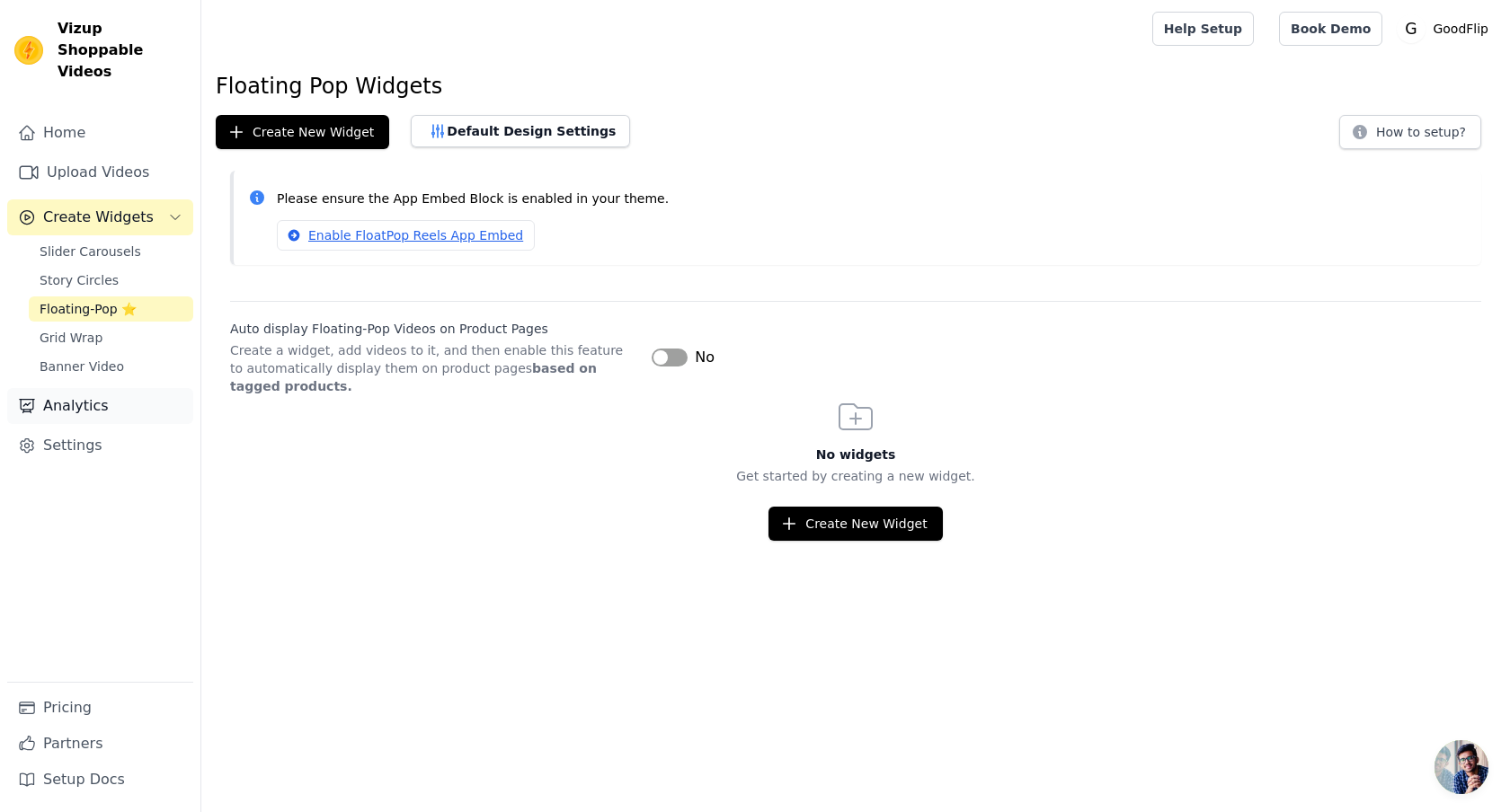
click at [95, 388] on link "Analytics" at bounding box center [100, 406] width 186 height 35
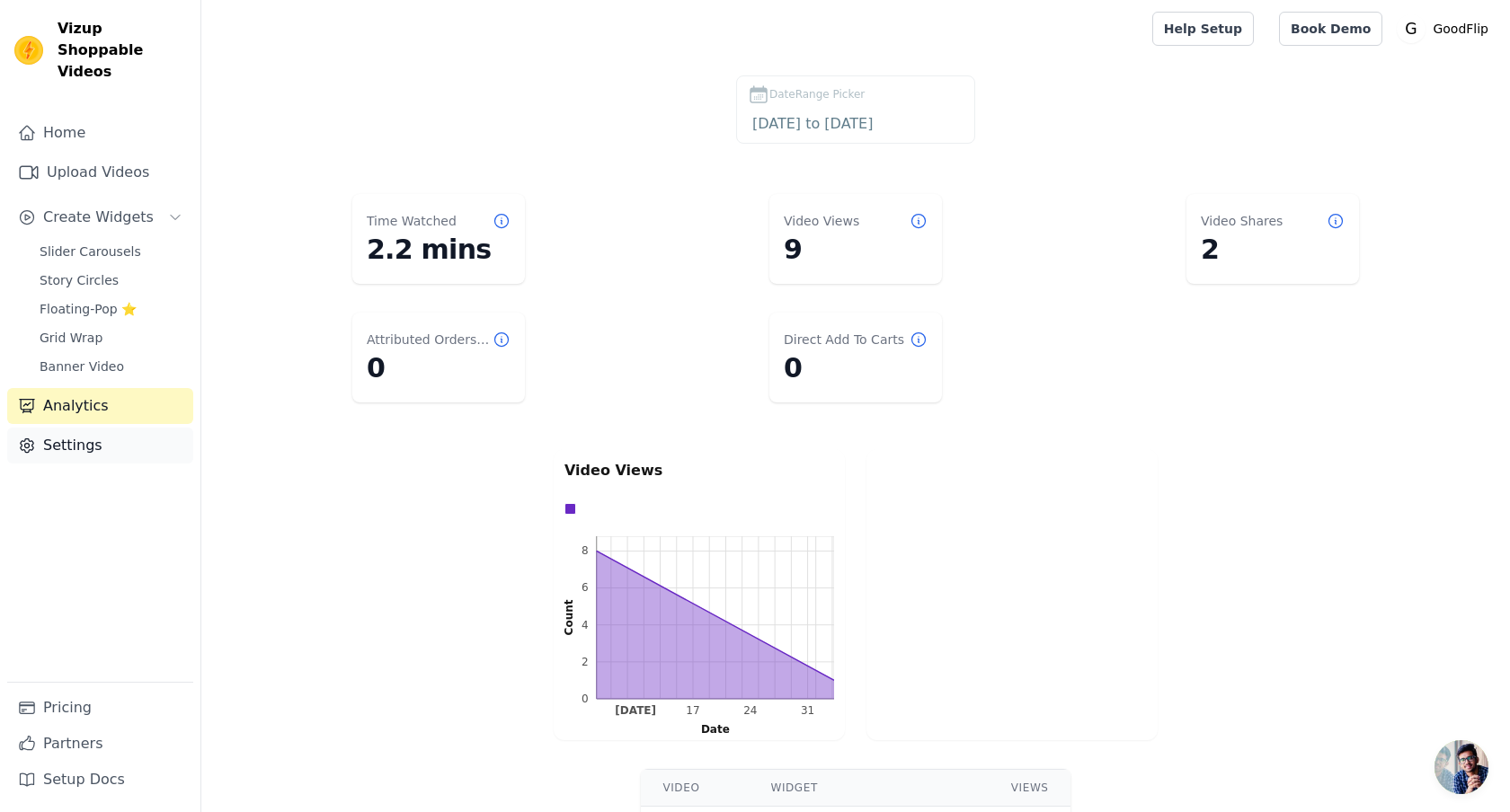
click at [89, 428] on link "Settings" at bounding box center [100, 445] width 186 height 35
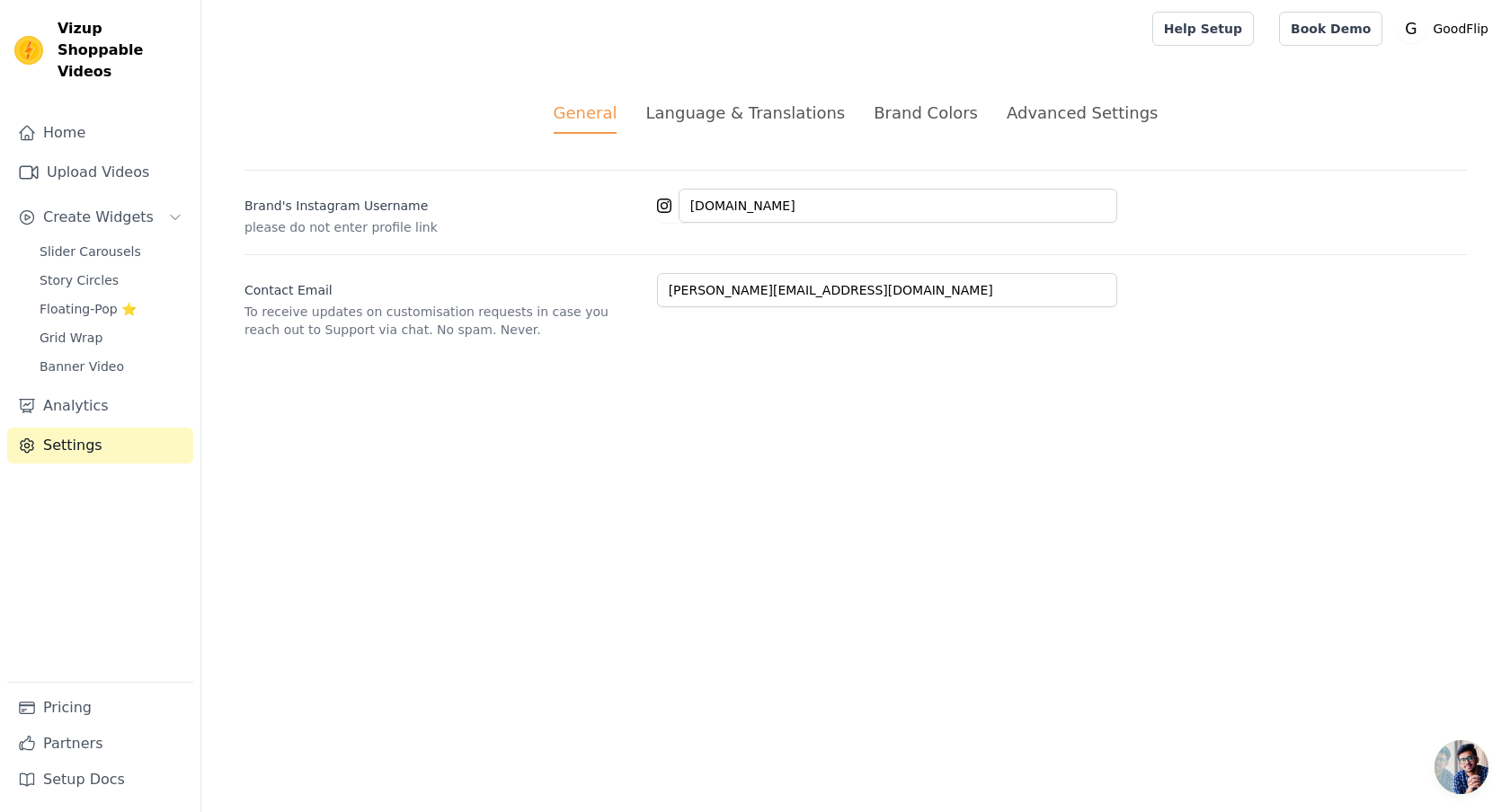
click at [922, 113] on div "Brand Colors" at bounding box center [926, 112] width 104 height 25
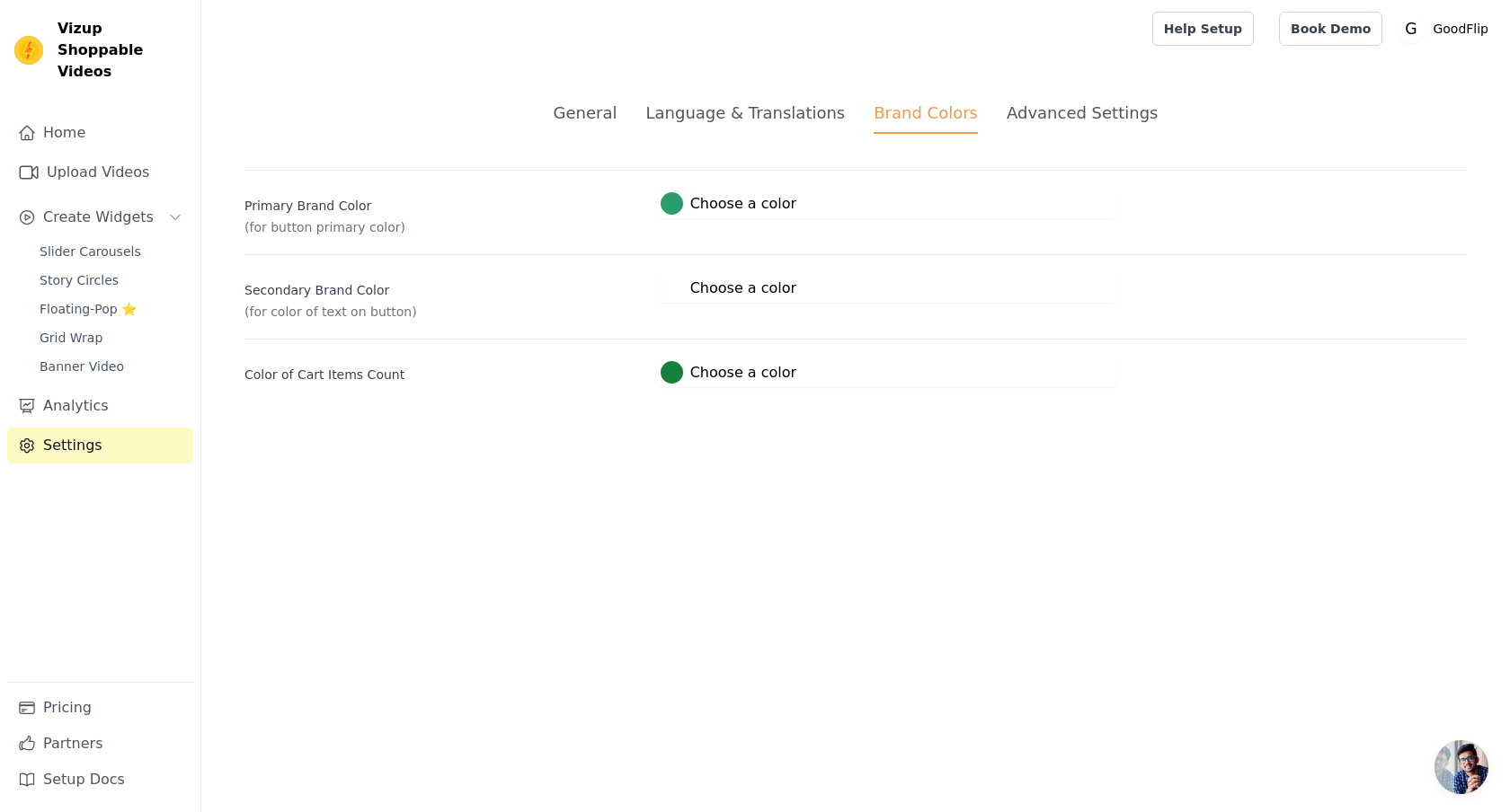
click at [1036, 110] on div "Advanced Settings" at bounding box center [1081, 112] width 151 height 25
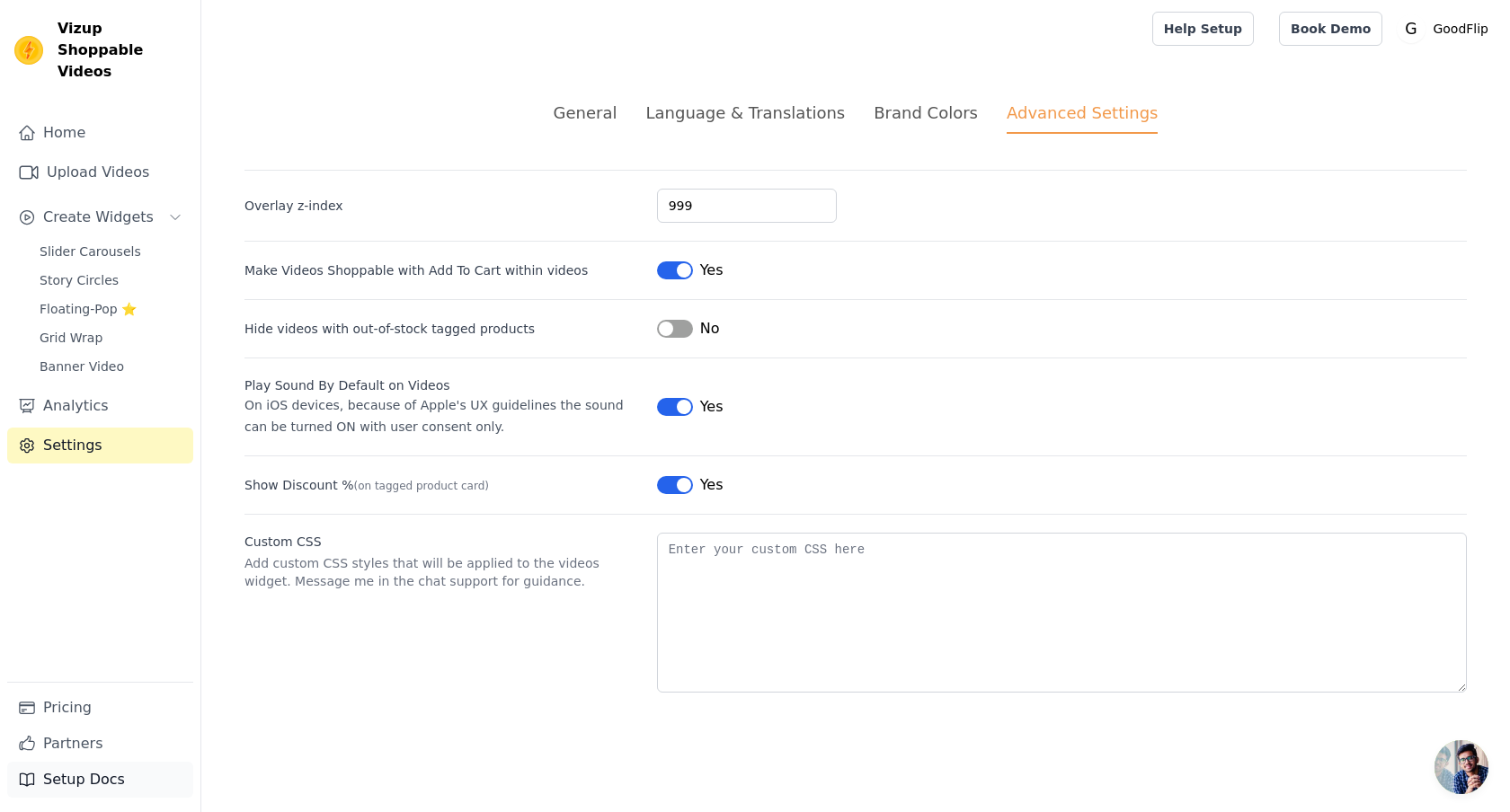
click at [102, 772] on link "Setup Docs" at bounding box center [100, 779] width 186 height 35
click at [55, 49] on div "Vizup Shoppable Videos" at bounding box center [100, 50] width 200 height 65
click at [98, 23] on span "Vizup Shoppable Videos" at bounding box center [121, 50] width 128 height 65
click at [82, 115] on link "Home" at bounding box center [100, 133] width 186 height 35
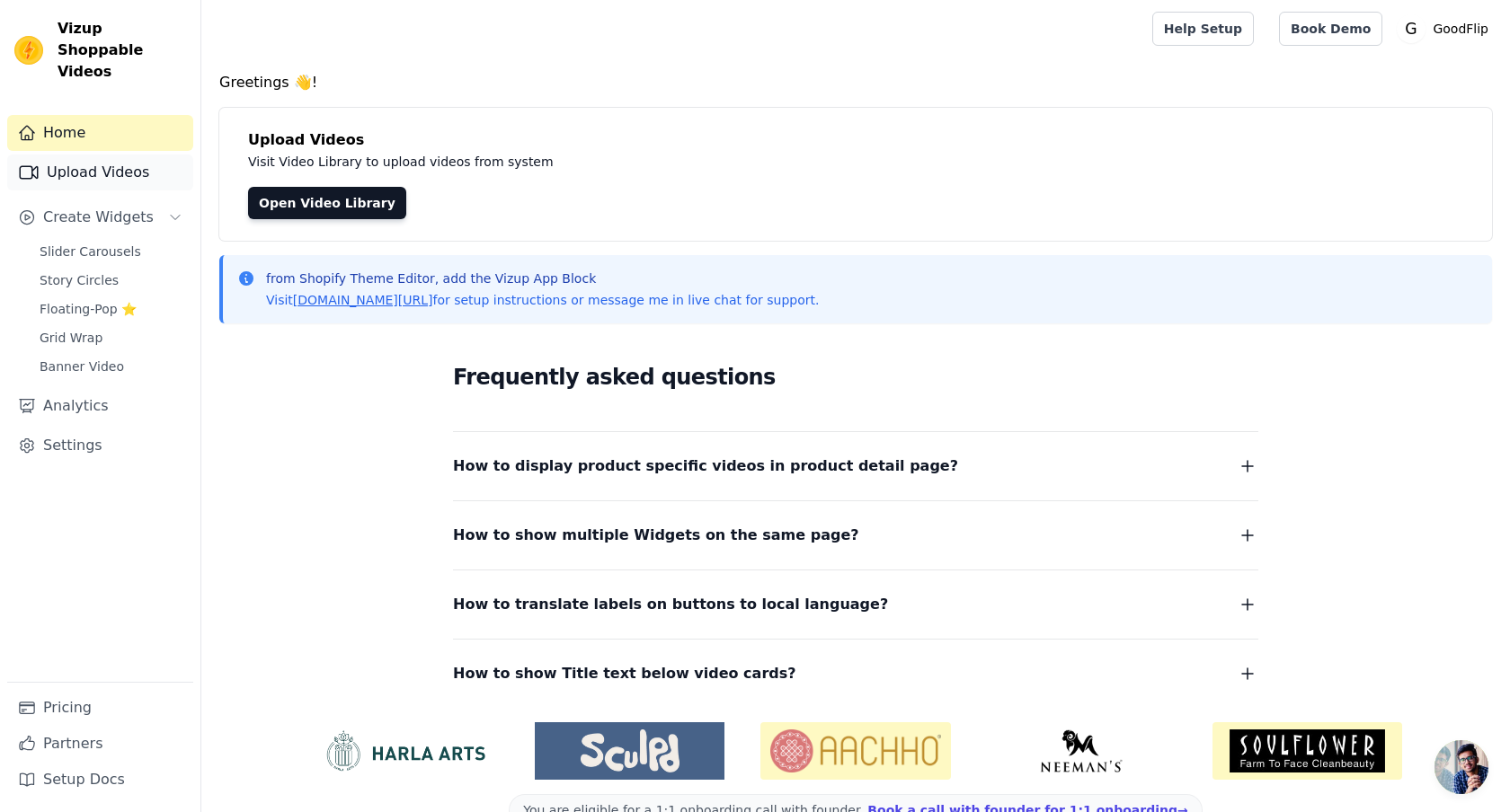
click at [102, 155] on link "Upload Videos" at bounding box center [100, 172] width 186 height 35
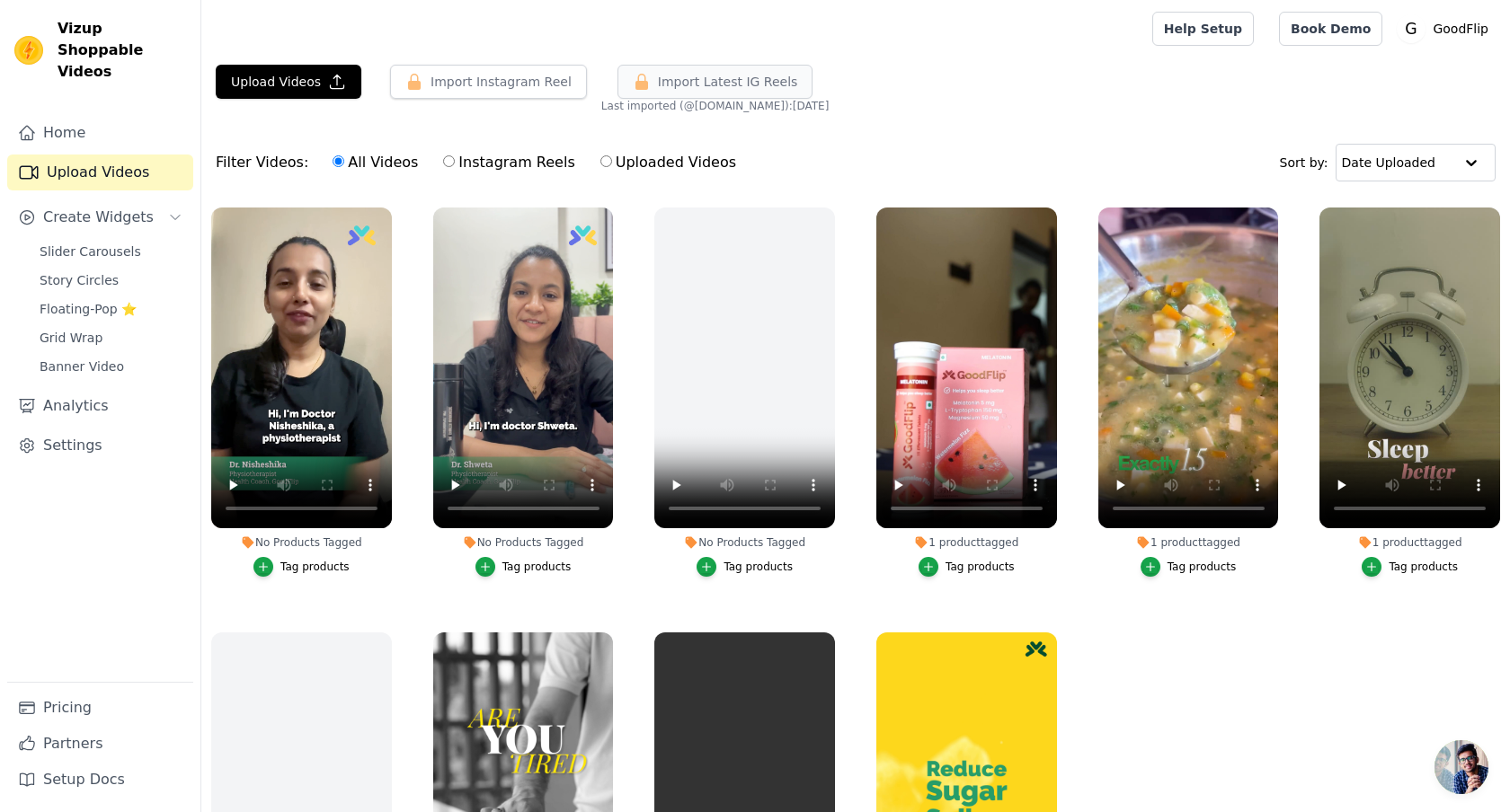
click at [657, 77] on span "Import Latest IG Reels" at bounding box center [727, 82] width 140 height 18
click at [492, 82] on button "Import Instagram Reel" at bounding box center [489, 82] width 197 height 34
click at [486, 159] on label "Instagram Reels" at bounding box center [509, 163] width 133 height 24
click at [454, 159] on input "Instagram Reels" at bounding box center [449, 162] width 12 height 12
radio input "true"
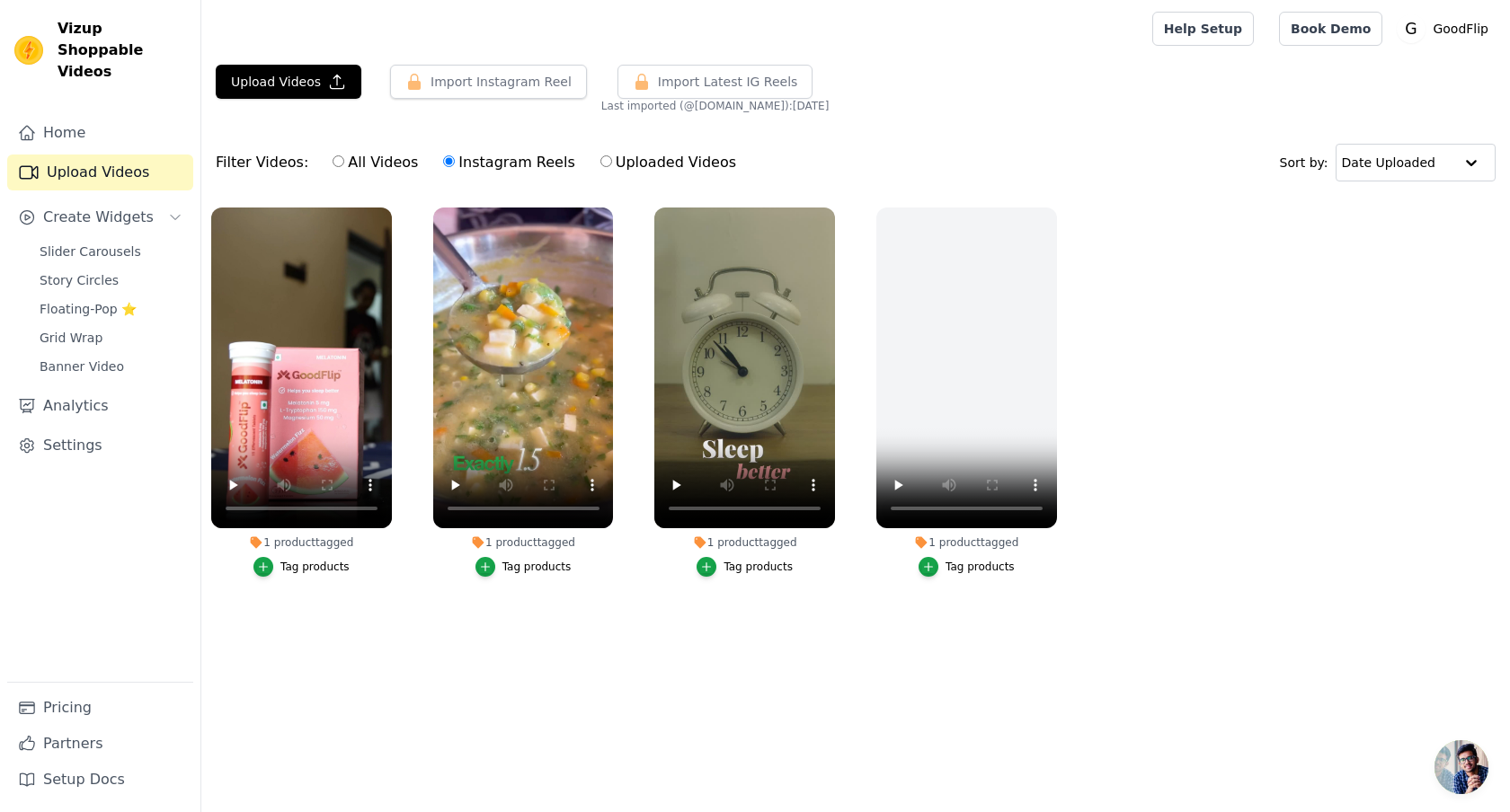
click at [376, 162] on label "All Videos" at bounding box center [375, 163] width 87 height 24
click at [344, 162] on input "All Videos" at bounding box center [338, 162] width 12 height 12
radio input "true"
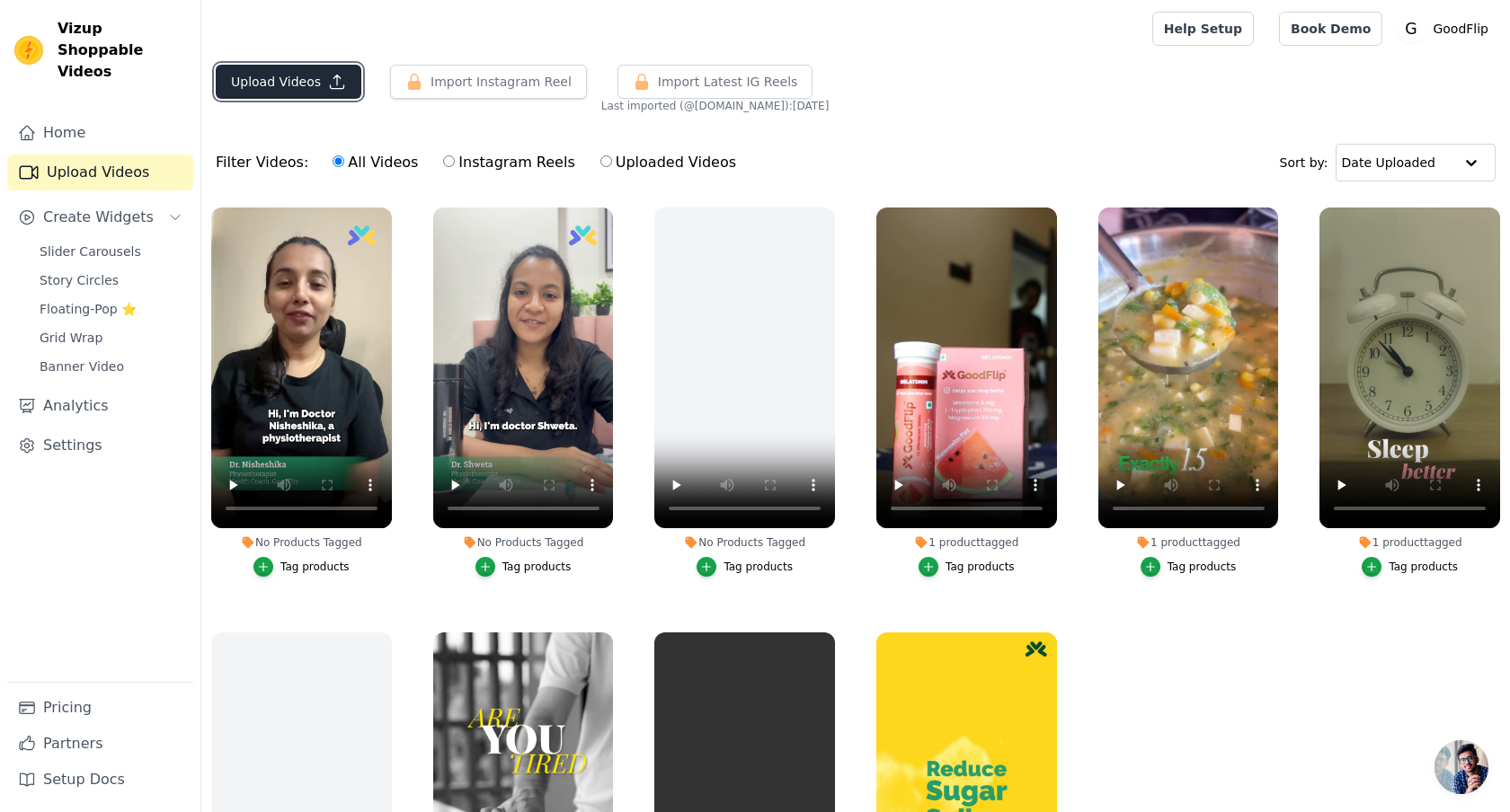
click at [347, 78] on button "Upload Videos" at bounding box center [289, 82] width 146 height 34
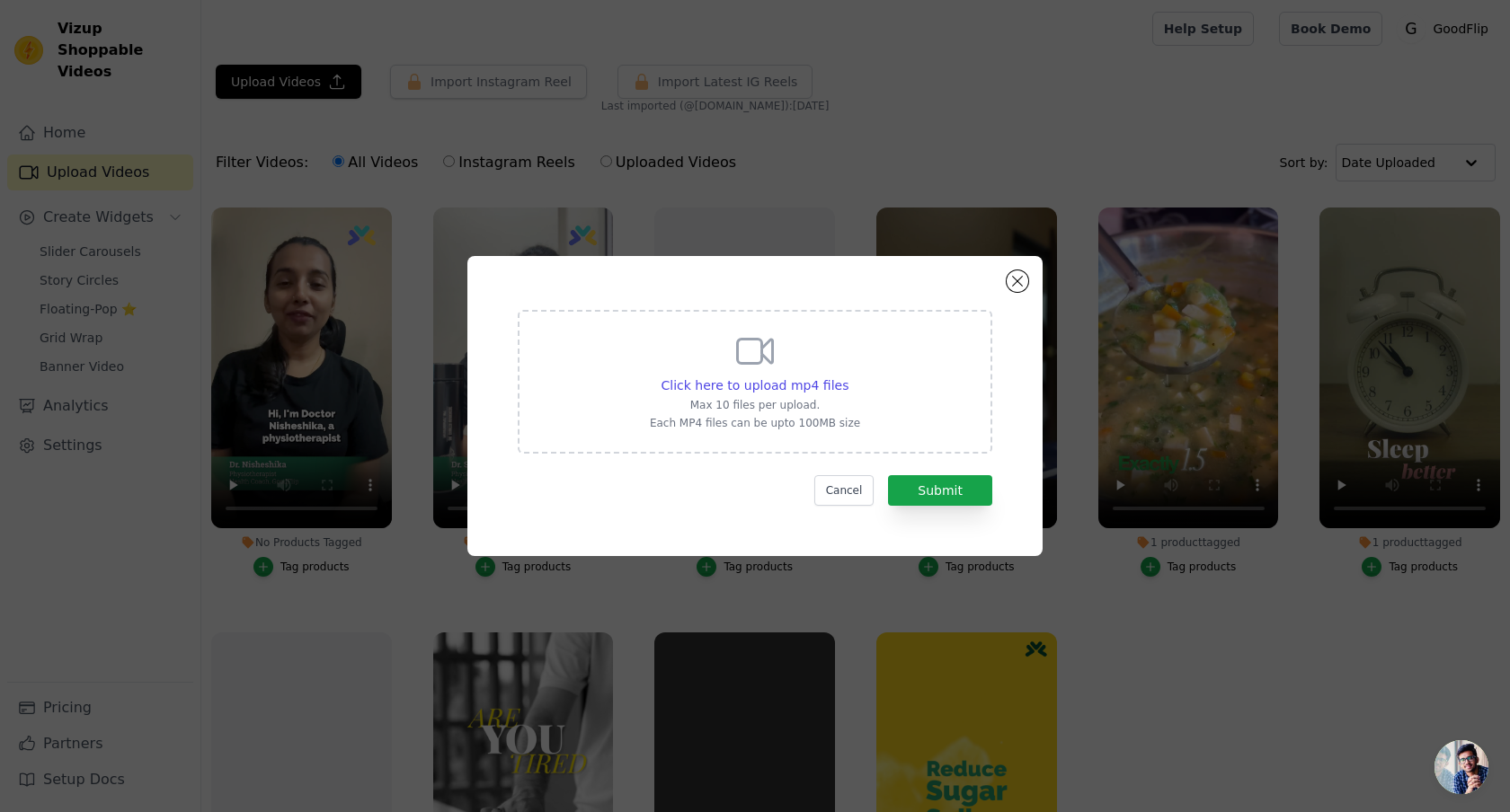
click at [1029, 285] on div "Click here to upload mp4 files Max 10 files per upload. Each MP4 files can be u…" at bounding box center [755, 406] width 576 height 301
click at [1014, 282] on button "Close modal" at bounding box center [1017, 281] width 22 height 22
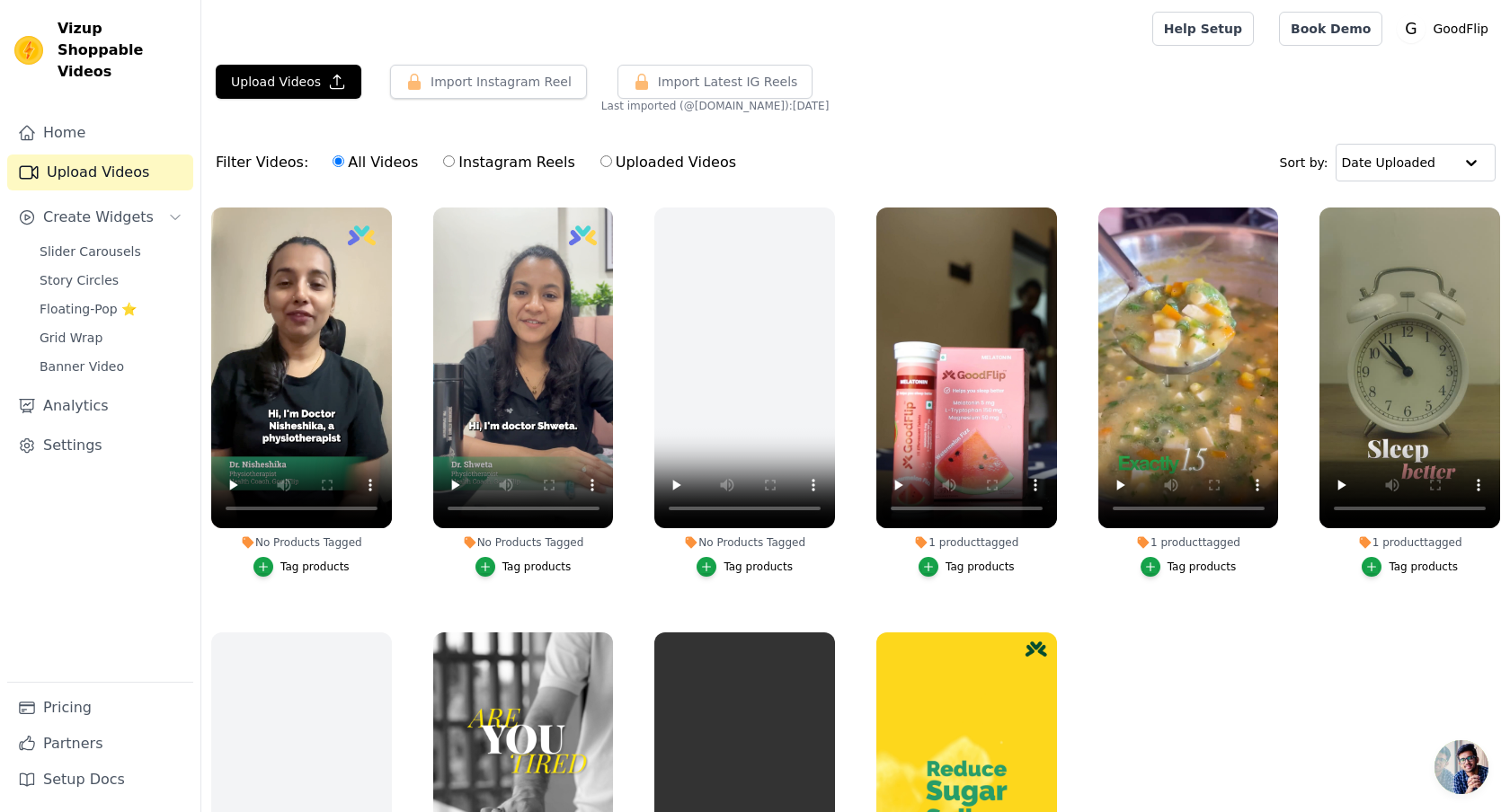
click at [502, 159] on label "Instagram Reels" at bounding box center [509, 163] width 133 height 24
click at [454, 159] on input "Instagram Reels" at bounding box center [449, 162] width 12 height 12
radio input "true"
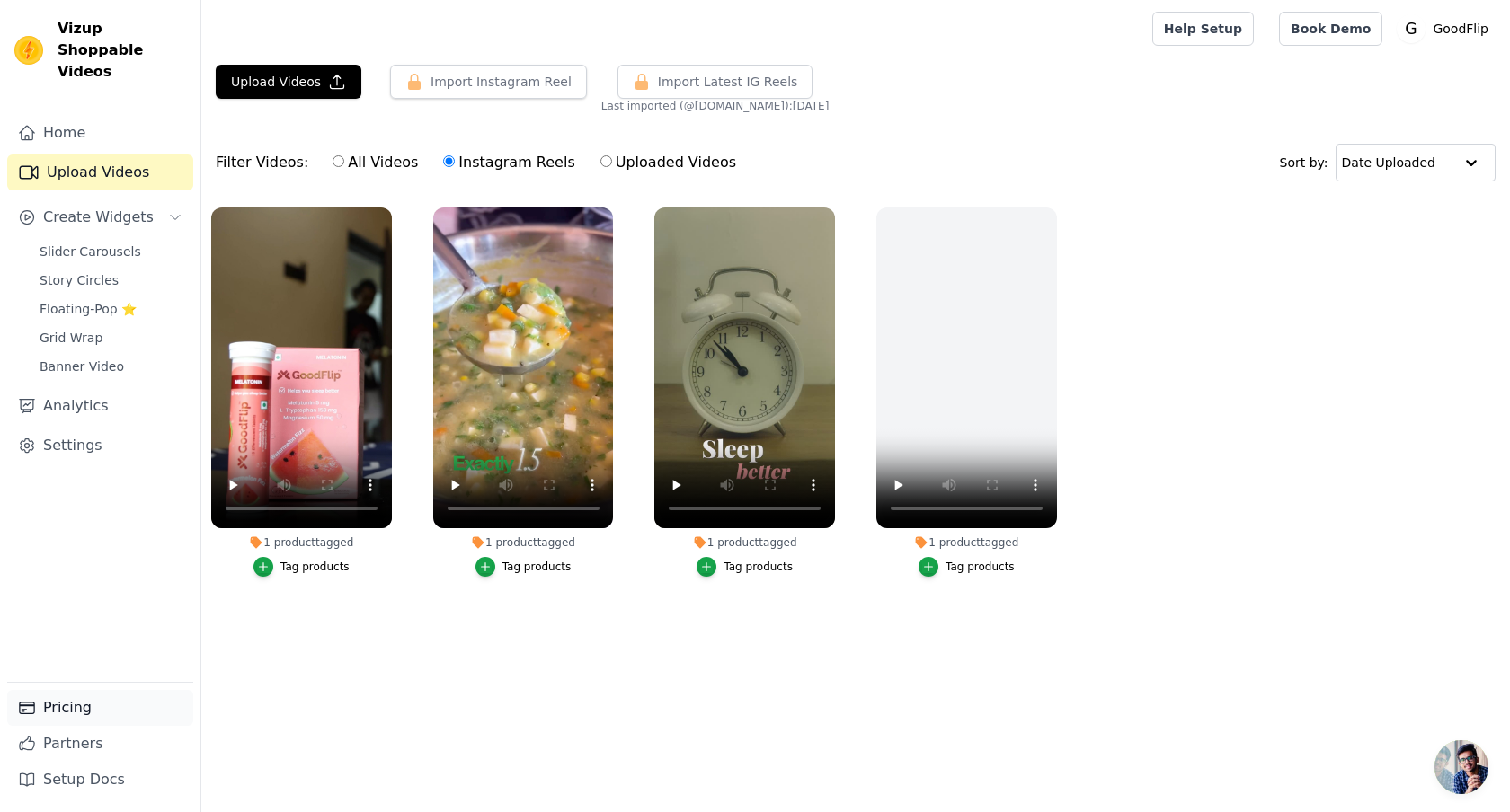
click at [110, 709] on link "Pricing" at bounding box center [100, 708] width 186 height 35
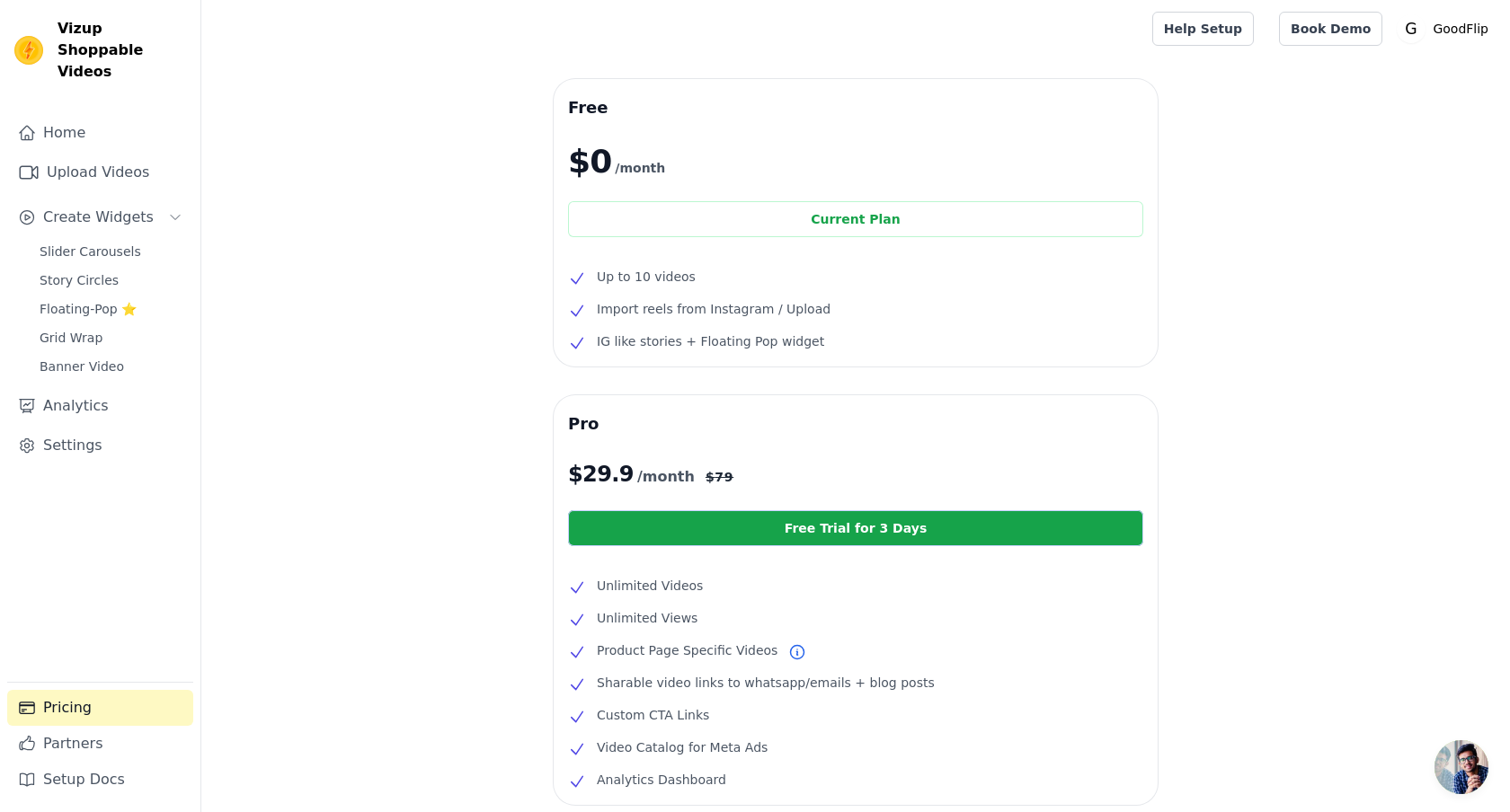
click at [644, 277] on span "Up to 10 videos" at bounding box center [646, 277] width 99 height 22
click at [95, 165] on link "Upload Videos" at bounding box center [100, 172] width 186 height 35
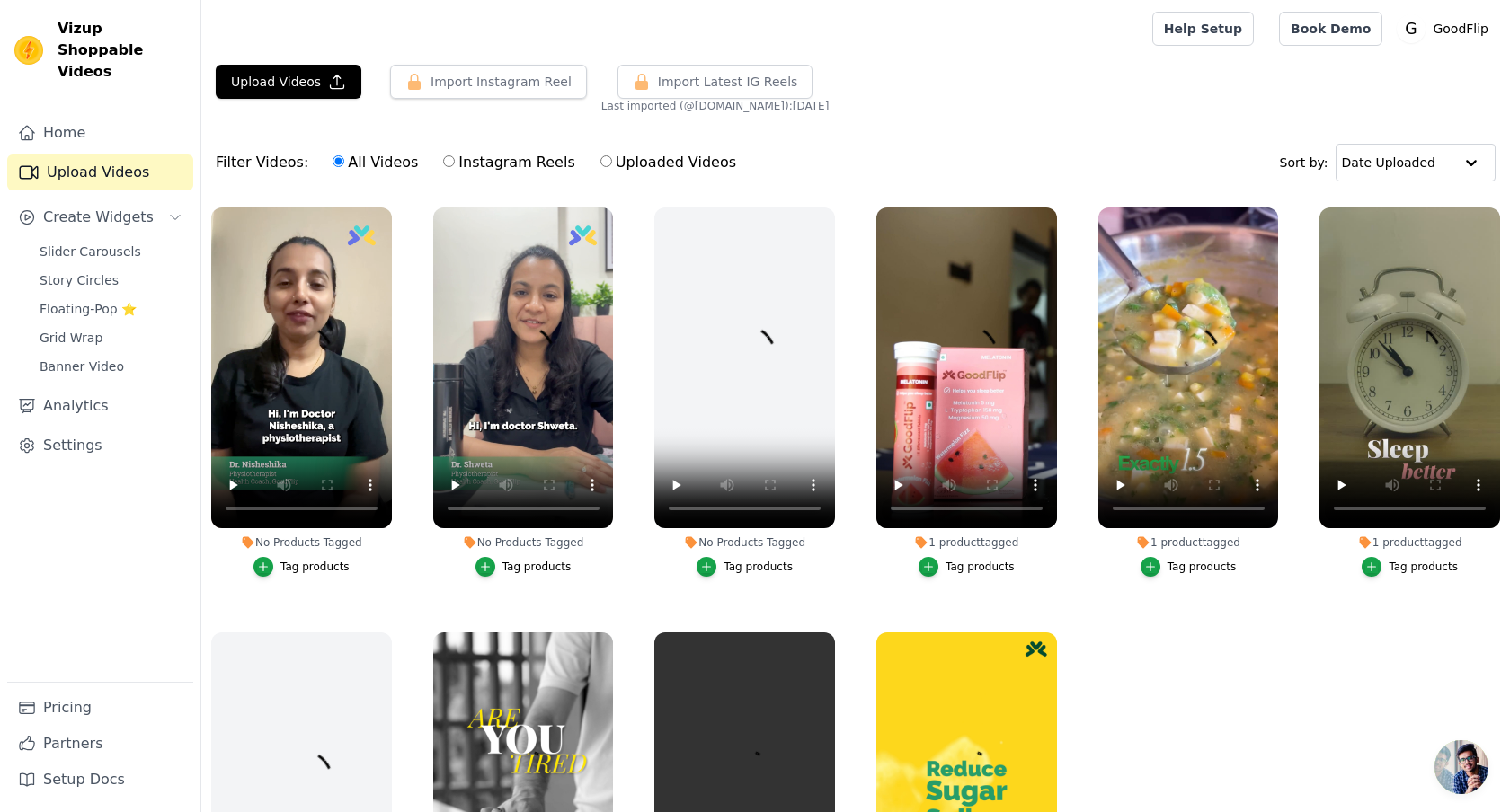
click at [505, 161] on label "Instagram Reels" at bounding box center [509, 163] width 133 height 24
click at [454, 161] on input "Instagram Reels" at bounding box center [449, 162] width 12 height 12
radio input "true"
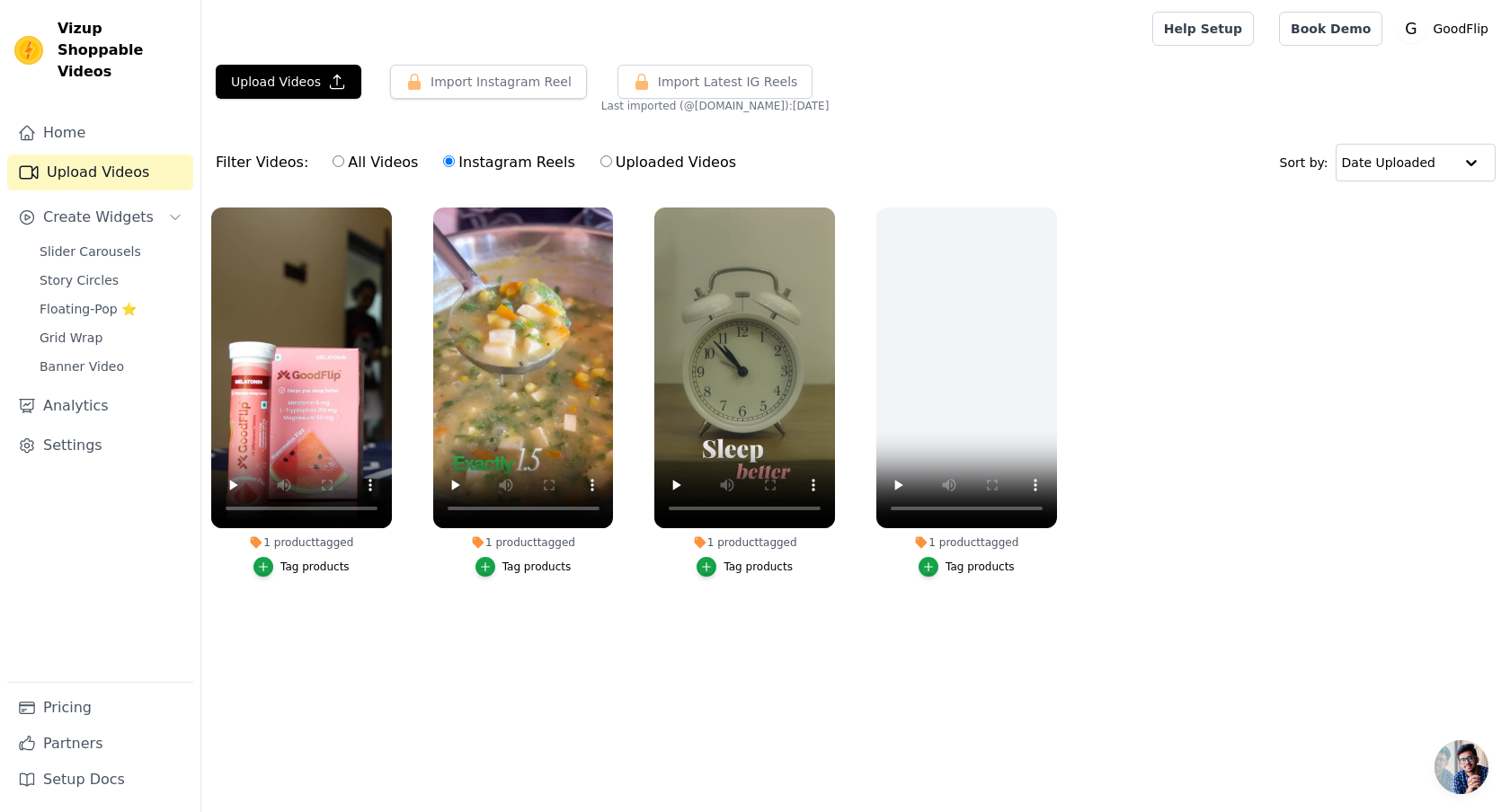
click at [1451, 758] on span "Open chat" at bounding box center [1461, 767] width 54 height 54
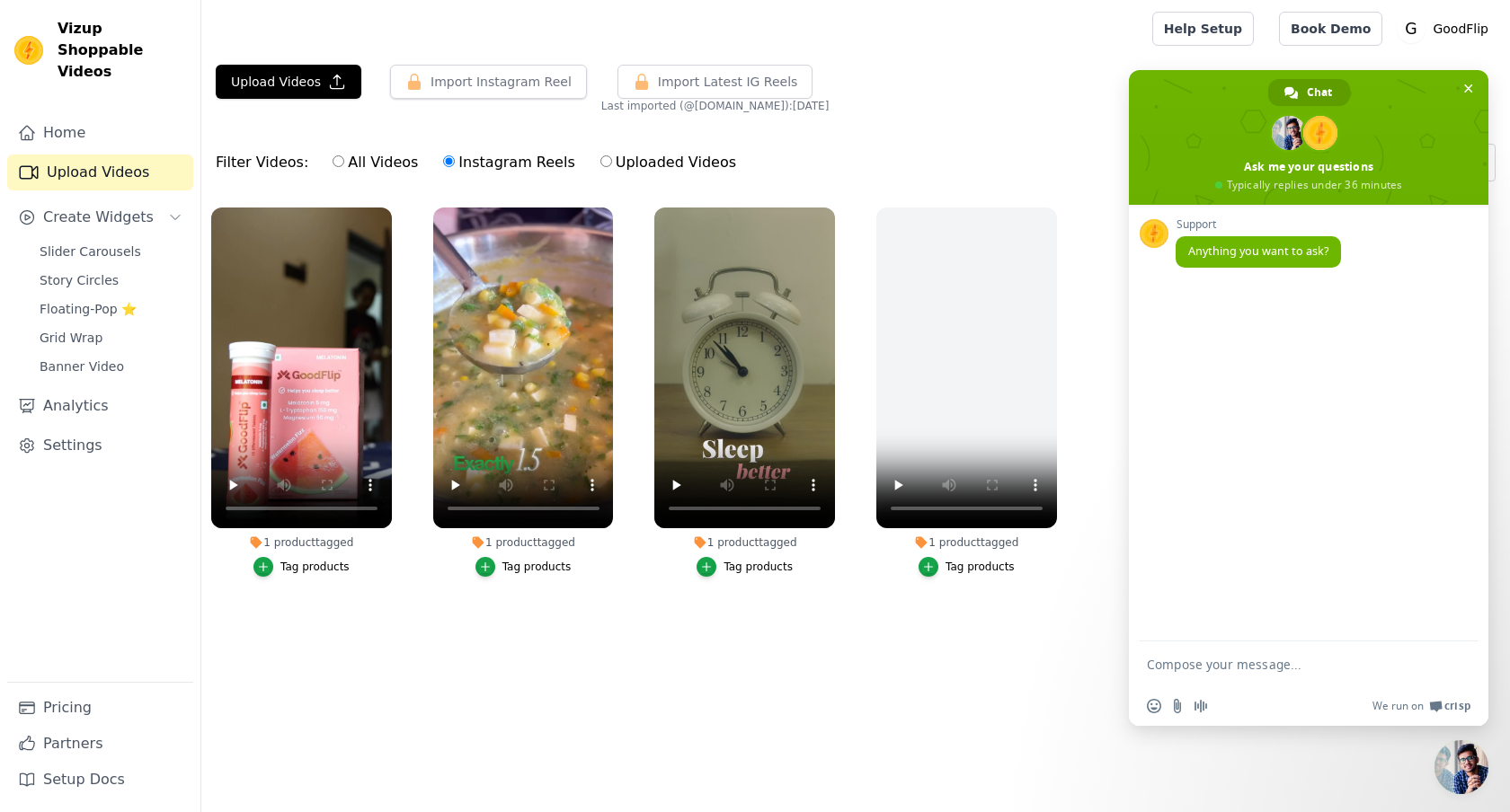
click at [1217, 673] on textarea "Compose your message..." at bounding box center [1291, 664] width 288 height 45
type textarea "how to upload instagram reels?"
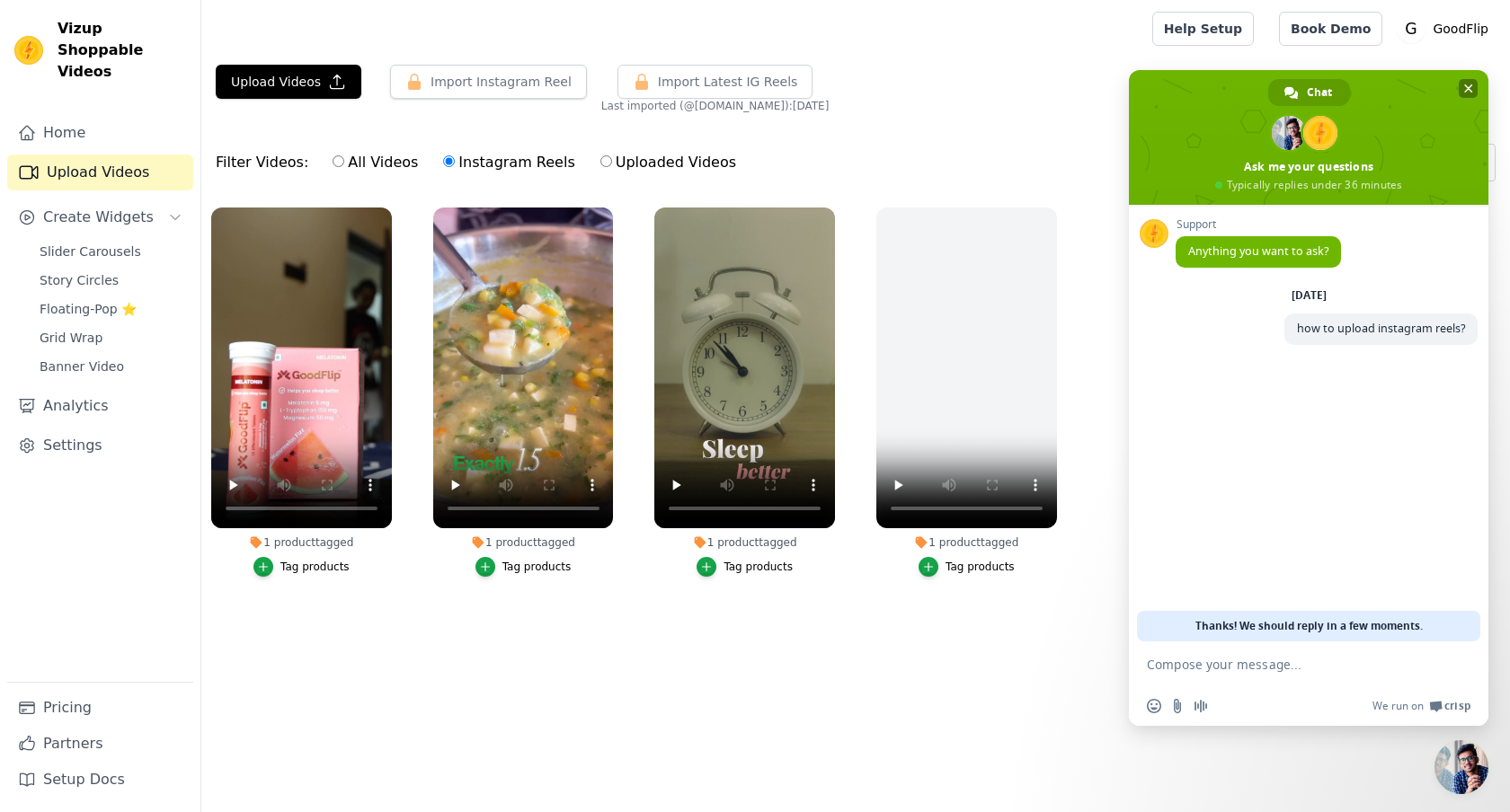
click at [1463, 85] on span "Close chat" at bounding box center [1468, 88] width 19 height 19
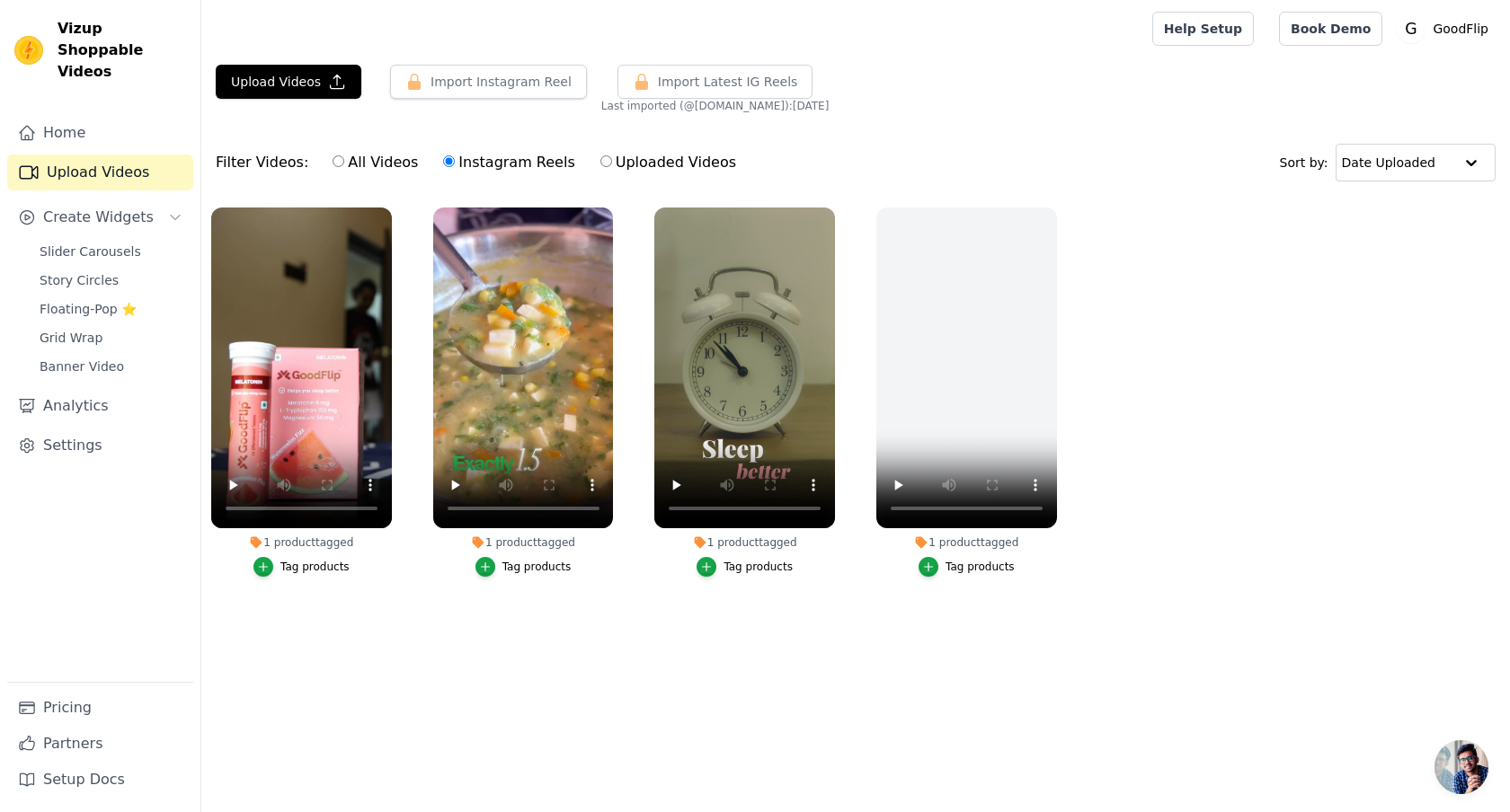
click at [1469, 779] on span "Open chat" at bounding box center [1461, 767] width 54 height 54
click at [1443, 766] on span "Open chat" at bounding box center [1461, 767] width 54 height 54
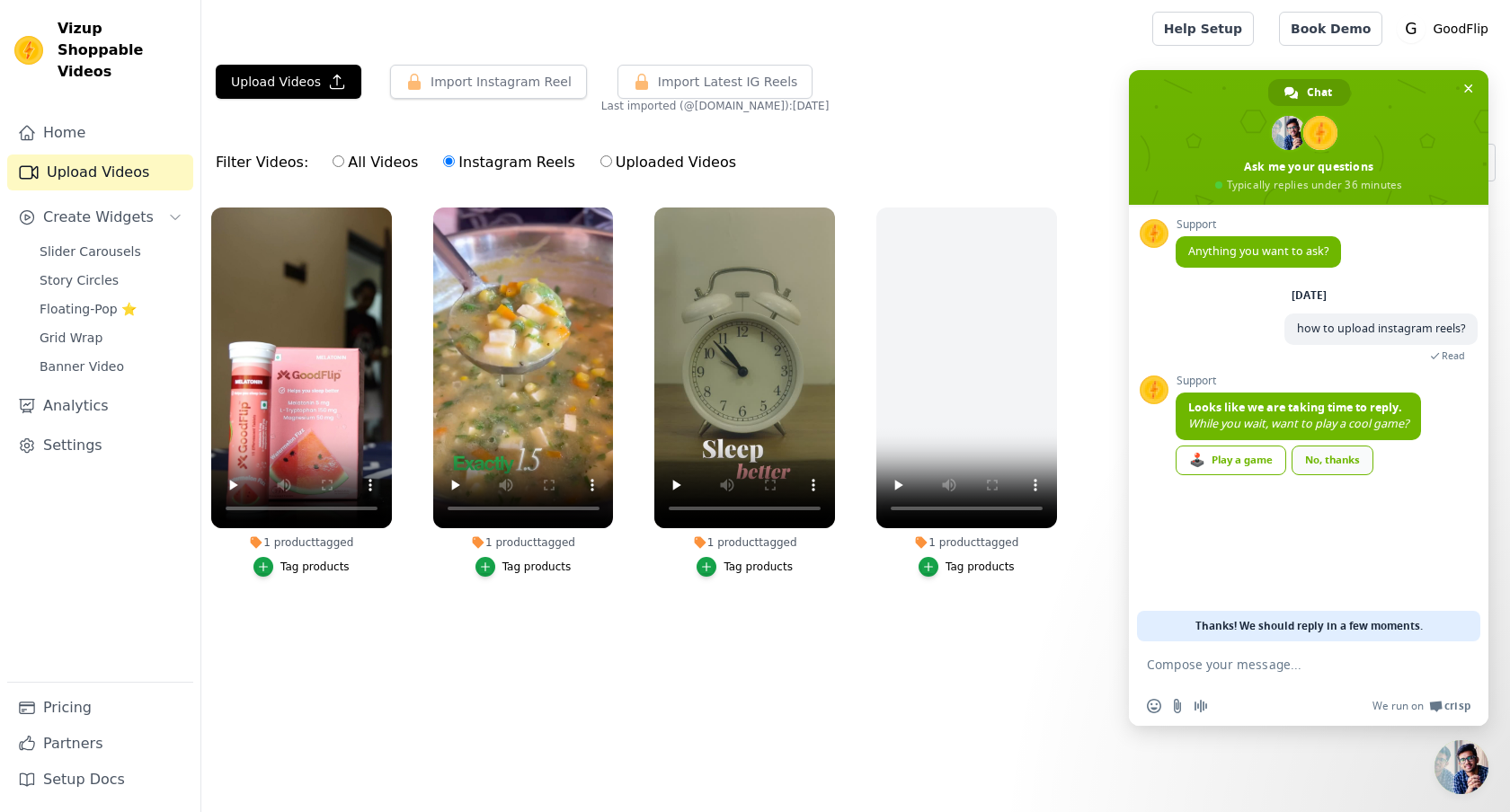
click at [1316, 457] on link "No, thanks" at bounding box center [1332, 460] width 82 height 30
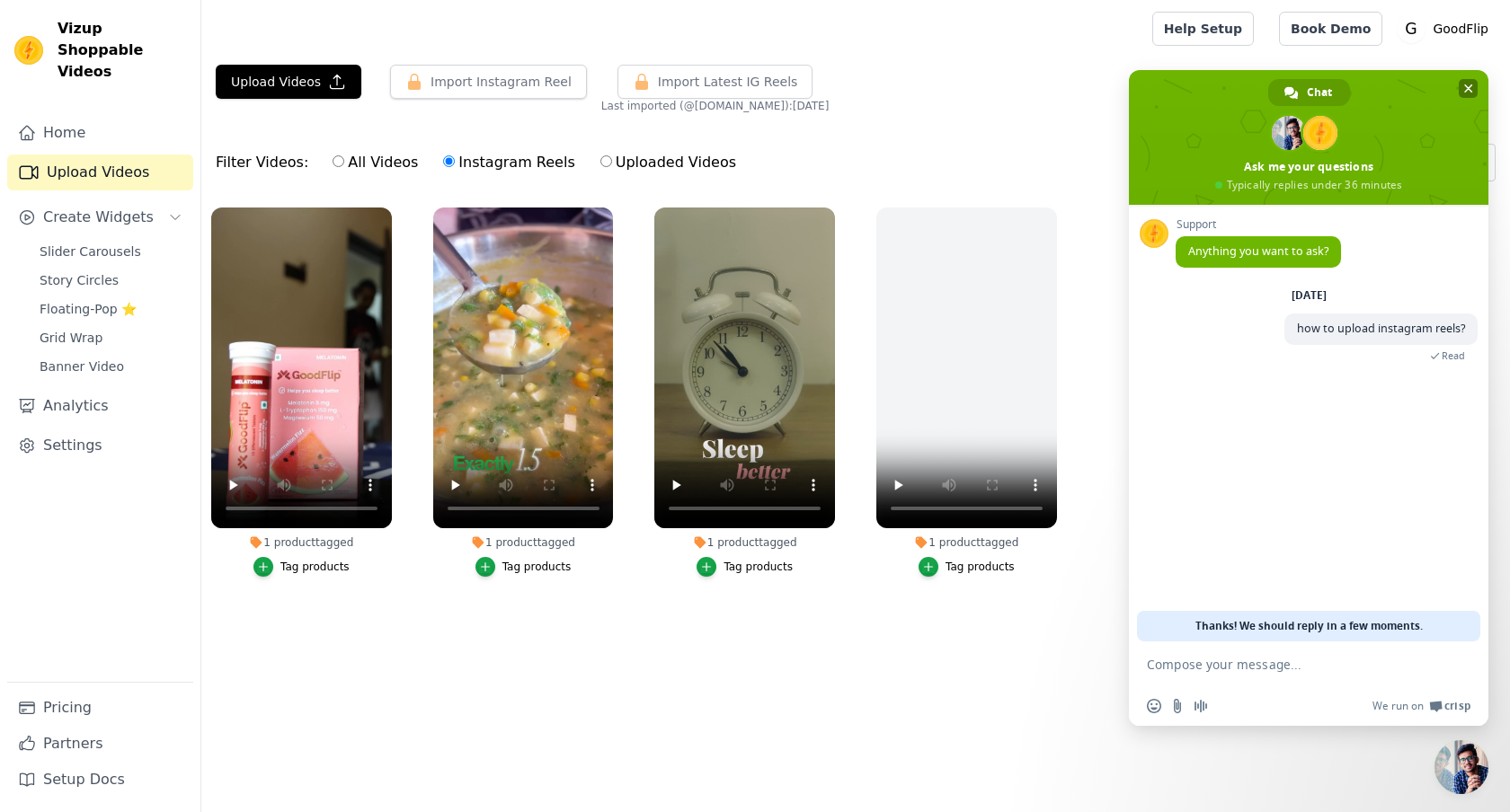
click at [1466, 94] on span "Close chat" at bounding box center [1468, 89] width 9 height 12
